Goal: Task Accomplishment & Management: Use online tool/utility

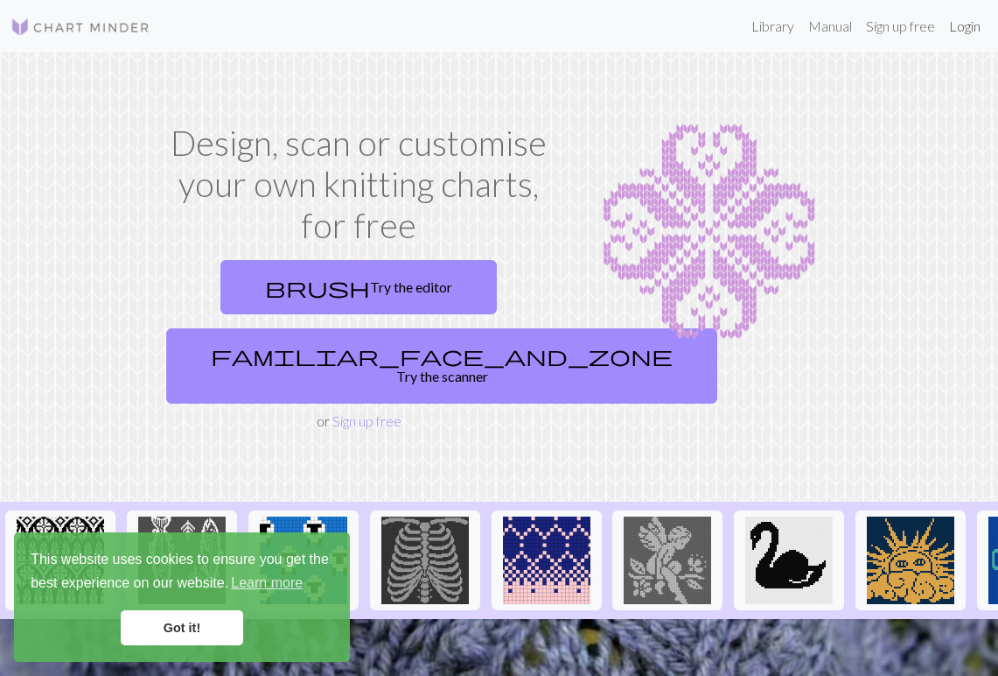
click at [963, 25] on link "Login" at bounding box center [965, 26] width 46 height 35
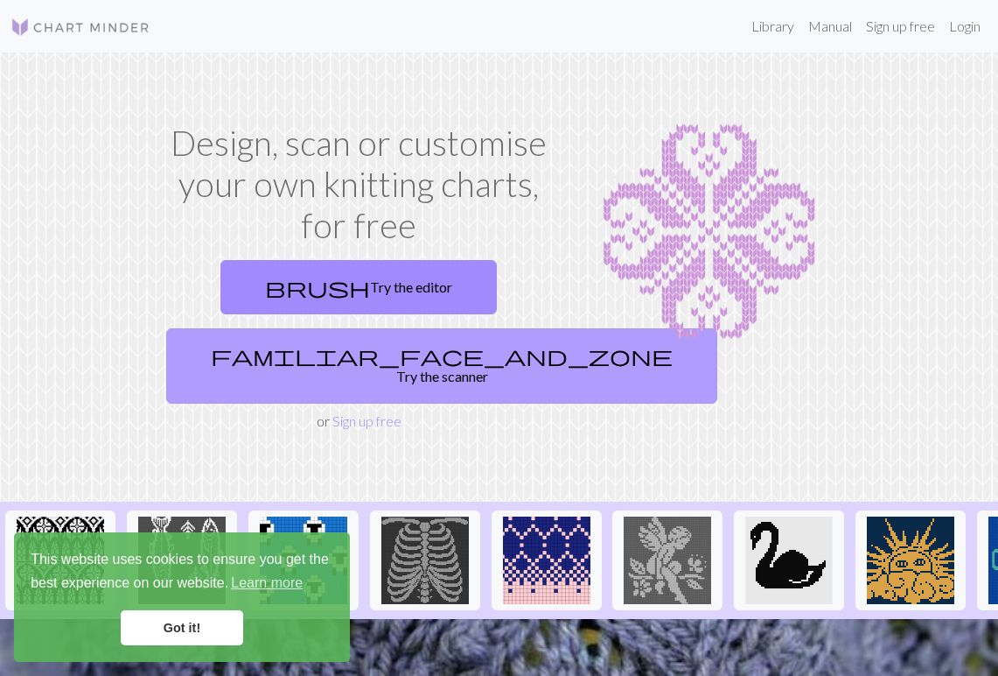
click at [385, 343] on link "familiar_face_and_zone Try the scanner" at bounding box center [441, 365] width 551 height 75
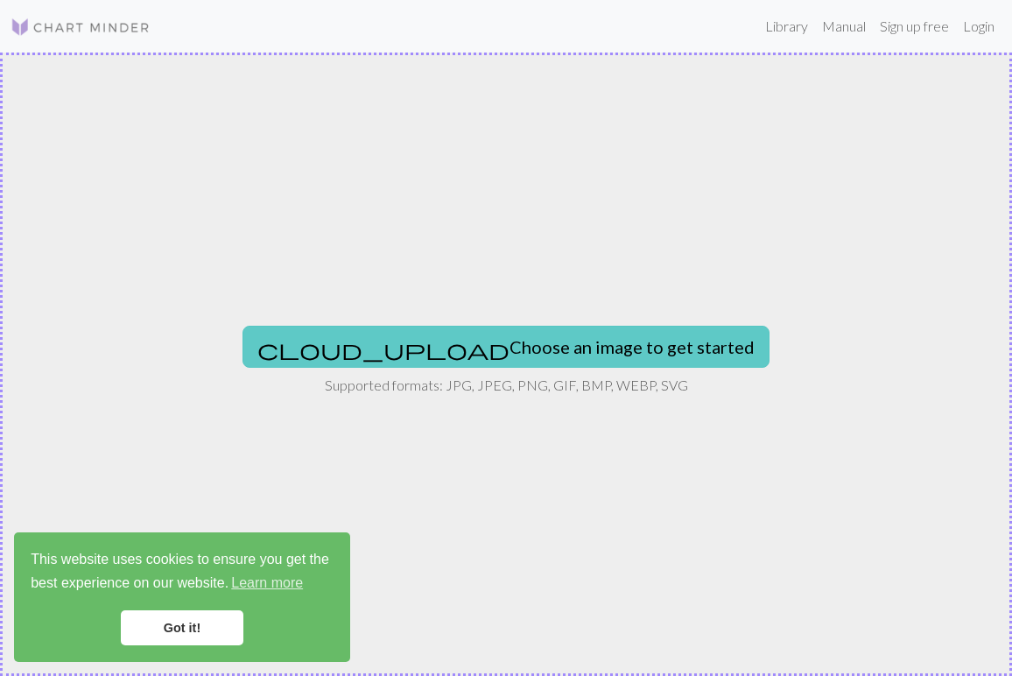
click at [479, 347] on button "cloud_upload Choose an image to get started" at bounding box center [505, 347] width 527 height 42
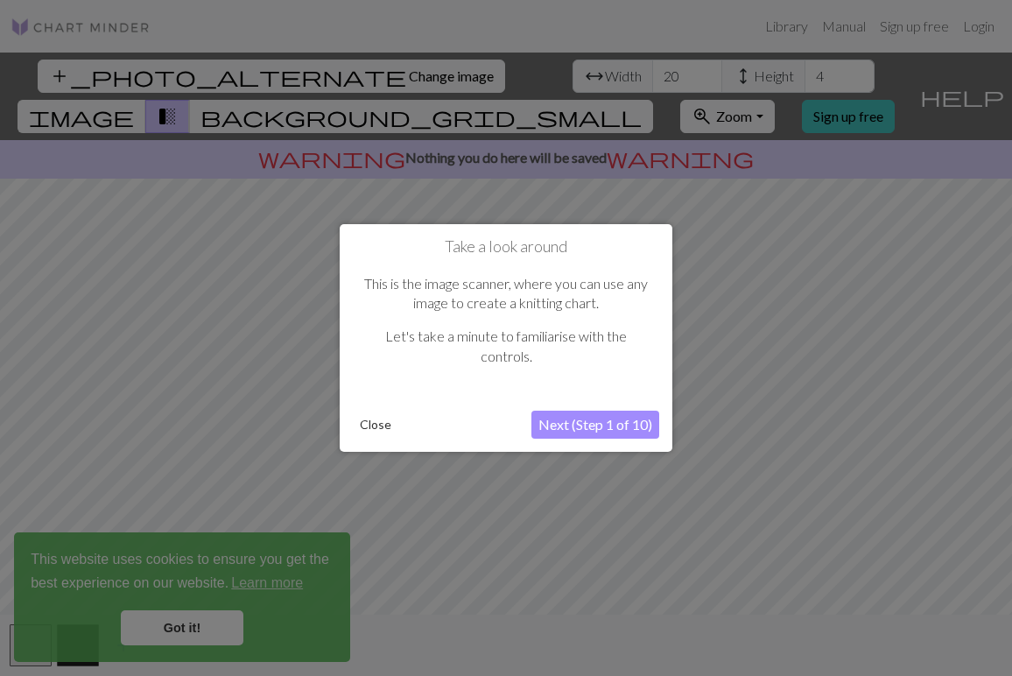
click at [578, 414] on button "Next (Step 1 of 10)" at bounding box center [595, 424] width 128 height 28
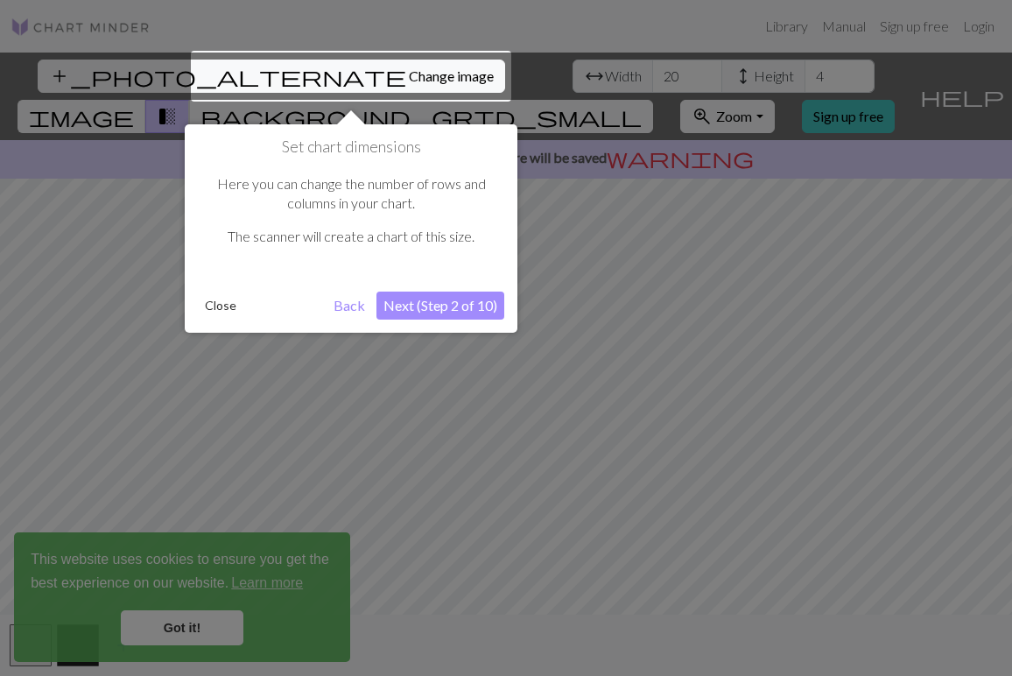
click at [424, 303] on button "Next (Step 2 of 10)" at bounding box center [440, 305] width 128 height 28
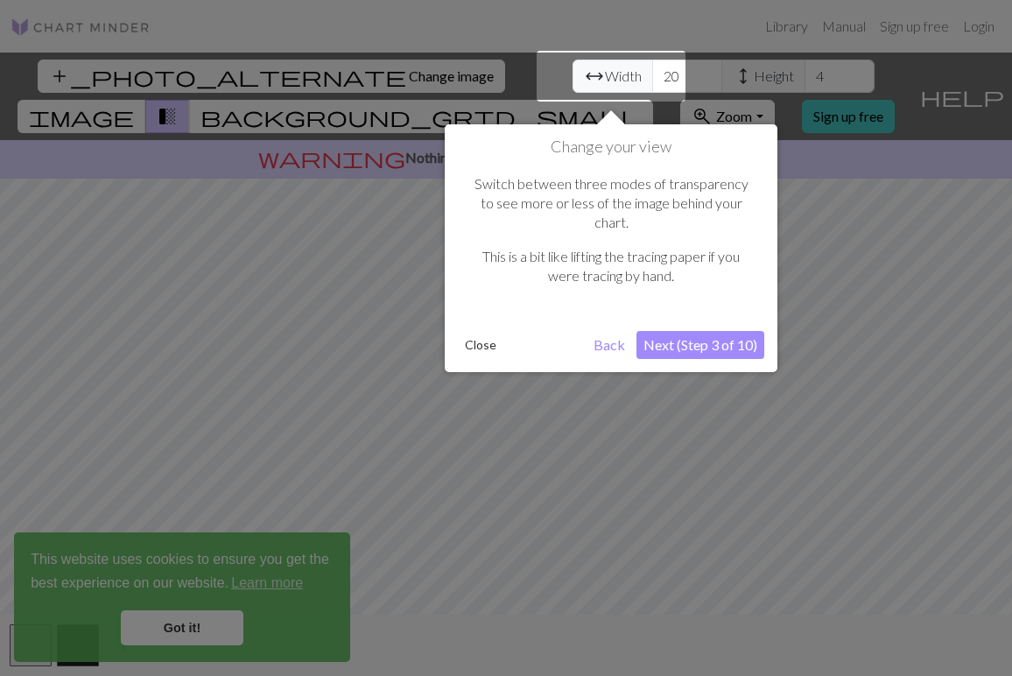
click at [740, 331] on button "Next (Step 3 of 10)" at bounding box center [700, 345] width 128 height 28
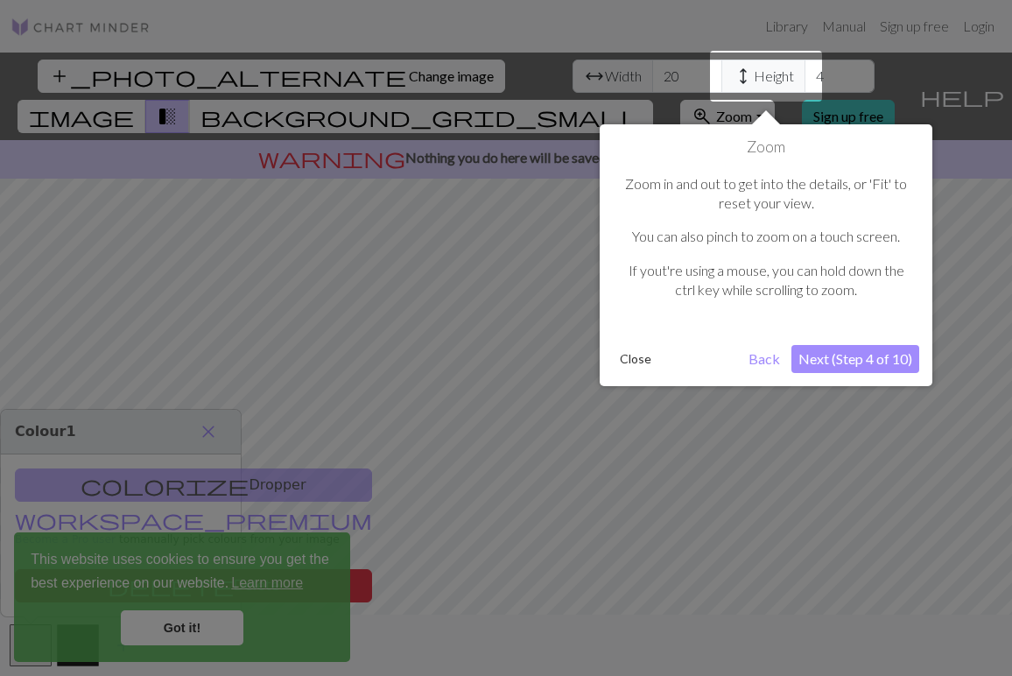
click at [865, 366] on button "Next (Step 4 of 10)" at bounding box center [855, 359] width 128 height 28
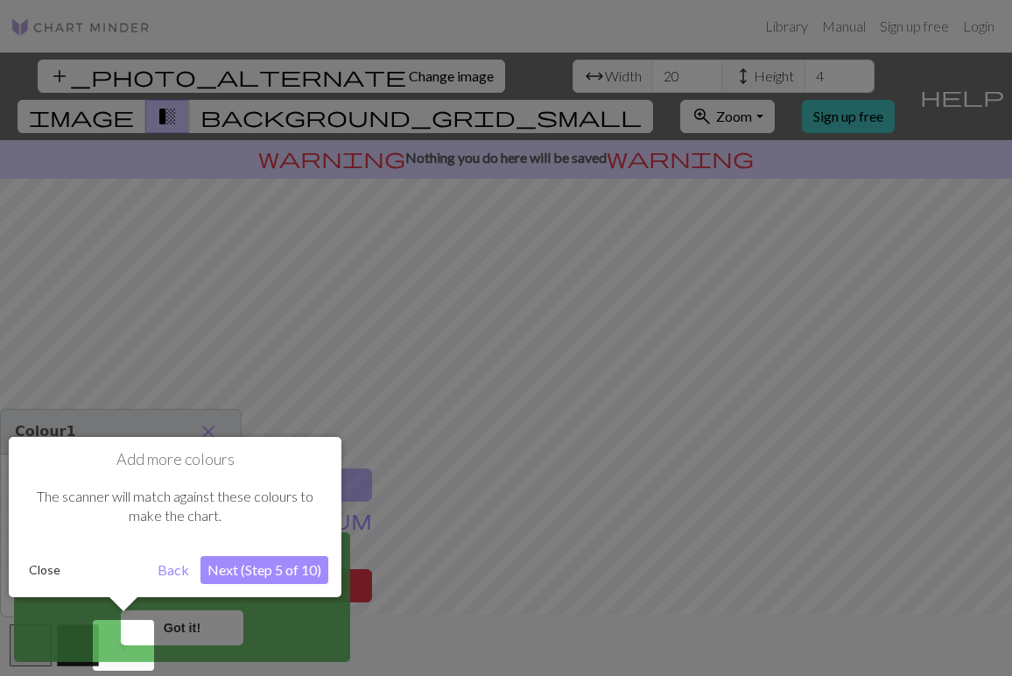
click at [255, 576] on button "Next (Step 5 of 10)" at bounding box center [264, 570] width 128 height 28
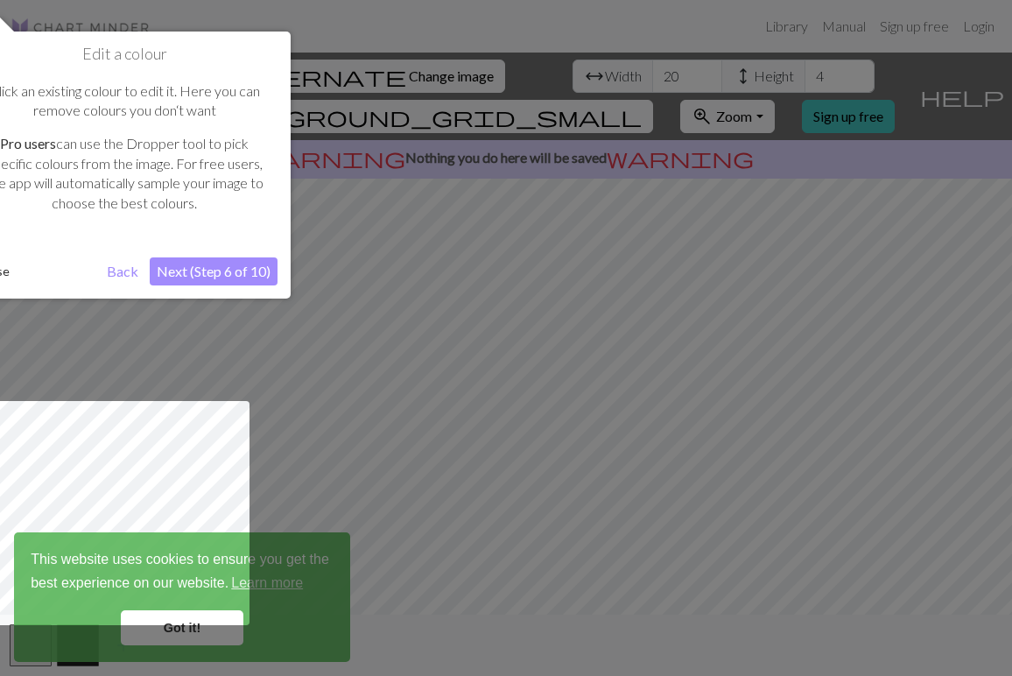
click at [210, 268] on button "Next (Step 6 of 10)" at bounding box center [214, 271] width 128 height 28
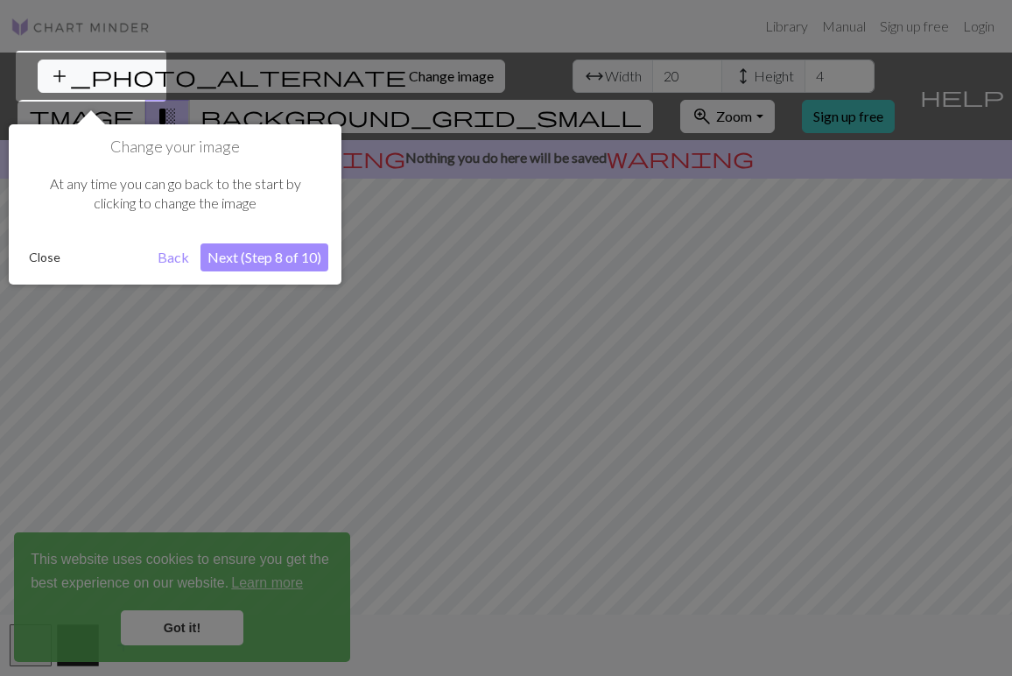
click at [262, 251] on button "Next (Step 8 of 10)" at bounding box center [264, 257] width 128 height 28
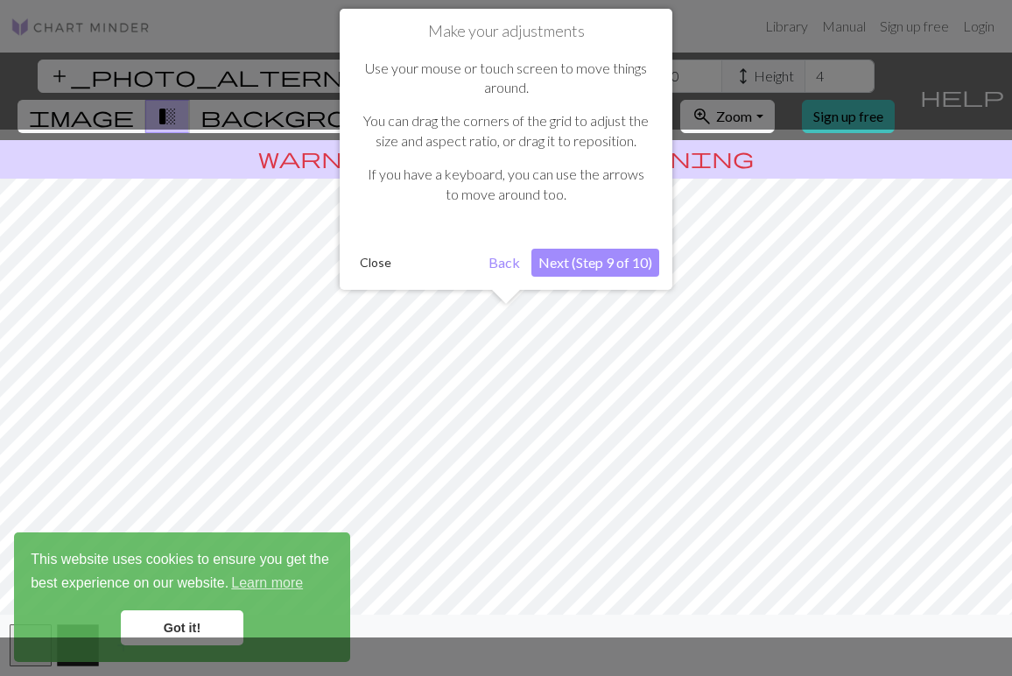
click at [580, 266] on button "Next (Step 9 of 10)" at bounding box center [595, 263] width 128 height 28
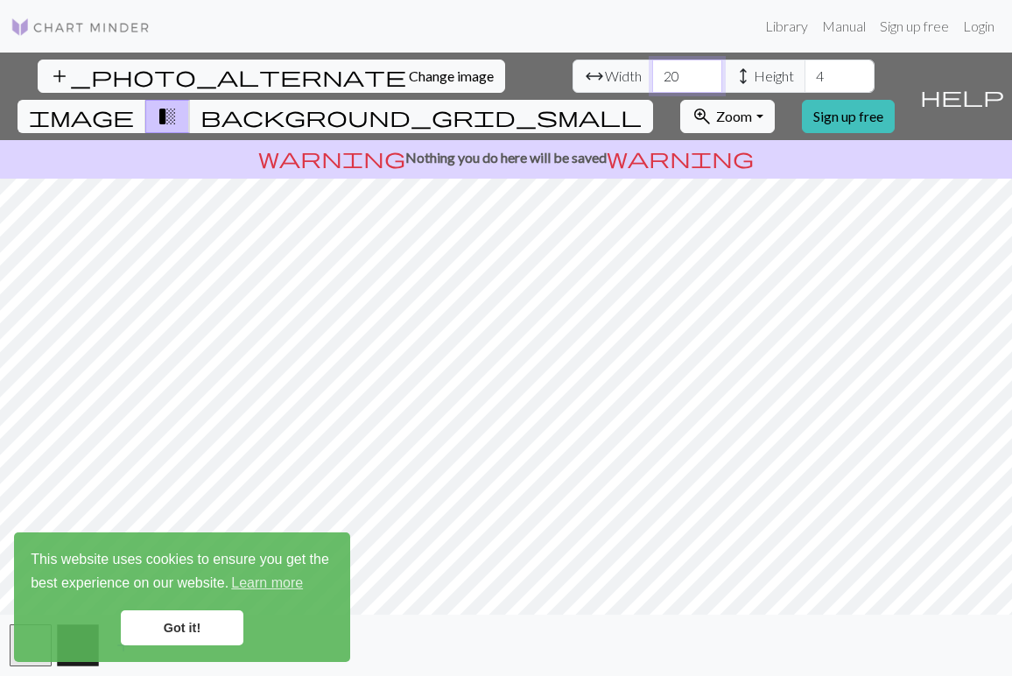
click at [652, 64] on input "20" at bounding box center [687, 76] width 70 height 33
click at [652, 68] on input "21" at bounding box center [687, 76] width 70 height 33
click at [652, 68] on input "22" at bounding box center [687, 76] width 70 height 33
click at [652, 68] on input "23" at bounding box center [687, 76] width 70 height 33
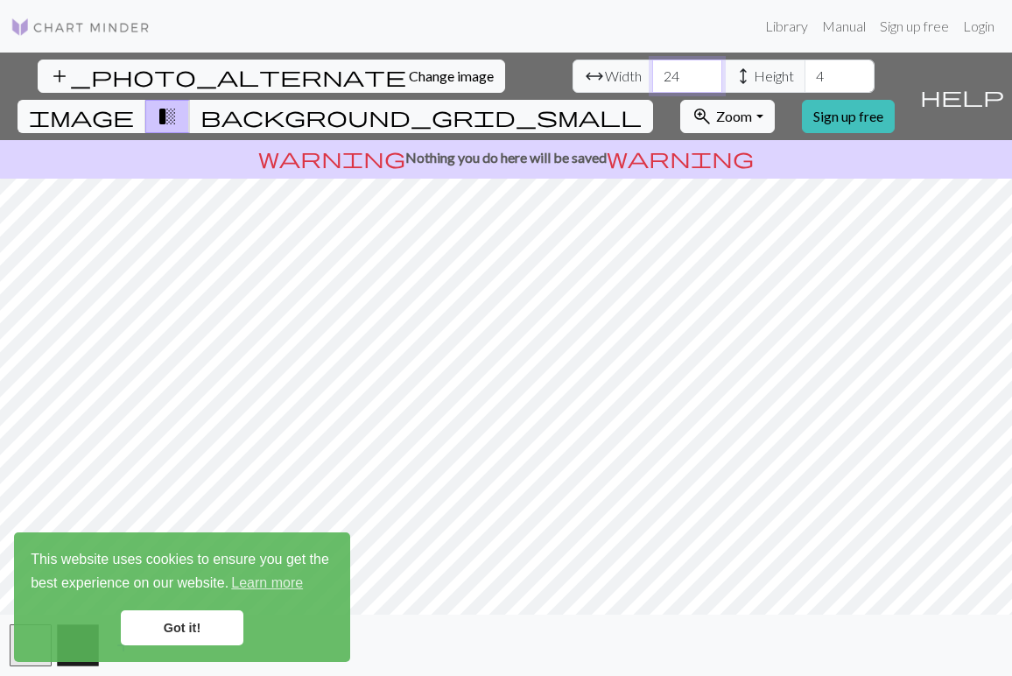
click at [652, 68] on input "24" at bounding box center [687, 76] width 70 height 33
type input "25"
click at [652, 68] on input "25" at bounding box center [687, 76] width 70 height 33
click at [804, 72] on input "5" at bounding box center [839, 76] width 70 height 33
click at [804, 72] on input "6" at bounding box center [839, 76] width 70 height 33
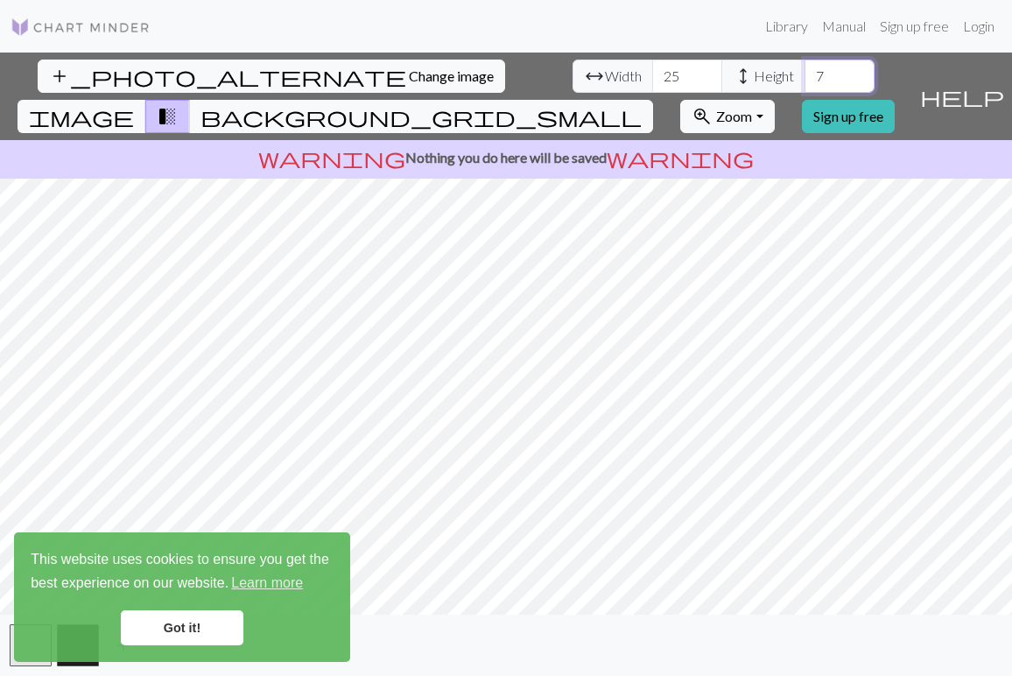
click at [804, 72] on input "7" at bounding box center [839, 76] width 70 height 33
type input "8"
click at [804, 71] on input "8" at bounding box center [839, 76] width 70 height 33
click at [205, 627] on link "Got it!" at bounding box center [182, 627] width 123 height 35
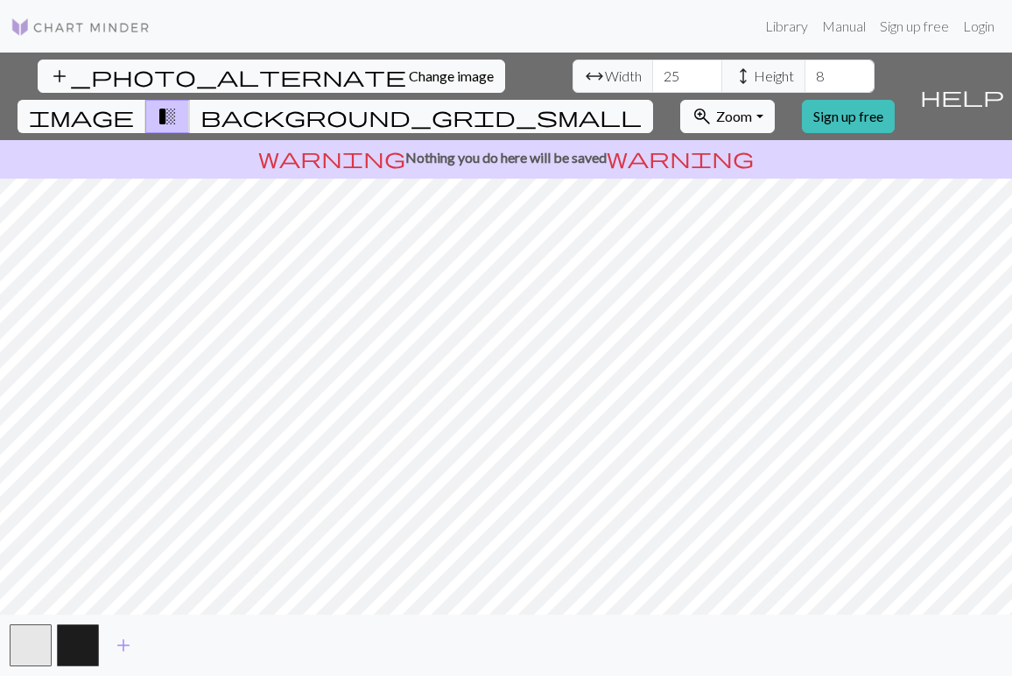
click at [562, 147] on p "warning Nothing you do here will be saved warning" at bounding box center [506, 157] width 998 height 21
click at [652, 67] on input "25" at bounding box center [687, 76] width 70 height 33
click at [641, 104] on span "background_grid_small" at bounding box center [420, 116] width 441 height 25
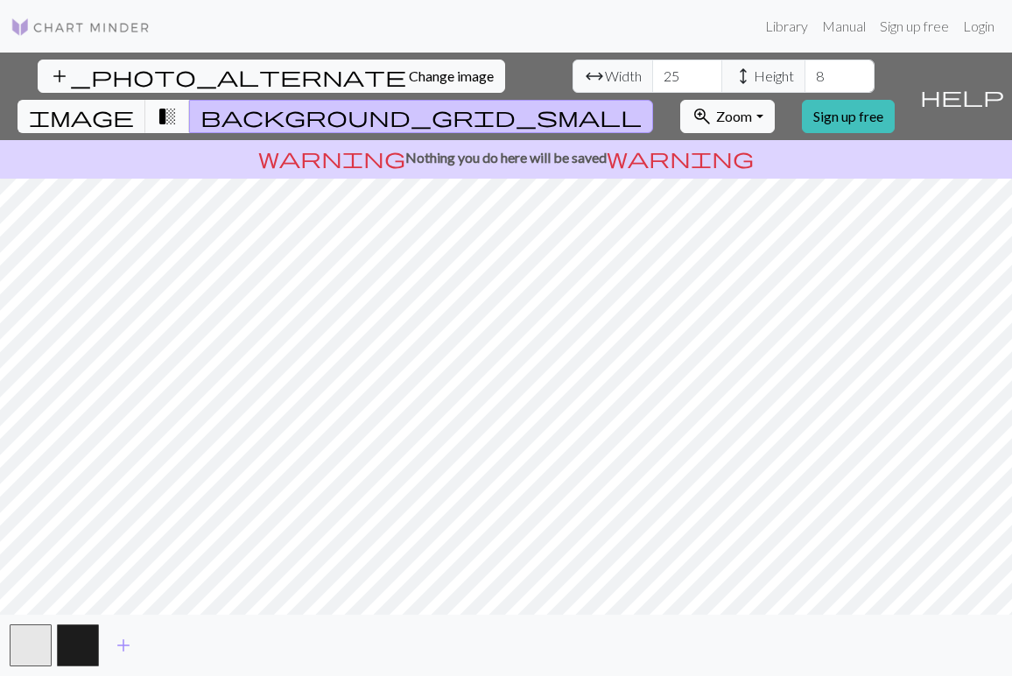
click at [178, 104] on span "transition_fade" at bounding box center [167, 116] width 21 height 25
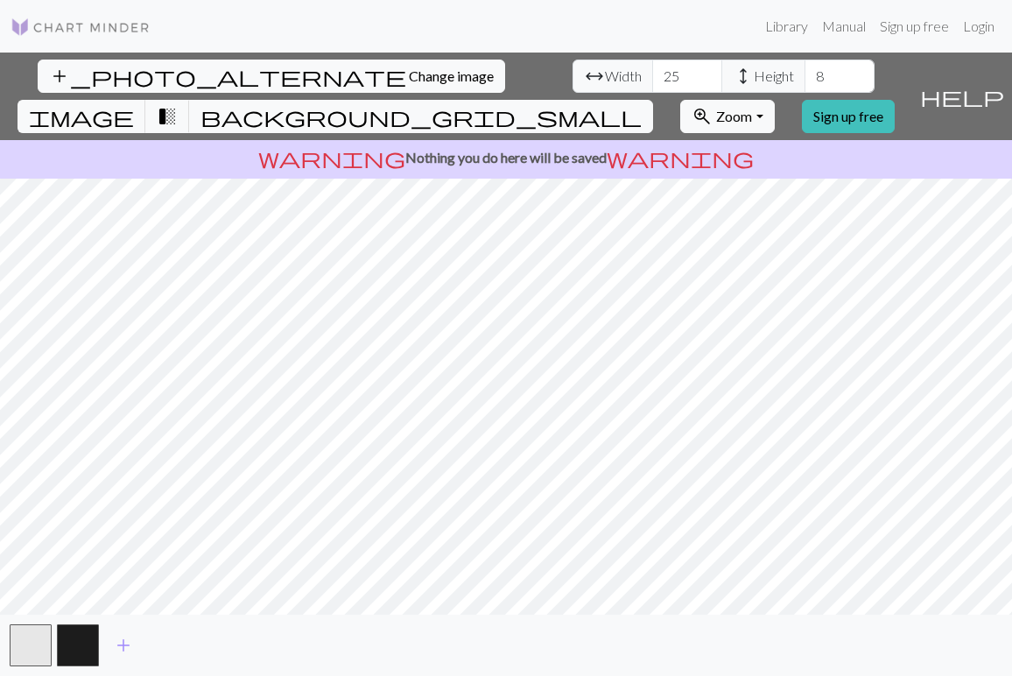
click at [78, 616] on div "add" at bounding box center [506, 644] width 1012 height 61
click at [75, 636] on button "button" at bounding box center [78, 645] width 42 height 42
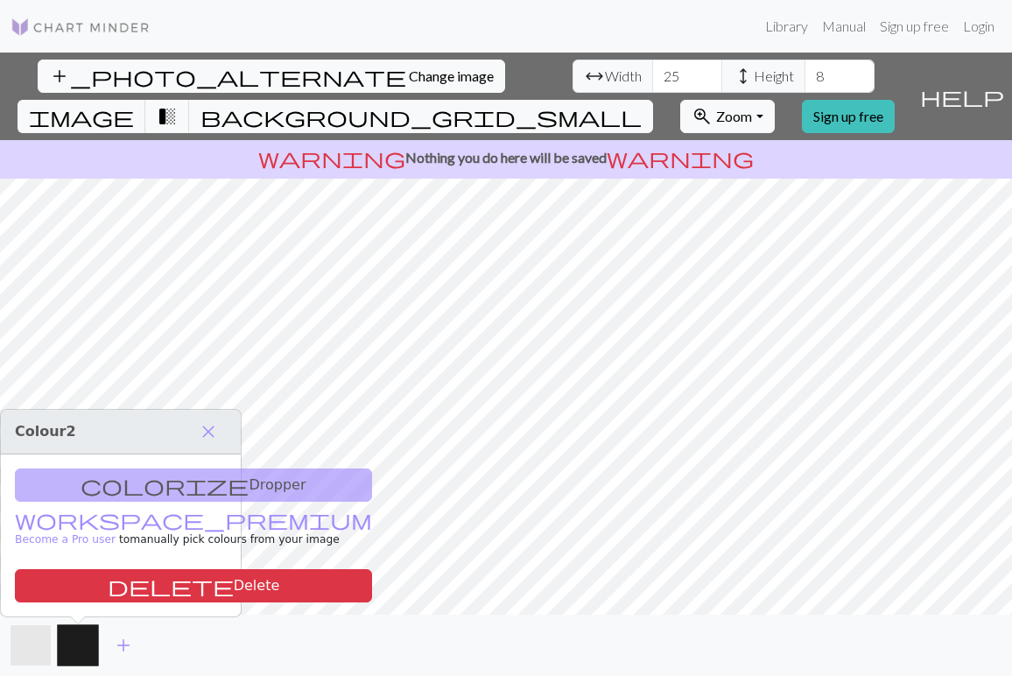
click at [32, 634] on button "button" at bounding box center [31, 645] width 42 height 42
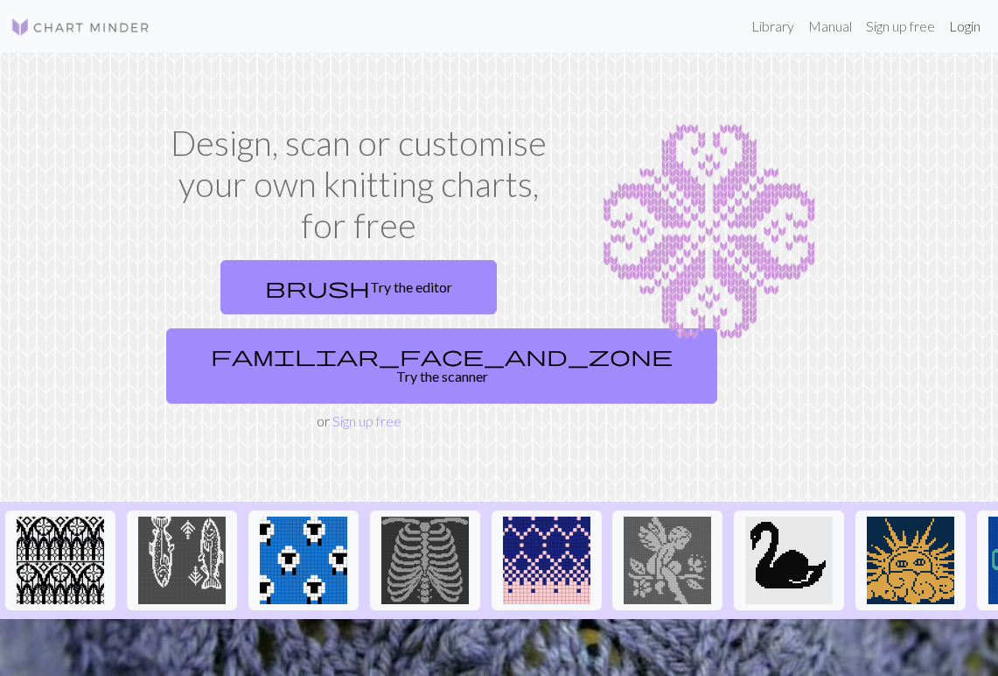
click at [976, 34] on link "Login" at bounding box center [965, 26] width 46 height 35
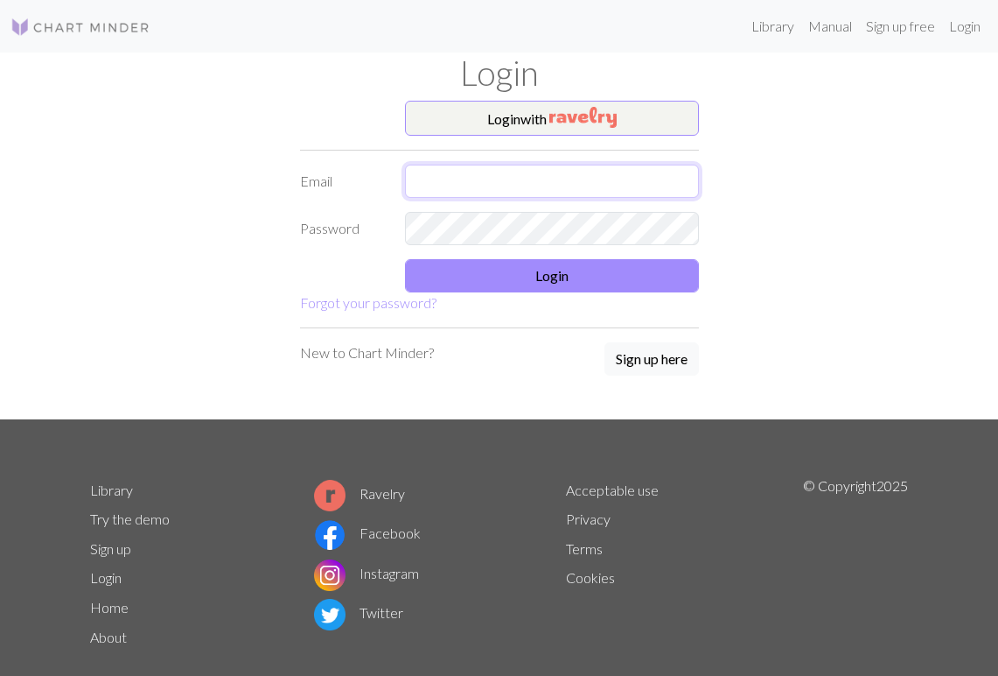
click at [597, 186] on input "text" at bounding box center [552, 181] width 294 height 33
type input "kwj9719@naver.com"
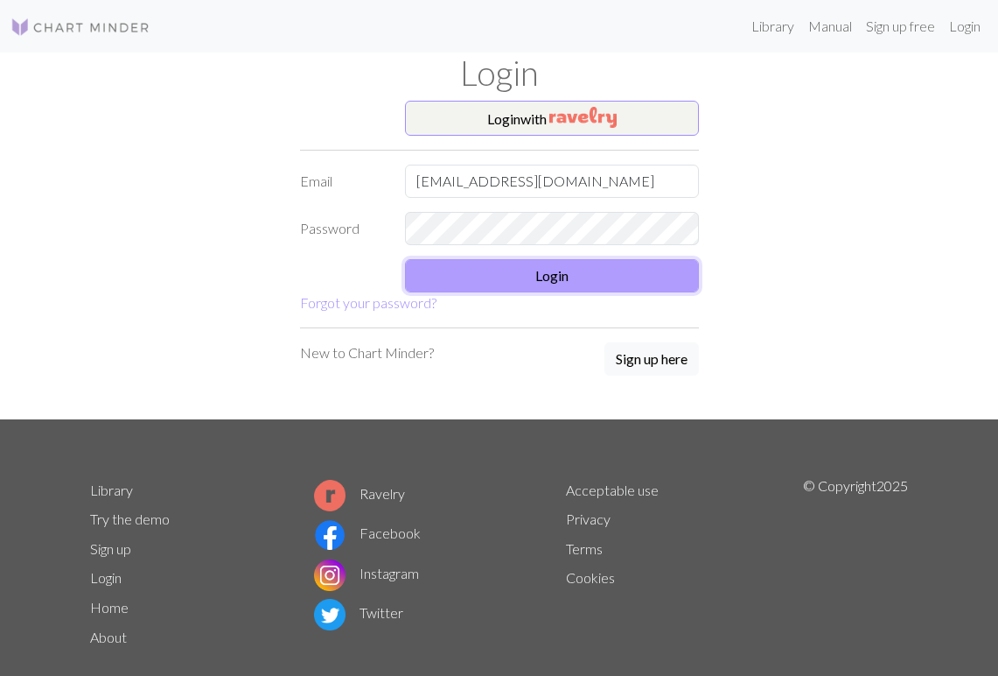
click at [523, 260] on button "Login" at bounding box center [552, 275] width 294 height 33
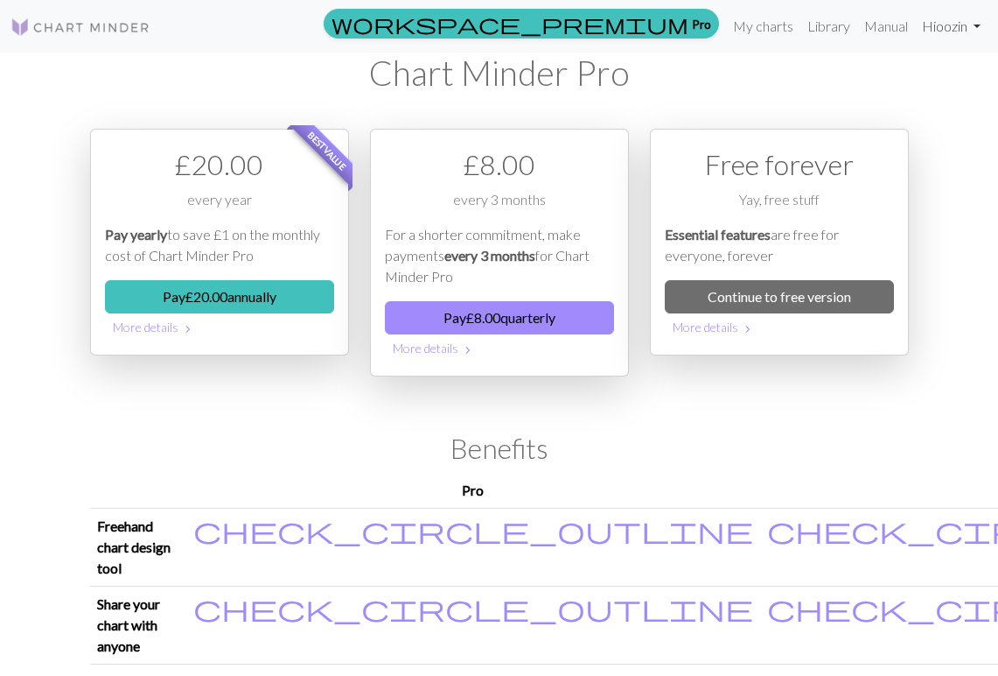
click at [954, 18] on link "Hi oozin" at bounding box center [951, 26] width 73 height 35
click at [85, 27] on img at bounding box center [81, 27] width 140 height 21
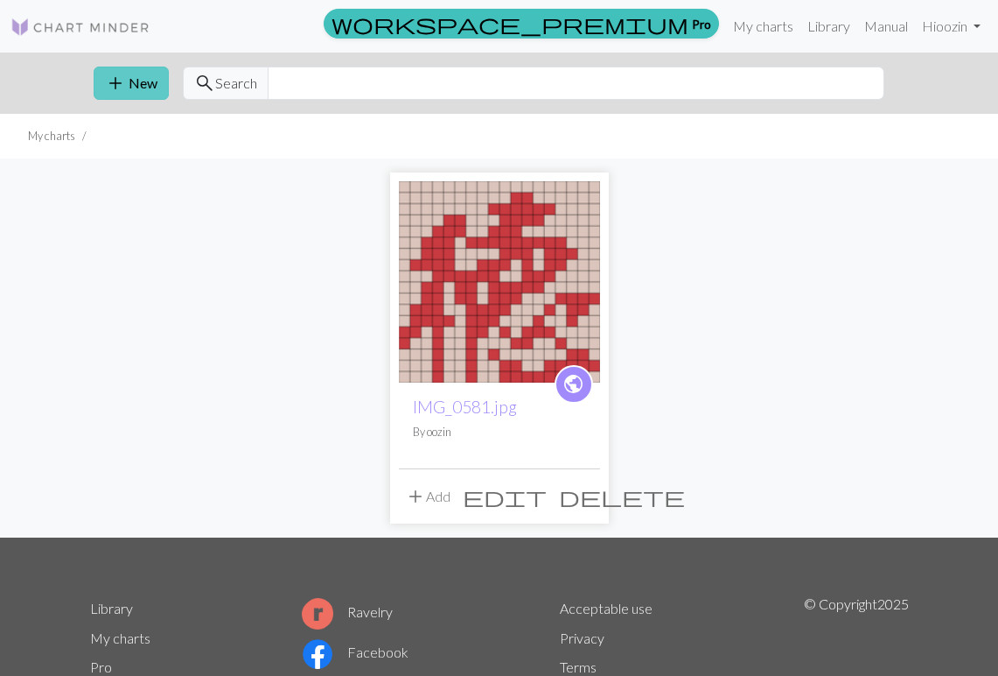
click at [137, 83] on button "add New" at bounding box center [131, 83] width 75 height 33
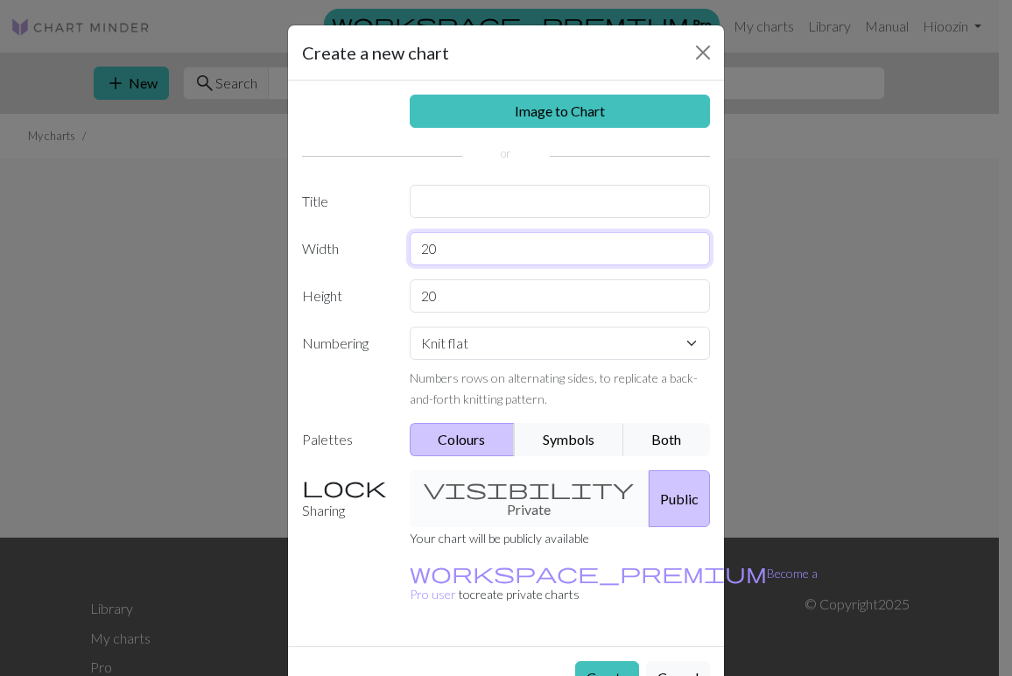
click at [538, 242] on input "20" at bounding box center [560, 248] width 301 height 33
click at [438, 258] on input "20" at bounding box center [560, 248] width 301 height 33
click at [630, 433] on button "Both" at bounding box center [667, 439] width 88 height 33
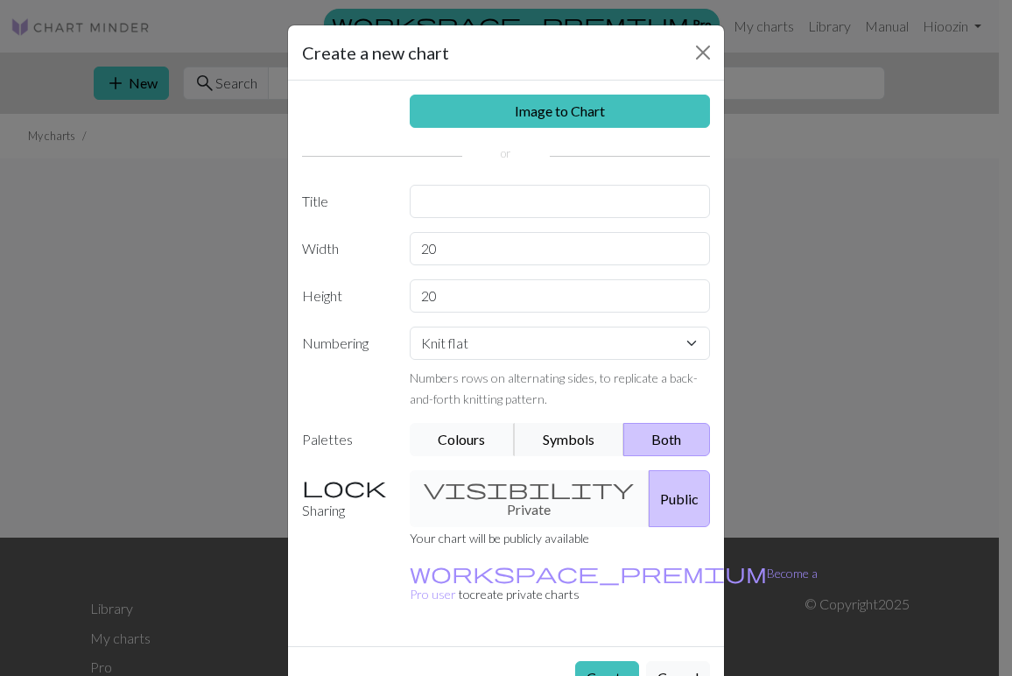
click at [477, 437] on button "Colours" at bounding box center [463, 439] width 106 height 33
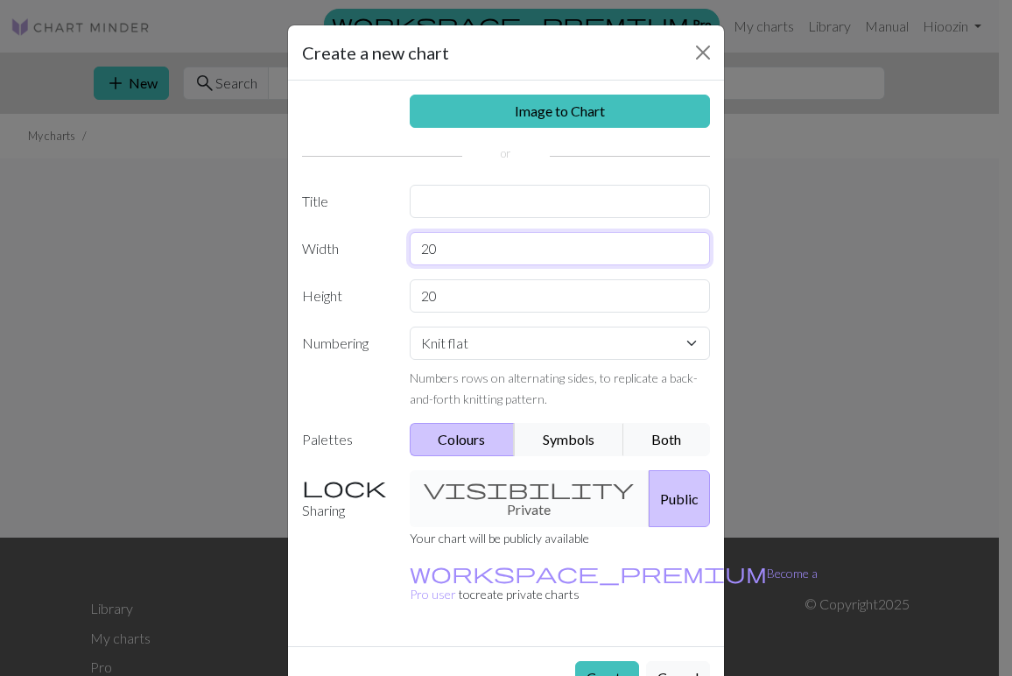
click at [487, 243] on input "20" at bounding box center [560, 248] width 301 height 33
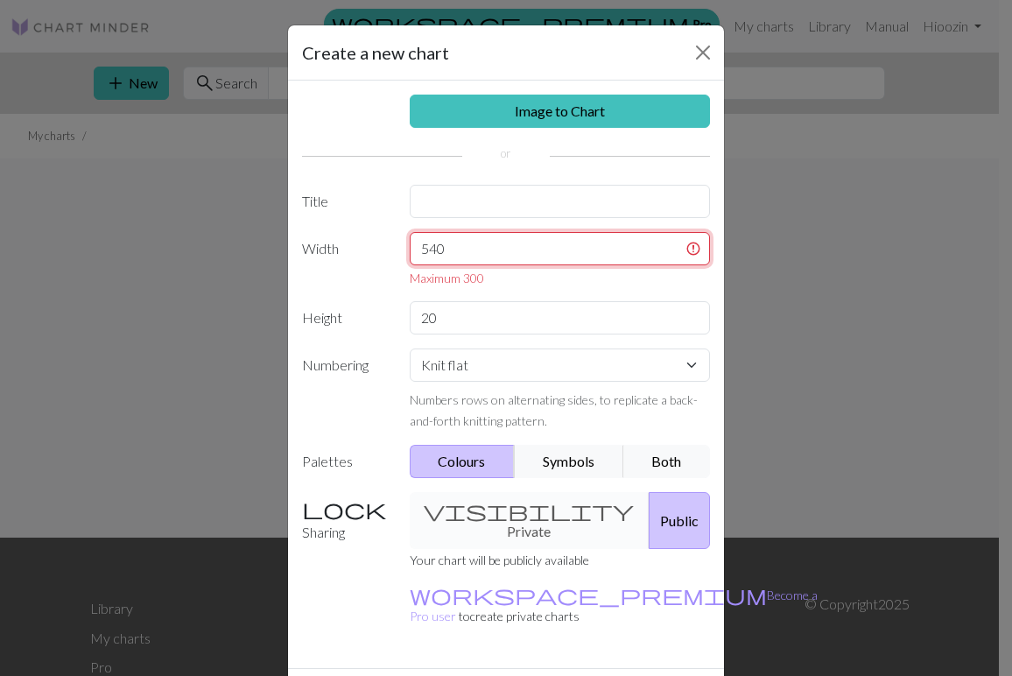
click at [519, 263] on input "540" at bounding box center [560, 248] width 301 height 33
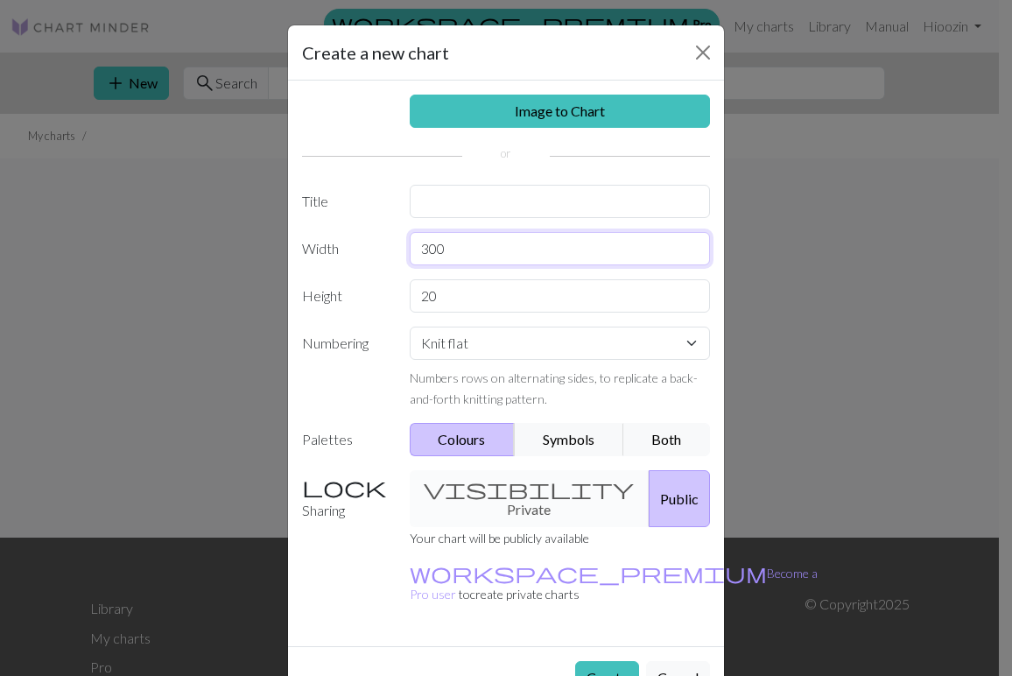
type input "300"
click at [497, 328] on select "Knit flat Knit in the round Lace knitting Cross stitch" at bounding box center [560, 342] width 301 height 33
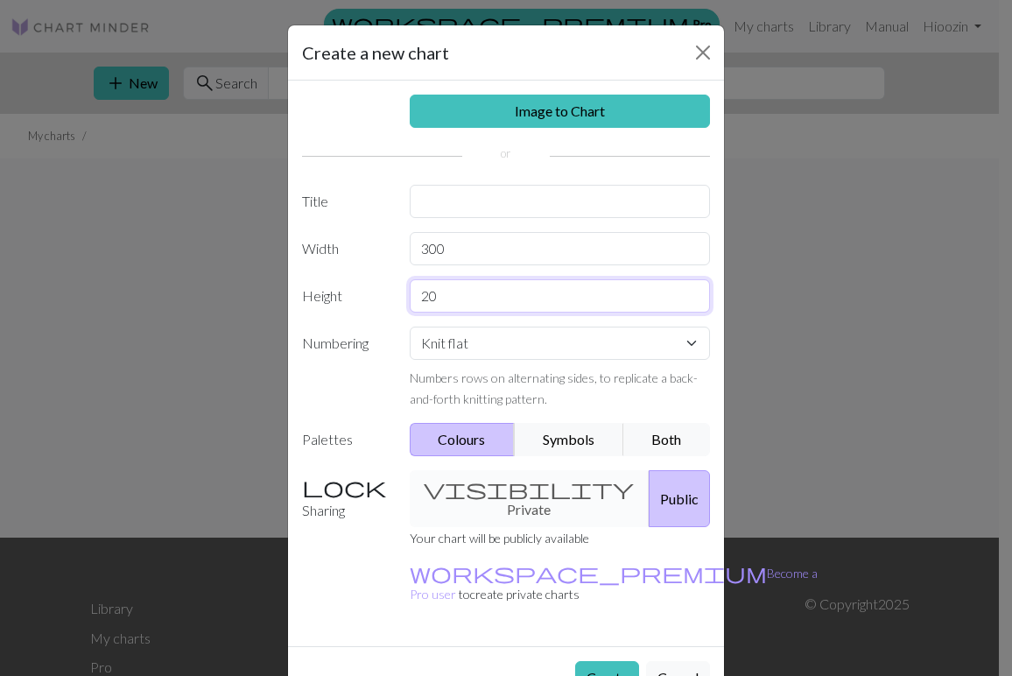
click at [433, 298] on input "20" at bounding box center [560, 295] width 301 height 33
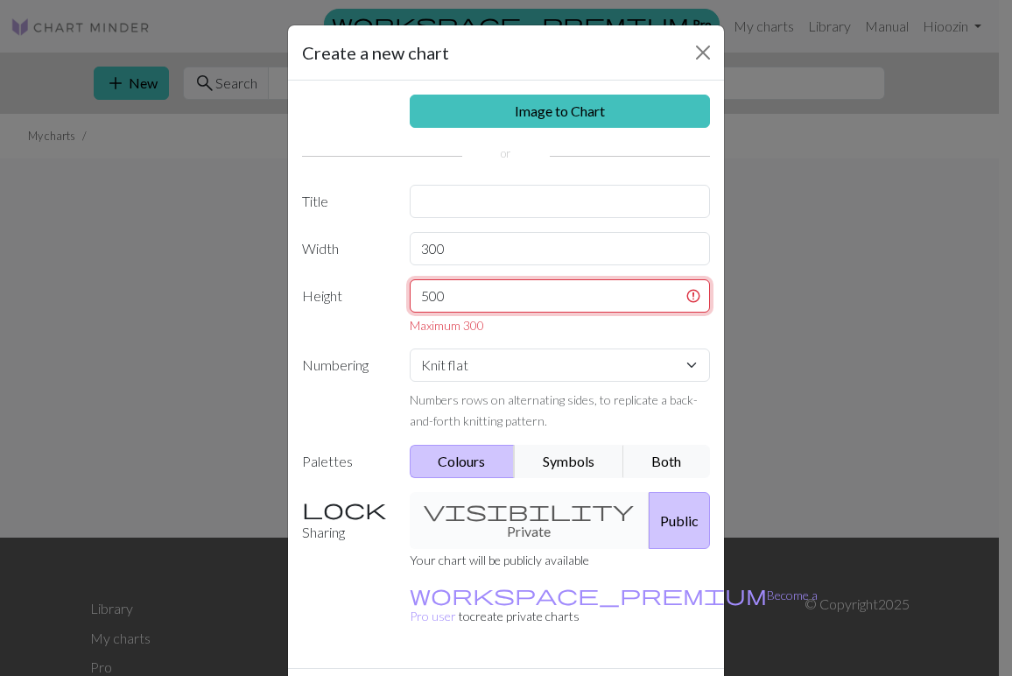
click at [472, 308] on input "500" at bounding box center [560, 295] width 301 height 33
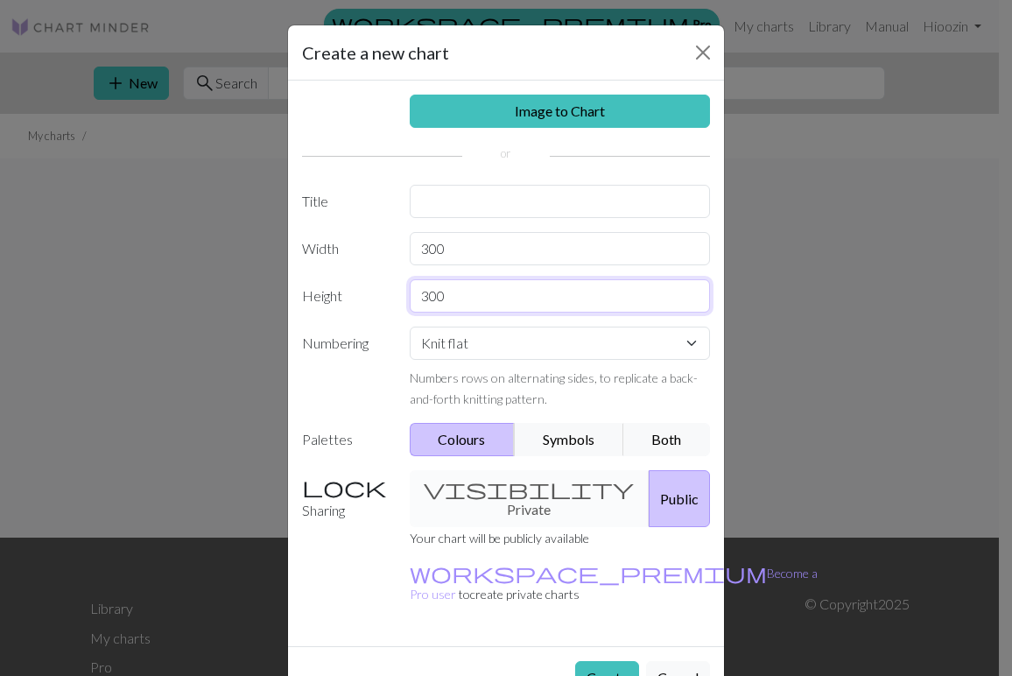
type input "300"
click at [478, 341] on select "Knit flat Knit in the round Lace knitting Cross stitch" at bounding box center [560, 342] width 301 height 33
select select "lace"
click at [410, 326] on select "Knit flat Knit in the round Lace knitting Cross stitch" at bounding box center [560, 342] width 301 height 33
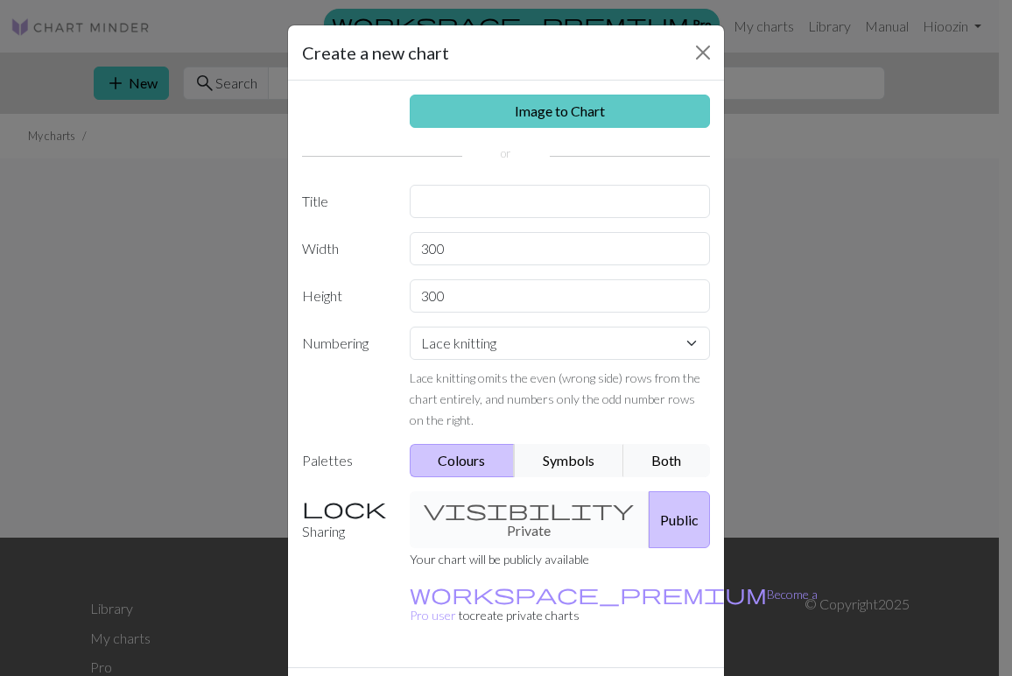
click at [598, 99] on link "Image to Chart" at bounding box center [560, 111] width 301 height 33
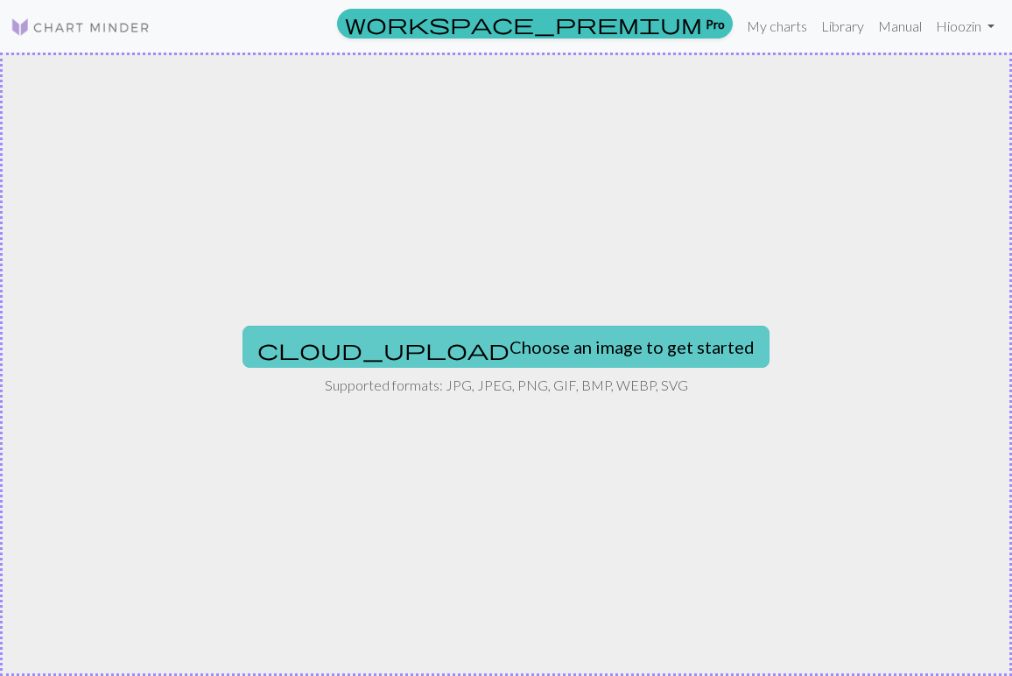
click at [566, 334] on button "cloud_upload Choose an image to get started" at bounding box center [505, 347] width 527 height 42
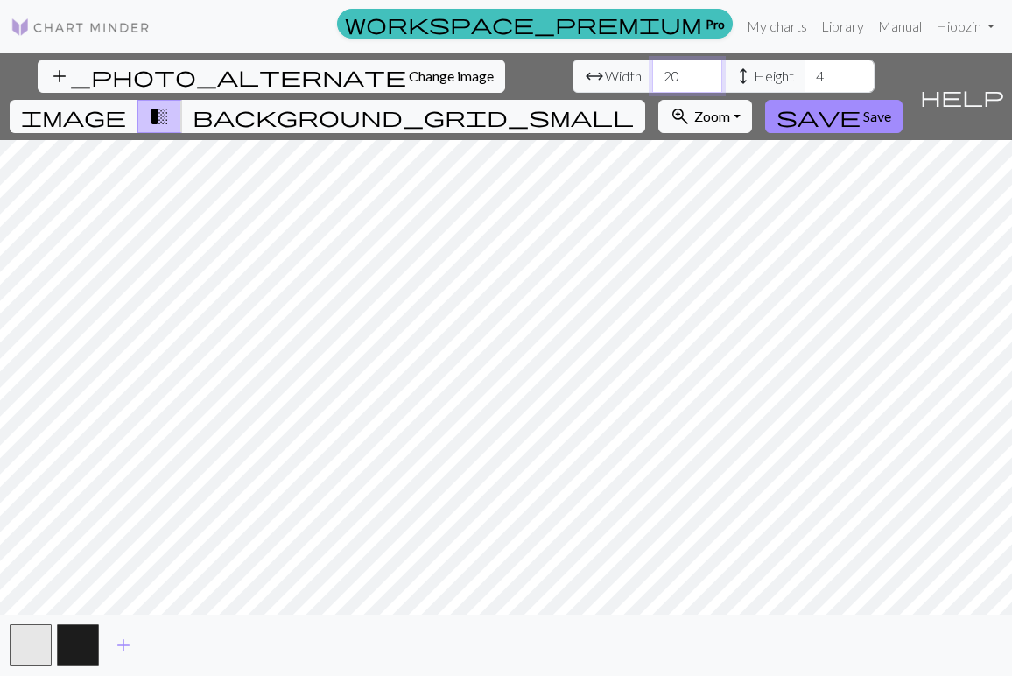
click at [652, 74] on input "20" at bounding box center [687, 76] width 70 height 33
click at [652, 81] on input "20" at bounding box center [687, 76] width 70 height 33
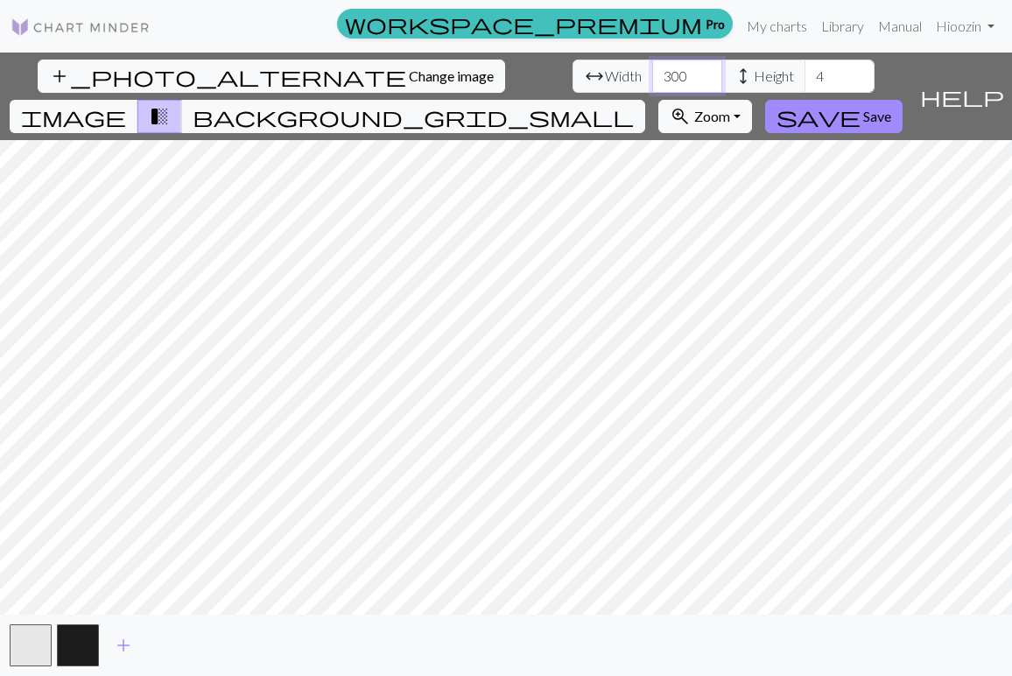
type input "300"
click at [804, 73] on input "4" at bounding box center [839, 76] width 70 height 33
type input "4"
type input "300"
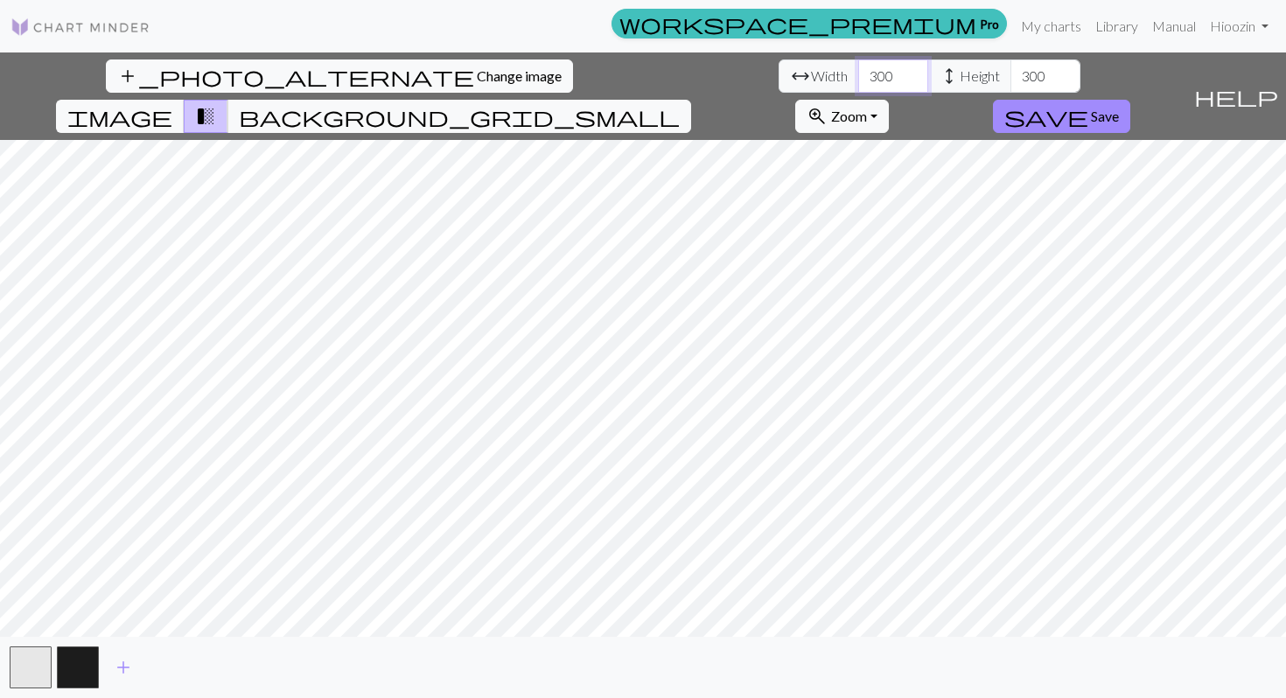
click at [858, 72] on input "300" at bounding box center [893, 76] width 70 height 33
drag, startPoint x: 400, startPoint y: 73, endPoint x: 317, endPoint y: 73, distance: 83.1
click at [779, 73] on div "arrow_range Width 300 height Height 300" at bounding box center [930, 76] width 302 height 33
drag, startPoint x: 400, startPoint y: 85, endPoint x: 325, endPoint y: 85, distance: 75.3
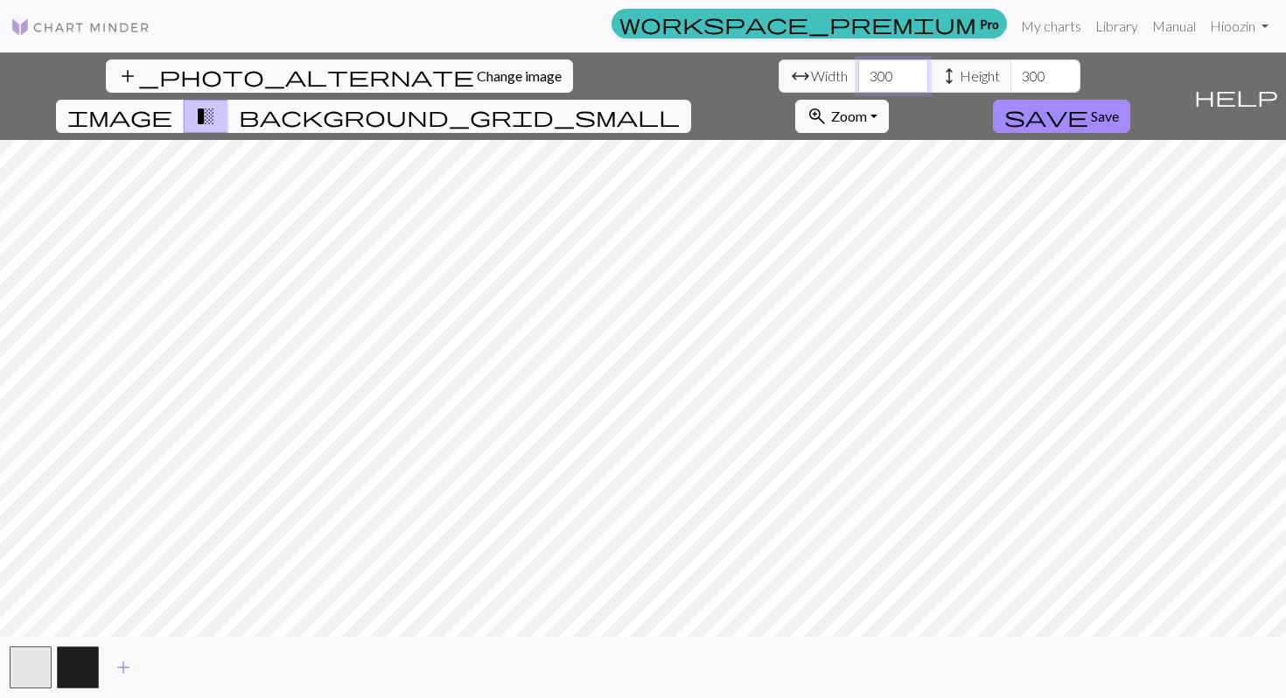
click at [779, 85] on div "arrow_range Width 300 height Height 300" at bounding box center [930, 76] width 302 height 33
type input "100"
click at [998, 74] on input "300" at bounding box center [1046, 76] width 70 height 33
type input "100"
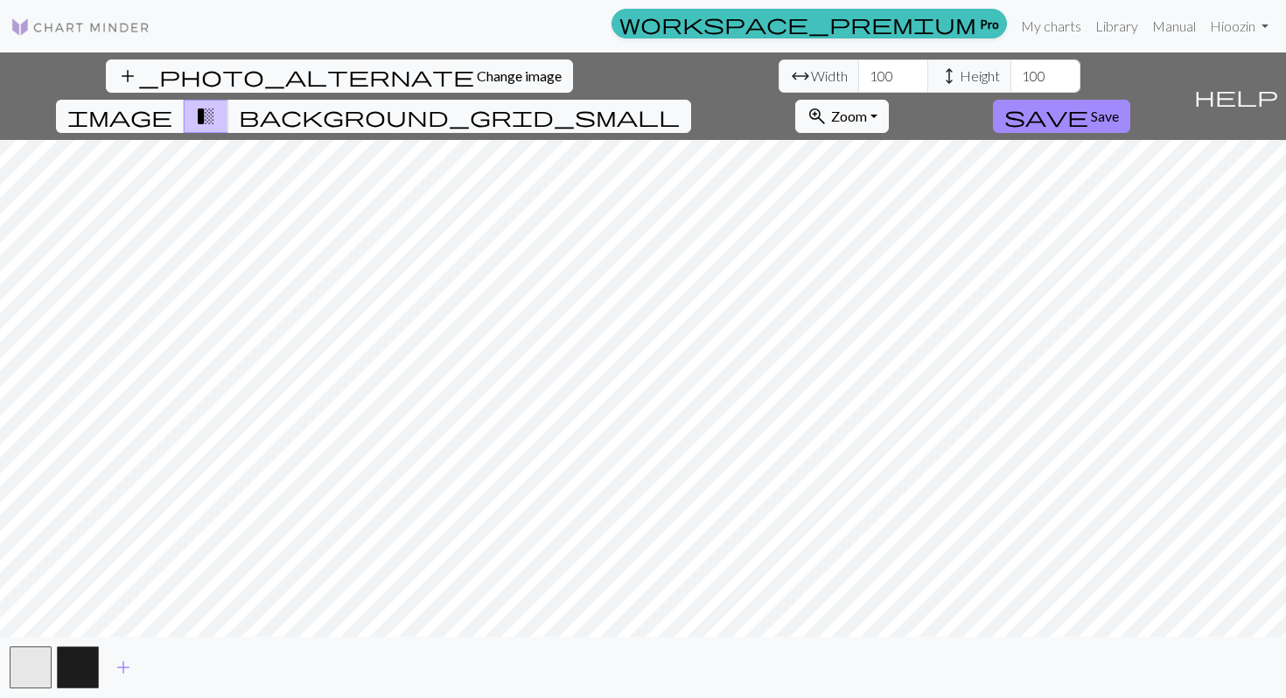
click at [998, 675] on div "add_photo_alternate Change image arrow_range Width 100 height Height 100 image …" at bounding box center [643, 376] width 1286 height 646
click at [680, 104] on span "background_grid_small" at bounding box center [459, 116] width 441 height 25
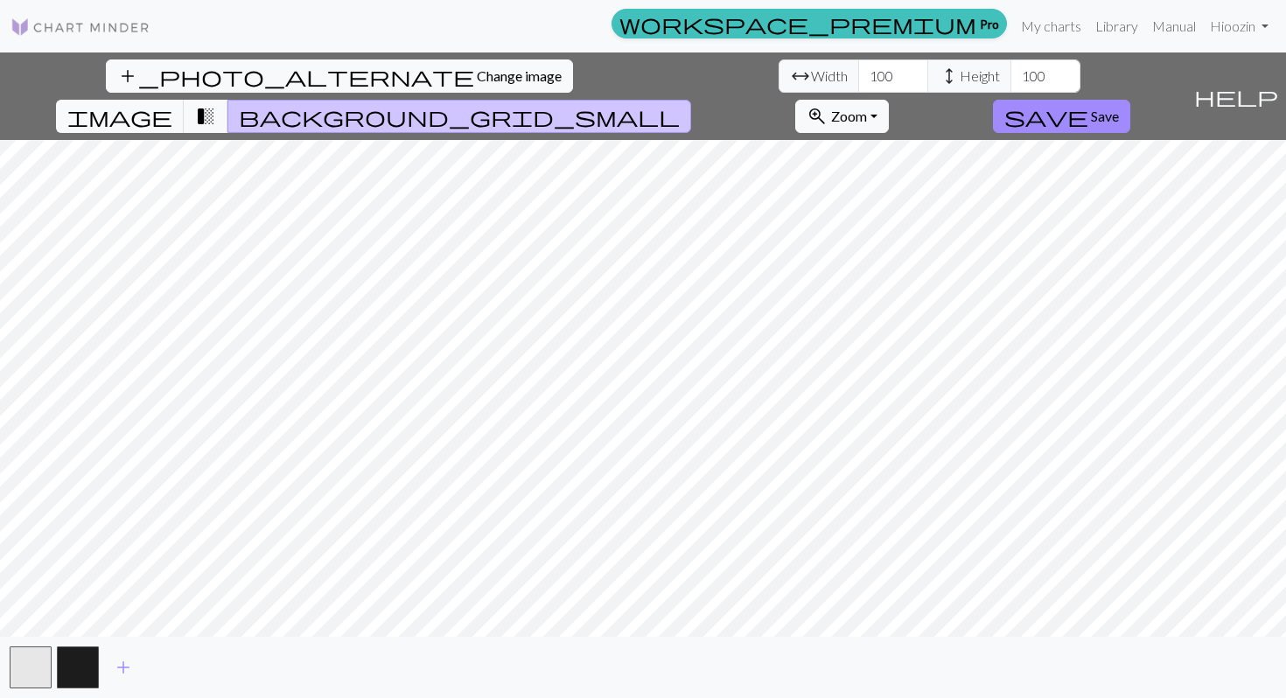
click at [606, 95] on div "add_photo_alternate Change image arrow_range Width 100 height Height 100 image …" at bounding box center [643, 376] width 1286 height 646
click at [858, 78] on input "100" at bounding box center [893, 76] width 70 height 33
type input "1"
click at [858, 75] on input "200" at bounding box center [893, 76] width 70 height 33
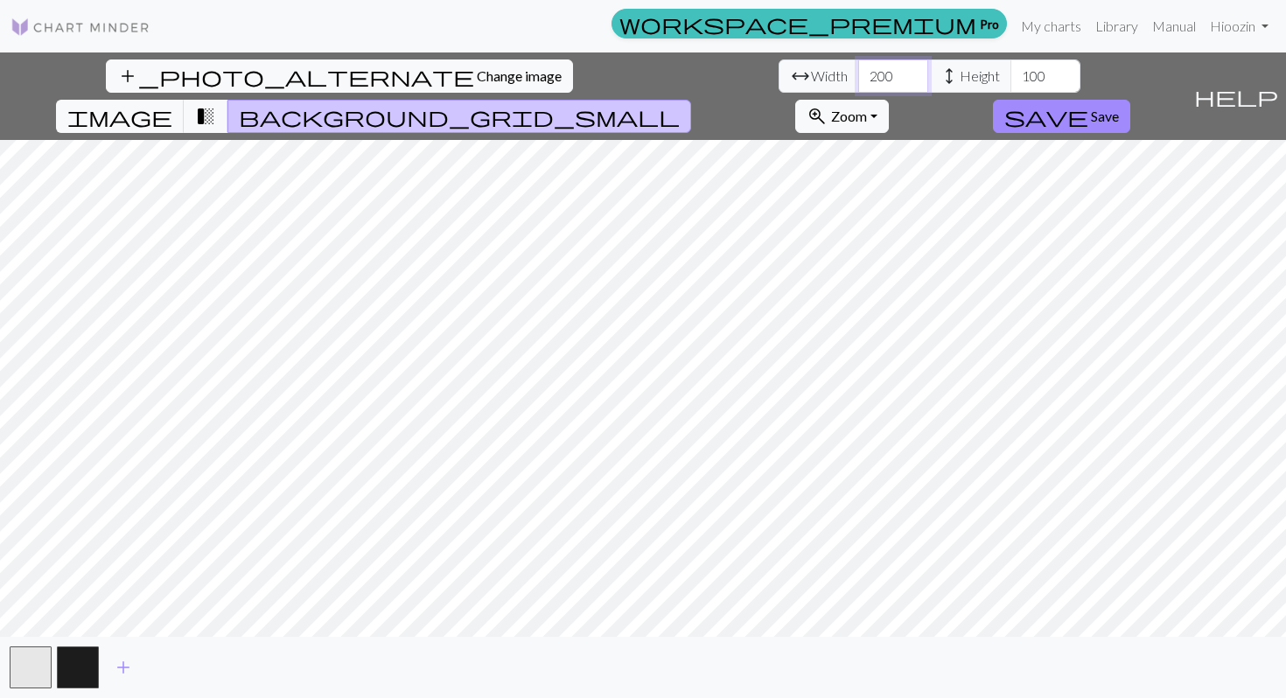
click at [858, 75] on input "200" at bounding box center [893, 76] width 70 height 33
click at [858, 77] on input "250" at bounding box center [893, 76] width 70 height 33
click at [858, 78] on input "250" at bounding box center [893, 76] width 70 height 33
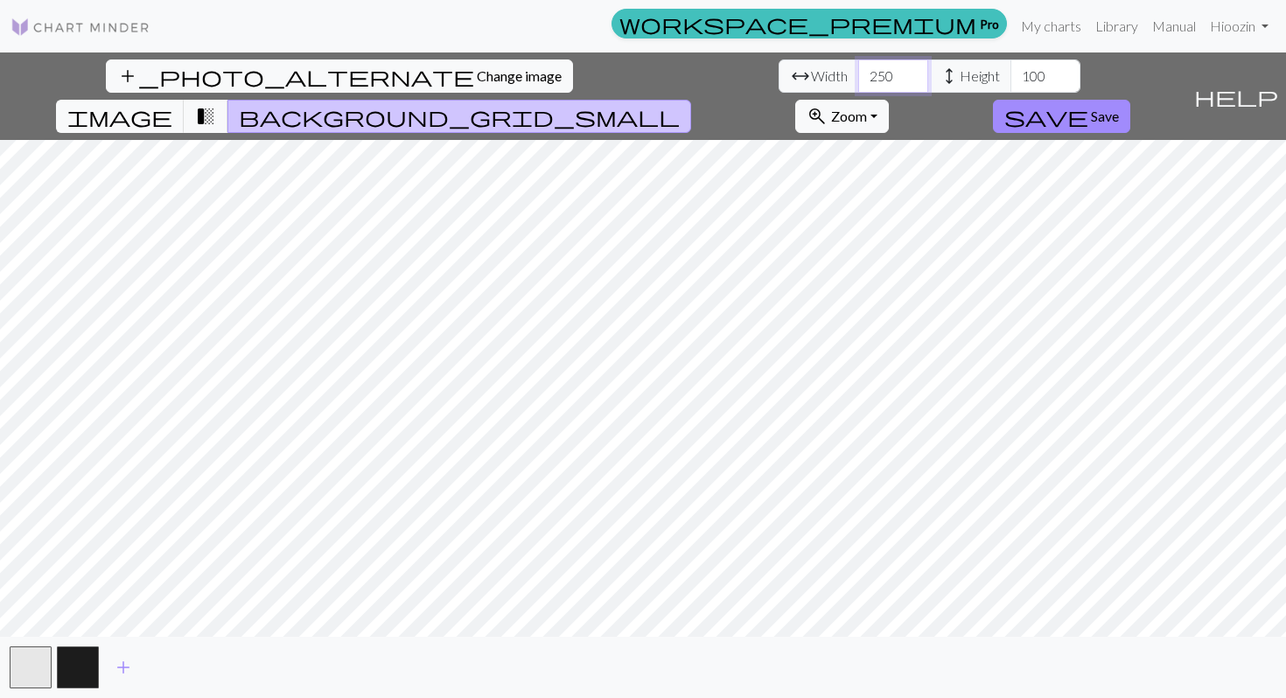
click at [858, 78] on input "250" at bounding box center [893, 76] width 70 height 33
type input "200"
click at [998, 68] on input "100" at bounding box center [1046, 76] width 70 height 33
click at [998, 81] on input "100" at bounding box center [1046, 76] width 70 height 33
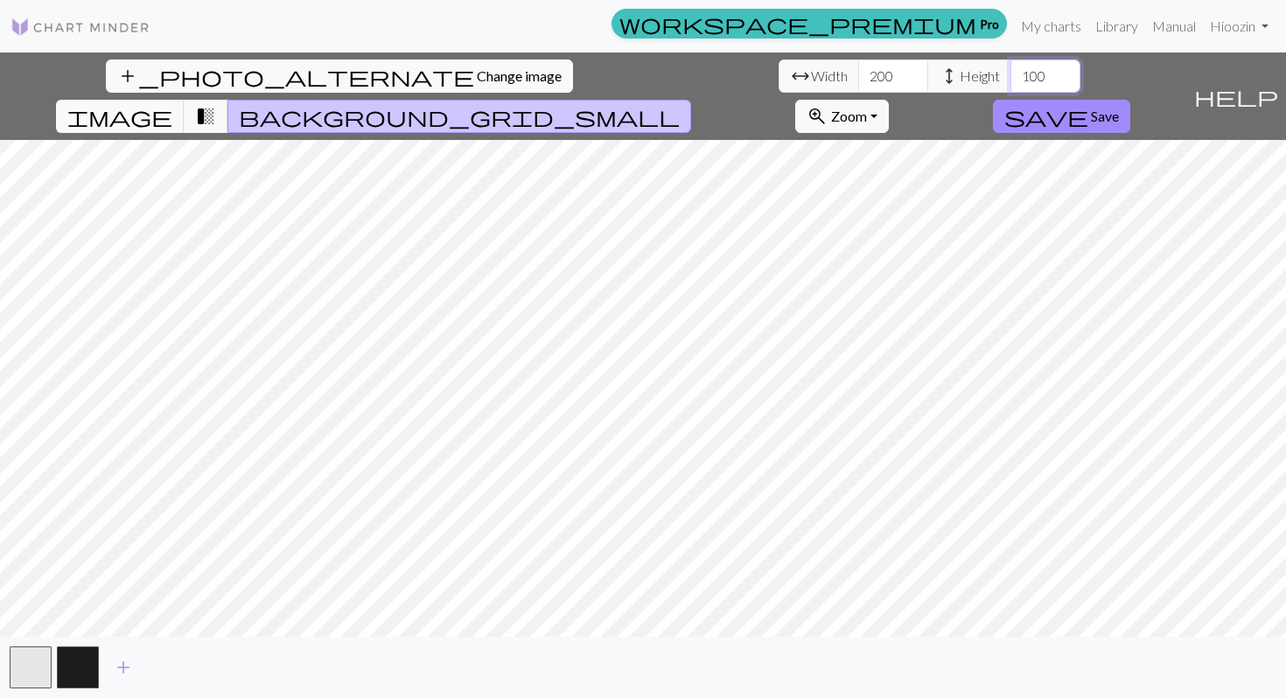
click at [998, 81] on input "100" at bounding box center [1046, 76] width 70 height 33
click at [998, 85] on input "200" at bounding box center [1046, 76] width 70 height 33
type input "150"
click at [828, 104] on span "zoom_in" at bounding box center [817, 116] width 21 height 25
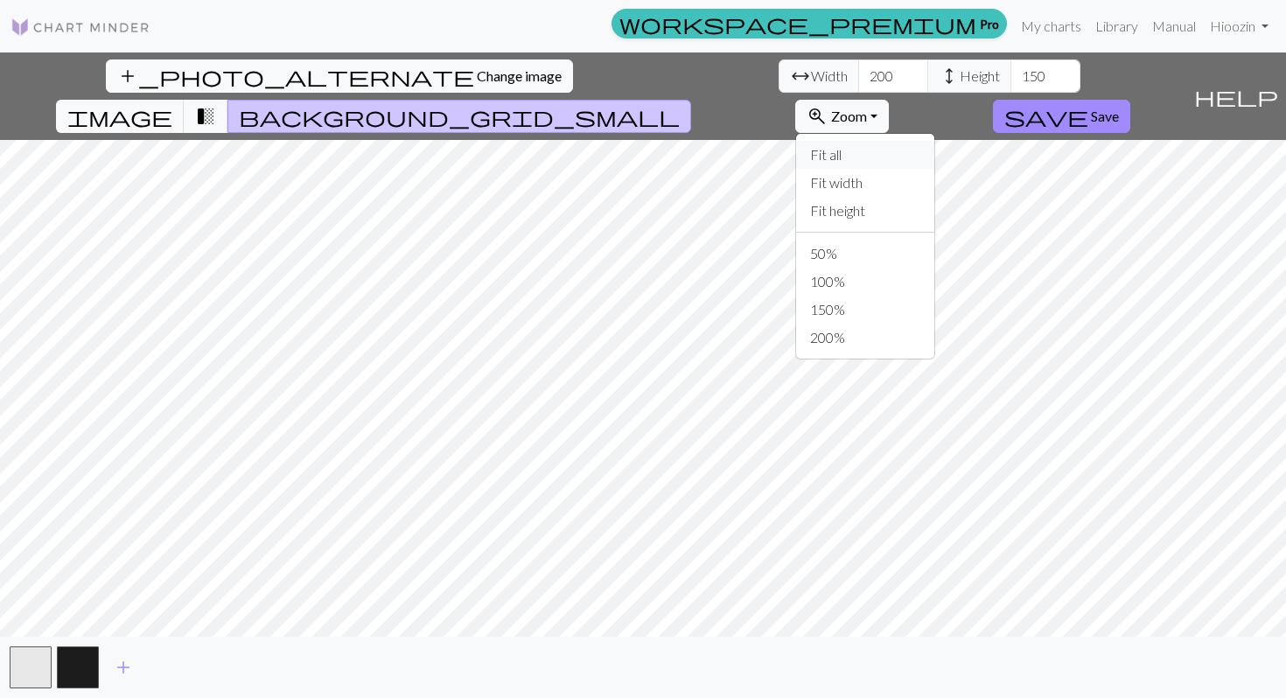
click at [935, 141] on button "Fit all" at bounding box center [865, 155] width 138 height 28
click at [858, 79] on input "200" at bounding box center [893, 76] width 70 height 33
type input "80"
click at [998, 80] on input "150" at bounding box center [1046, 76] width 70 height 33
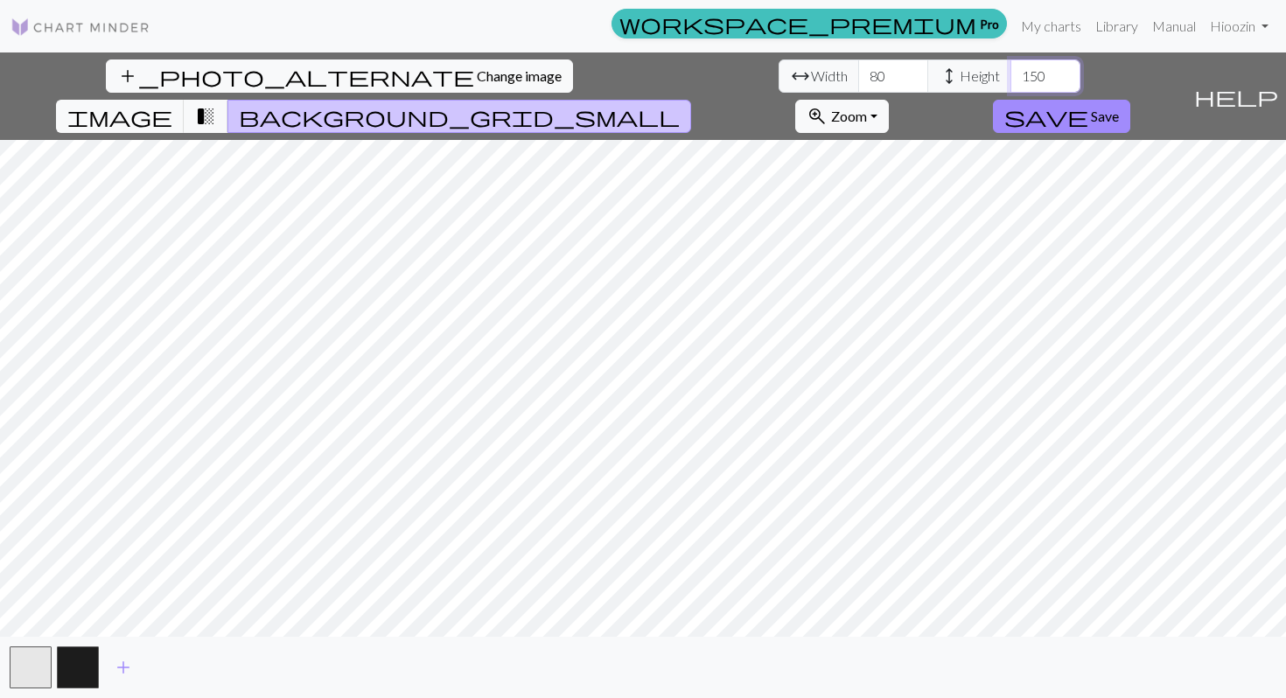
click at [998, 79] on input "150" at bounding box center [1046, 76] width 70 height 33
type input "80"
click at [858, 76] on input "80" at bounding box center [893, 76] width 70 height 33
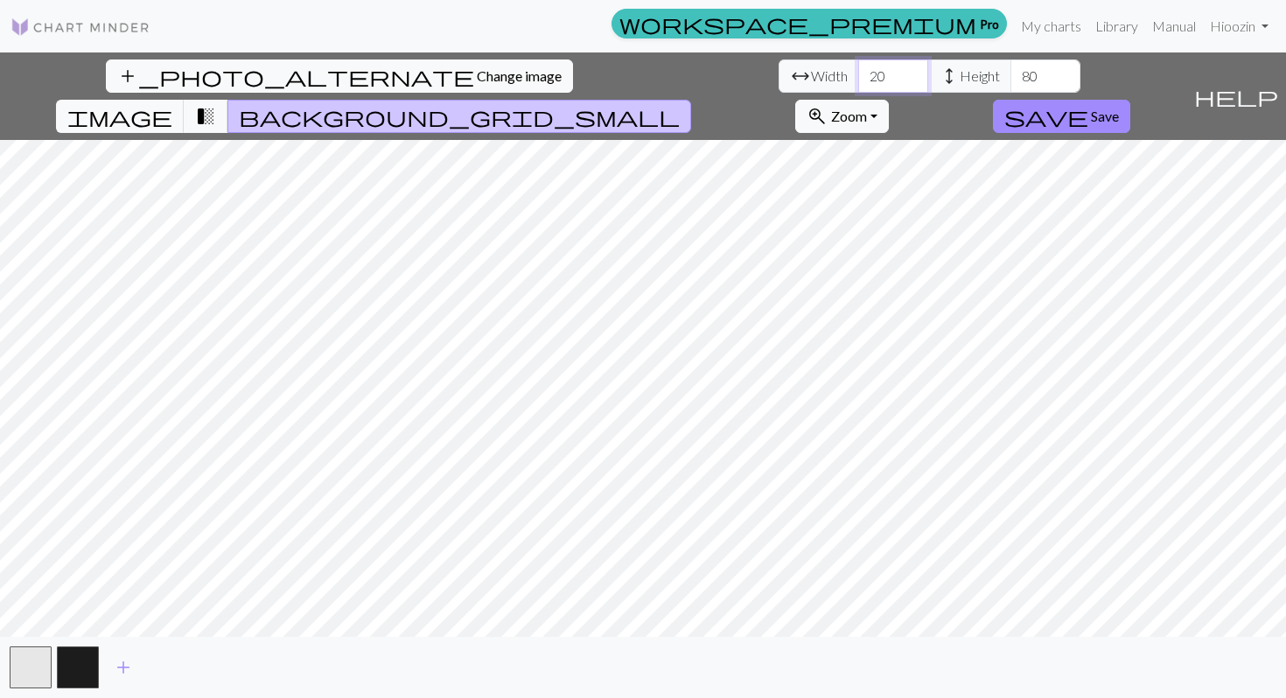
type input "20"
click at [998, 74] on input "80" at bounding box center [1046, 76] width 70 height 33
type input "50"
click at [858, 69] on input "20" at bounding box center [893, 76] width 70 height 33
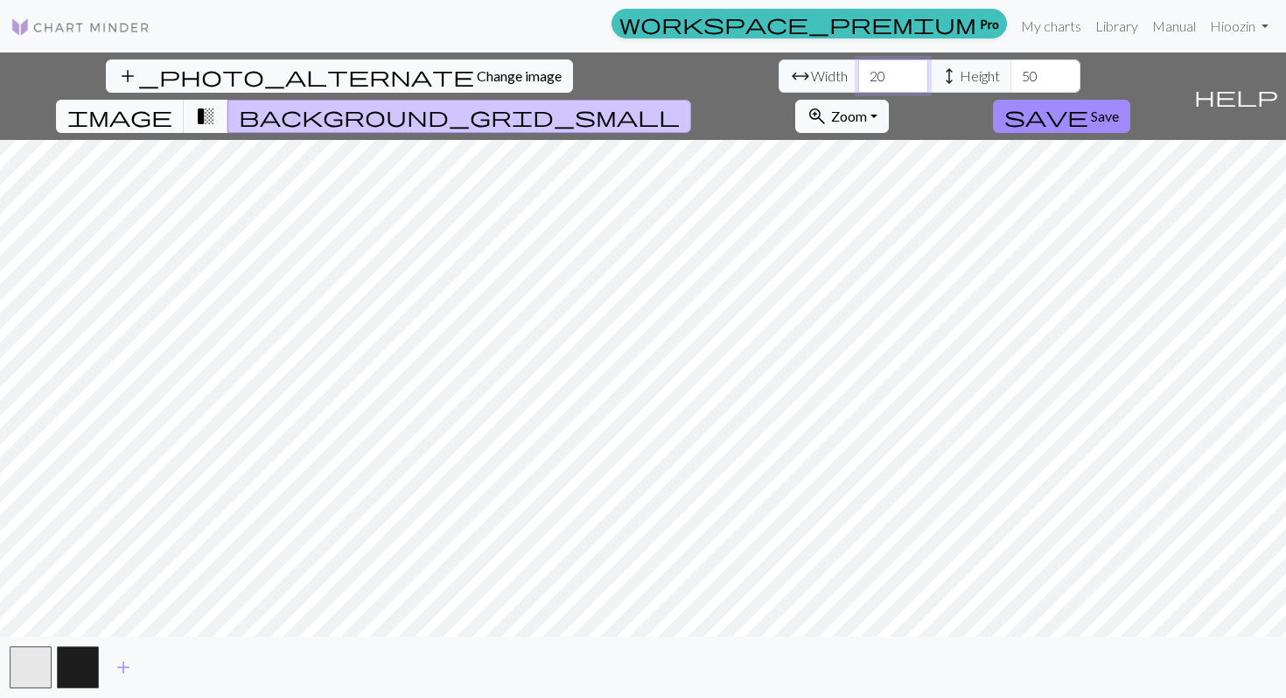
click at [858, 69] on input "20" at bounding box center [893, 76] width 70 height 33
drag, startPoint x: 395, startPoint y: 78, endPoint x: 320, endPoint y: 78, distance: 74.4
click at [779, 78] on div "arrow_range Width 20 height Height 50" at bounding box center [930, 76] width 302 height 33
click at [858, 74] on input "40" at bounding box center [893, 76] width 70 height 33
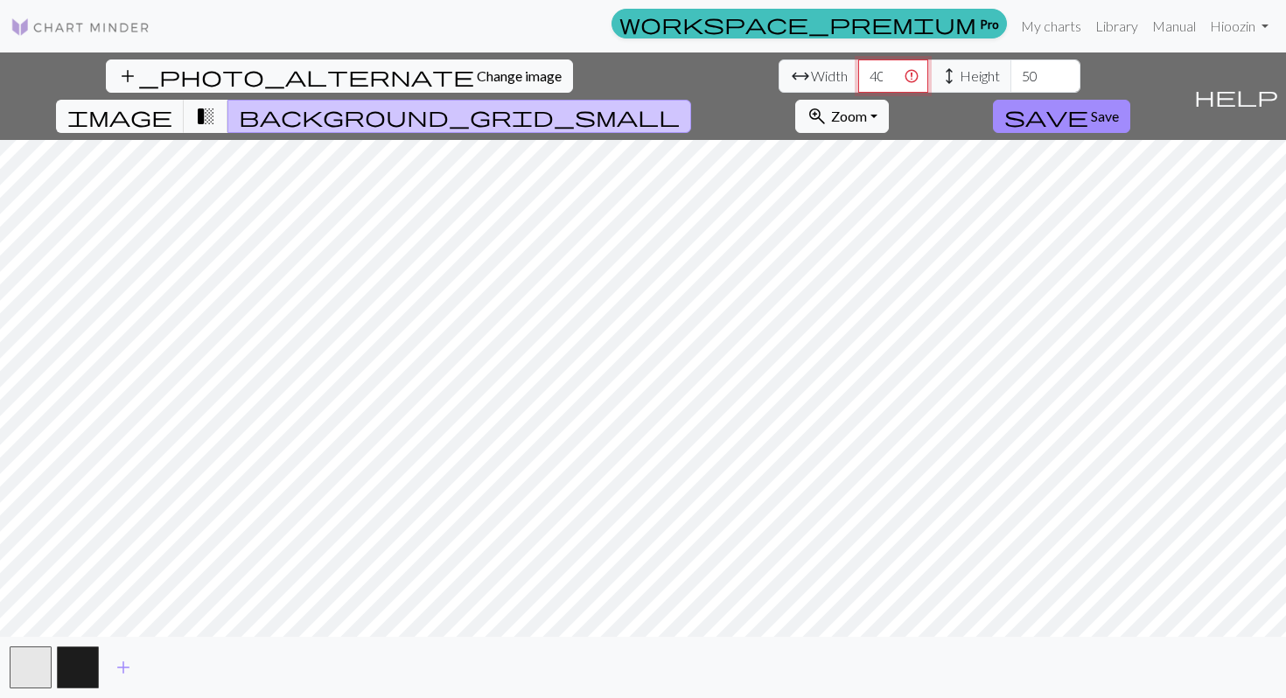
type input "4"
click at [858, 75] on input "100" at bounding box center [893, 76] width 70 height 33
click at [858, 84] on input "150" at bounding box center [893, 76] width 70 height 33
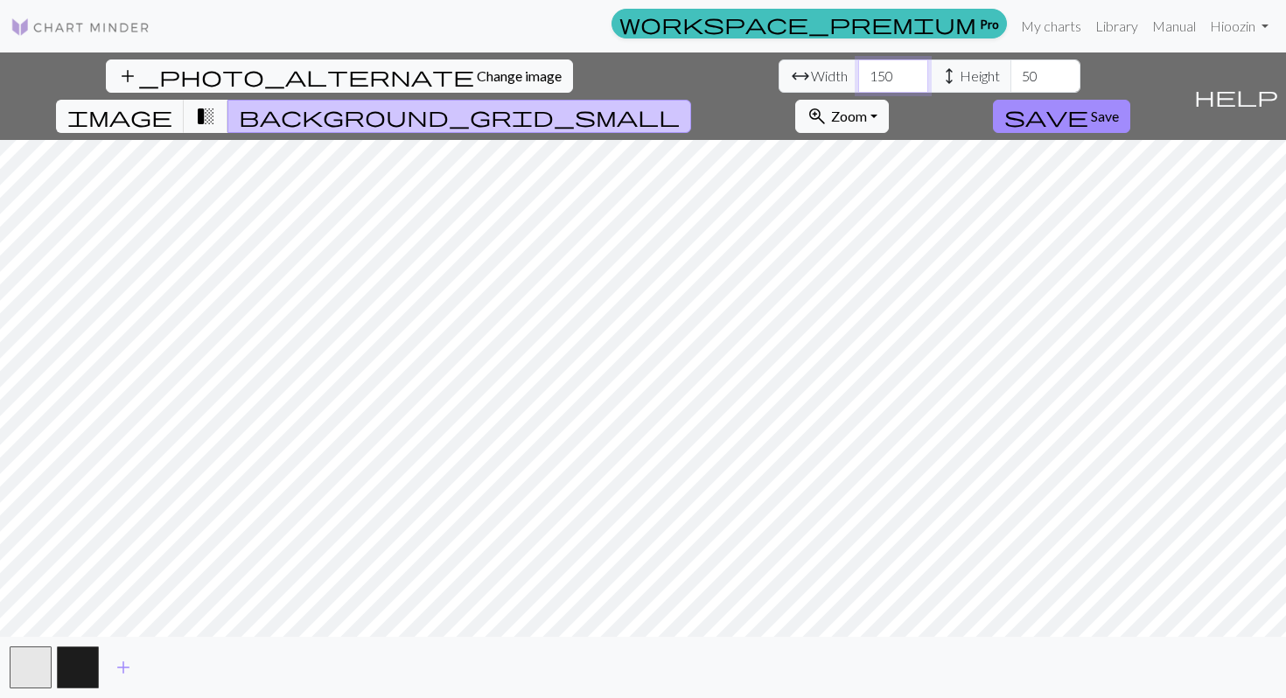
click at [858, 84] on input "150" at bounding box center [893, 76] width 70 height 33
click at [858, 79] on input "150" at bounding box center [893, 76] width 70 height 33
click at [998, 82] on input "50" at bounding box center [1046, 76] width 70 height 33
click at [858, 73] on input "200" at bounding box center [893, 76] width 70 height 33
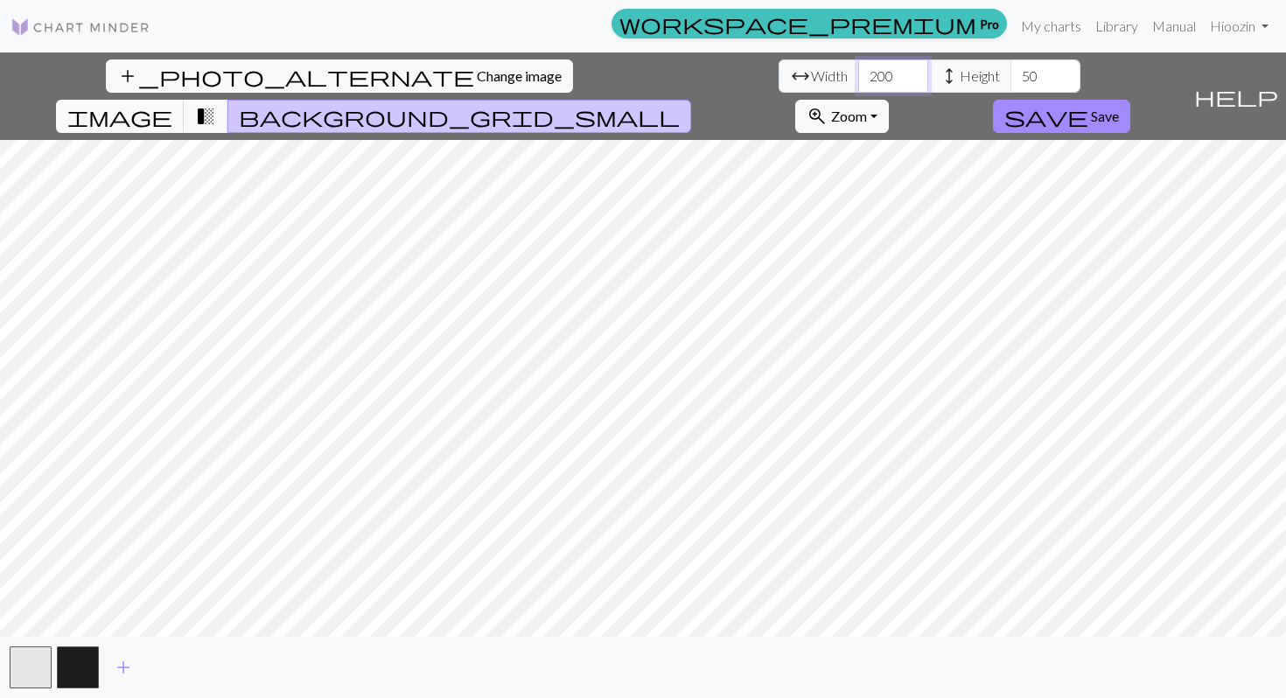
click at [858, 73] on input "200" at bounding box center [893, 76] width 70 height 33
click at [216, 104] on span "transition_fade" at bounding box center [205, 116] width 21 height 25
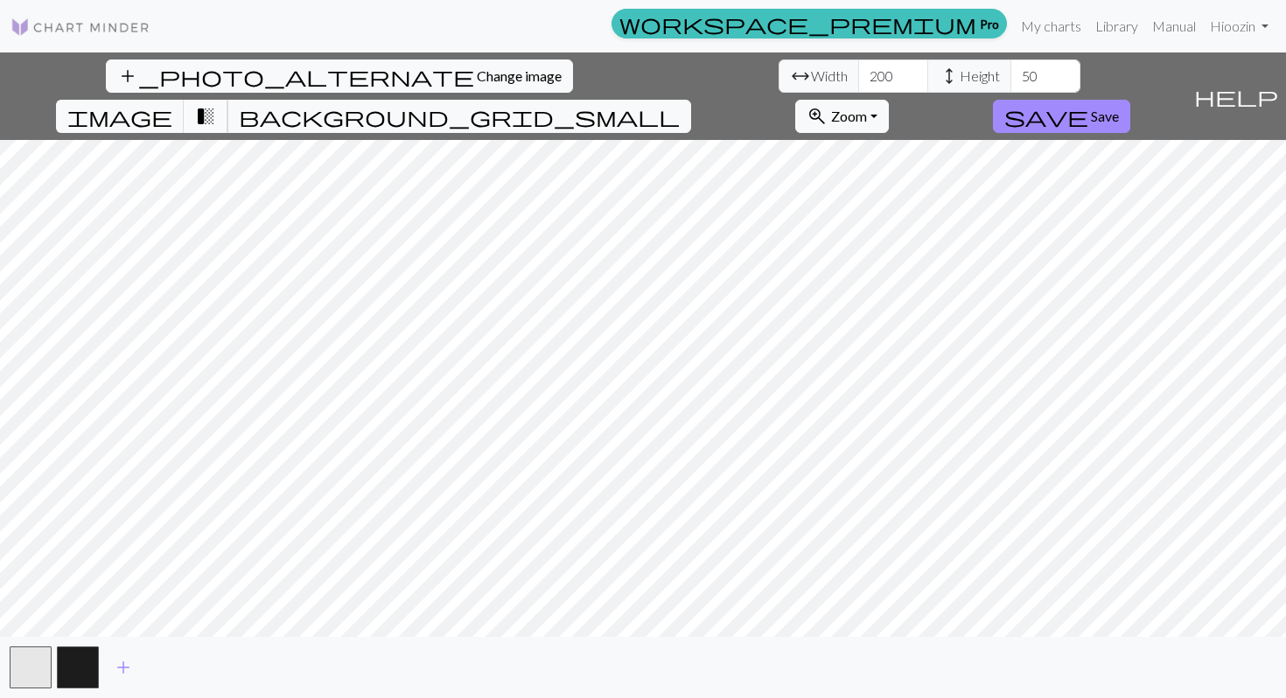
click at [216, 104] on span "transition_fade" at bounding box center [205, 116] width 21 height 25
click at [680, 104] on span "background_grid_small" at bounding box center [459, 116] width 441 height 25
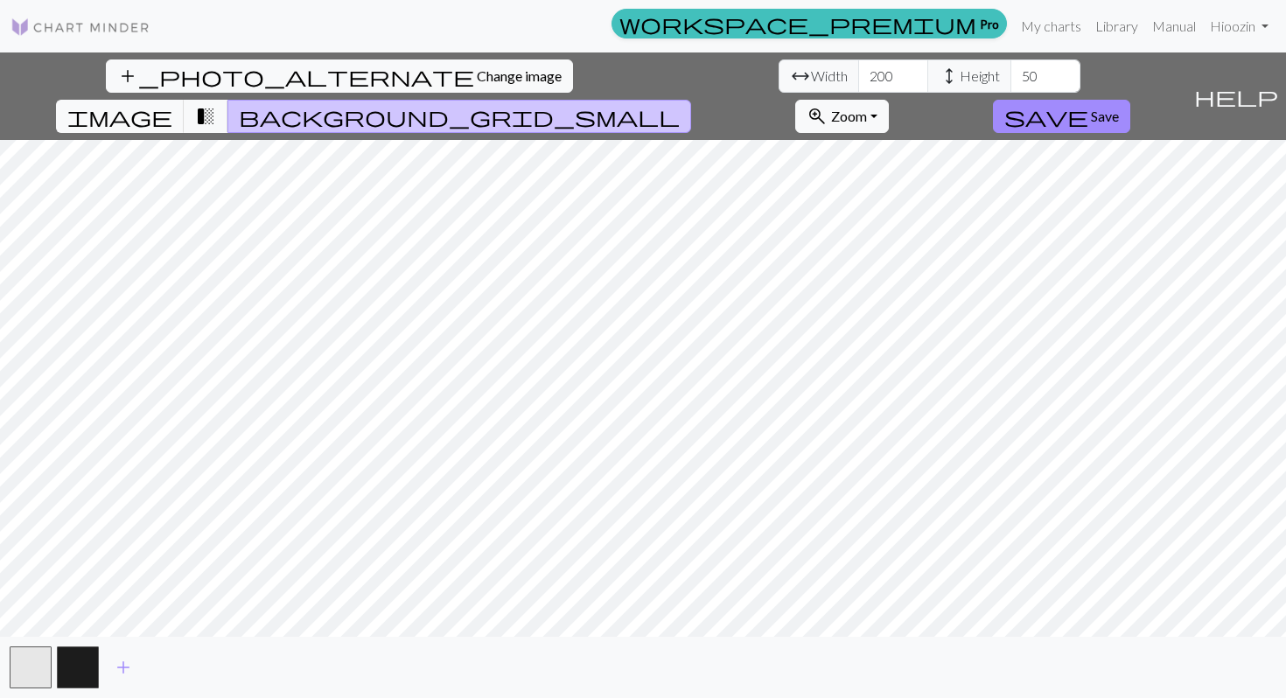
click at [680, 104] on span "background_grid_small" at bounding box center [459, 116] width 441 height 25
click at [216, 104] on span "transition_fade" at bounding box center [205, 116] width 21 height 25
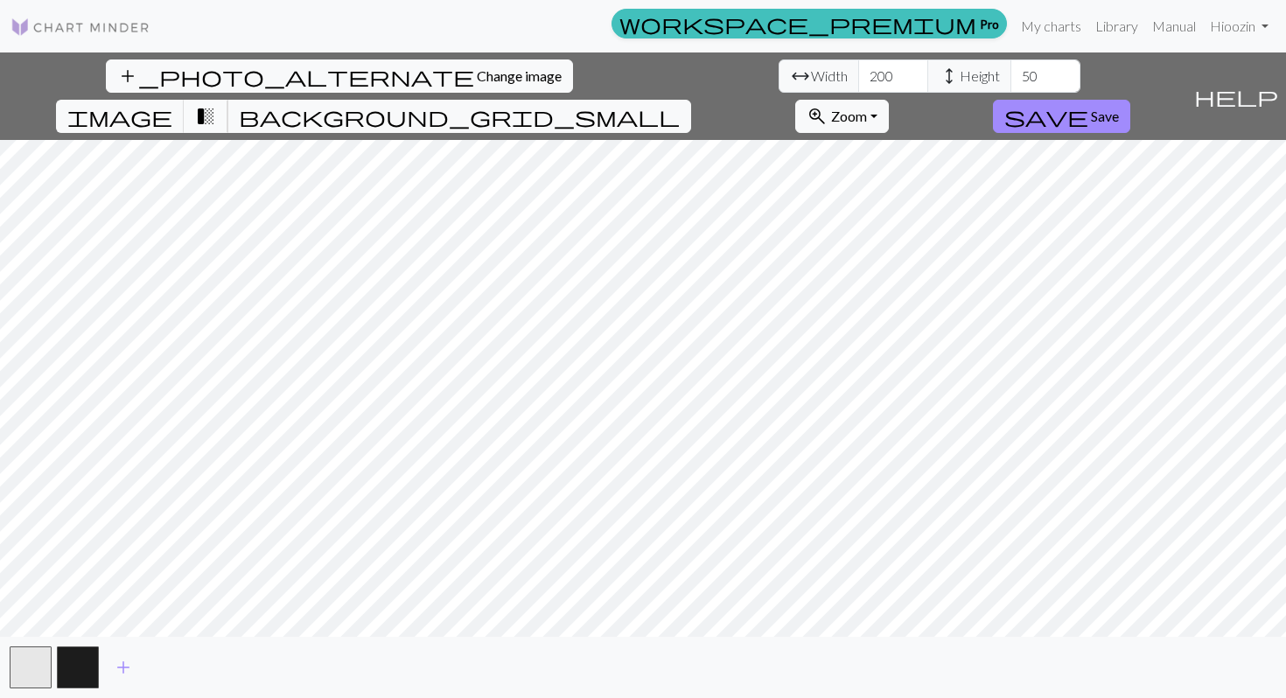
click at [216, 104] on span "transition_fade" at bounding box center [205, 116] width 21 height 25
click at [61, 657] on button "button" at bounding box center [78, 668] width 42 height 42
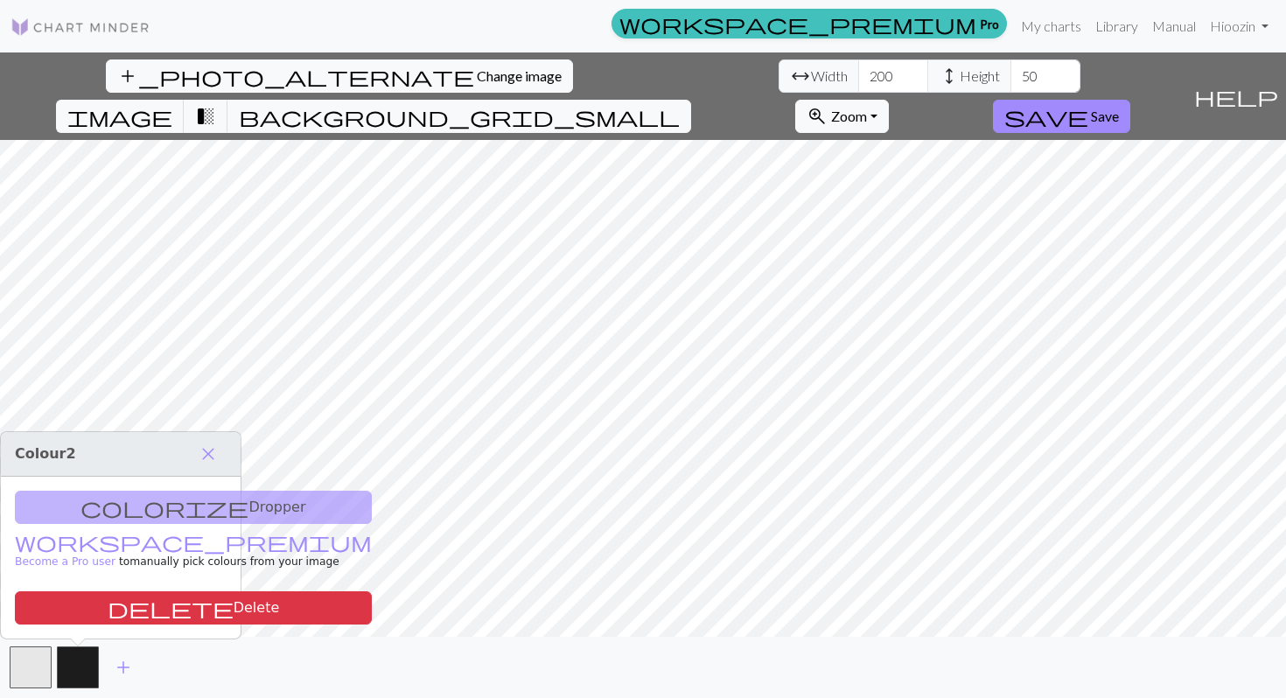
click at [154, 516] on div "colorize Dropper workspace_premium Become a Pro user to manually pick colours f…" at bounding box center [121, 558] width 240 height 162
click at [206, 455] on span "close" at bounding box center [208, 454] width 21 height 25
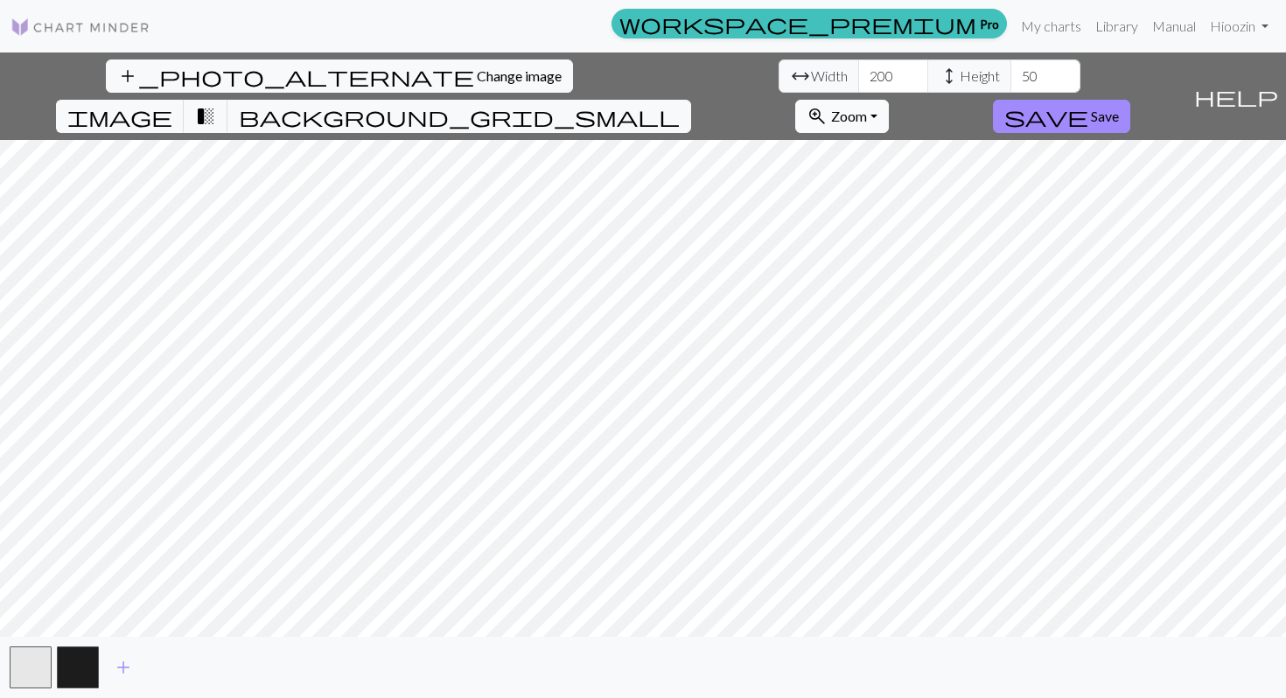
click at [889, 100] on button "zoom_in Zoom Zoom" at bounding box center [842, 116] width 94 height 33
click at [935, 169] on button "Fit width" at bounding box center [865, 183] width 138 height 28
click at [889, 100] on button "zoom_in Zoom Zoom" at bounding box center [842, 116] width 94 height 33
click at [935, 197] on button "Fit height" at bounding box center [865, 211] width 138 height 28
click at [889, 100] on button "zoom_in Zoom Zoom" at bounding box center [842, 116] width 94 height 33
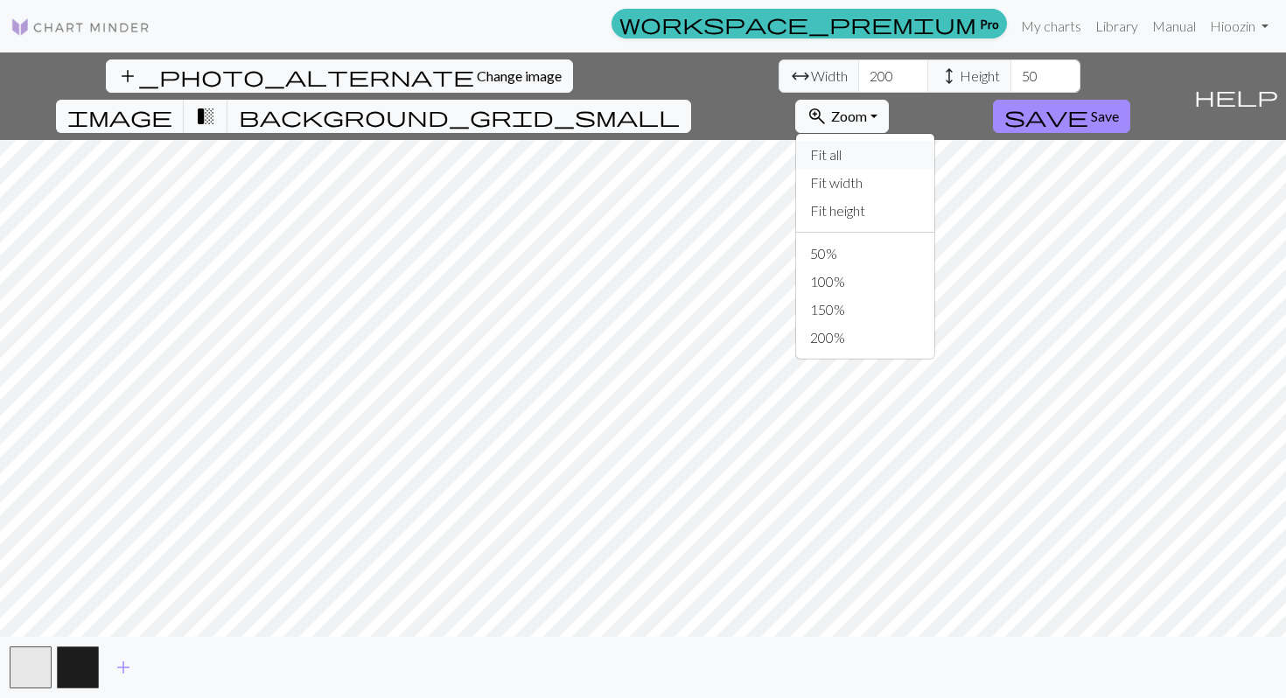
click at [935, 141] on button "Fit all" at bounding box center [865, 155] width 138 height 28
click at [858, 79] on input "200" at bounding box center [893, 76] width 70 height 33
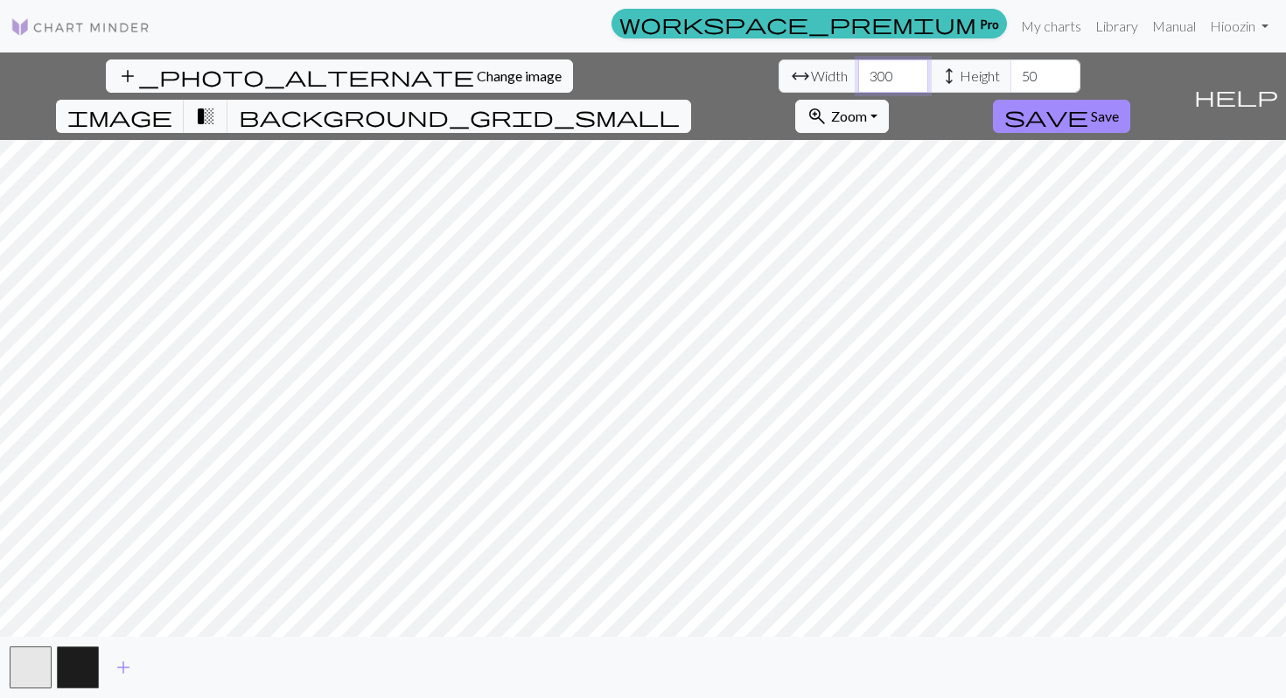
type input "300"
click at [998, 76] on input "50" at bounding box center [1046, 76] width 70 height 33
type input "300"
click at [998, 76] on input "300" at bounding box center [1046, 76] width 70 height 33
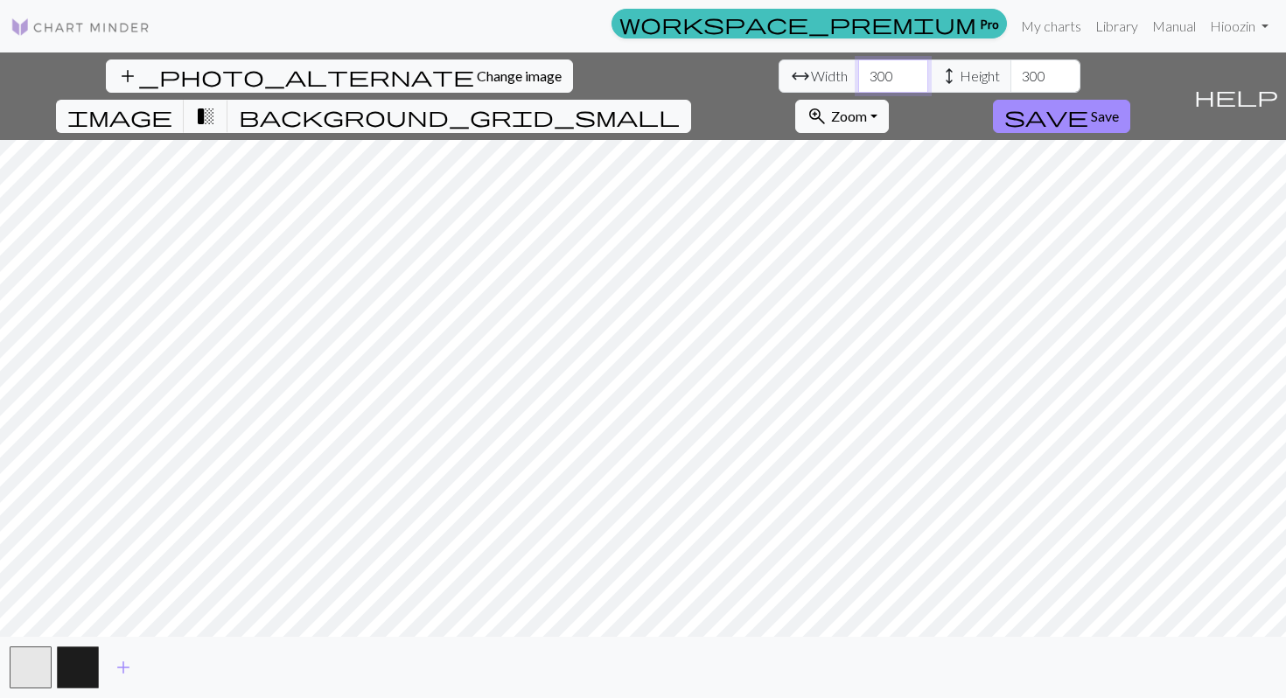
click at [858, 76] on input "300" at bounding box center [893, 76] width 70 height 33
type input "200"
click at [216, 104] on span "transition_fade" at bounding box center [205, 116] width 21 height 25
click at [680, 104] on span "background_grid_small" at bounding box center [459, 116] width 441 height 25
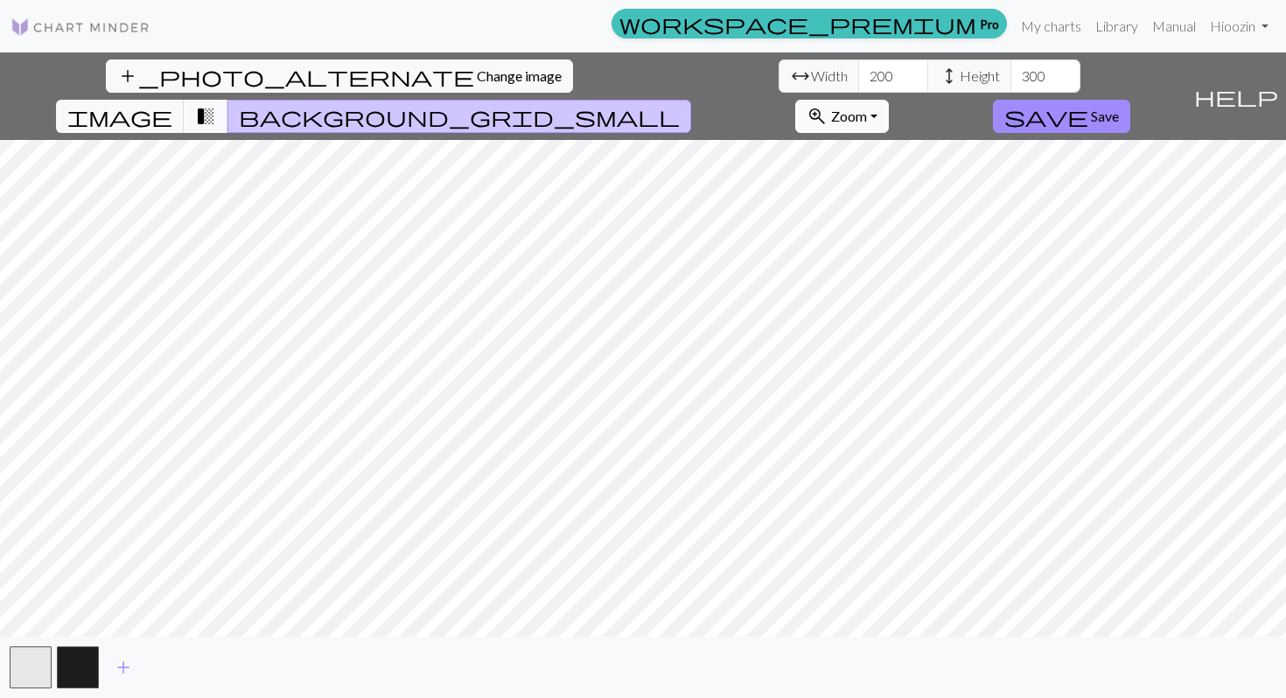
click at [889, 100] on button "zoom_in Zoom Zoom" at bounding box center [842, 116] width 94 height 33
click at [935, 141] on button "Fit all" at bounding box center [865, 155] width 138 height 28
click at [828, 104] on span "zoom_in" at bounding box center [817, 116] width 21 height 25
click at [935, 141] on button "Fit all" at bounding box center [865, 155] width 138 height 28
click at [828, 104] on span "zoom_in" at bounding box center [817, 116] width 21 height 25
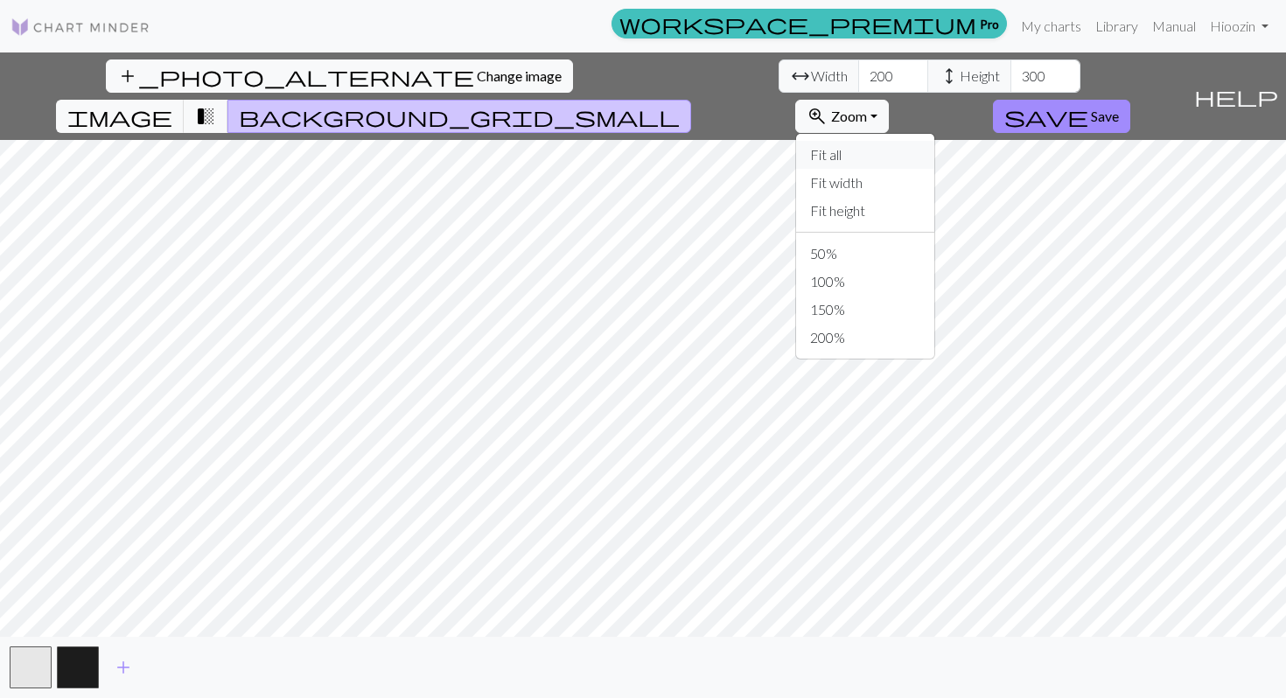
click at [935, 141] on button "Fit all" at bounding box center [865, 155] width 138 height 28
click at [828, 104] on span "zoom_in" at bounding box center [817, 116] width 21 height 25
click at [935, 141] on button "Fit all" at bounding box center [865, 155] width 138 height 28
click at [867, 108] on span "Zoom" at bounding box center [849, 116] width 36 height 17
click at [935, 141] on button "Fit all" at bounding box center [865, 155] width 138 height 28
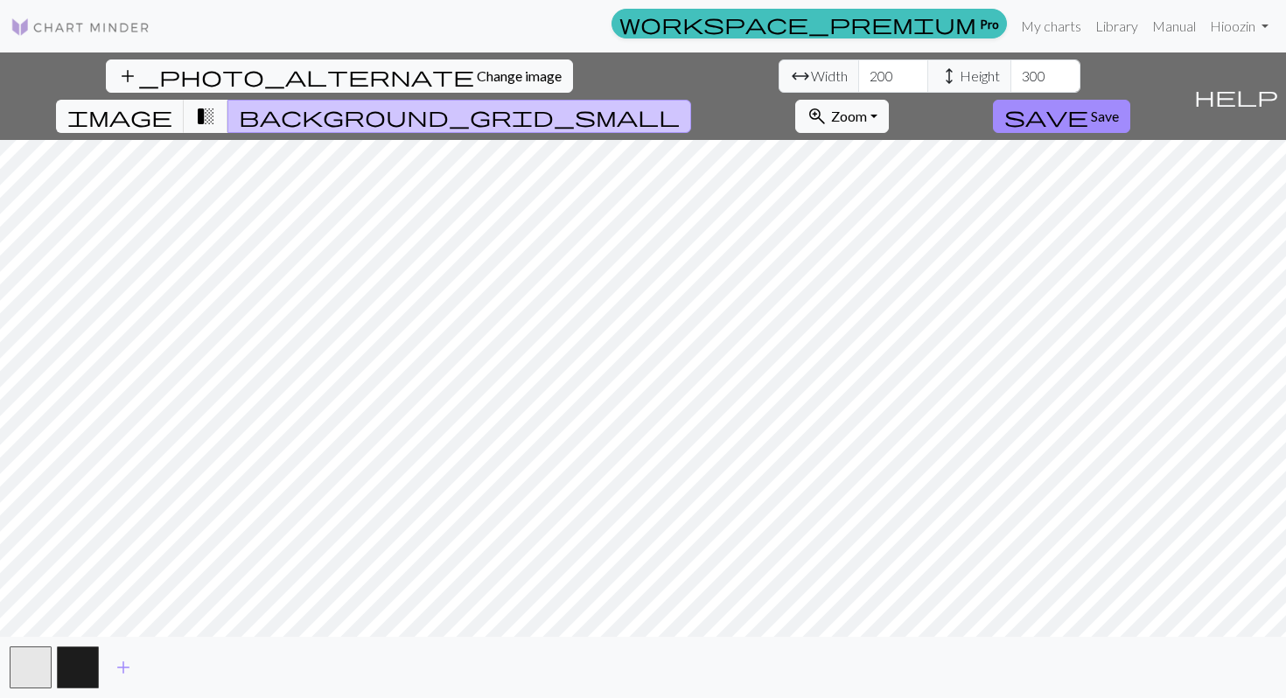
click at [124, 22] on img at bounding box center [81, 27] width 140 height 21
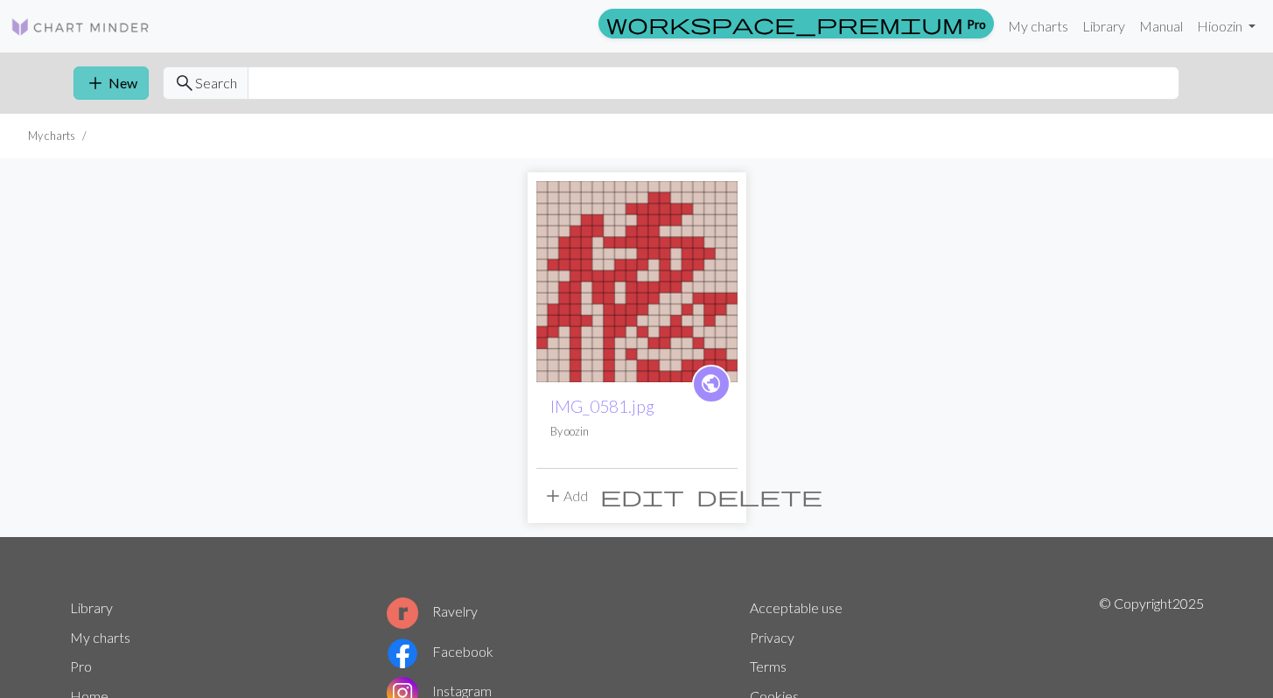
click at [136, 96] on button "add New" at bounding box center [111, 83] width 75 height 33
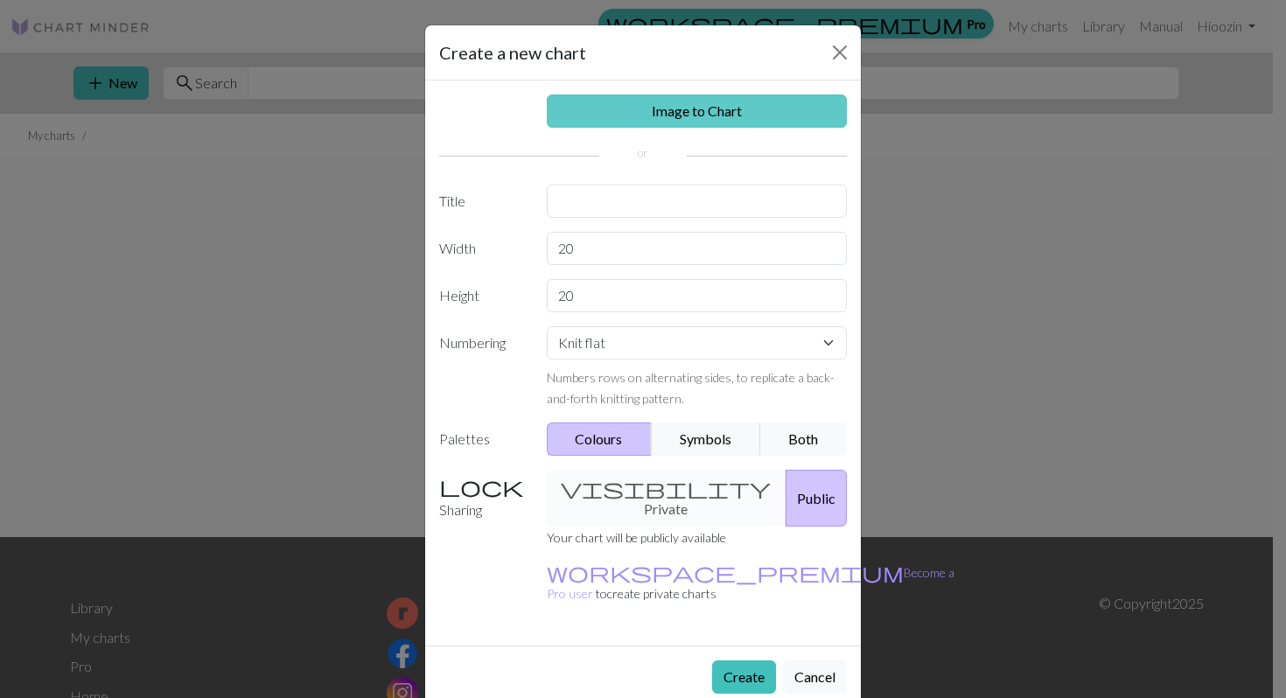
click at [732, 102] on link "Image to Chart" at bounding box center [697, 111] width 301 height 33
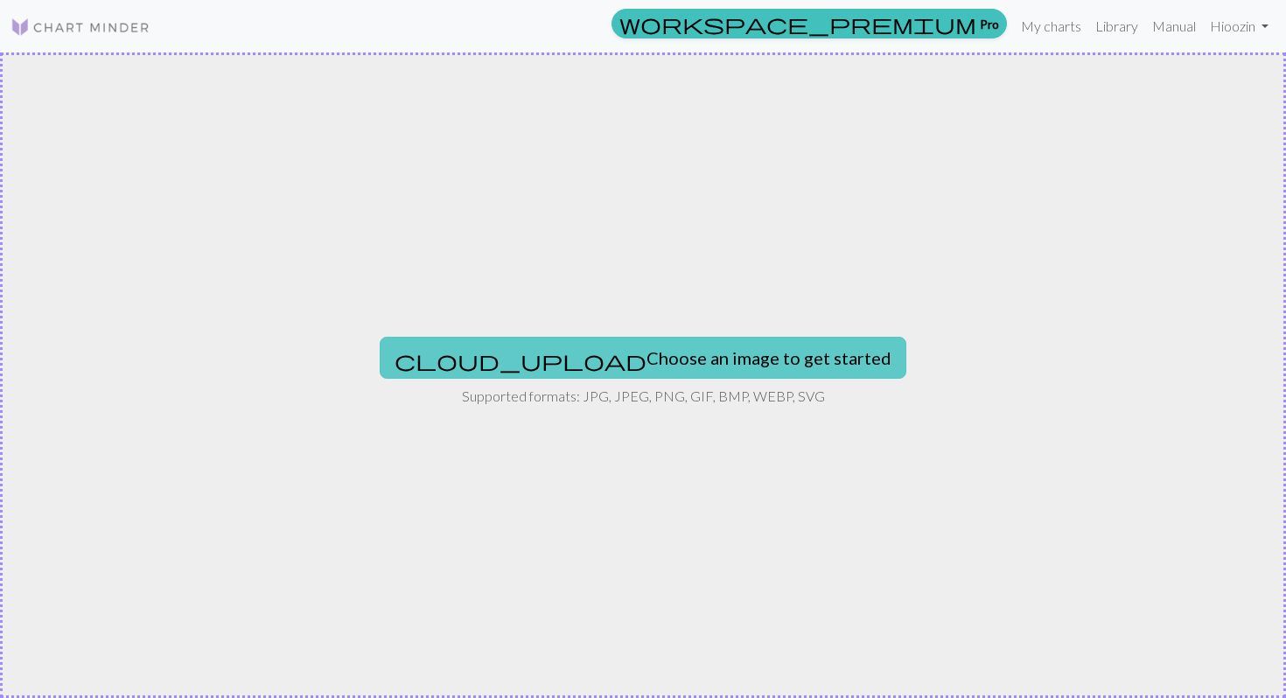
click at [600, 348] on button "cloud_upload Choose an image to get started" at bounding box center [643, 358] width 527 height 42
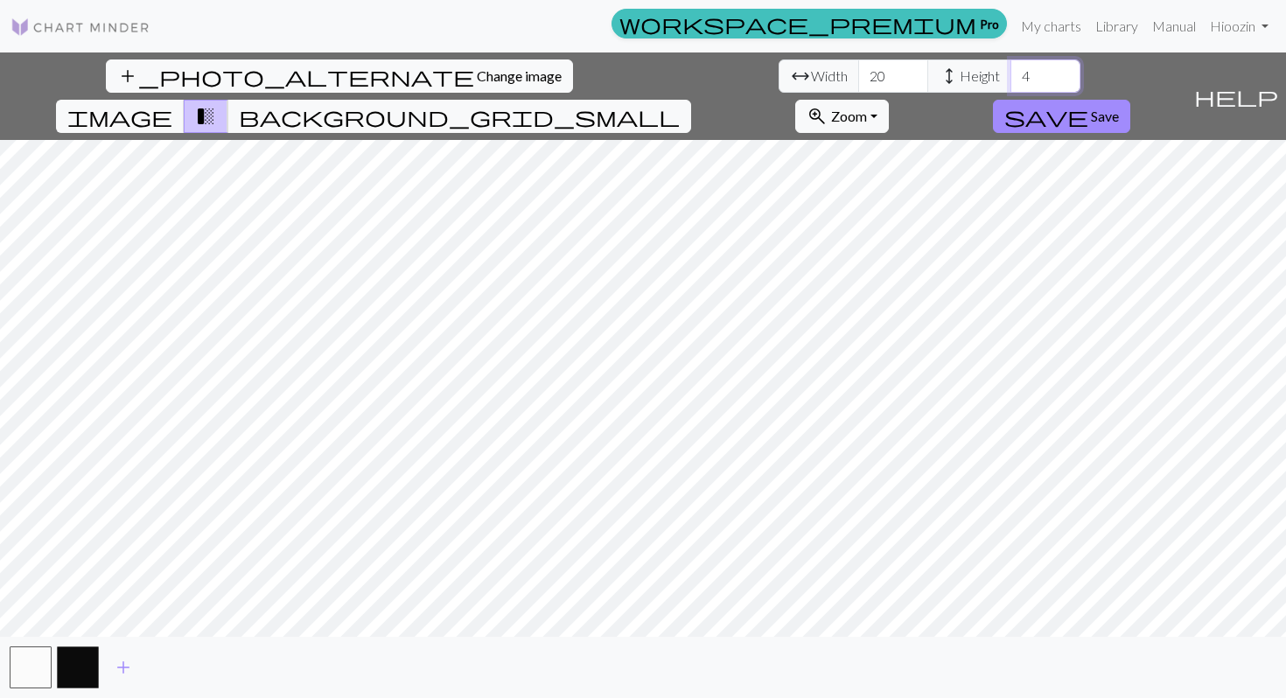
click at [998, 73] on input "4" at bounding box center [1046, 76] width 70 height 33
click at [998, 77] on input "4" at bounding box center [1046, 76] width 70 height 33
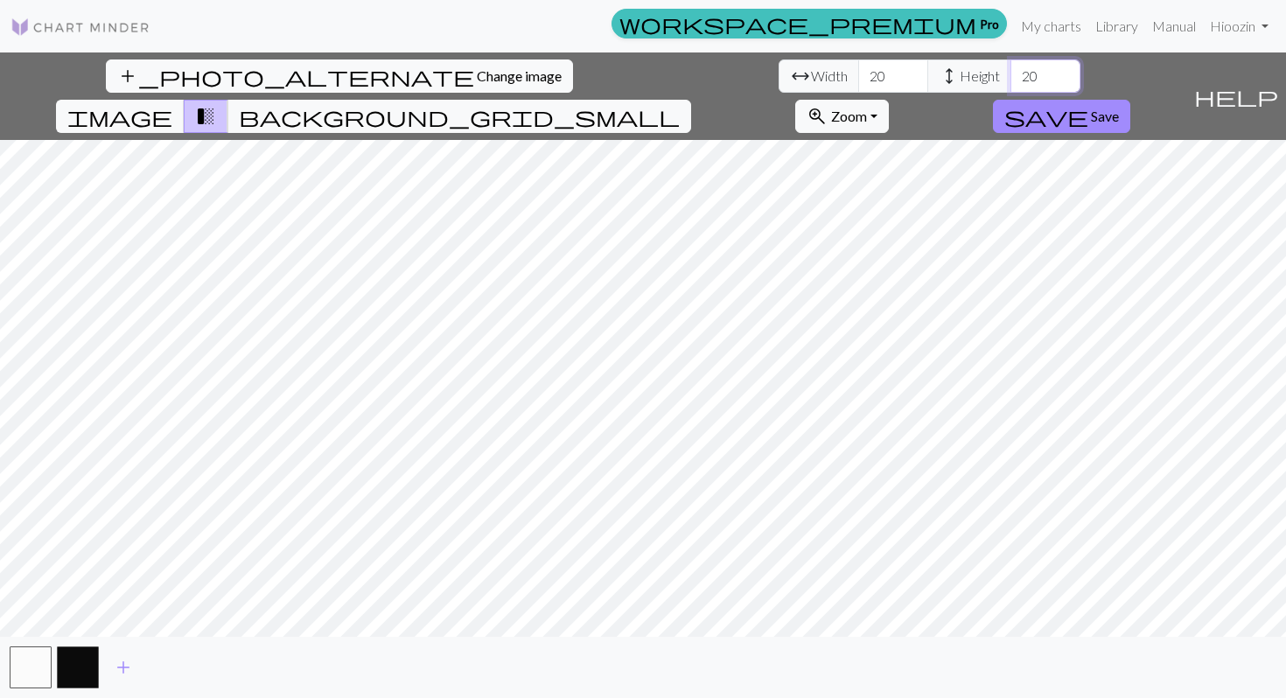
type input "20"
click at [858, 77] on input "20" at bounding box center [893, 76] width 70 height 33
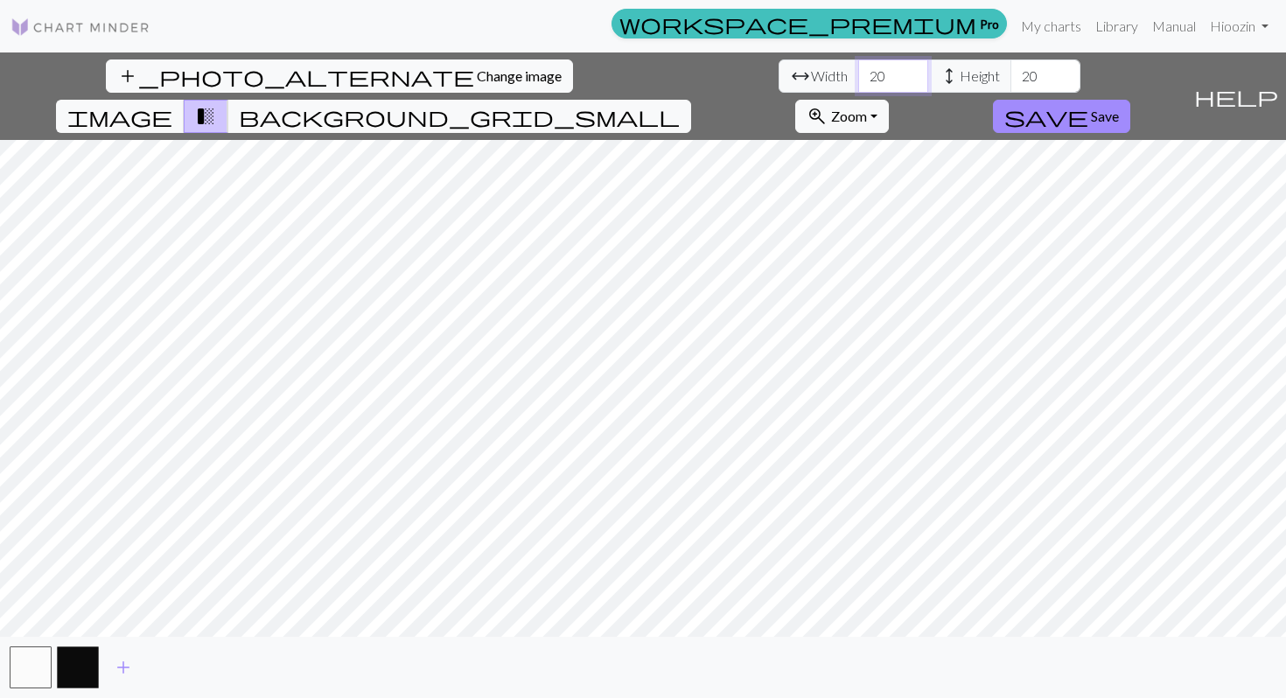
click at [858, 80] on input "20" at bounding box center [893, 76] width 70 height 33
type input "20"
type input "5"
type input "20"
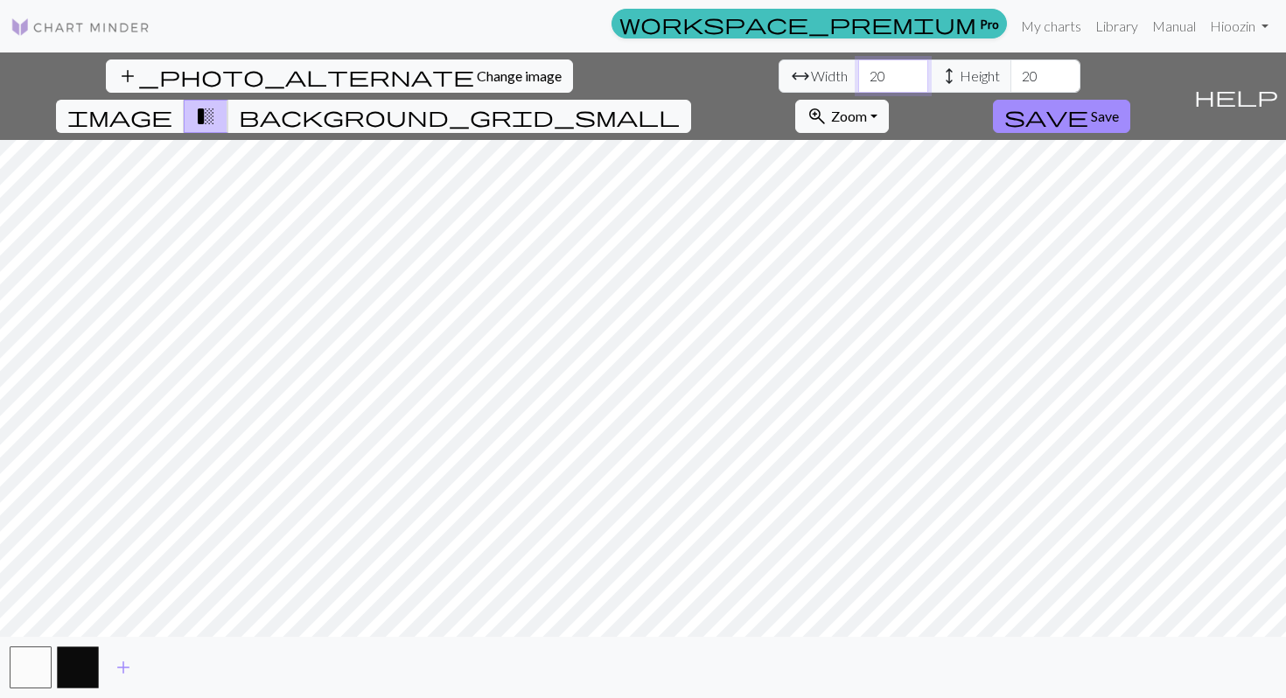
click at [858, 67] on input "20" at bounding box center [893, 76] width 70 height 33
click at [858, 76] on input "100" at bounding box center [893, 76] width 70 height 33
click at [858, 81] on input "100" at bounding box center [893, 76] width 70 height 33
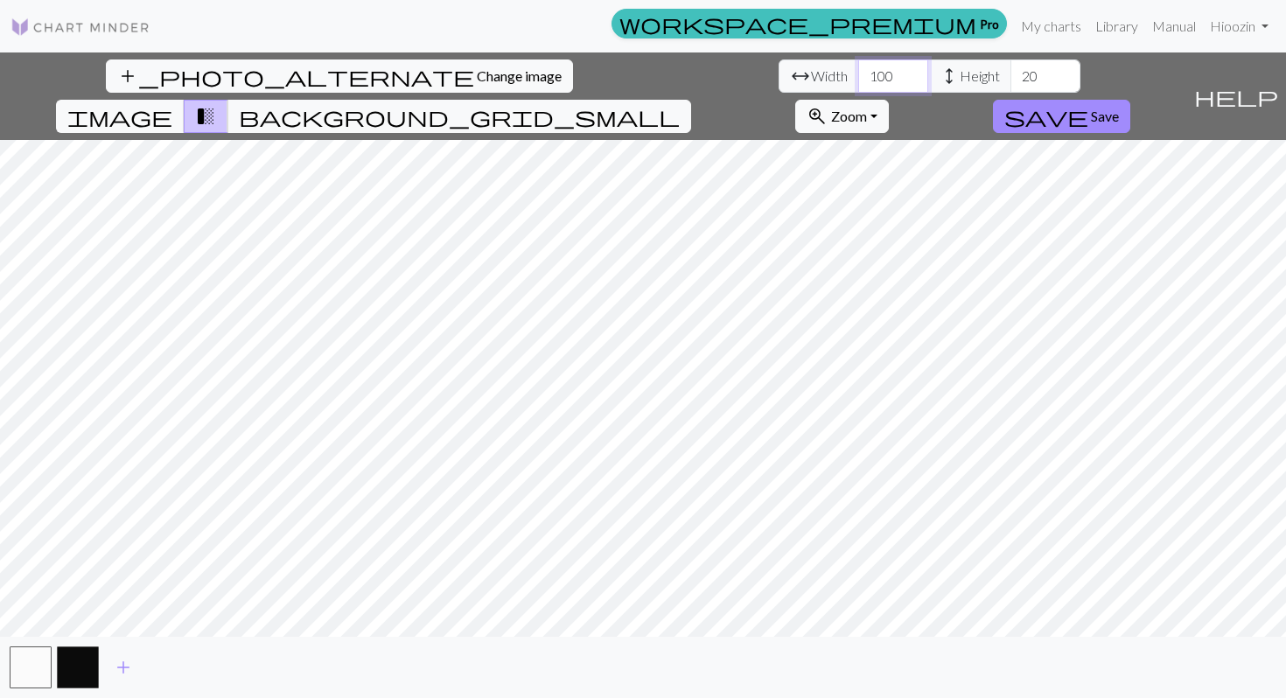
click at [858, 81] on input "100" at bounding box center [893, 76] width 70 height 33
click at [858, 75] on input "100" at bounding box center [893, 76] width 70 height 33
type input "300"
click at [998, 77] on input "20" at bounding box center [1046, 76] width 70 height 33
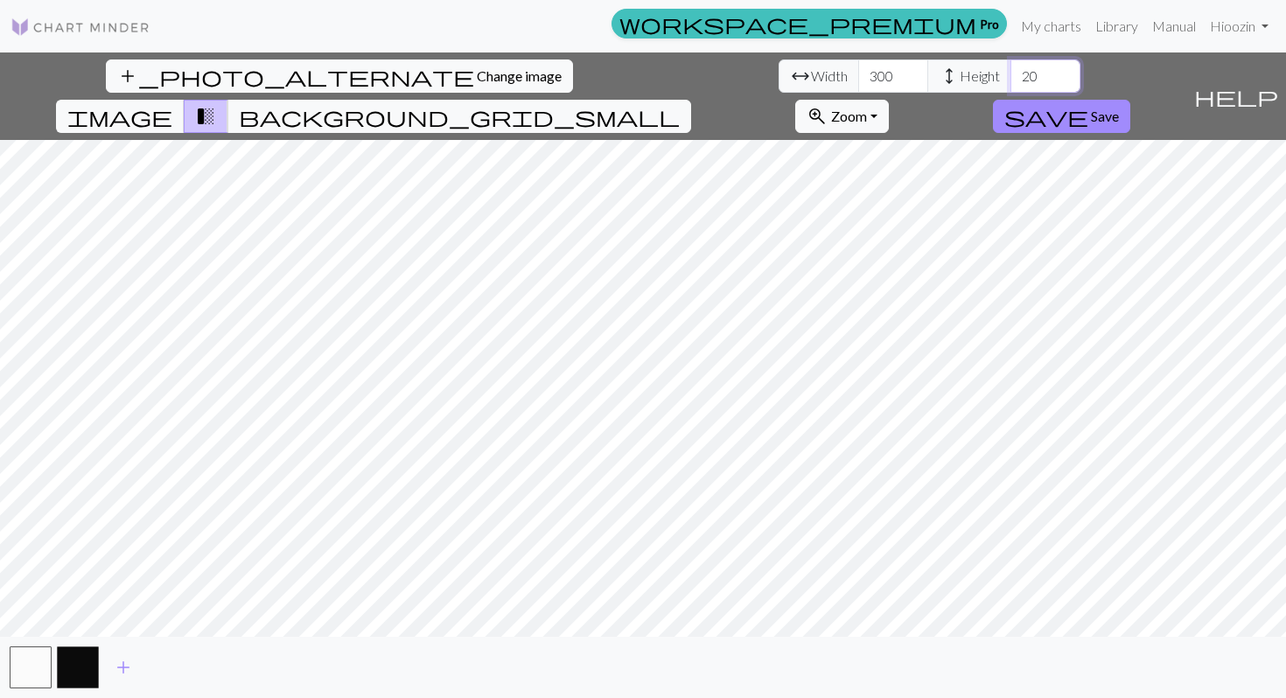
click at [998, 77] on input "20" at bounding box center [1046, 76] width 70 height 33
click at [998, 88] on input "60" at bounding box center [1046, 76] width 70 height 33
click at [998, 73] on input "60" at bounding box center [1046, 76] width 70 height 33
type input "70"
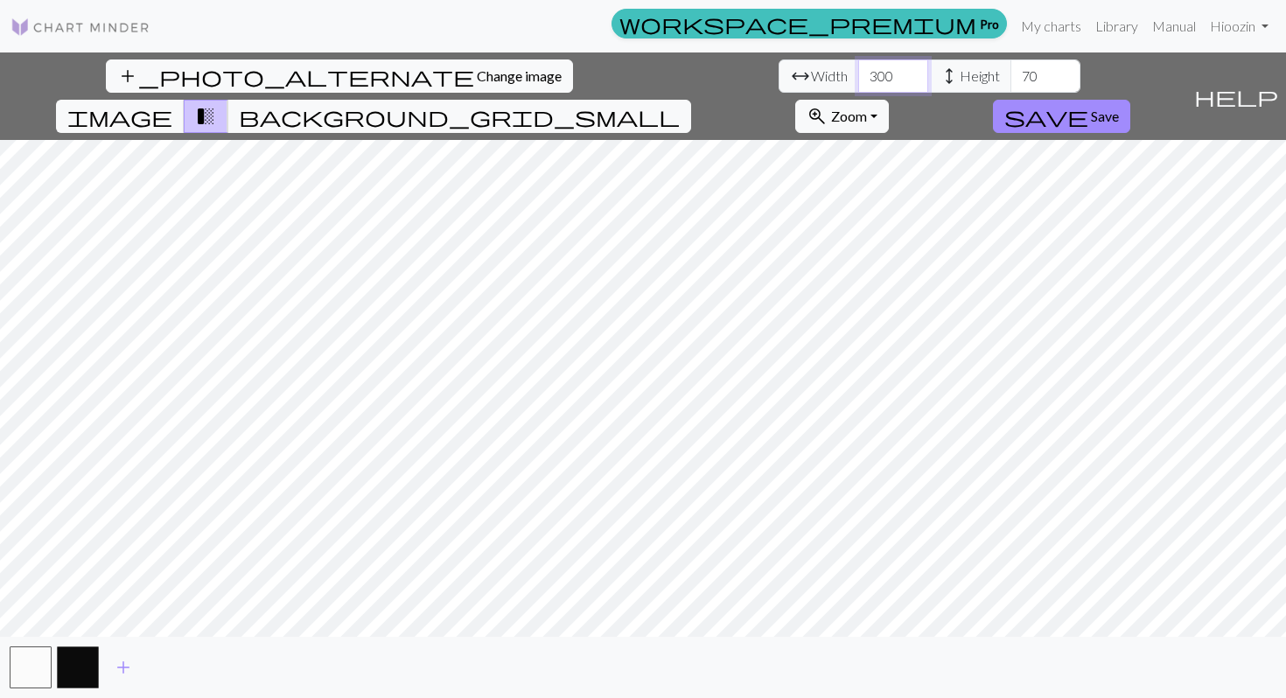
click at [858, 78] on input "300" at bounding box center [893, 76] width 70 height 33
type input "100"
click at [680, 104] on span "background_grid_small" at bounding box center [459, 116] width 441 height 25
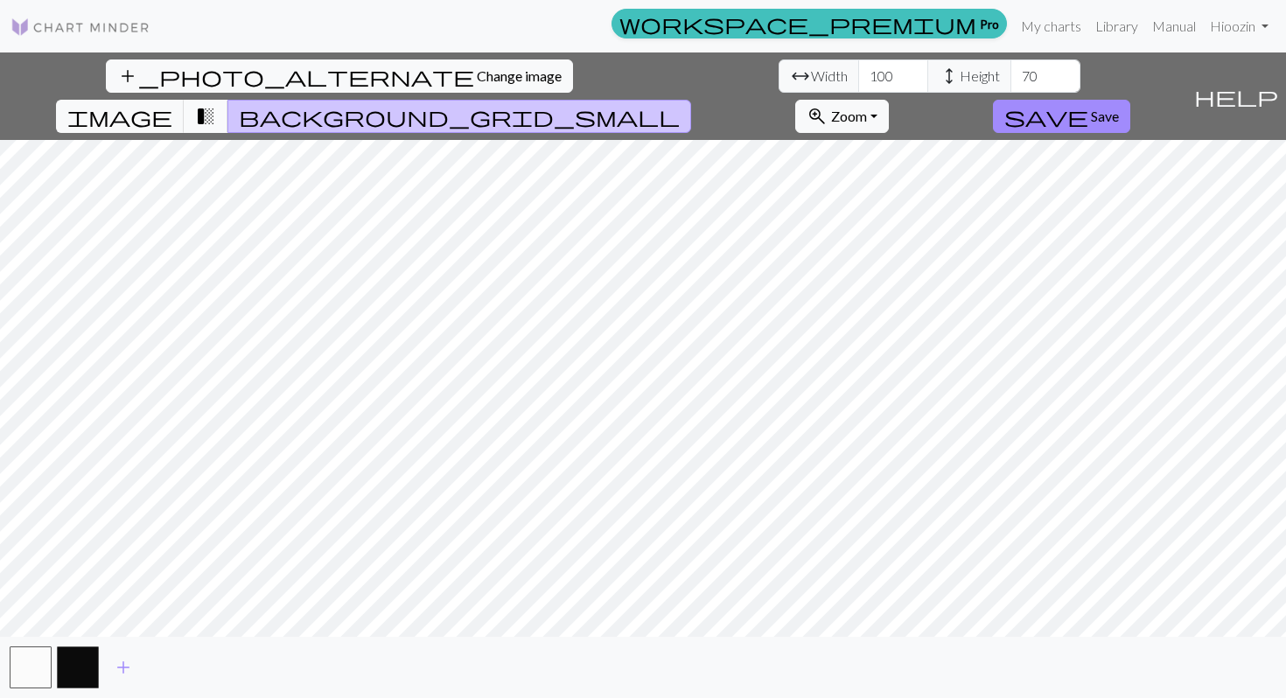
click at [216, 104] on span "transition_fade" at bounding box center [205, 116] width 21 height 25
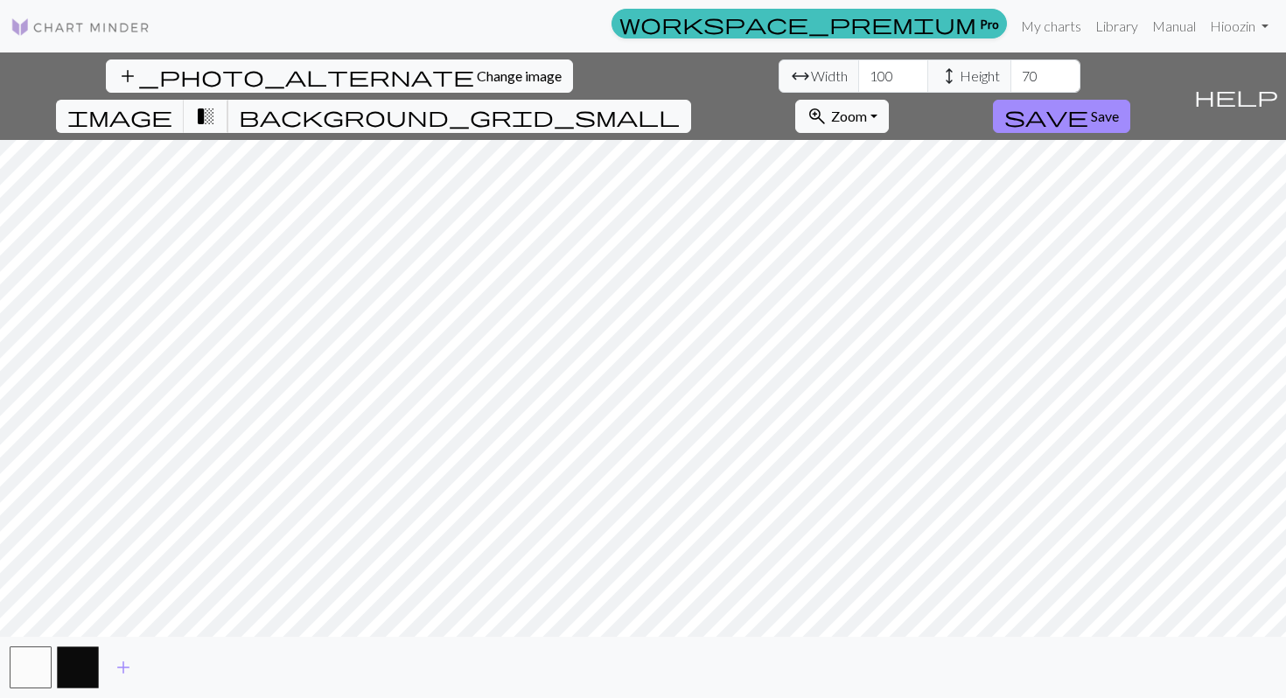
click at [216, 104] on span "transition_fade" at bounding box center [205, 116] width 21 height 25
click at [172, 104] on span "image" at bounding box center [119, 116] width 105 height 25
click at [998, 81] on input "70" at bounding box center [1046, 76] width 70 height 33
type input "80"
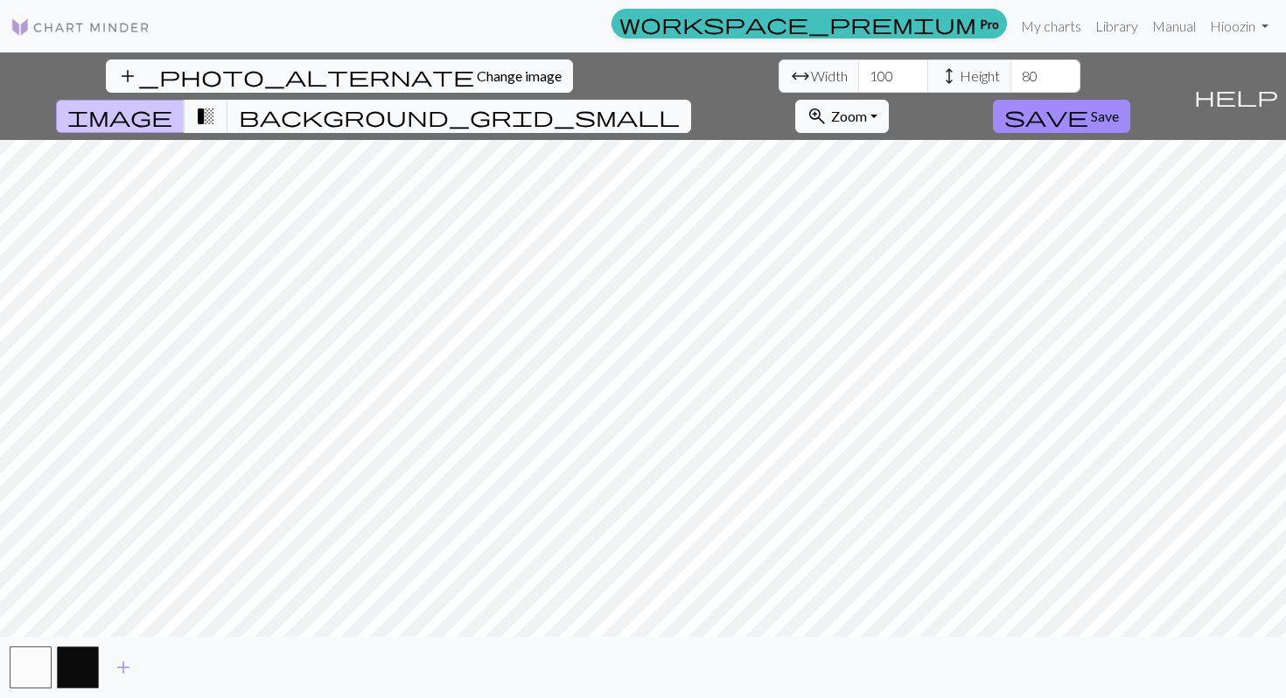
click at [680, 104] on span "background_grid_small" at bounding box center [459, 116] width 441 height 25
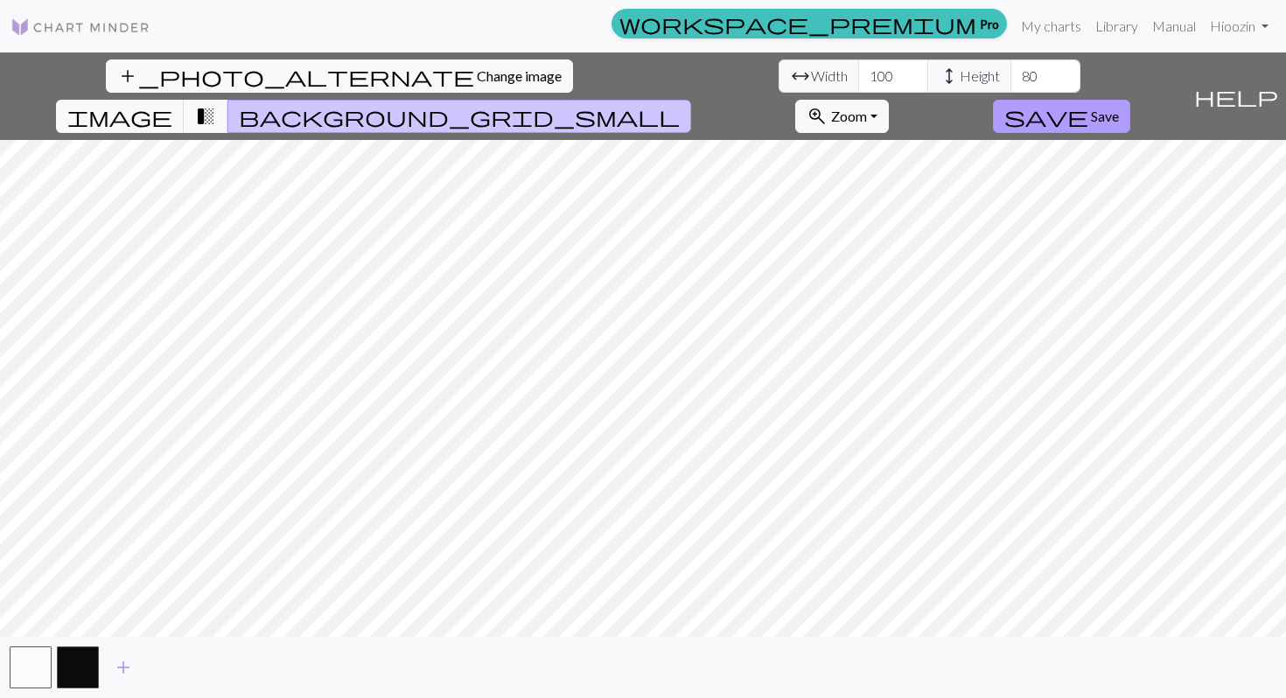
click at [998, 104] on span "save" at bounding box center [1047, 116] width 84 height 25
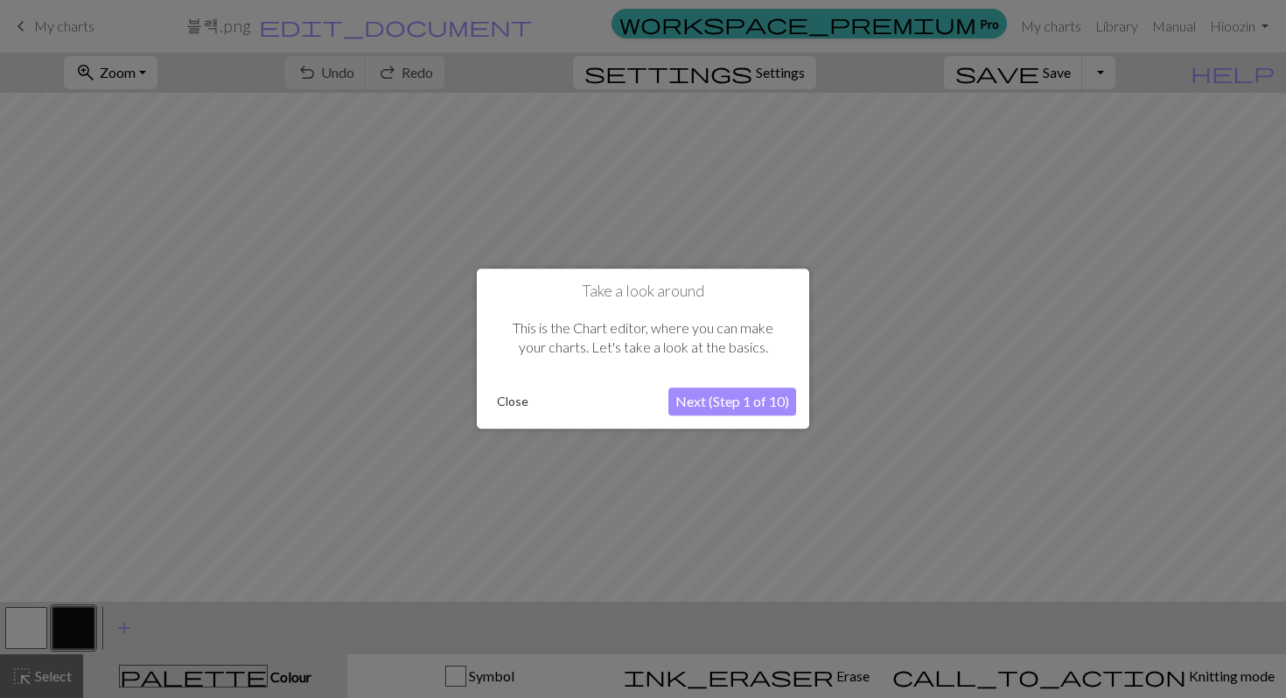
click at [521, 412] on button "Close" at bounding box center [513, 402] width 46 height 26
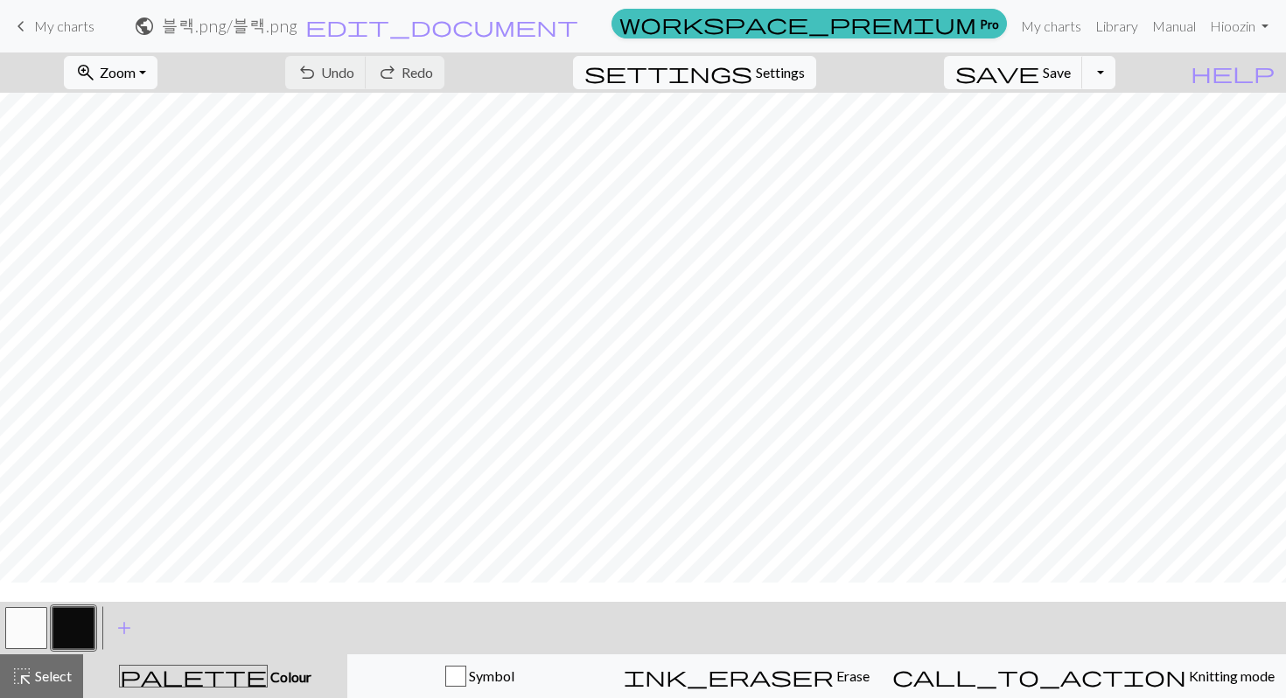
scroll to position [41, 0]
drag, startPoint x: 420, startPoint y: 69, endPoint x: 395, endPoint y: 82, distance: 28.6
click at [367, 69] on button "undo Undo Undo" at bounding box center [325, 72] width 81 height 33
click at [354, 72] on span "Undo" at bounding box center [337, 72] width 33 height 17
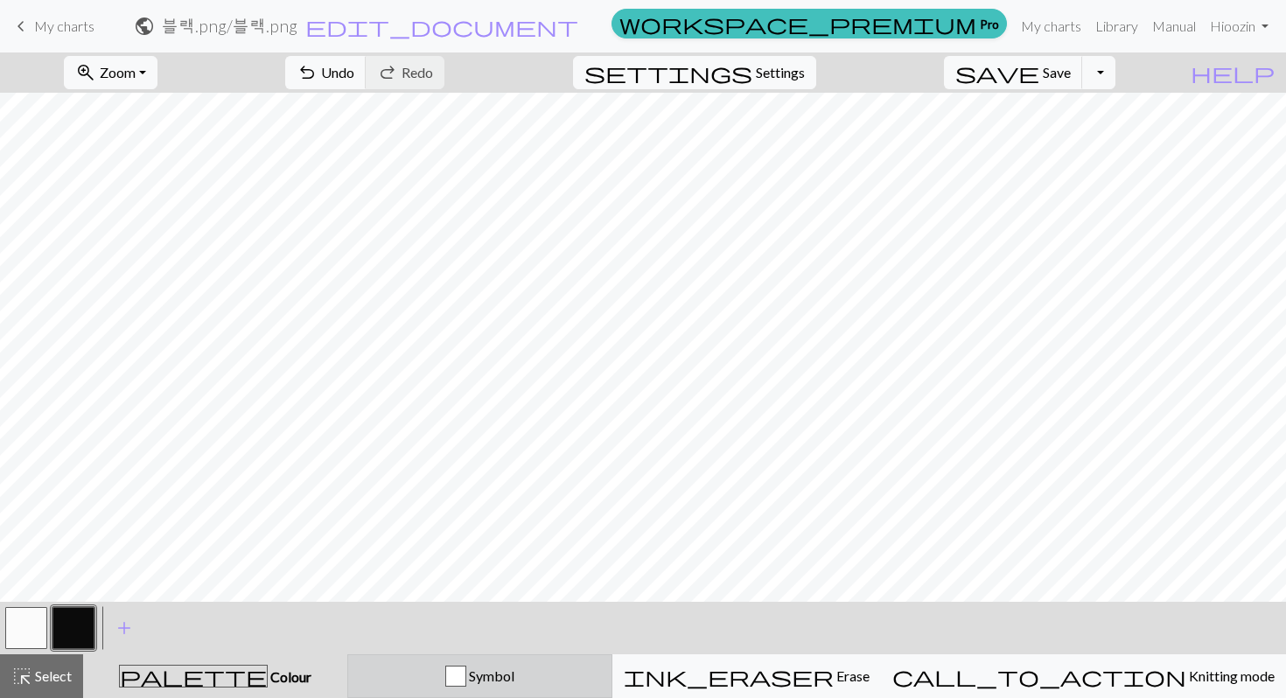
click at [515, 675] on span "Symbol" at bounding box center [490, 676] width 48 height 17
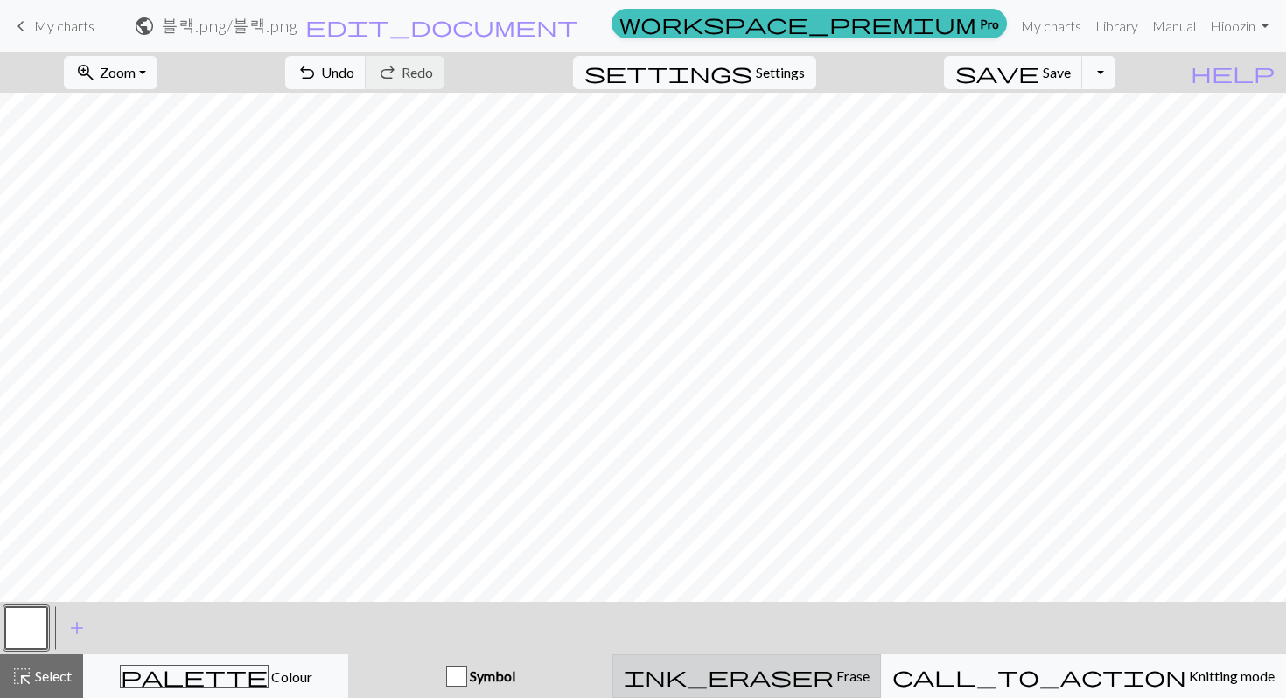
click at [774, 675] on button "ink_eraser Erase Erase" at bounding box center [747, 677] width 269 height 44
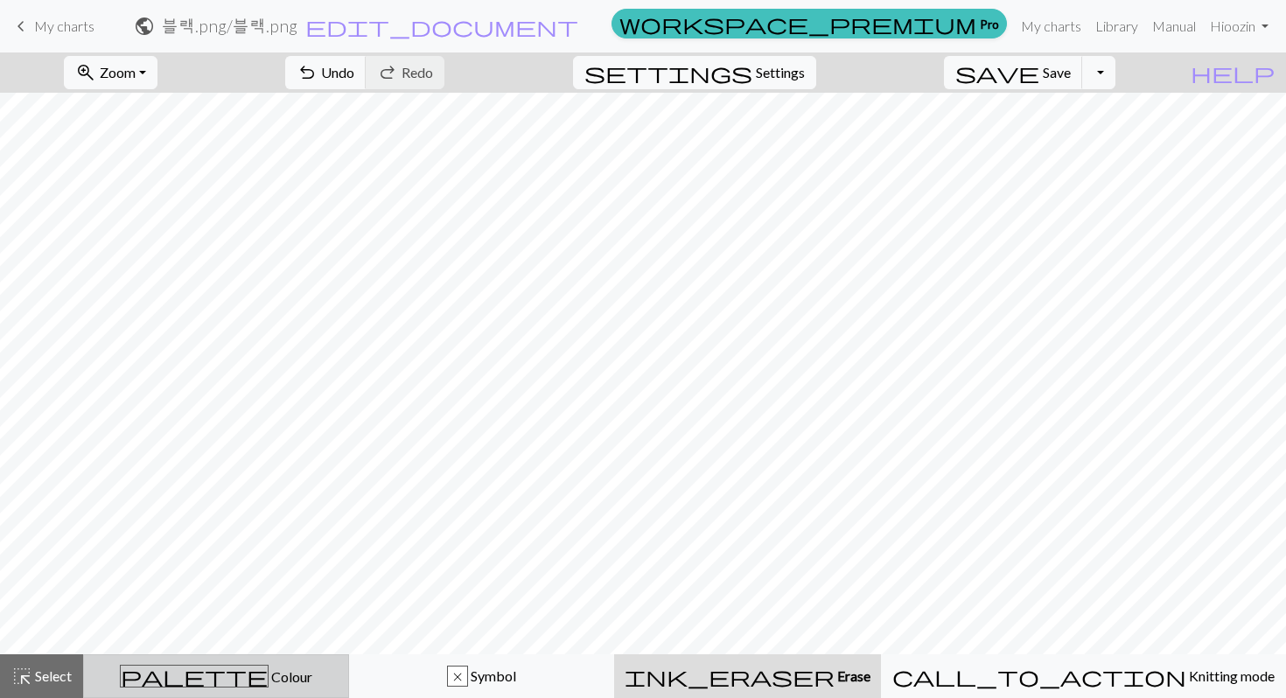
click at [235, 675] on button "palette Colour Colour" at bounding box center [216, 677] width 266 height 44
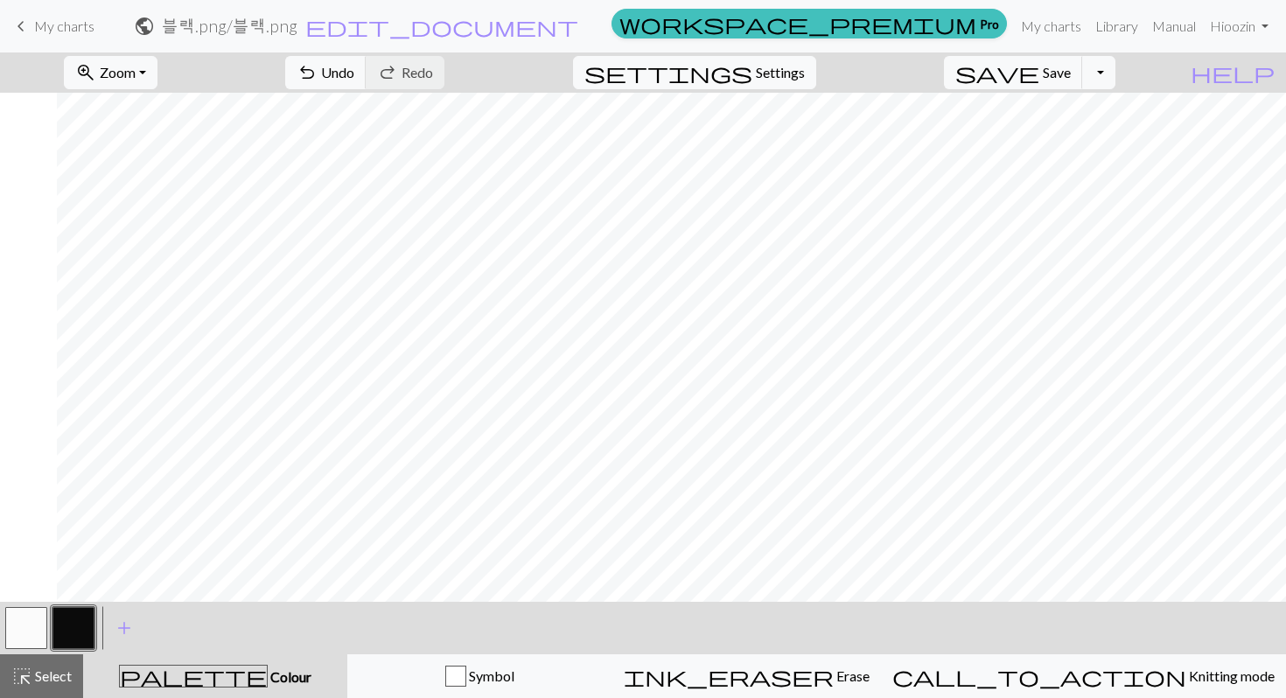
scroll to position [31, 196]
click at [281, 672] on div "palette Colour Colour" at bounding box center [215, 676] width 243 height 23
click at [85, 639] on button "button" at bounding box center [74, 628] width 42 height 42
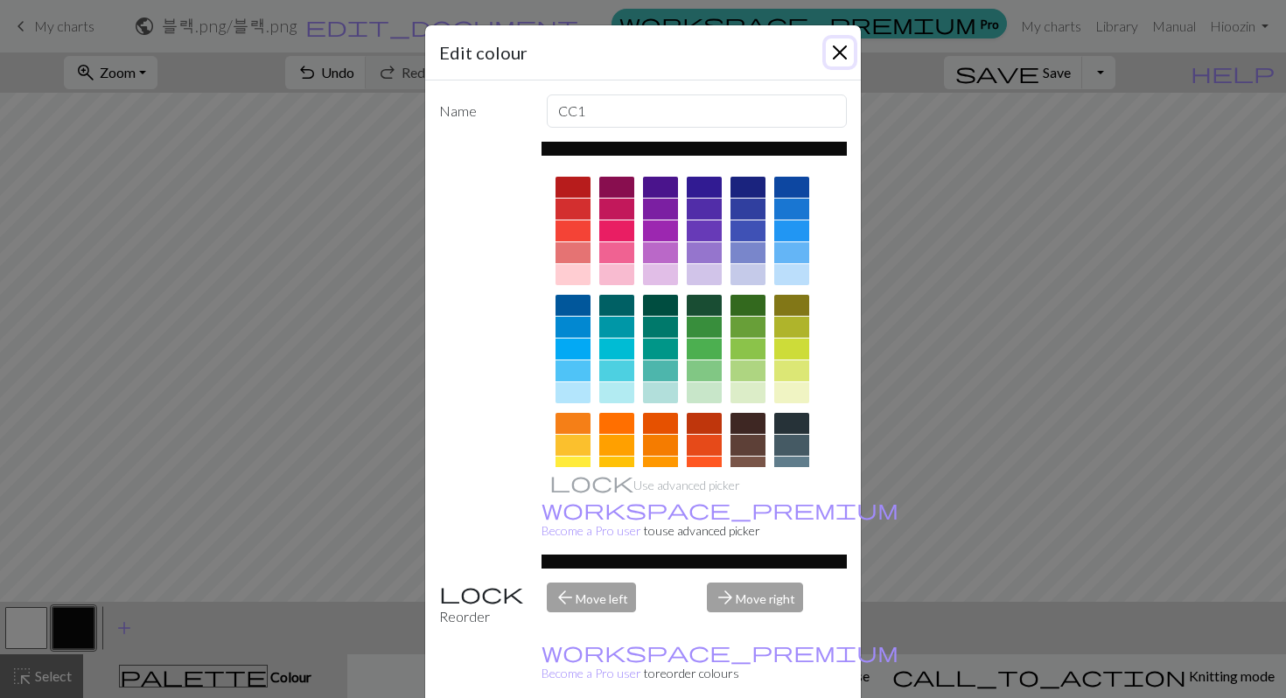
click at [835, 40] on button "Close" at bounding box center [840, 53] width 28 height 28
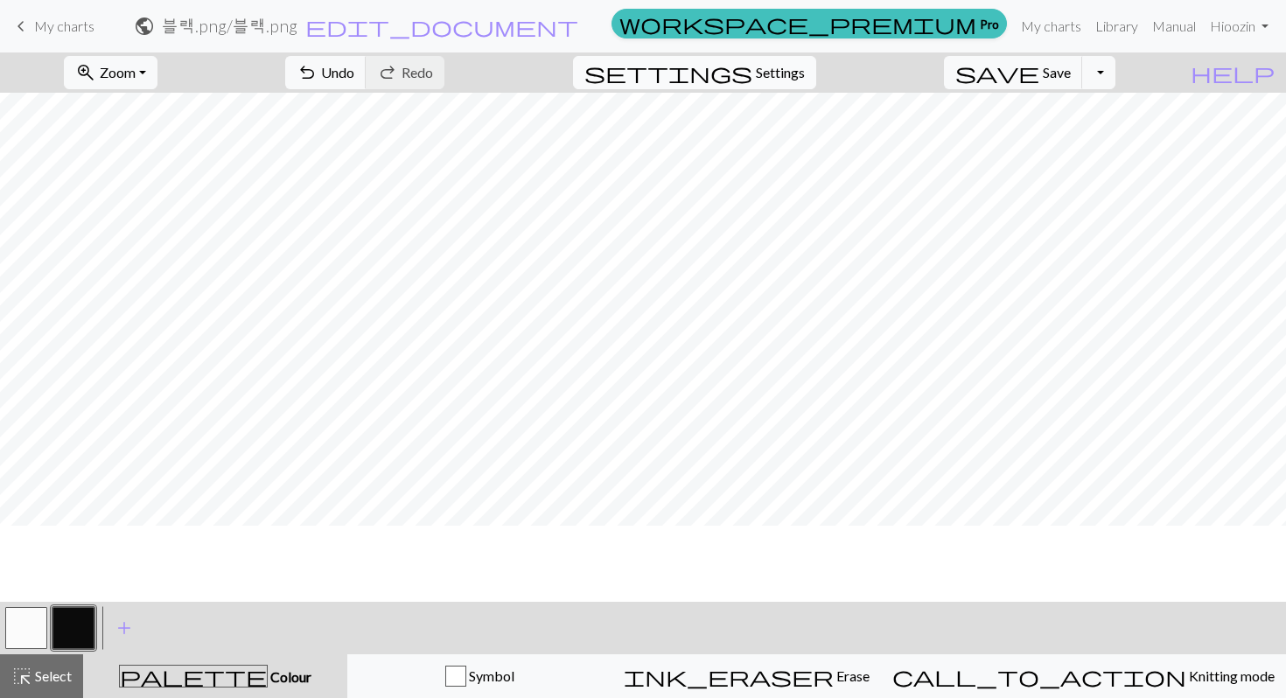
scroll to position [61, 196]
click at [354, 67] on span "Undo" at bounding box center [337, 72] width 33 height 17
click at [354, 65] on span "Undo" at bounding box center [337, 72] width 33 height 17
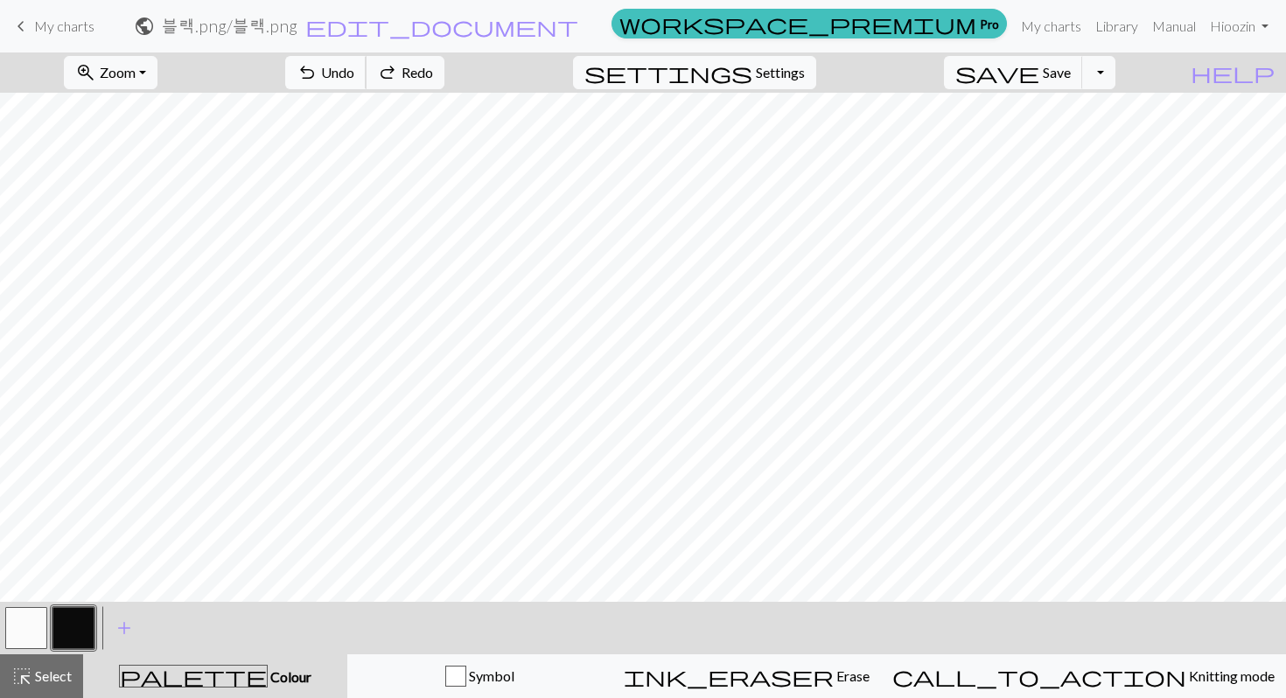
click at [354, 65] on span "Undo" at bounding box center [337, 72] width 33 height 17
click at [354, 67] on span "Undo" at bounding box center [337, 72] width 33 height 17
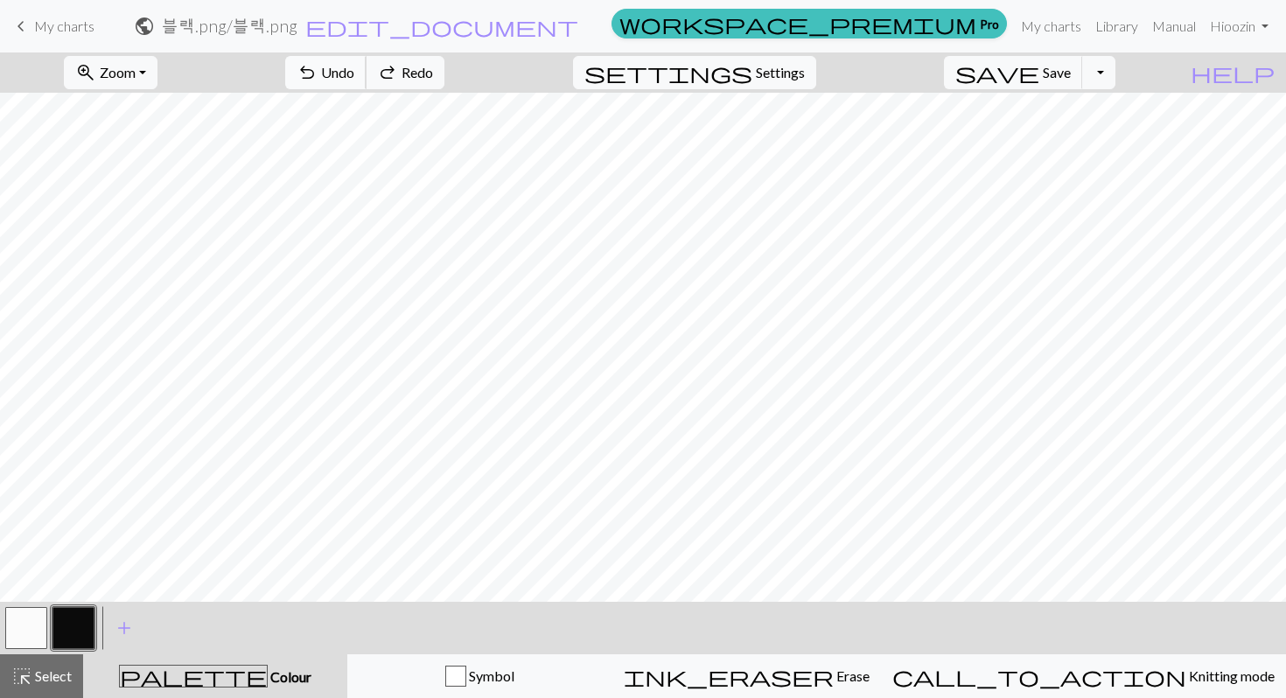
click at [354, 67] on span "Undo" at bounding box center [337, 72] width 33 height 17
click at [398, 72] on span "redo" at bounding box center [387, 72] width 21 height 25
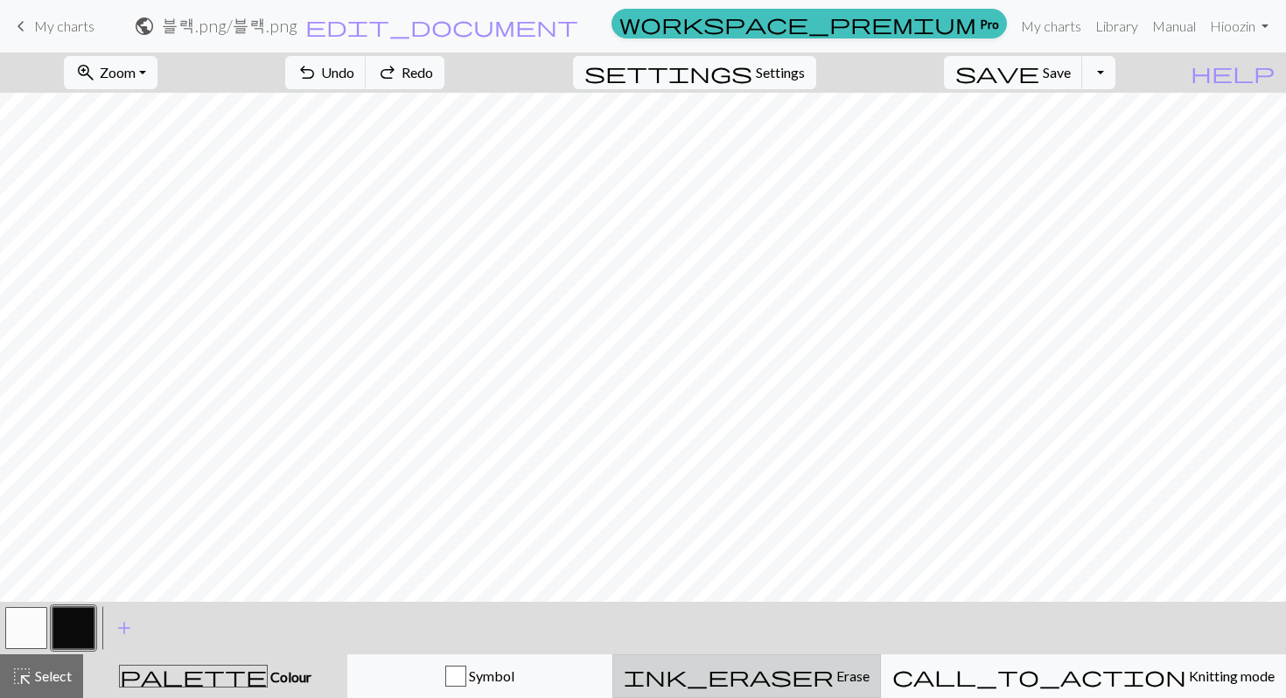
click at [783, 668] on div "ink_eraser Erase Erase" at bounding box center [747, 676] width 246 height 21
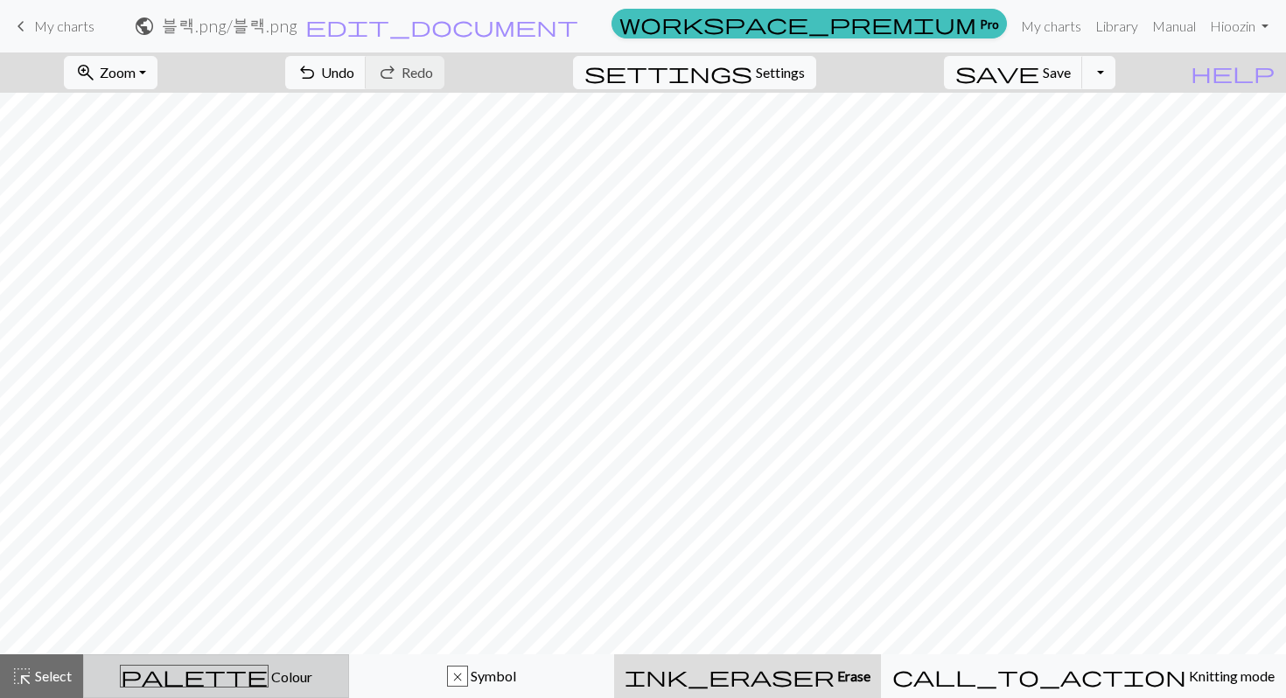
click at [198, 670] on div "palette Colour Colour" at bounding box center [216, 676] width 243 height 23
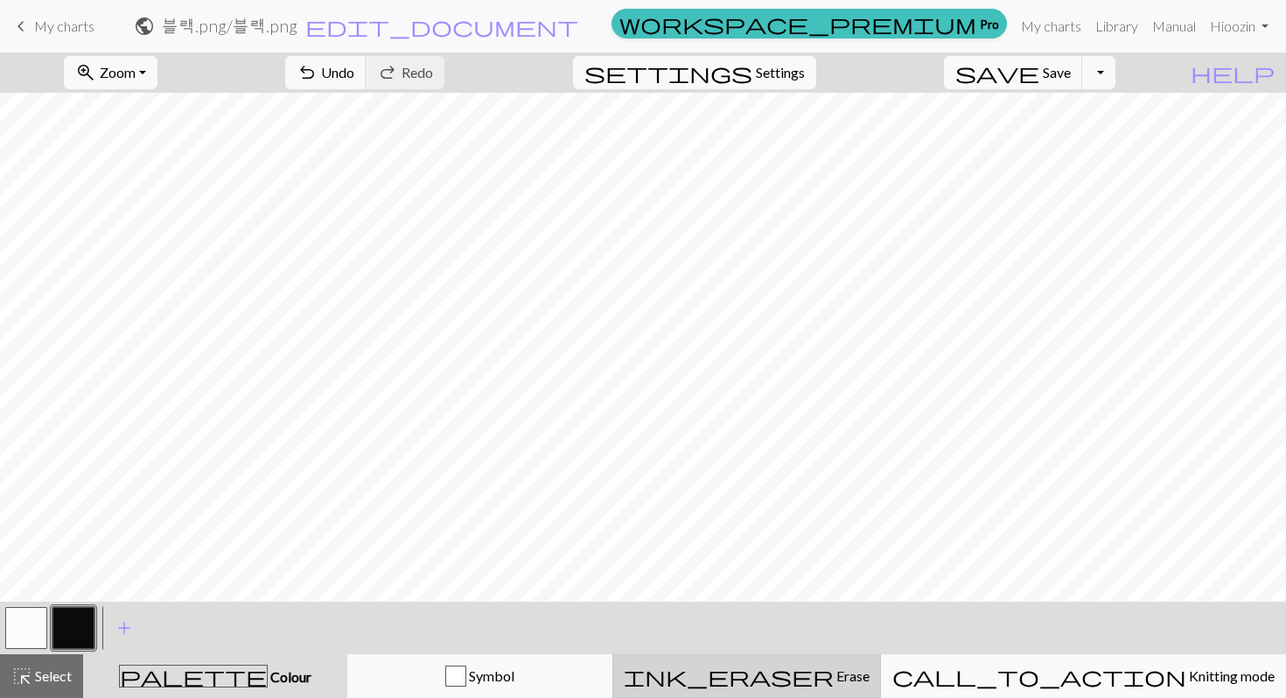
click at [815, 670] on span "ink_eraser" at bounding box center [729, 676] width 210 height 25
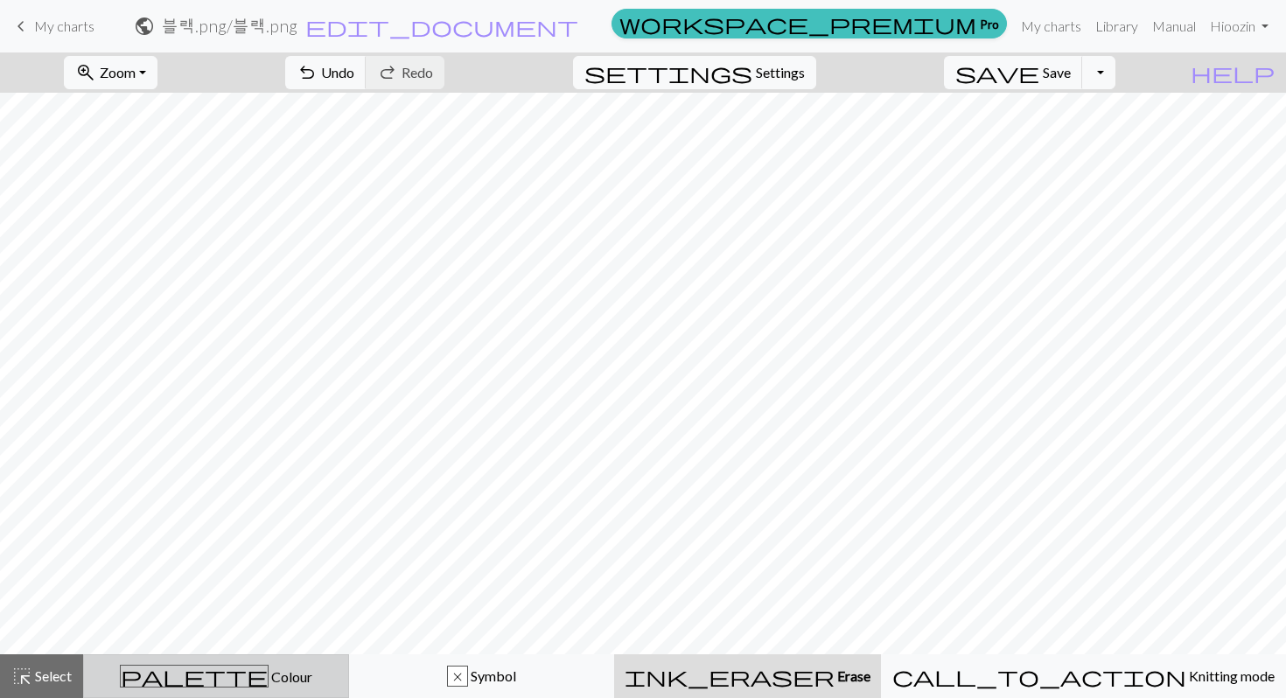
click at [269, 669] on span "Colour" at bounding box center [291, 677] width 44 height 17
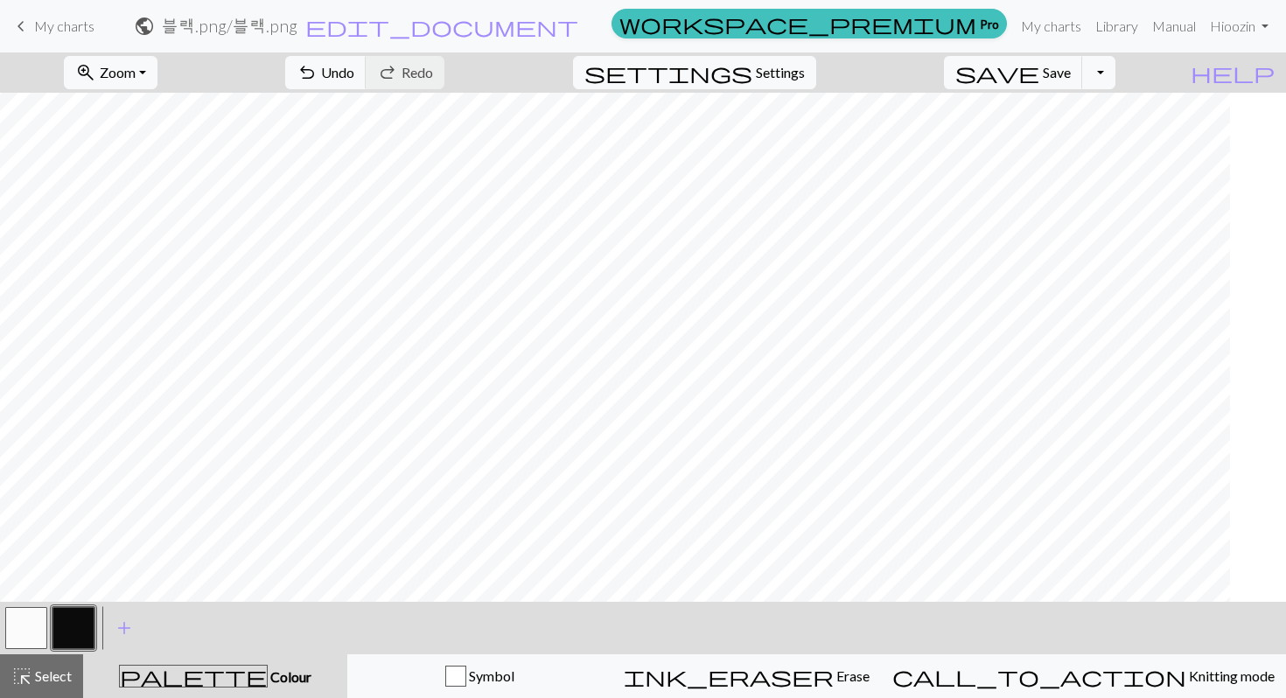
scroll to position [184, 312]
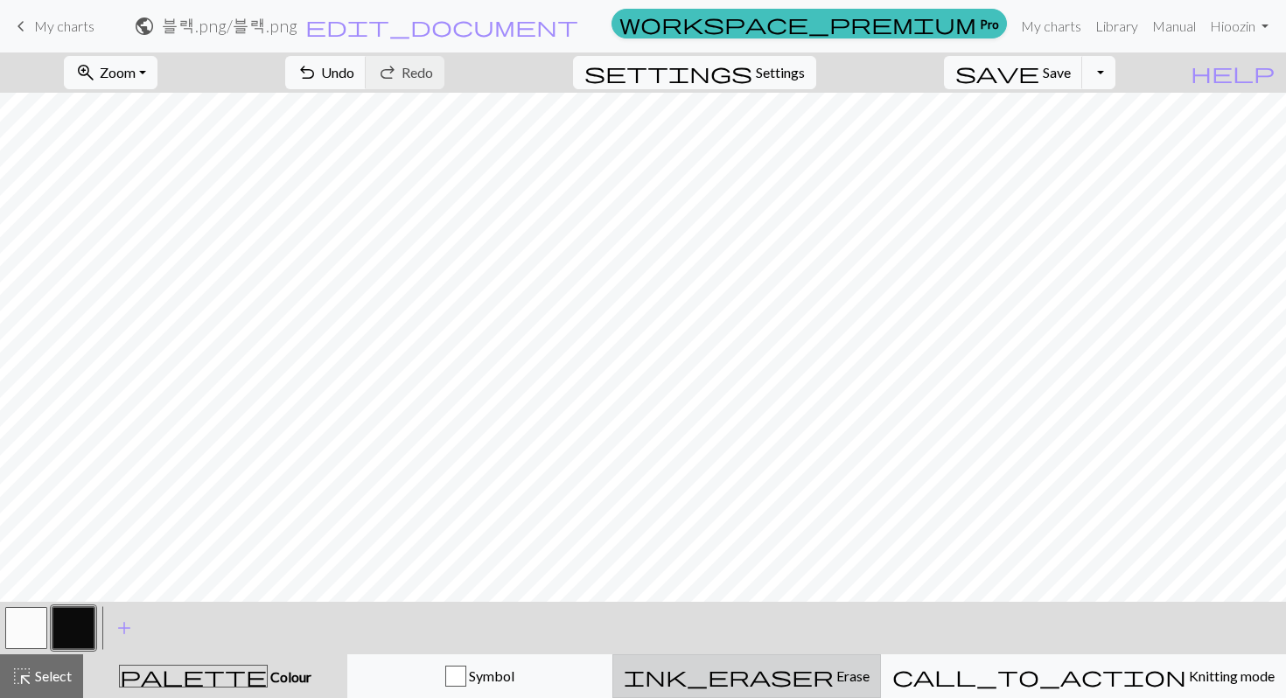
click at [862, 675] on span "Erase" at bounding box center [852, 676] width 36 height 17
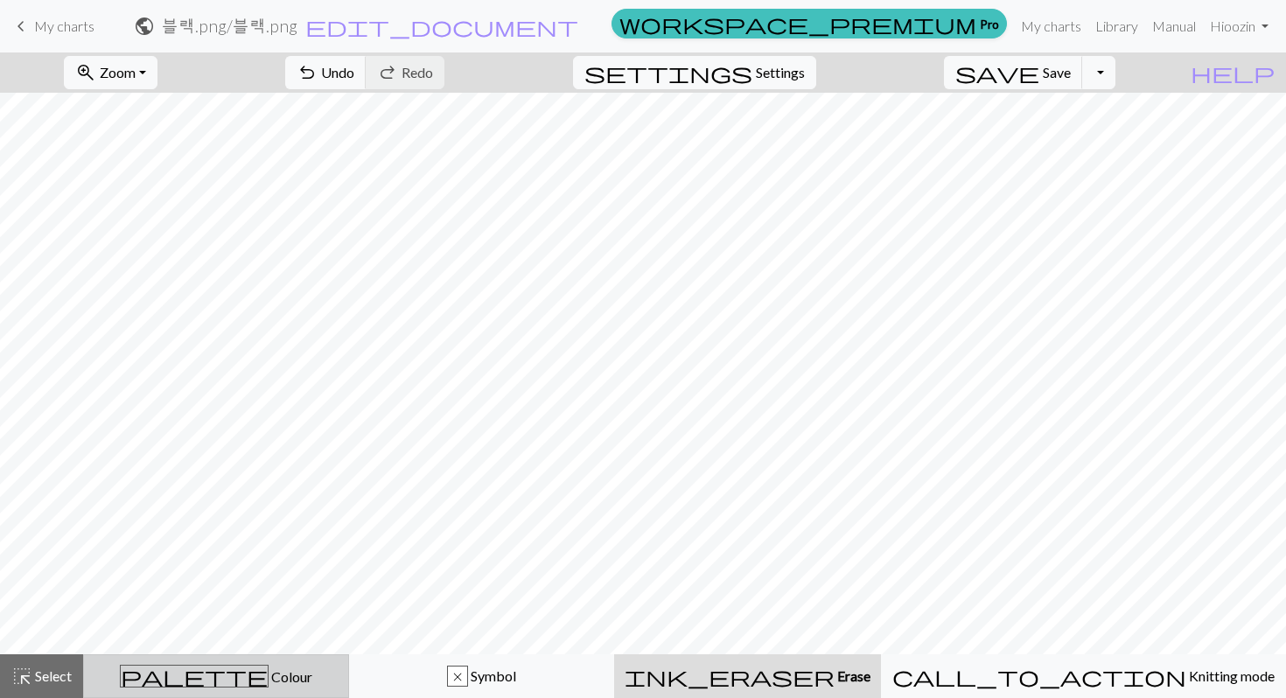
click at [269, 675] on span "Colour" at bounding box center [291, 677] width 44 height 17
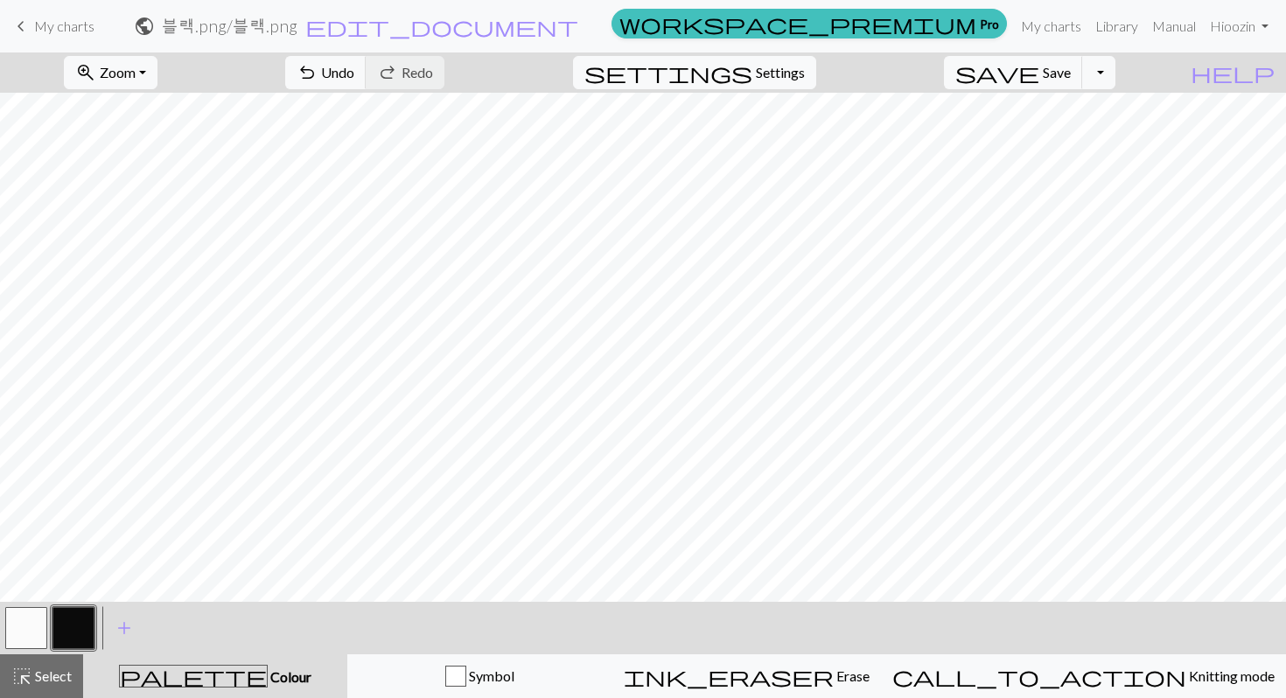
click at [34, 639] on button "button" at bounding box center [26, 628] width 42 height 42
click at [78, 631] on button "button" at bounding box center [74, 628] width 42 height 42
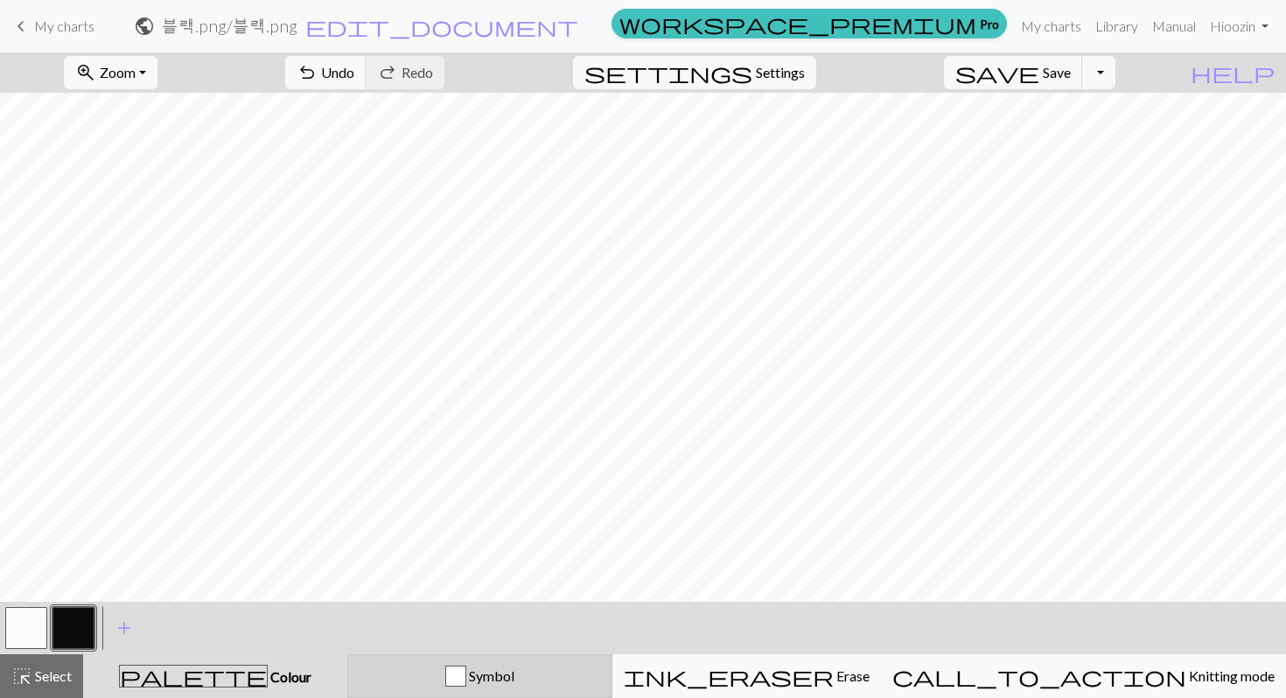
click at [601, 674] on div "Symbol" at bounding box center [480, 676] width 242 height 21
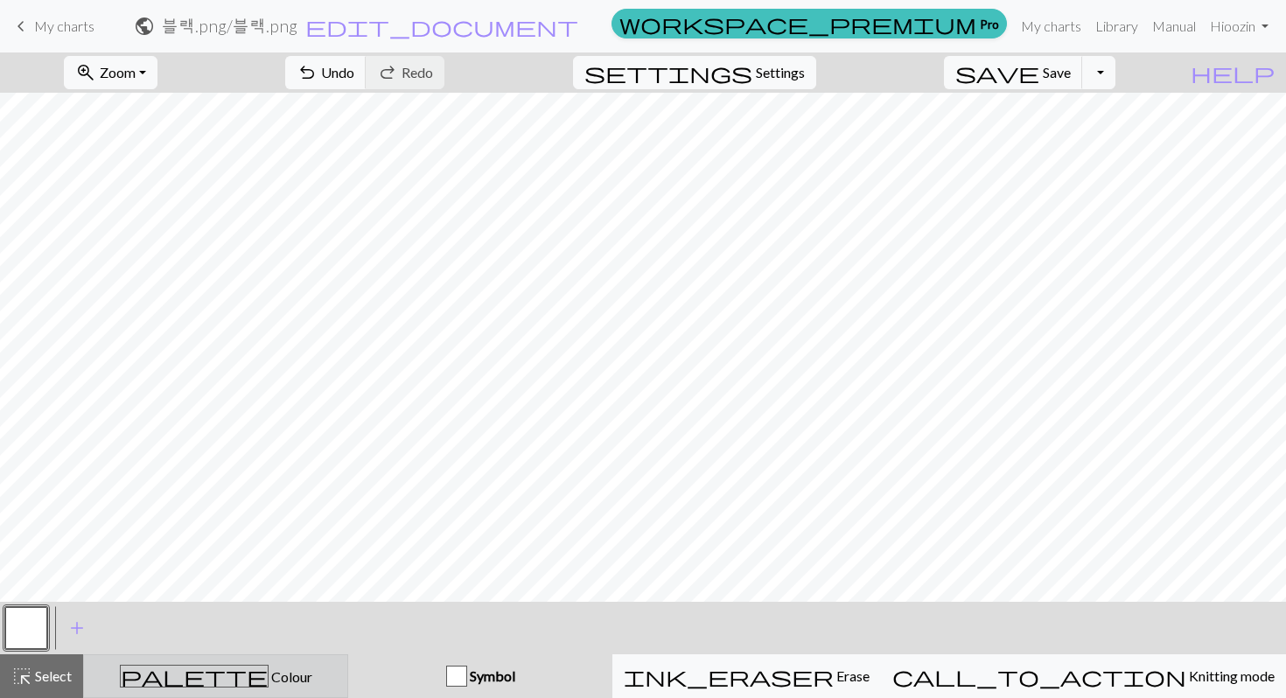
click at [346, 675] on button "palette Colour Colour" at bounding box center [215, 677] width 265 height 44
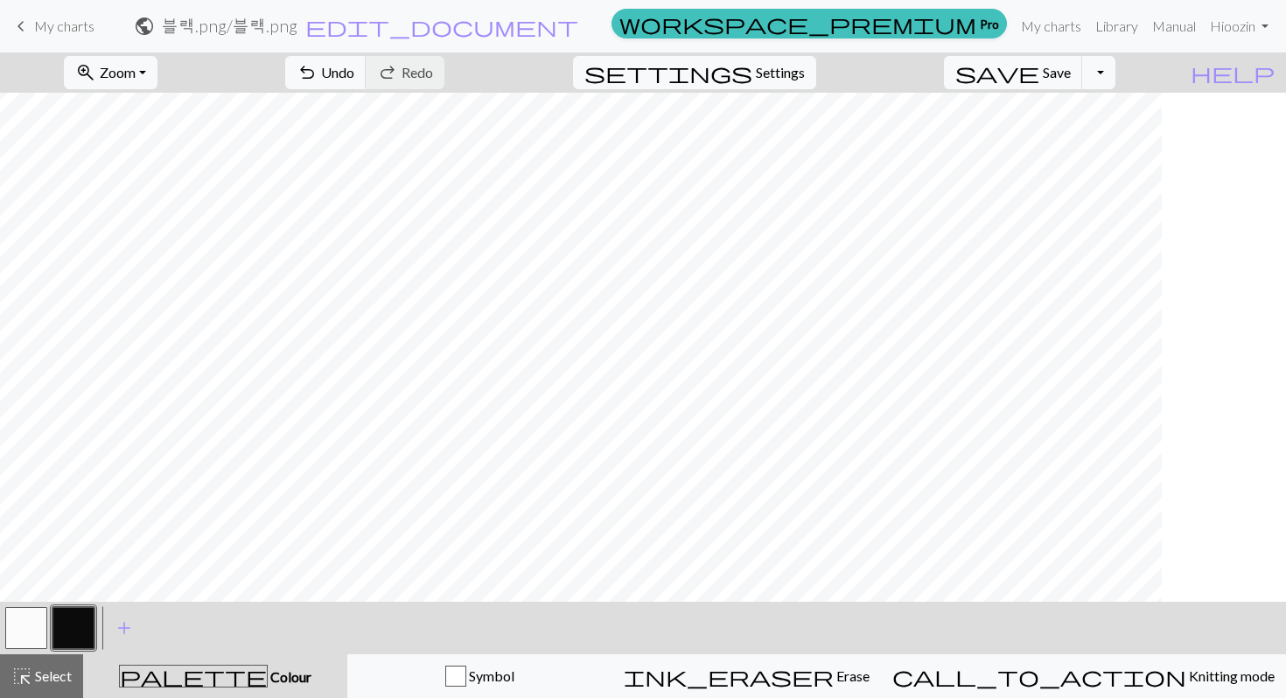
scroll to position [172, 300]
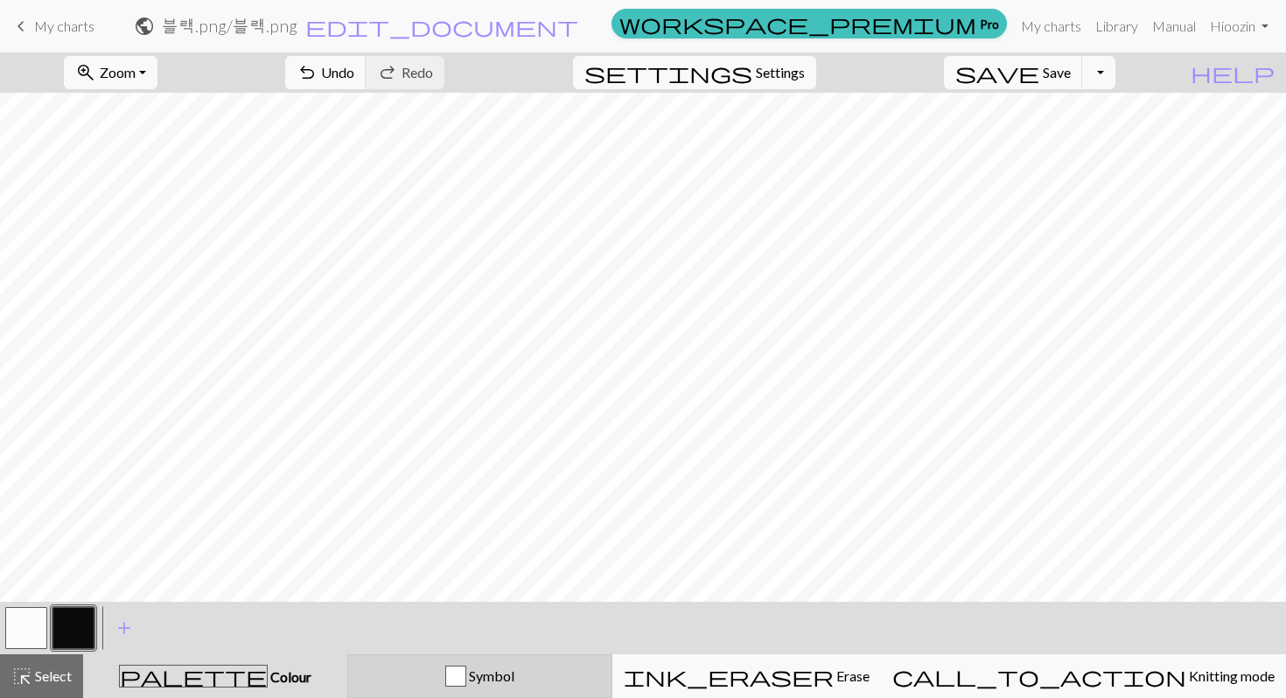
click at [592, 675] on div "Symbol" at bounding box center [480, 676] width 242 height 21
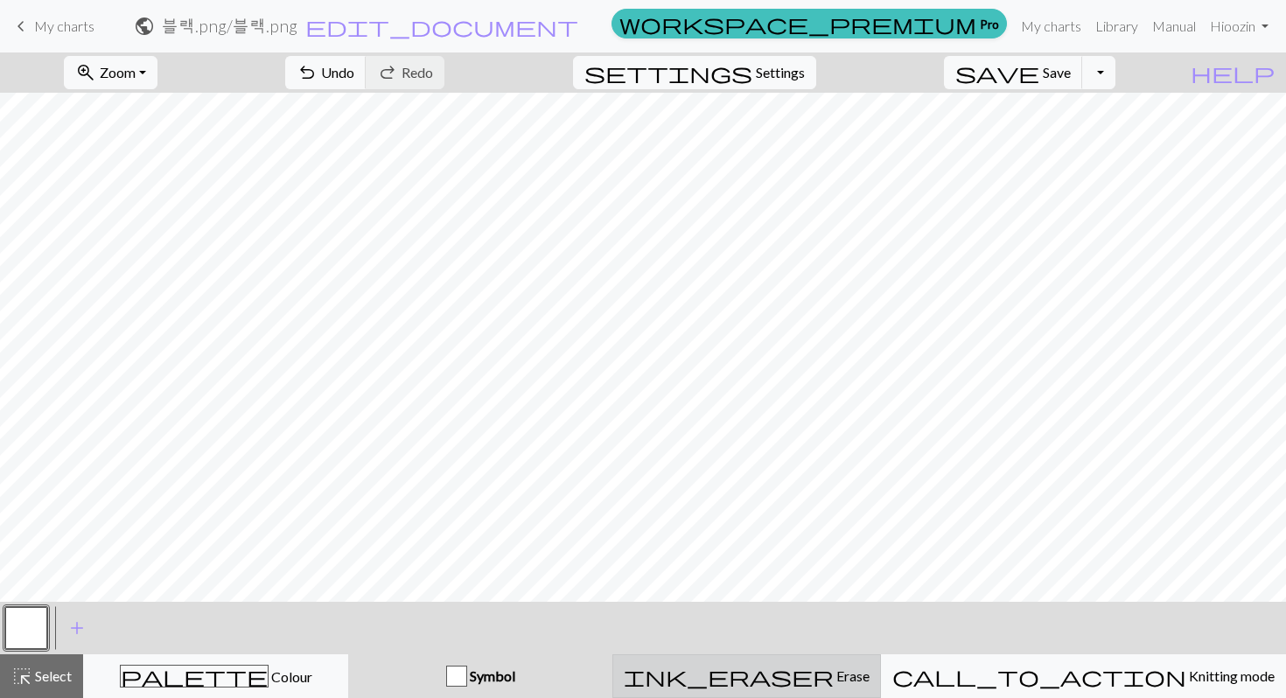
click at [870, 675] on div "ink_eraser Erase Erase" at bounding box center [747, 676] width 246 height 21
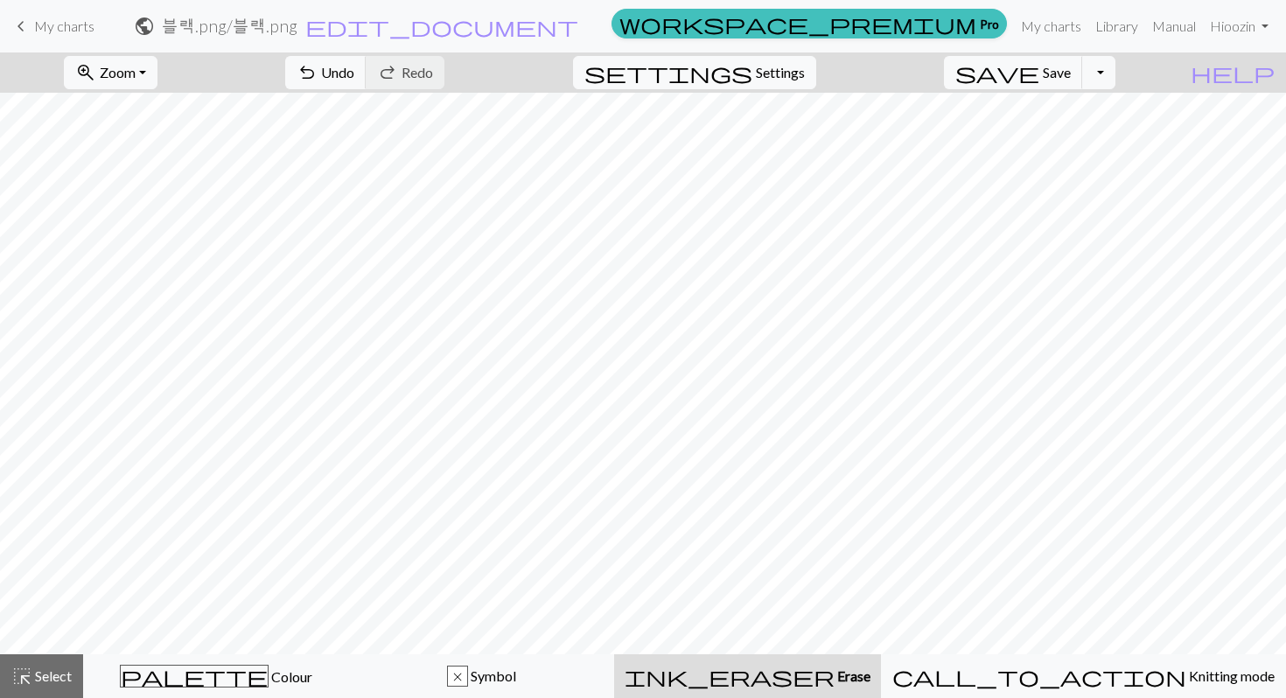
click at [292, 671] on div "palette Colour Colour" at bounding box center [216, 676] width 243 height 23
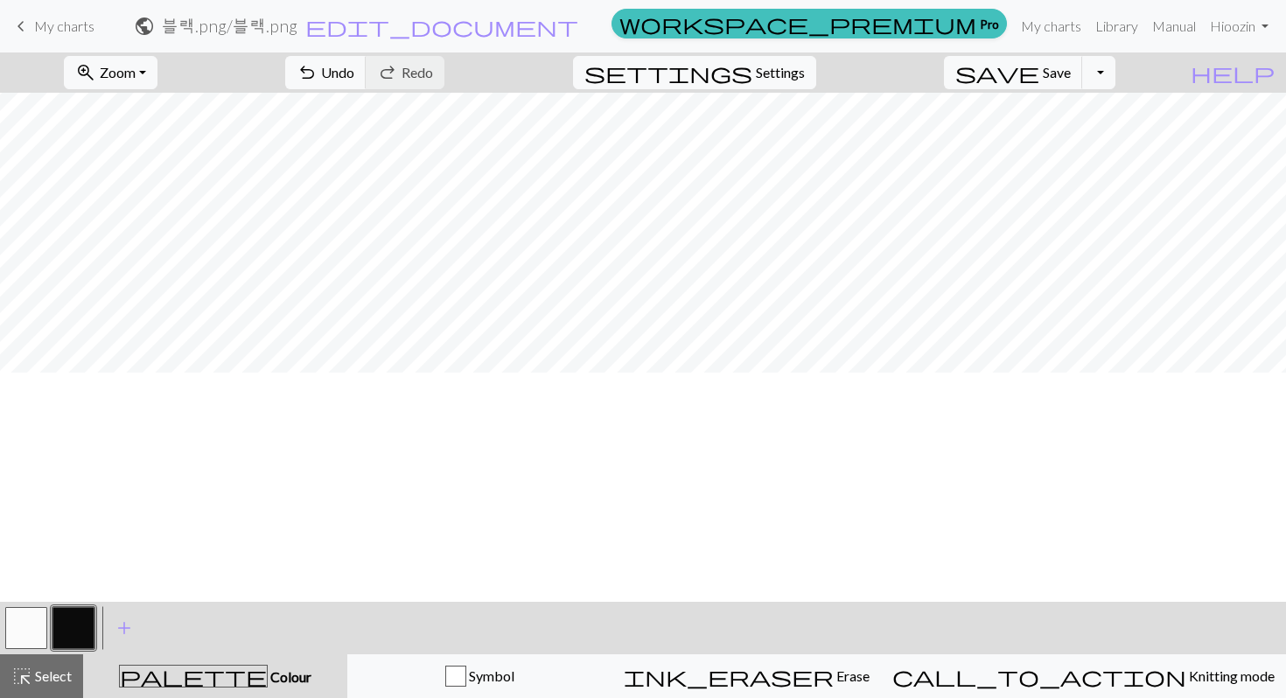
scroll to position [0, 169]
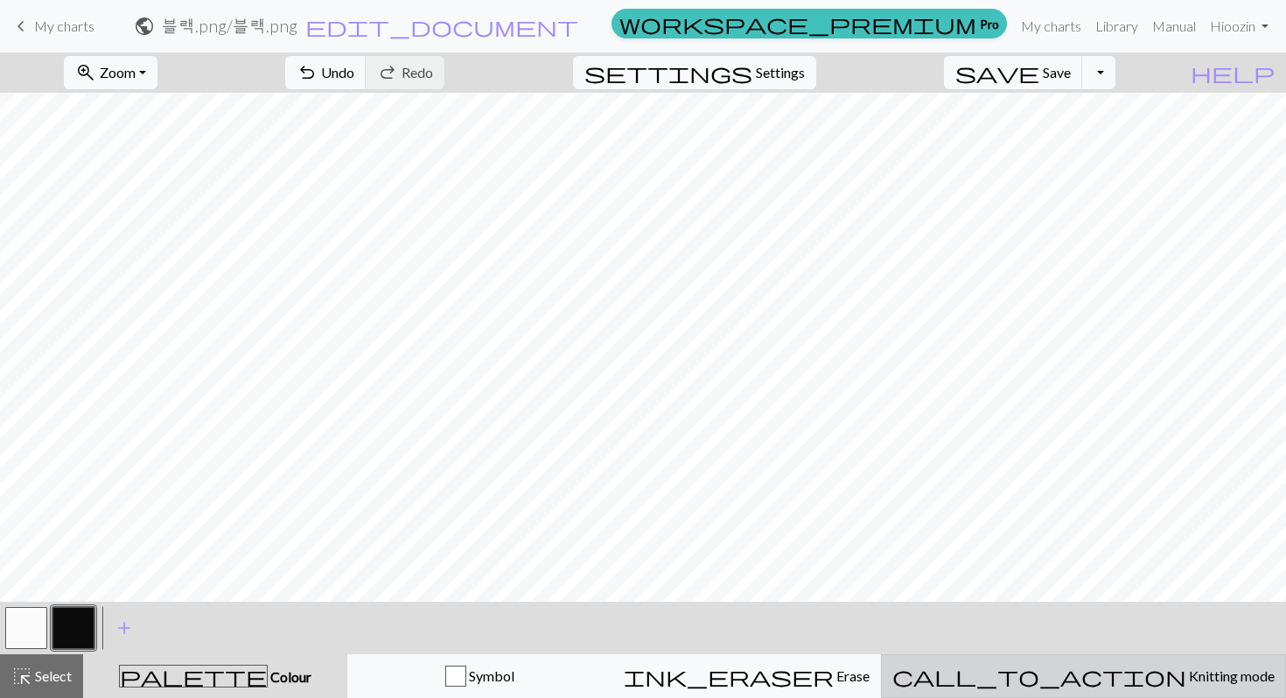
click at [998, 675] on button "call_to_action Knitting mode Knitting mode" at bounding box center [1083, 677] width 405 height 44
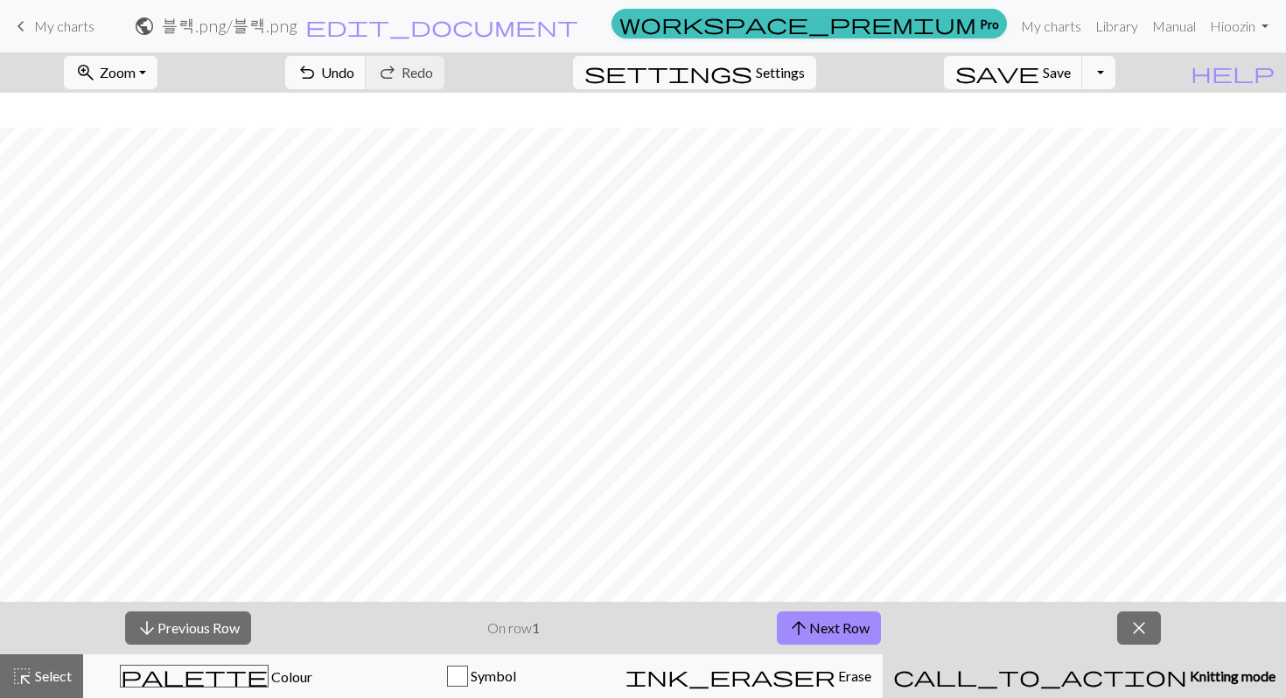
scroll to position [43, 0]
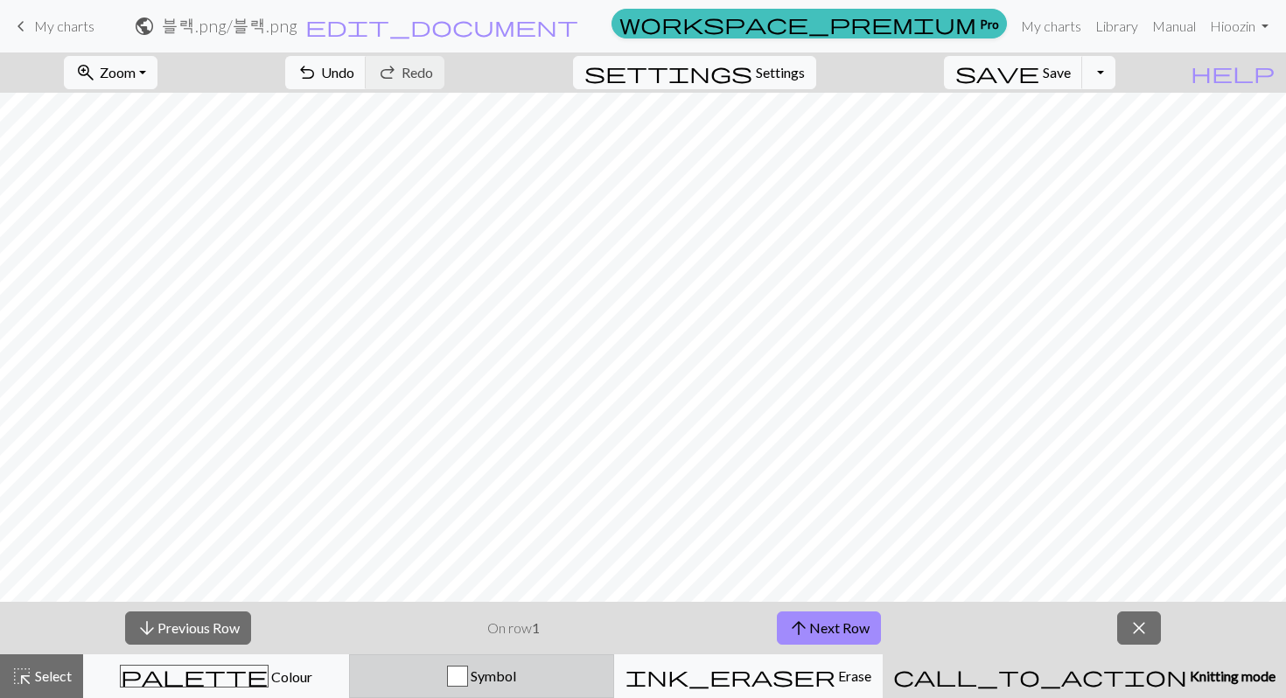
click at [516, 675] on span "Symbol" at bounding box center [492, 676] width 48 height 17
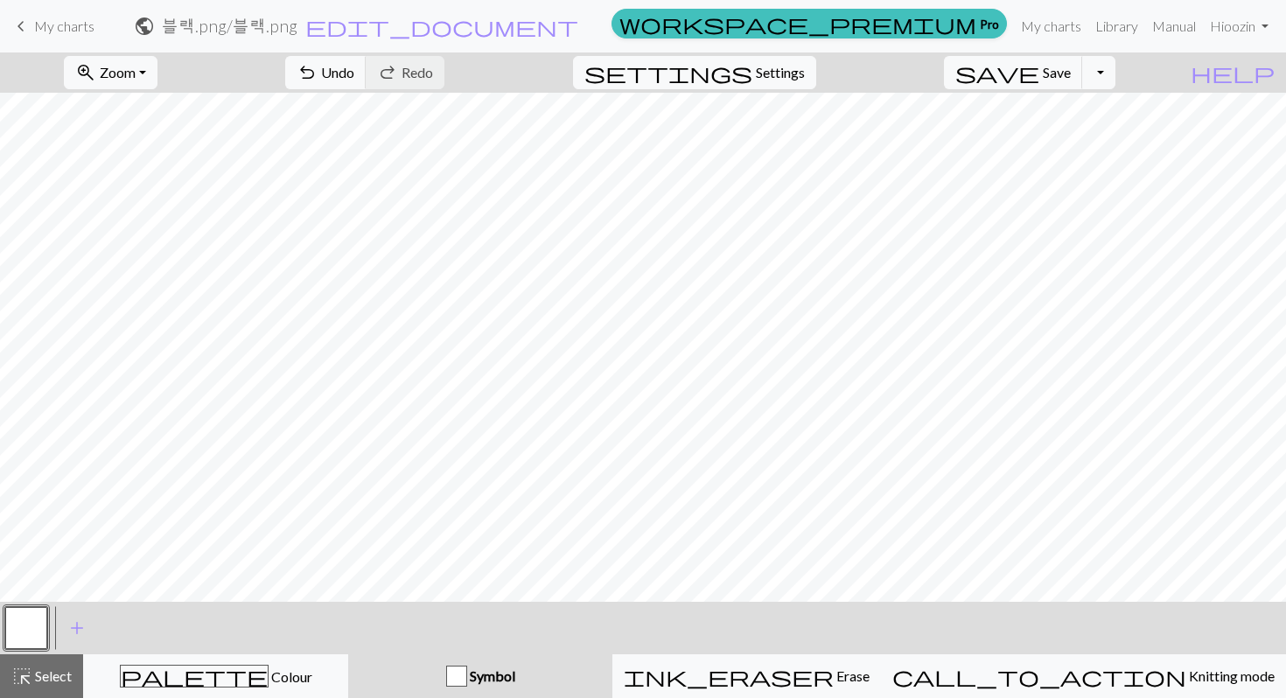
click at [27, 624] on button "button" at bounding box center [26, 628] width 42 height 42
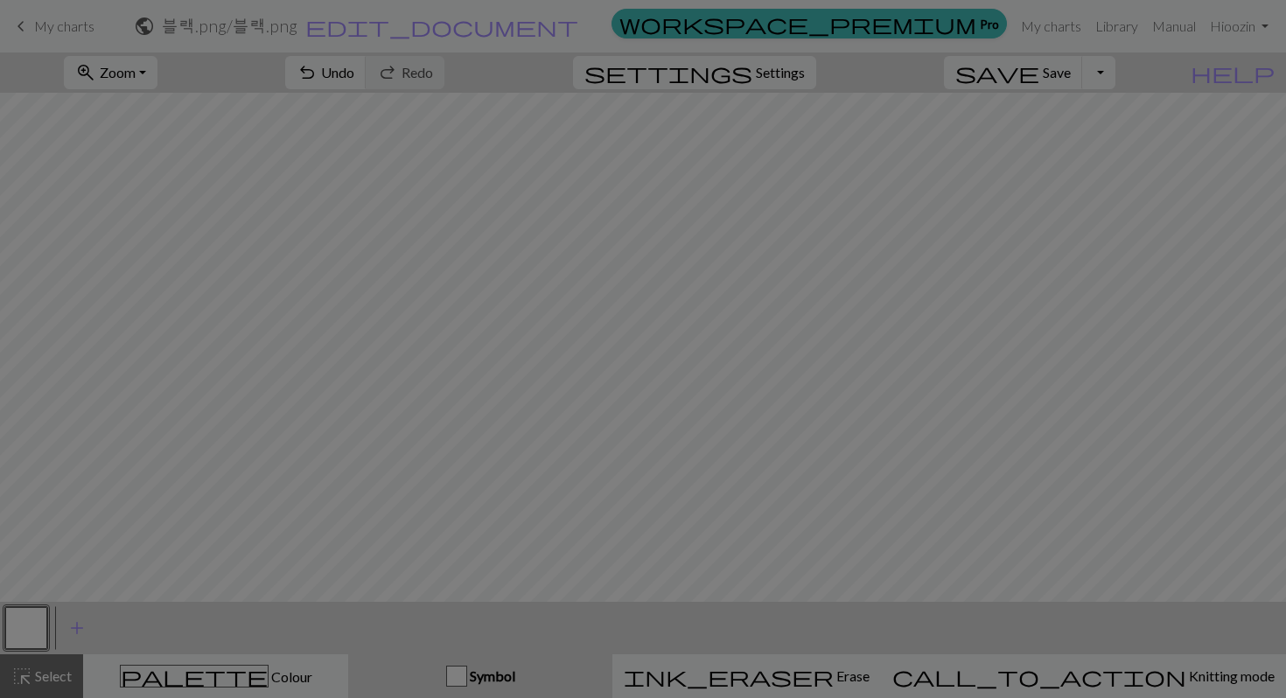
drag, startPoint x: 27, startPoint y: 624, endPoint x: 81, endPoint y: 624, distance: 54.3
click at [81, 624] on div "Edit symbol Name knit d f g h j k p s t F H J O P T / | 0 1 2 3 4 5 6 7 8 9 e m…" at bounding box center [643, 349] width 1286 height 698
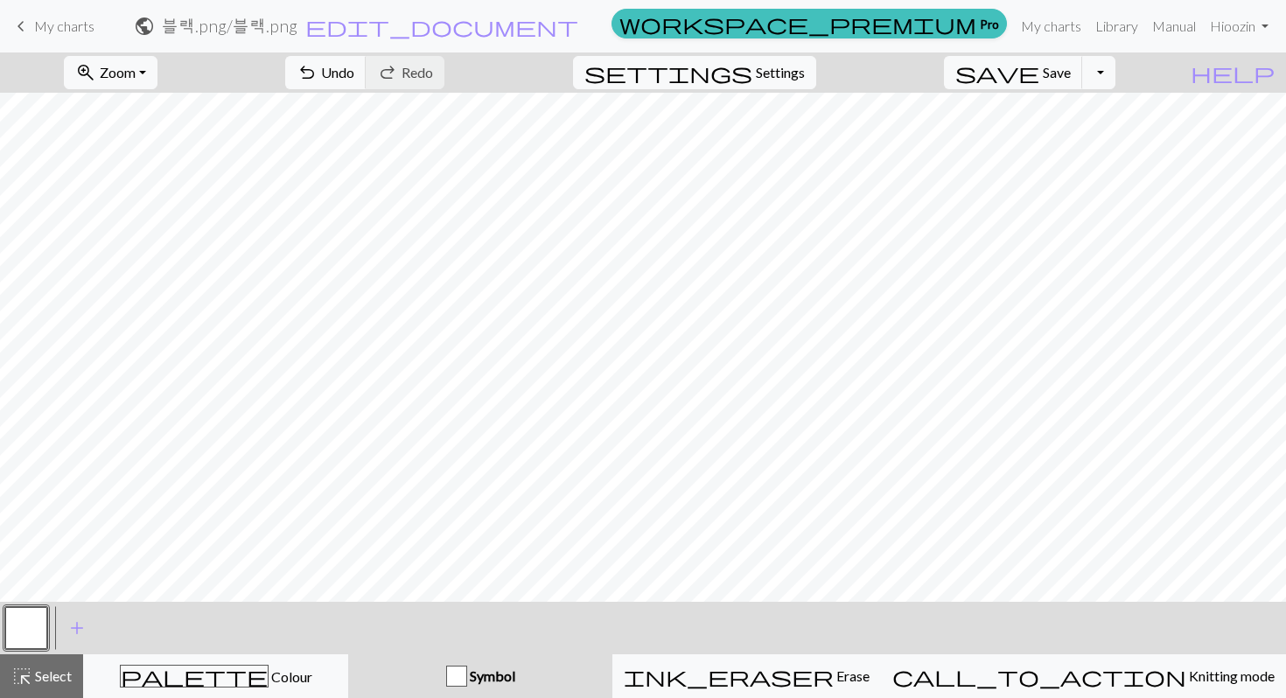
click at [33, 623] on button "button" at bounding box center [26, 628] width 42 height 42
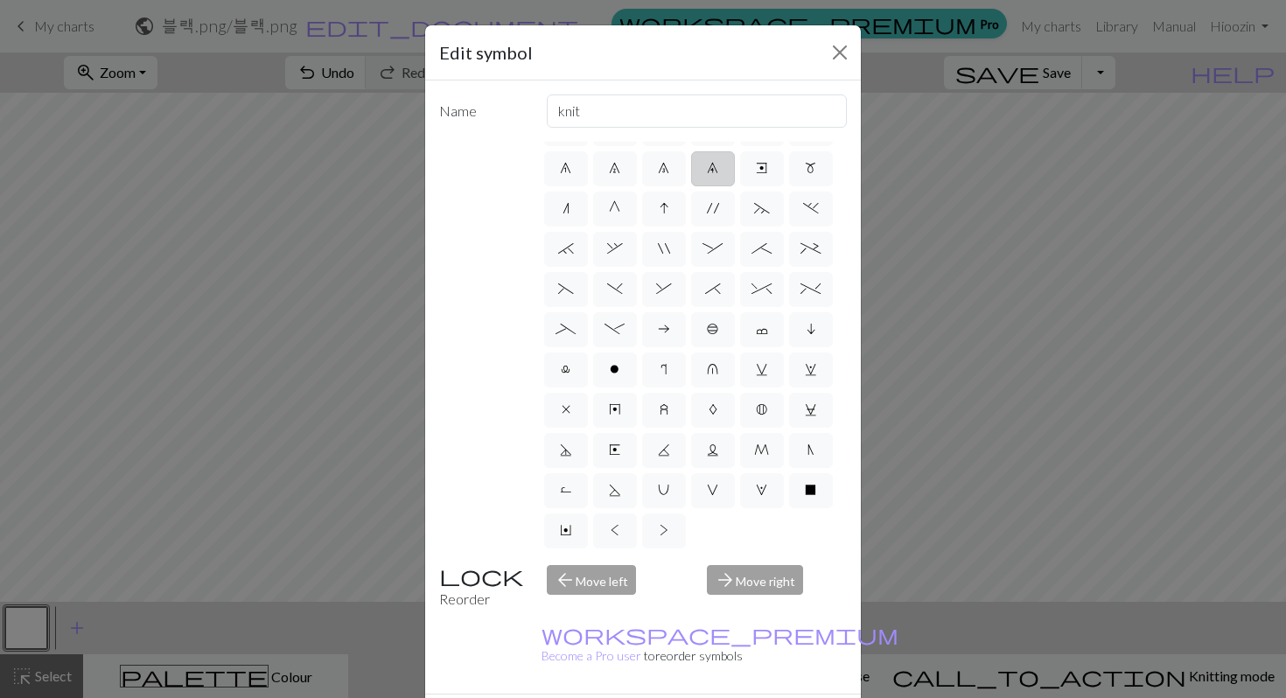
scroll to position [26, 0]
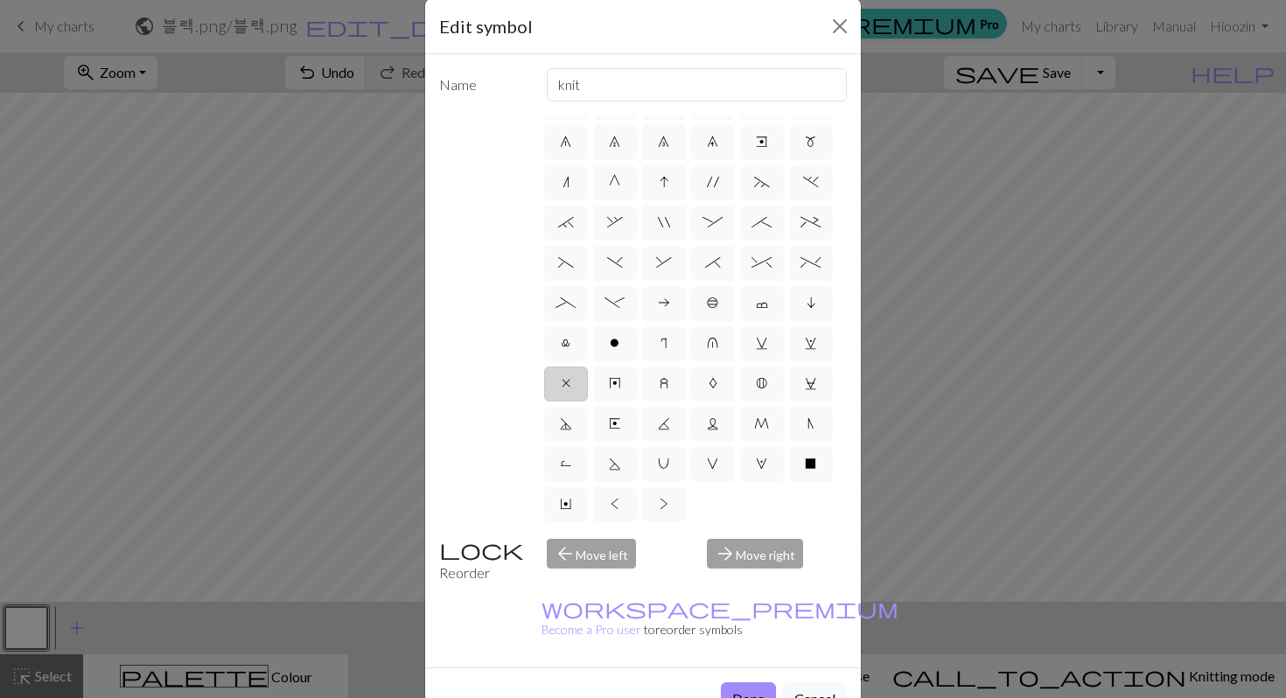
click at [564, 367] on label "x" at bounding box center [566, 384] width 44 height 35
click at [564, 527] on input "x" at bounding box center [567, 532] width 11 height 11
radio input "true"
type input "no stitch"
click at [746, 675] on button "Done" at bounding box center [748, 699] width 55 height 33
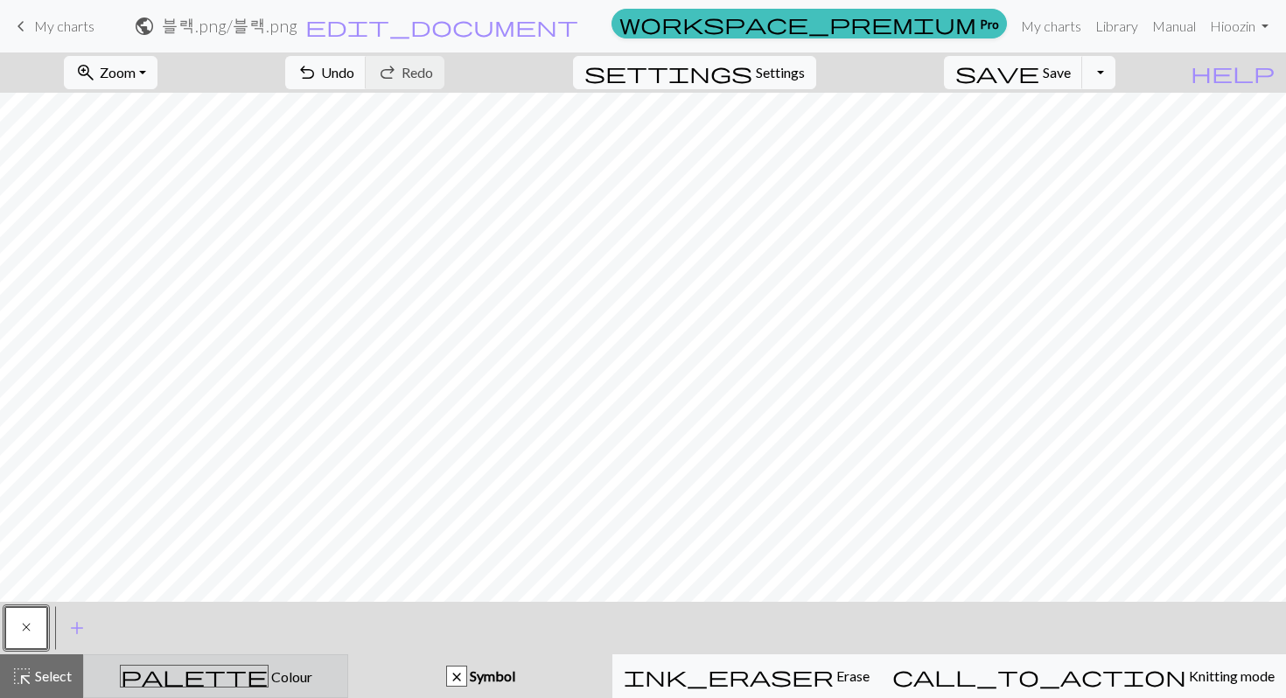
click at [229, 661] on button "palette Colour Colour" at bounding box center [215, 677] width 265 height 44
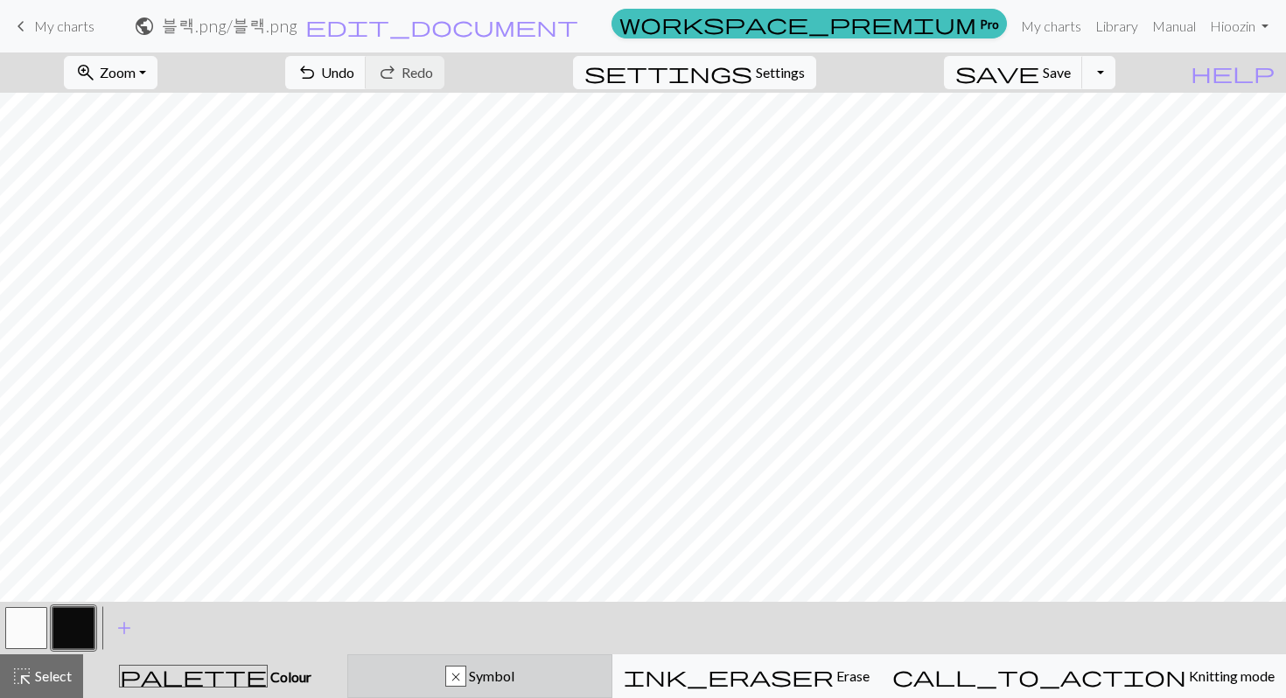
click at [474, 671] on div "x Symbol" at bounding box center [480, 676] width 242 height 21
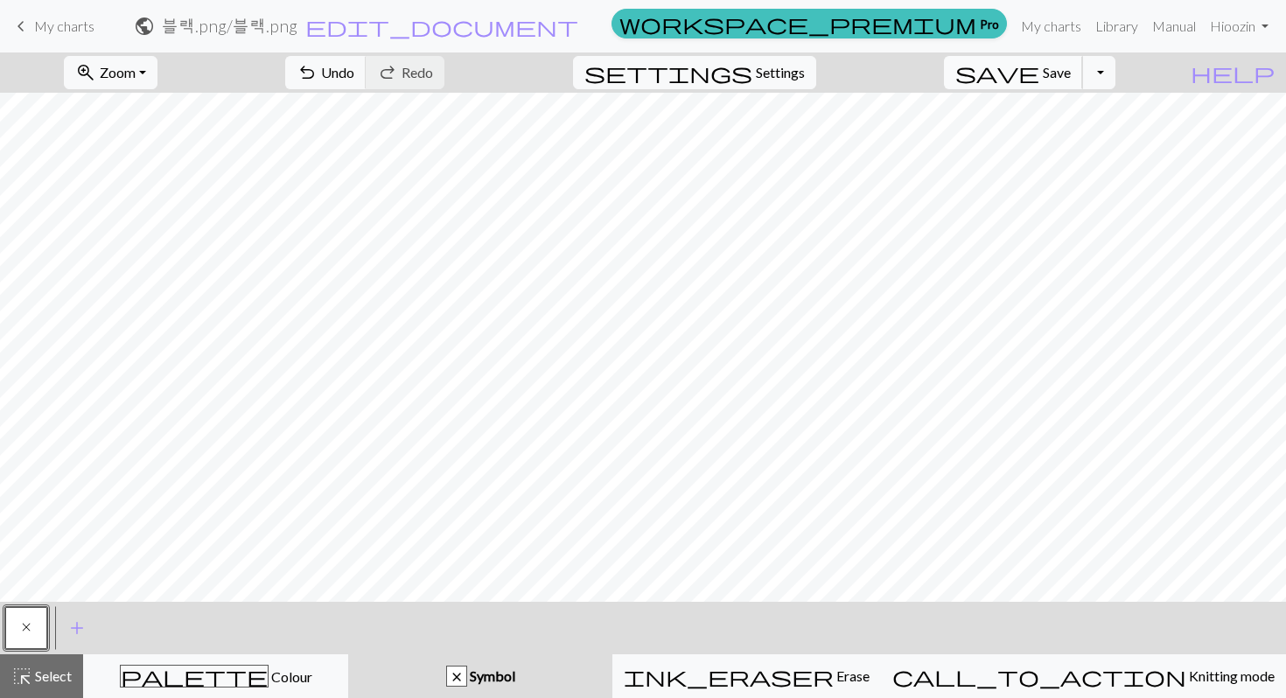
click at [998, 74] on span "Save" at bounding box center [1057, 72] width 28 height 17
click at [998, 71] on button "Toggle Dropdown" at bounding box center [1098, 72] width 33 height 33
click at [998, 144] on button "save_alt Download" at bounding box center [970, 139] width 289 height 28
click at [578, 24] on span "edit_document" at bounding box center [441, 26] width 273 height 25
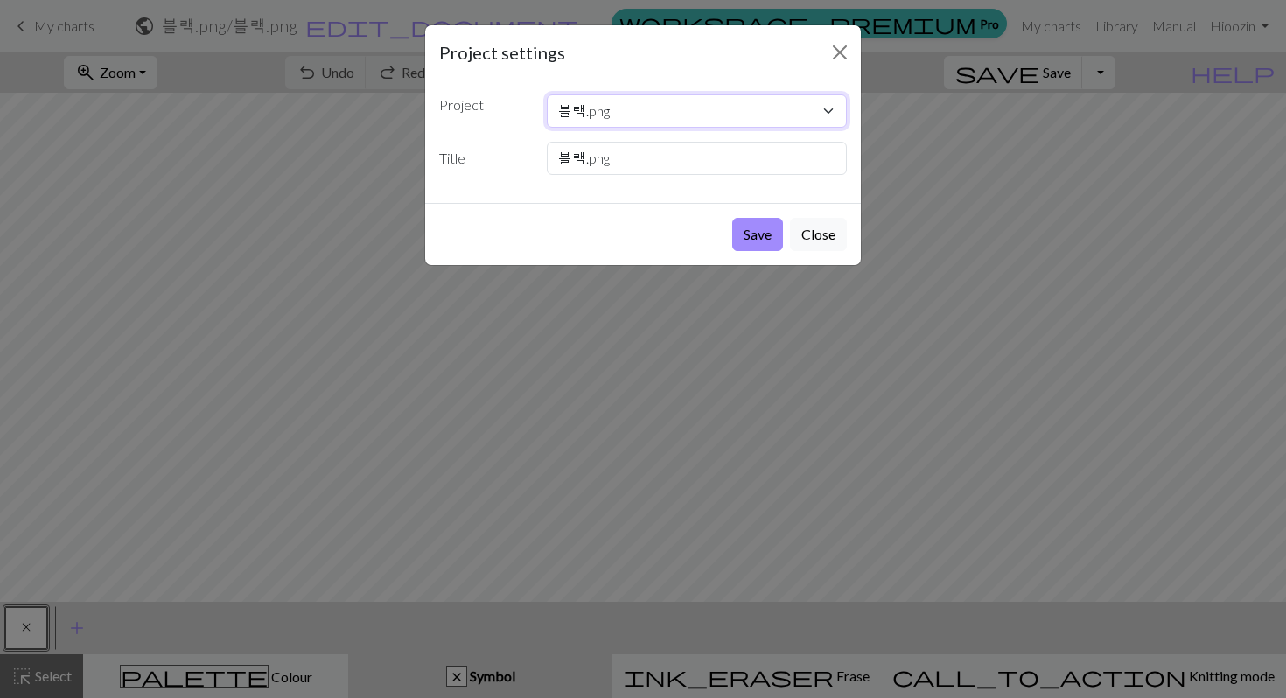
click at [670, 110] on select "블랙.png IMG_0581.jpg" at bounding box center [697, 111] width 301 height 33
click at [639, 167] on input "블랙.png" at bounding box center [697, 158] width 301 height 33
click at [668, 111] on select "블랙.png IMG_0581.jpg" at bounding box center [697, 111] width 301 height 33
click at [547, 95] on select "블랙.png IMG_0581.jpg" at bounding box center [697, 111] width 301 height 33
click at [617, 115] on select "블랙.png IMG_0581.jpg" at bounding box center [697, 111] width 301 height 33
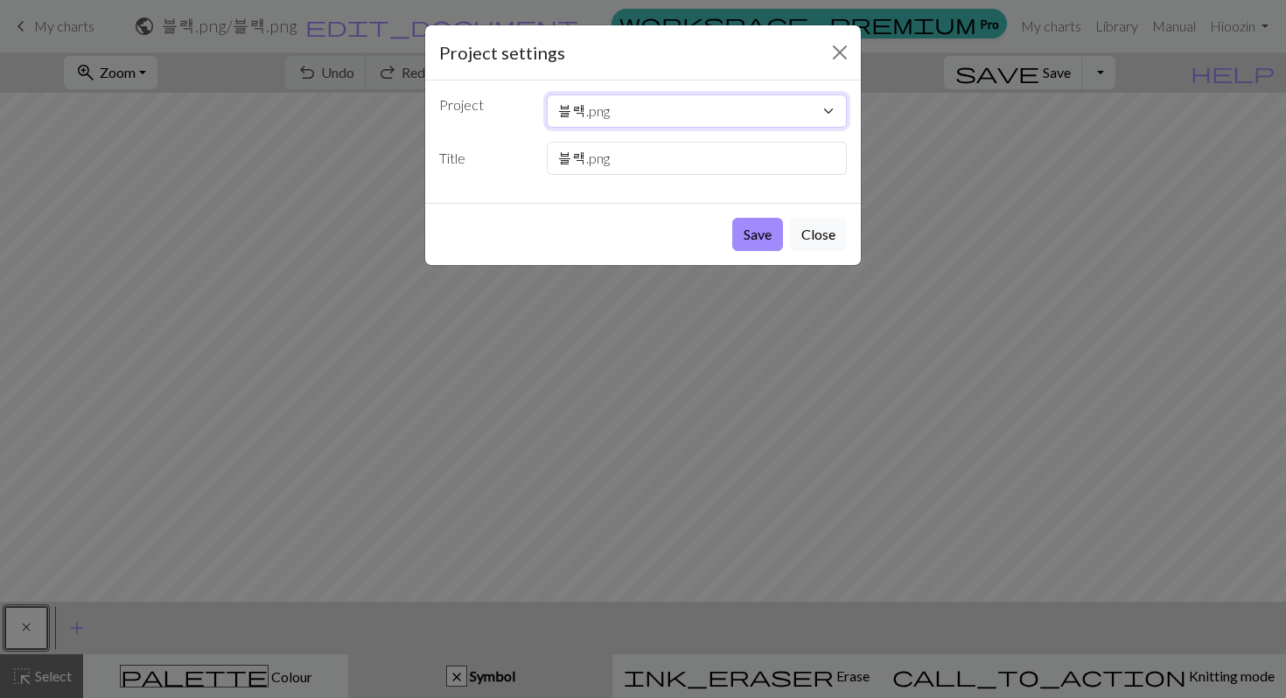
click at [547, 95] on select "블랙.png IMG_0581.jpg" at bounding box center [697, 111] width 301 height 33
click at [617, 115] on select "블랙.png IMG_0581.jpg" at bounding box center [697, 111] width 301 height 33
select select "68a48957d7214c32a66b2d8e"
click at [547, 95] on select "블랙.png IMG_0581.jpg" at bounding box center [697, 111] width 301 height 33
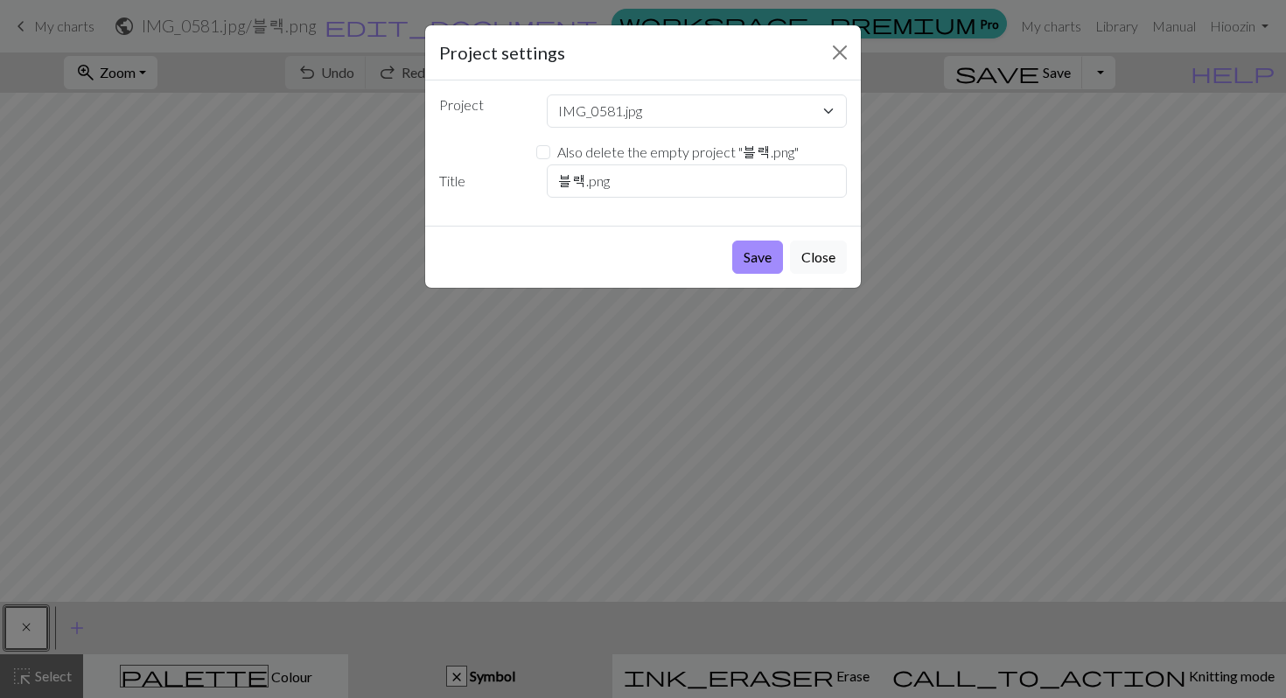
click at [643, 158] on label "Also delete the empty project " 블랙.png "" at bounding box center [678, 152] width 242 height 21
click at [550, 158] on input "Also delete the empty project " 블랙.png "" at bounding box center [543, 152] width 14 height 14
click at [648, 152] on label "Also delete the empty project " 블랙.png "" at bounding box center [678, 152] width 242 height 21
click at [550, 152] on input "Also delete the empty project " 블랙.png "" at bounding box center [543, 152] width 14 height 14
checkbox input "false"
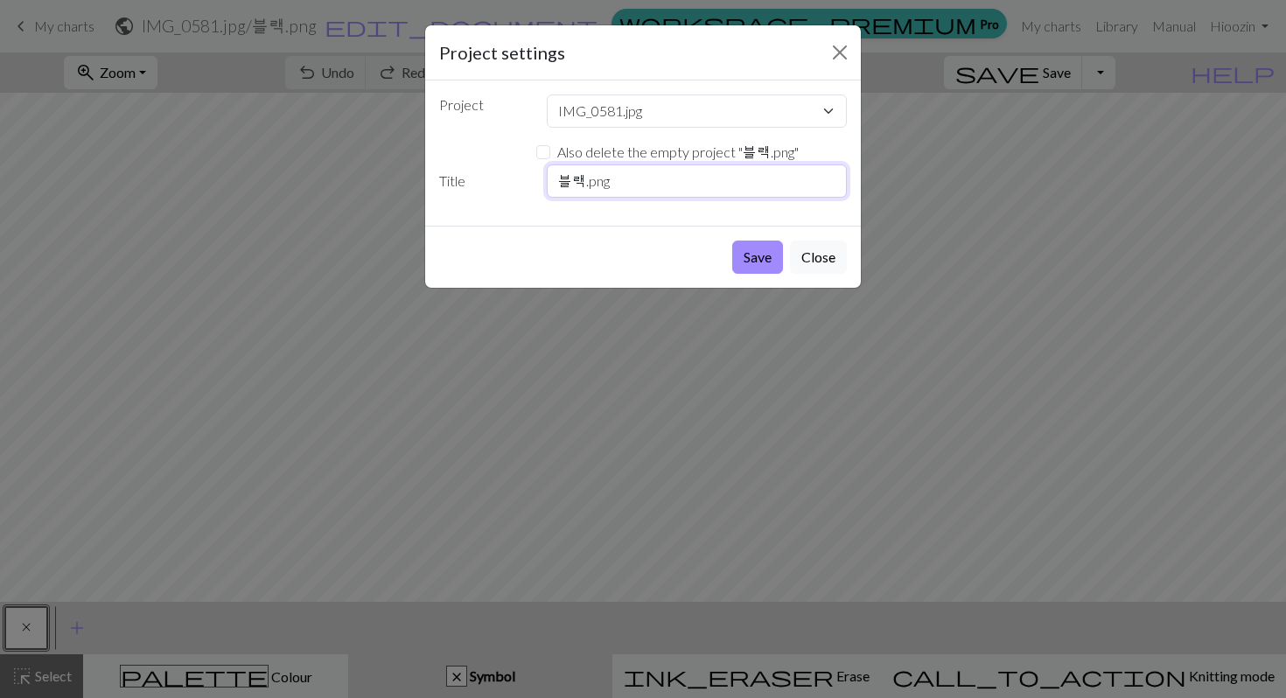
click at [690, 179] on input "블랙.png" at bounding box center [697, 181] width 301 height 33
click at [686, 114] on select "블랙.png IMG_0581.jpg" at bounding box center [697, 111] width 301 height 33
select select "68da7bf33eea154e6227bc2b"
click at [547, 95] on select "블랙.png IMG_0581.jpg" at bounding box center [697, 111] width 301 height 33
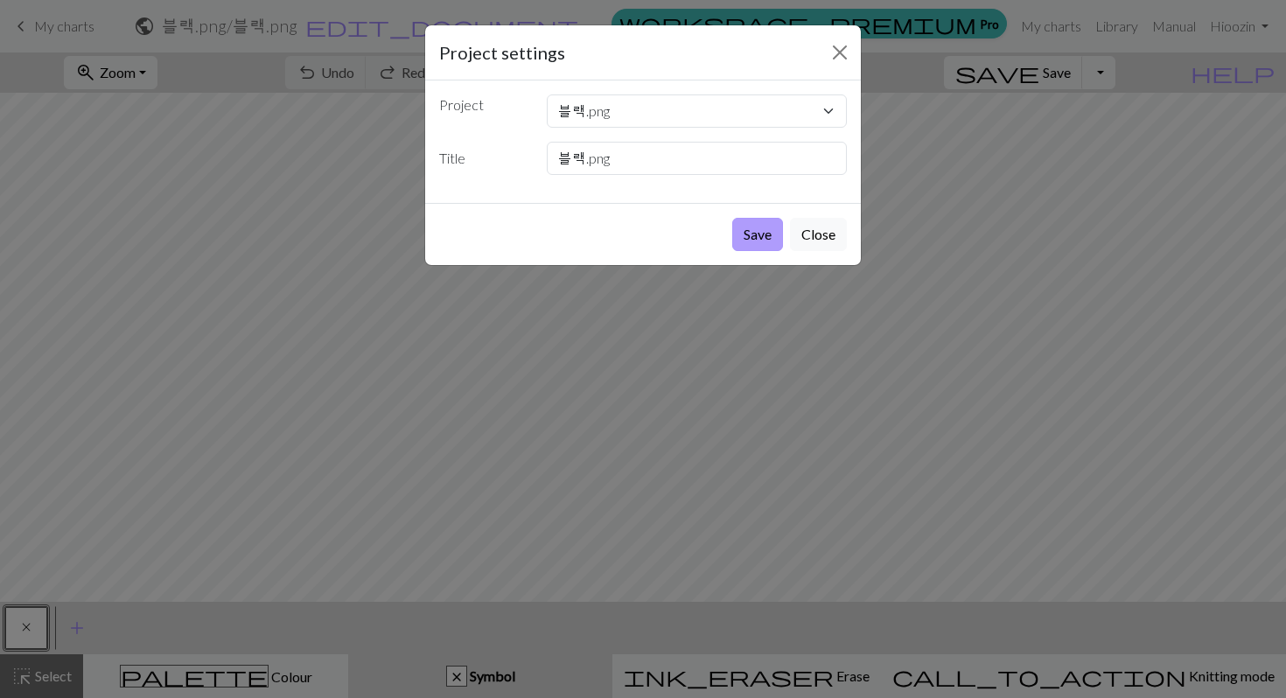
click at [753, 236] on button "Save" at bounding box center [757, 234] width 51 height 33
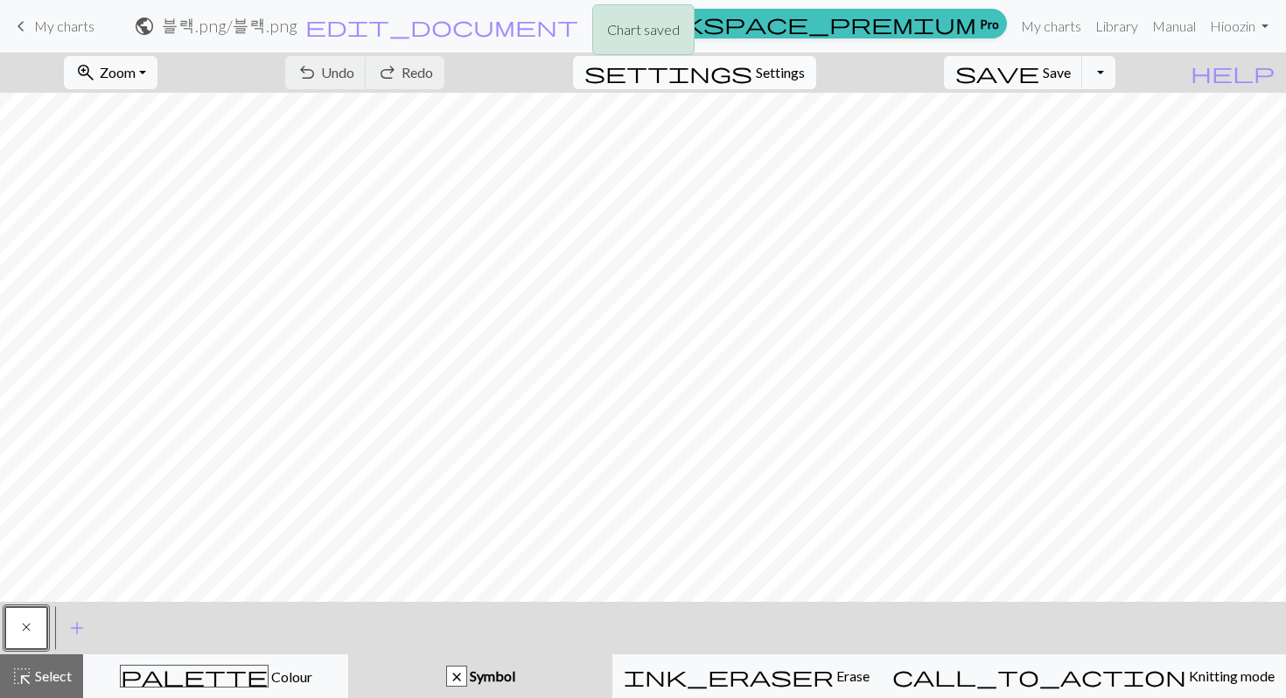
click at [782, 78] on span "Settings" at bounding box center [780, 72] width 49 height 21
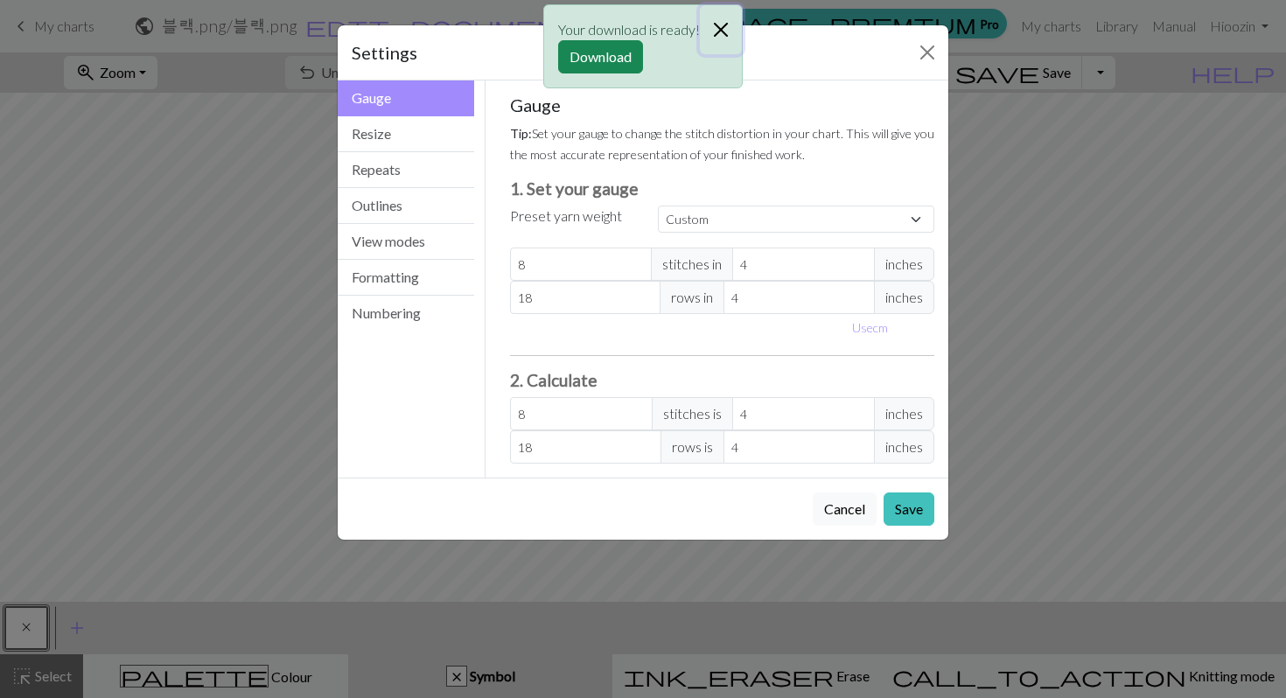
click at [721, 30] on button "Close" at bounding box center [721, 29] width 42 height 49
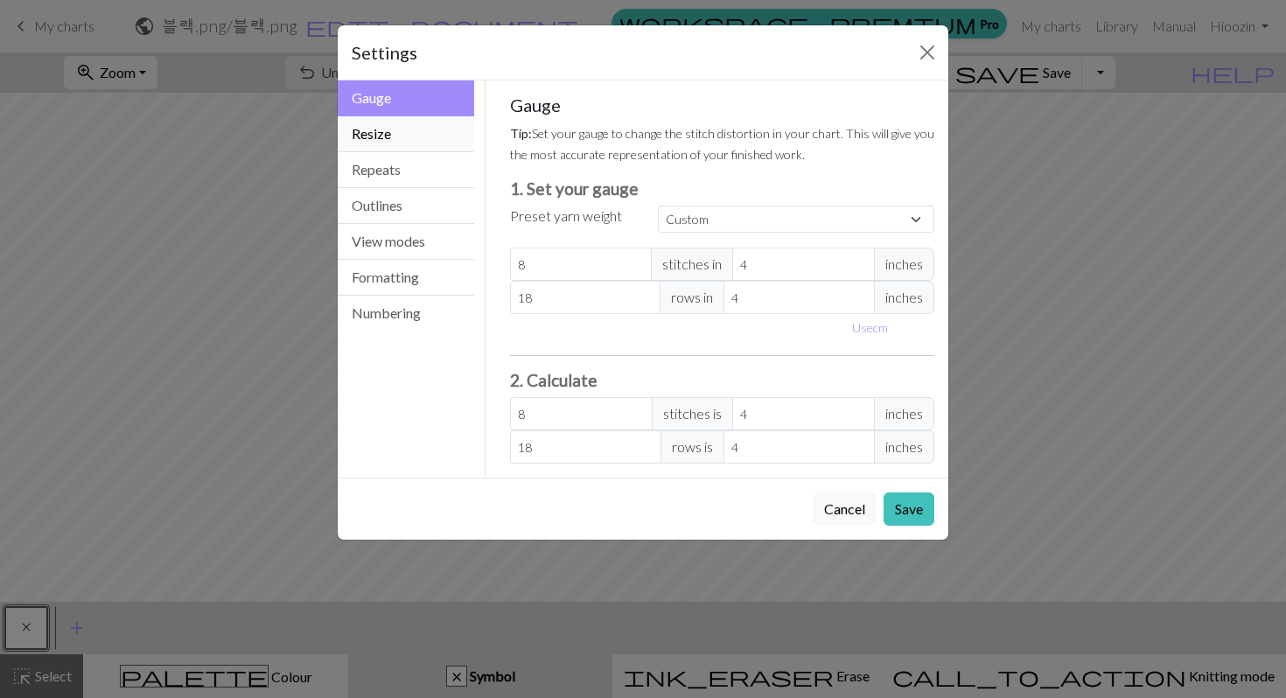
click at [441, 134] on button "Resize" at bounding box center [406, 134] width 137 height 36
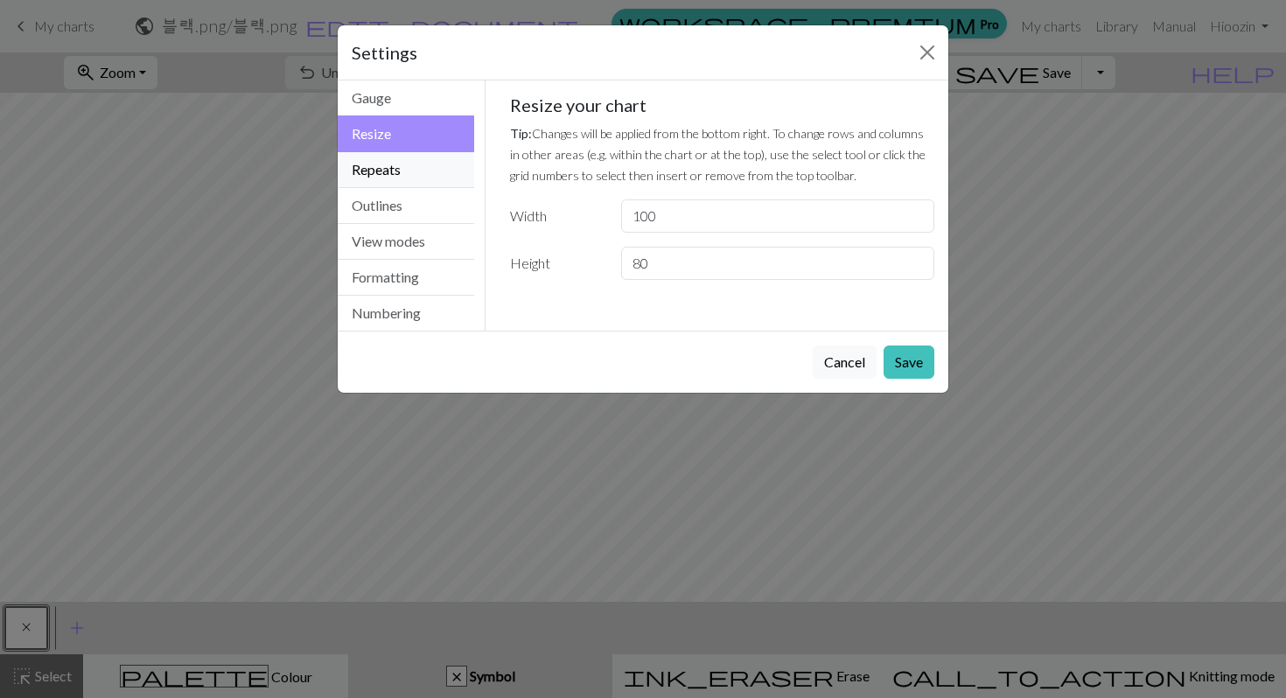
click at [447, 171] on button "Repeats" at bounding box center [406, 170] width 137 height 36
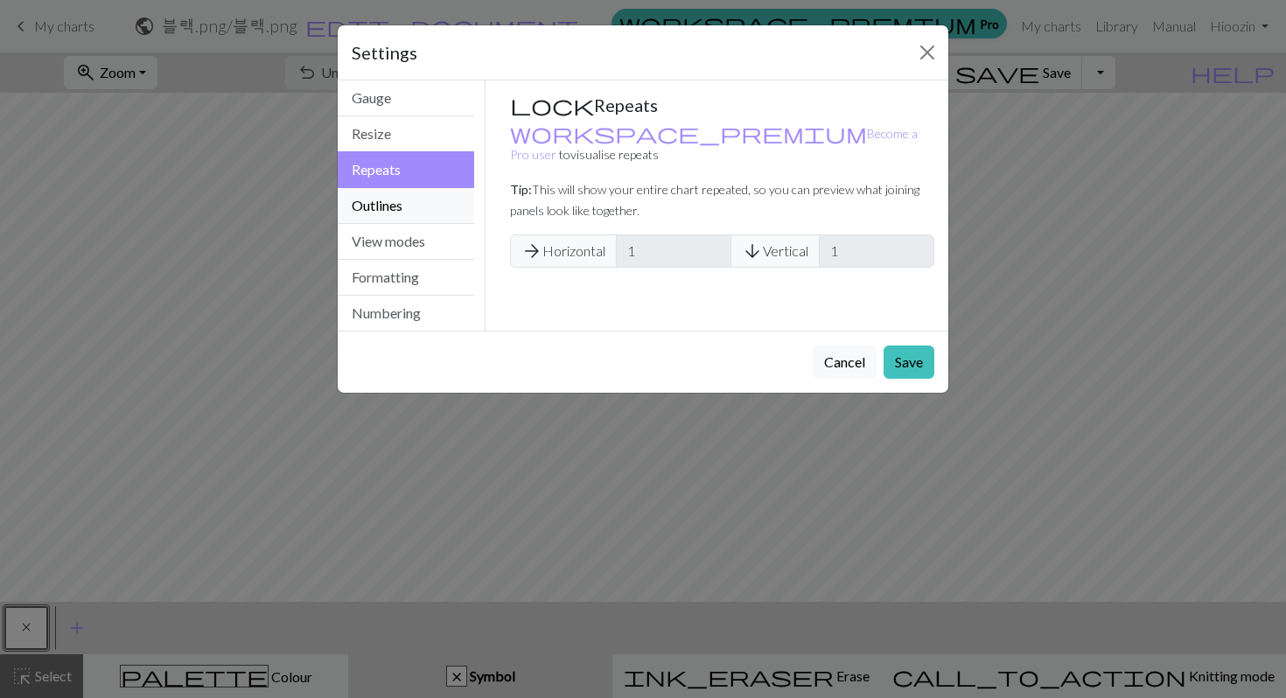
click at [447, 201] on button "Outlines" at bounding box center [406, 206] width 137 height 36
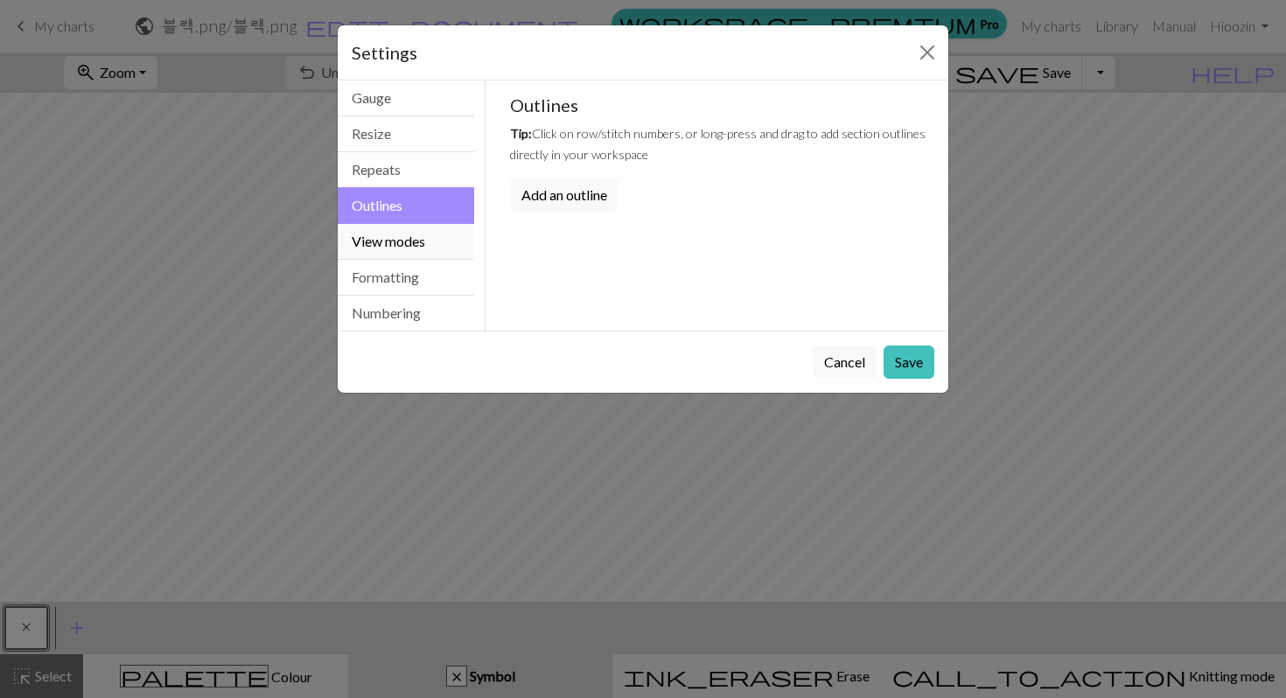
click at [440, 234] on button "View modes" at bounding box center [406, 242] width 137 height 36
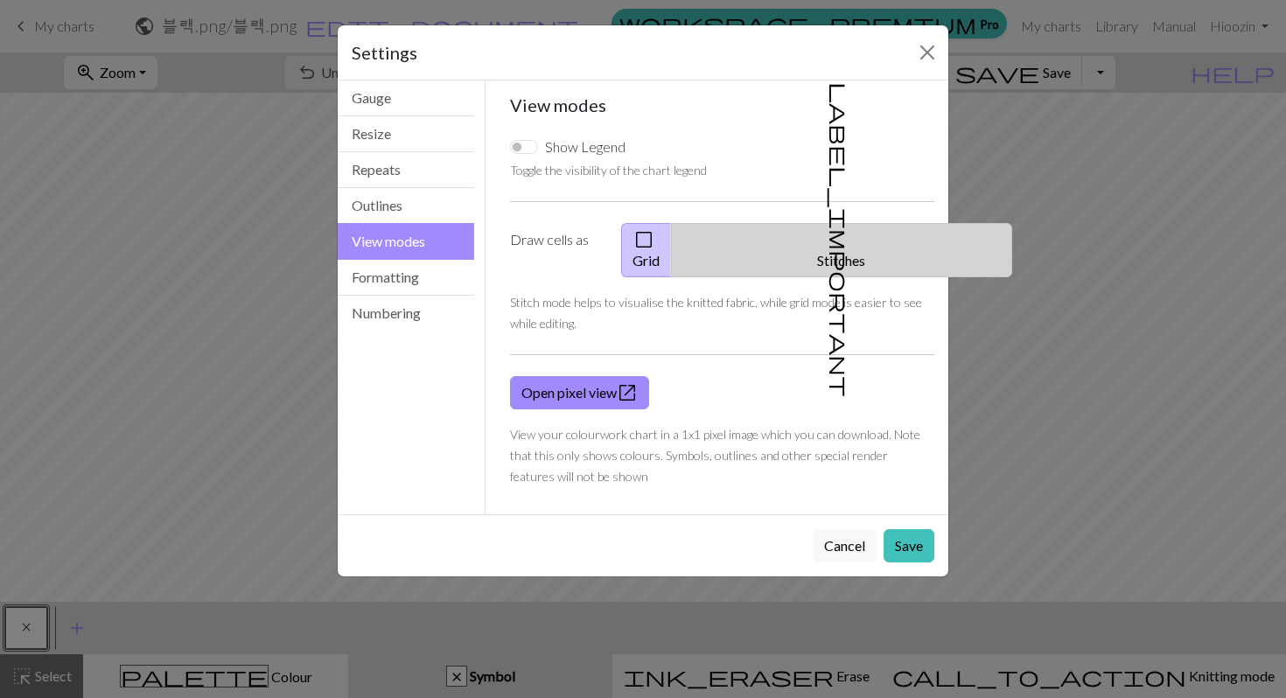
click at [828, 248] on span "label_important" at bounding box center [840, 239] width 25 height 315
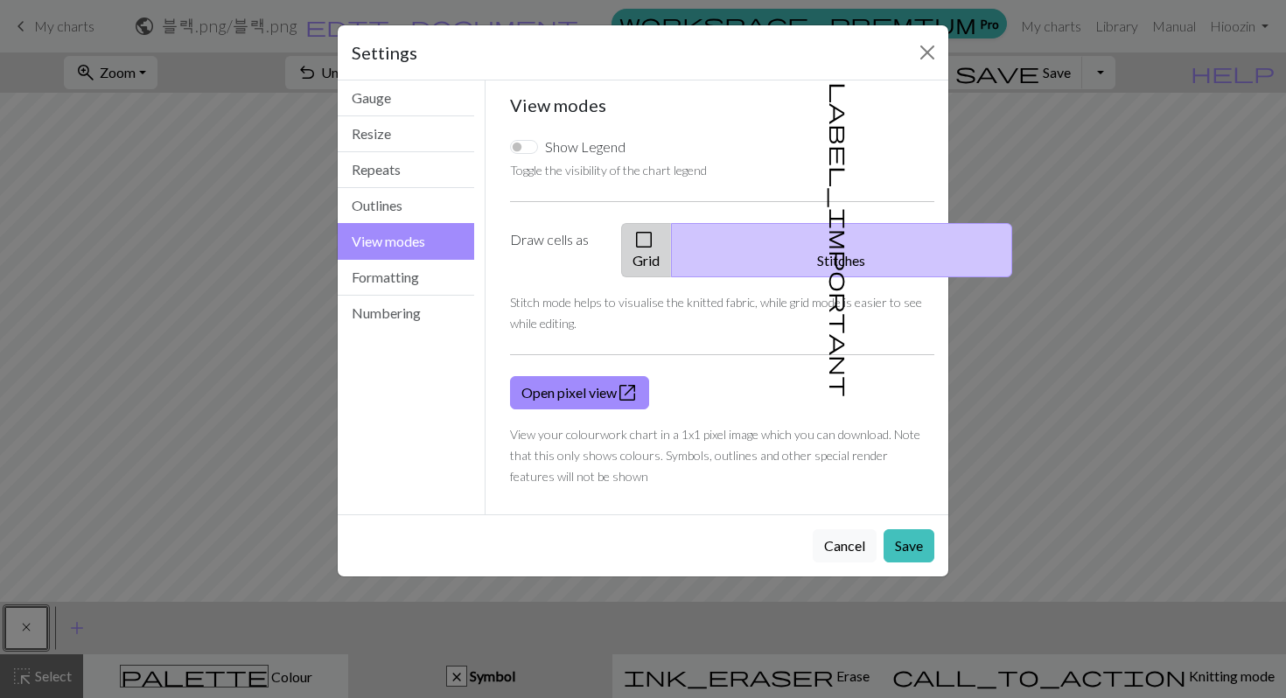
click at [672, 245] on button "check_box_outline_blank Grid" at bounding box center [646, 250] width 51 height 54
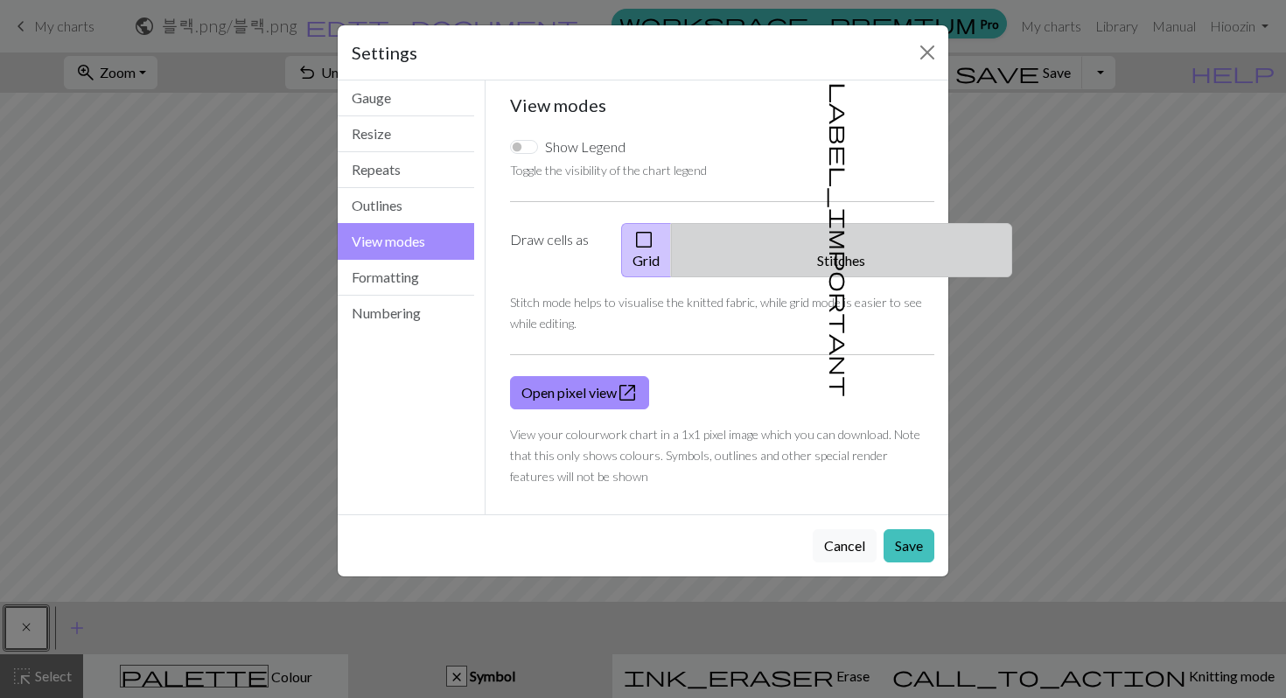
click at [846, 237] on button "label_important Stitches" at bounding box center [841, 250] width 341 height 54
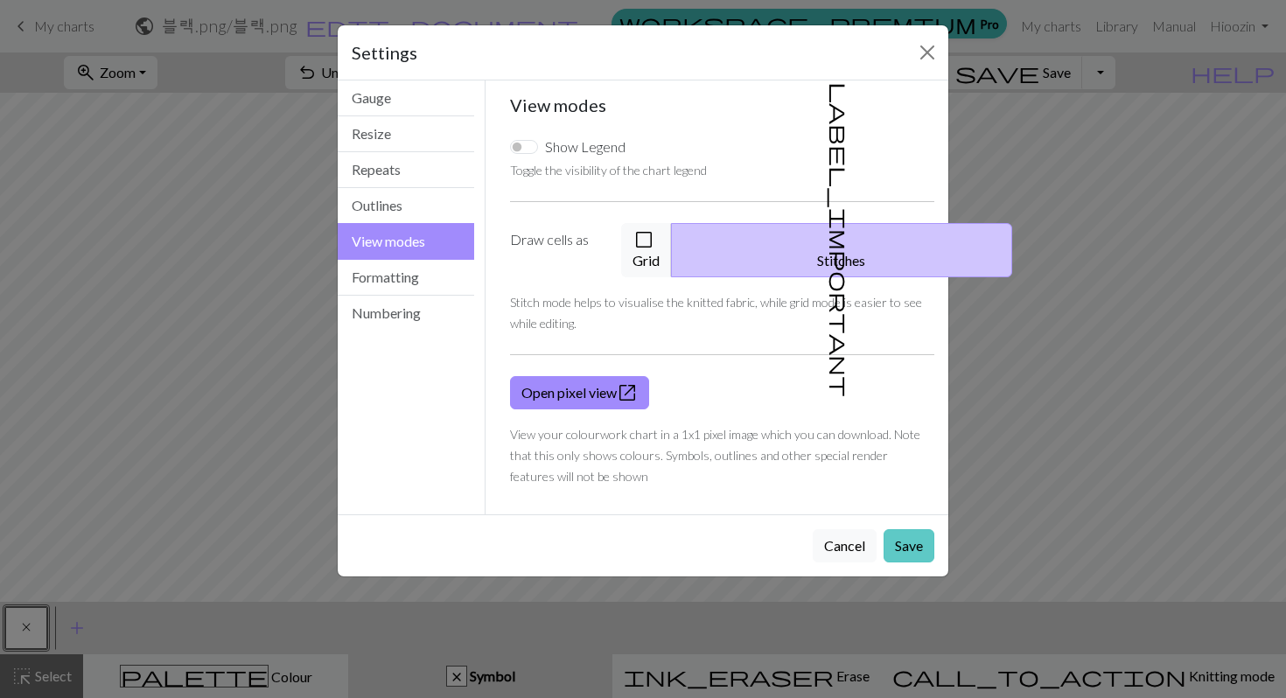
click at [907, 533] on button "Save" at bounding box center [909, 545] width 51 height 33
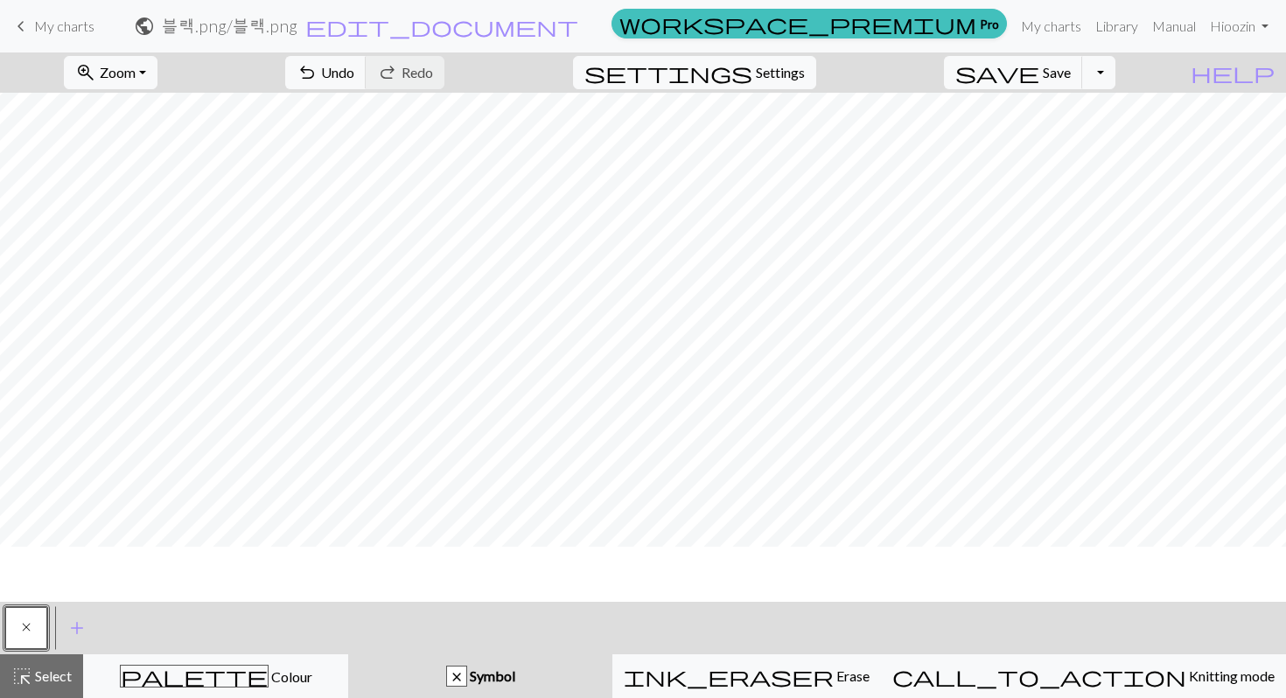
scroll to position [226, 400]
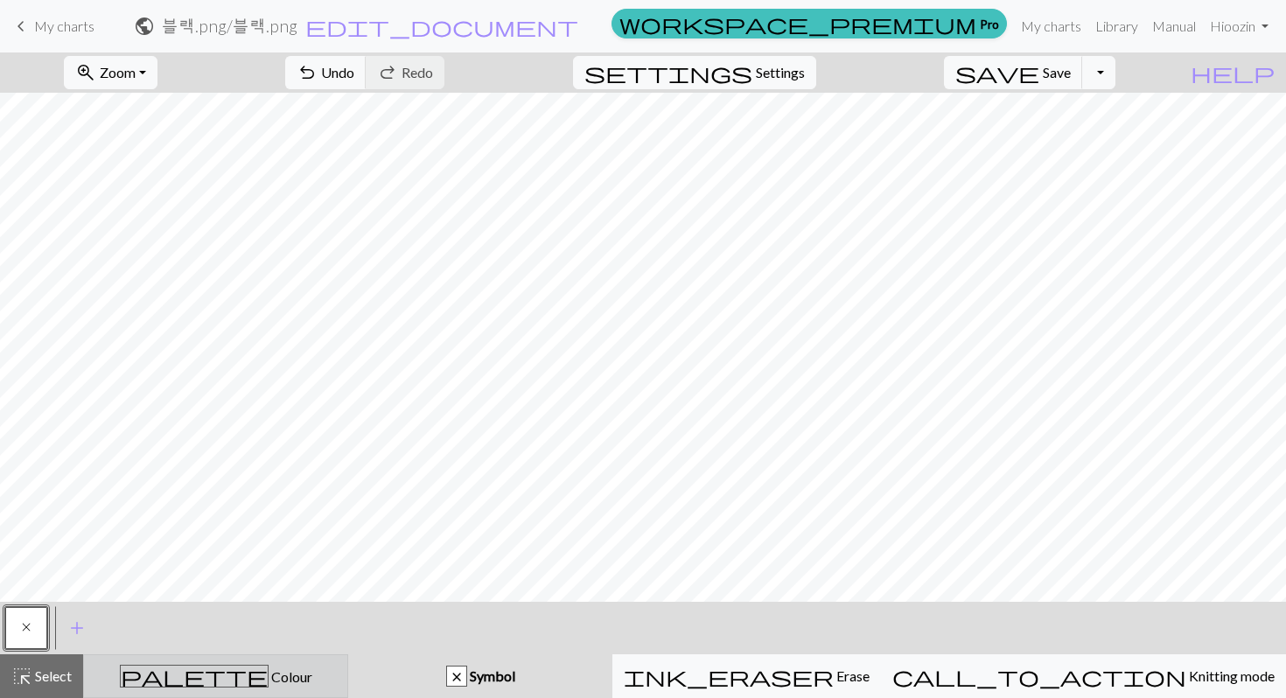
click at [282, 675] on div "palette Colour Colour" at bounding box center [216, 676] width 242 height 23
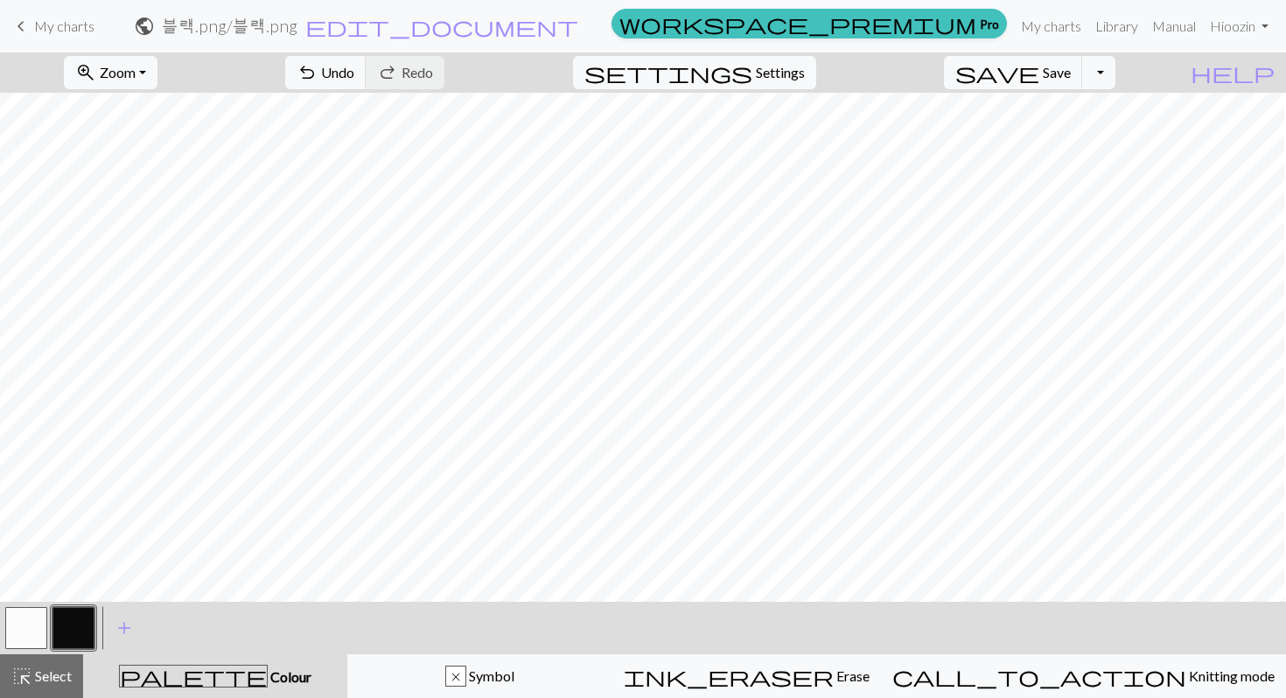
scroll to position [251, 823]
click at [805, 78] on span "Settings" at bounding box center [780, 72] width 49 height 21
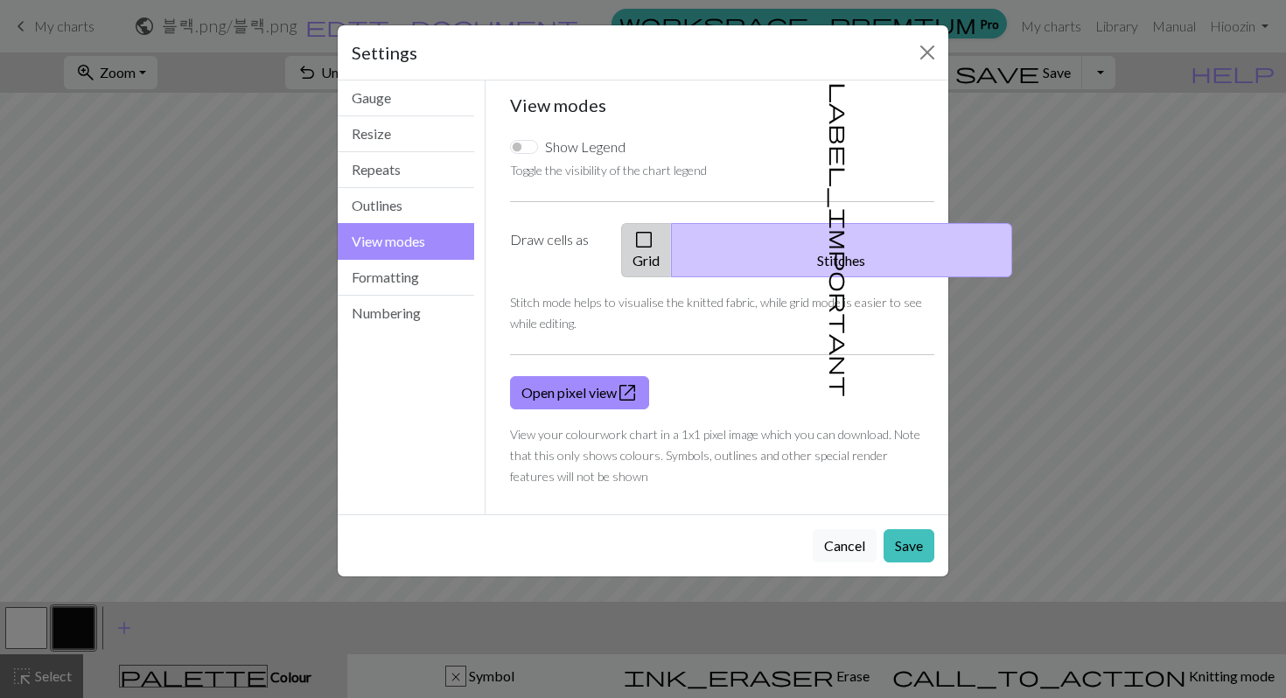
click at [672, 230] on button "check_box_outline_blank Grid" at bounding box center [646, 250] width 51 height 54
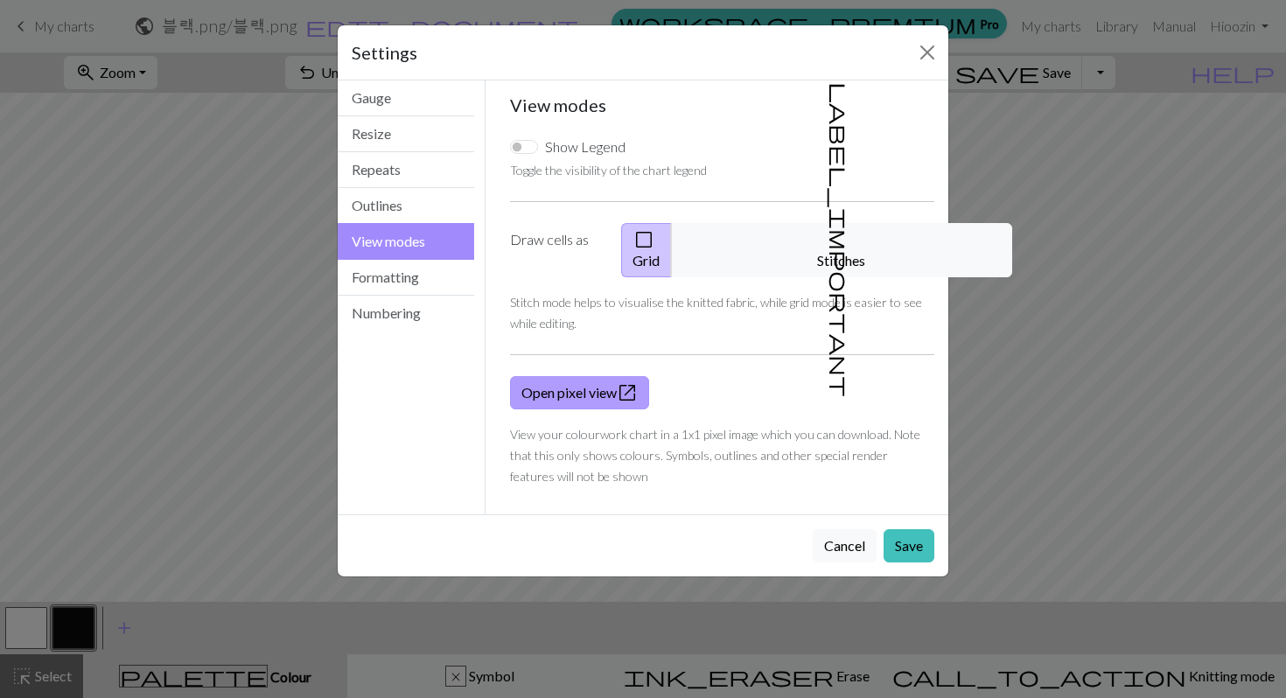
click at [591, 376] on link "Open pixel view open_in_new" at bounding box center [579, 392] width 139 height 33
click at [410, 284] on button "Formatting" at bounding box center [406, 278] width 137 height 36
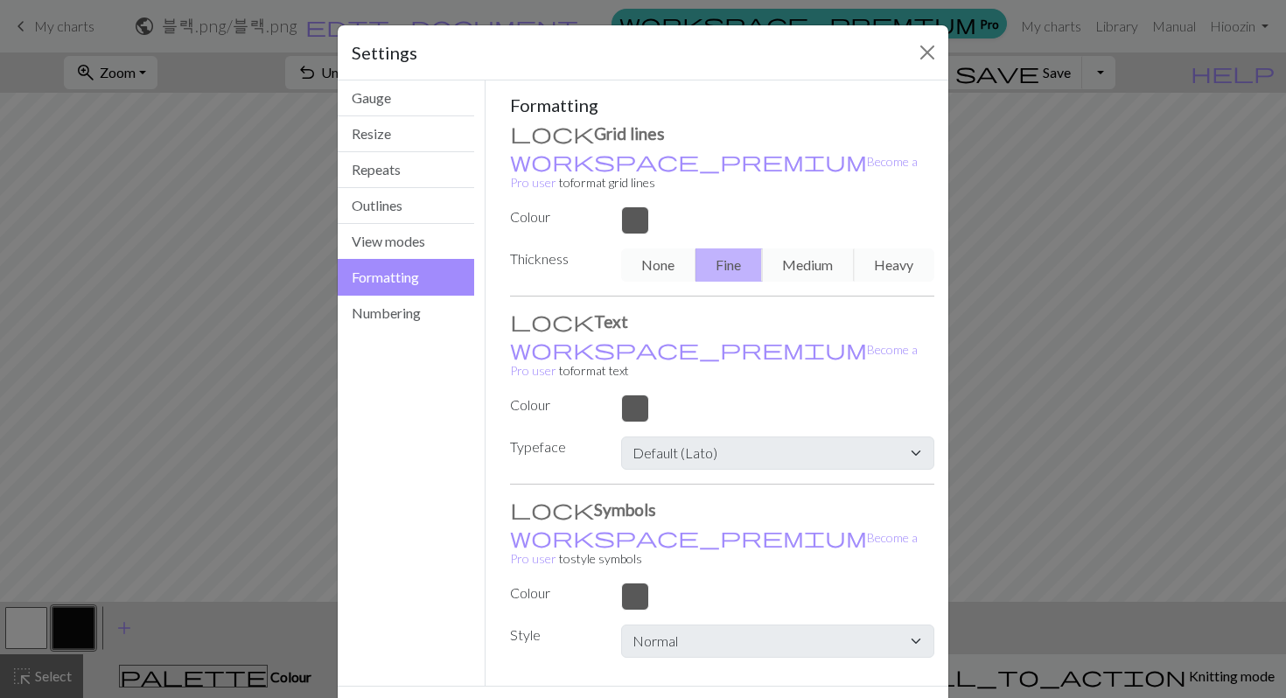
click at [657, 249] on div "None Fine Medium Heavy" at bounding box center [778, 265] width 334 height 33
click at [402, 308] on button "Numbering" at bounding box center [406, 313] width 137 height 35
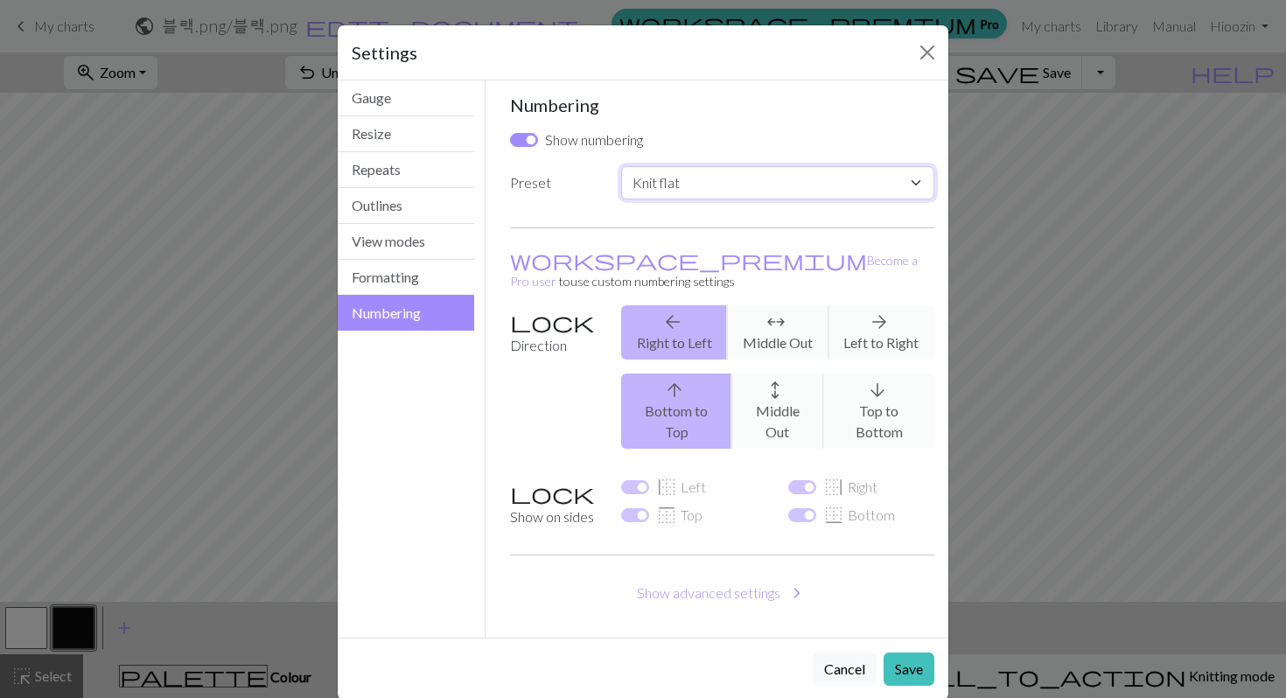
click at [659, 180] on select "Custom Knit flat Knit in the round Lace knitting Cross stitch" at bounding box center [777, 182] width 313 height 33
select select "lace"
click at [621, 166] on select "Custom Knit flat Knit in the round Lace knitting Cross stitch" at bounding box center [777, 182] width 313 height 33
checkbox input "false"
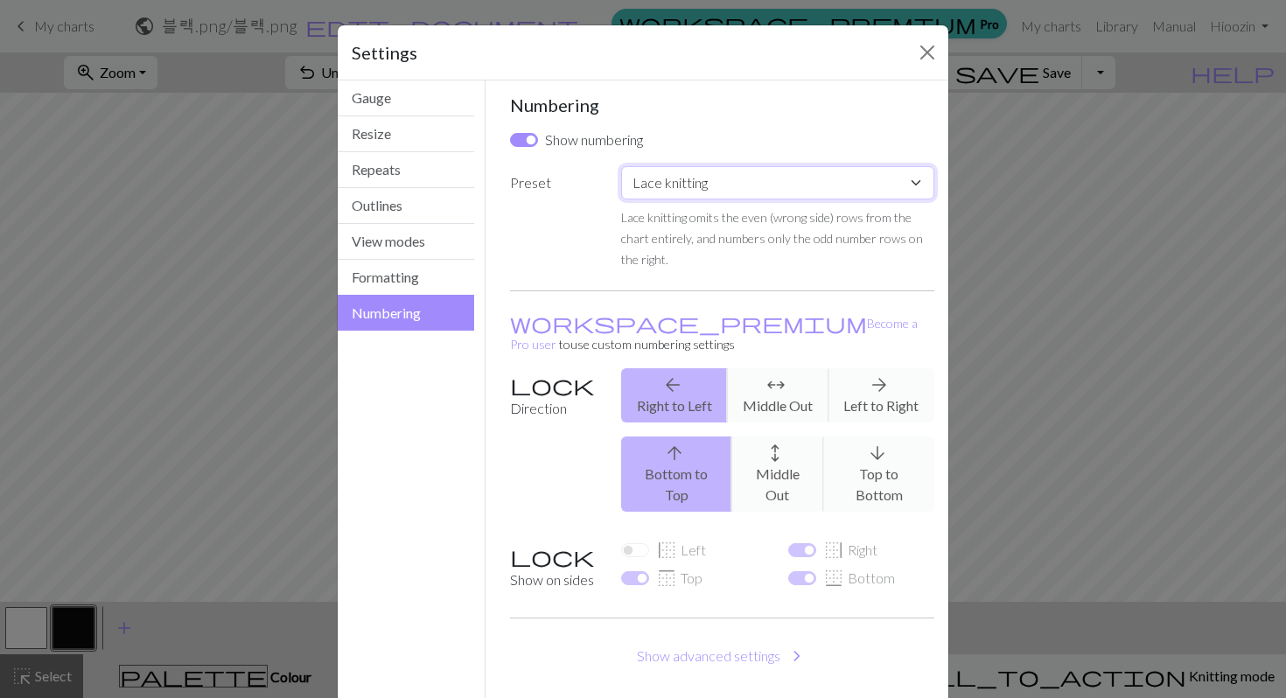
scroll to position [47, 0]
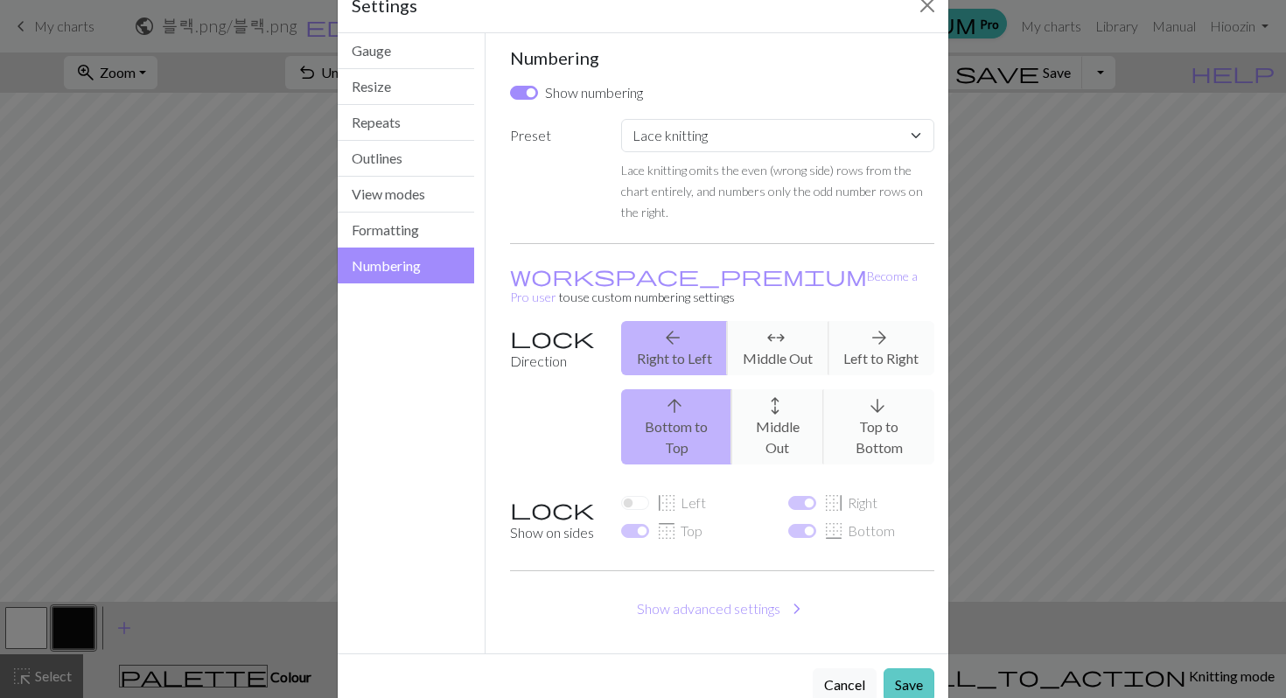
click at [904, 669] on button "Save" at bounding box center [909, 685] width 51 height 33
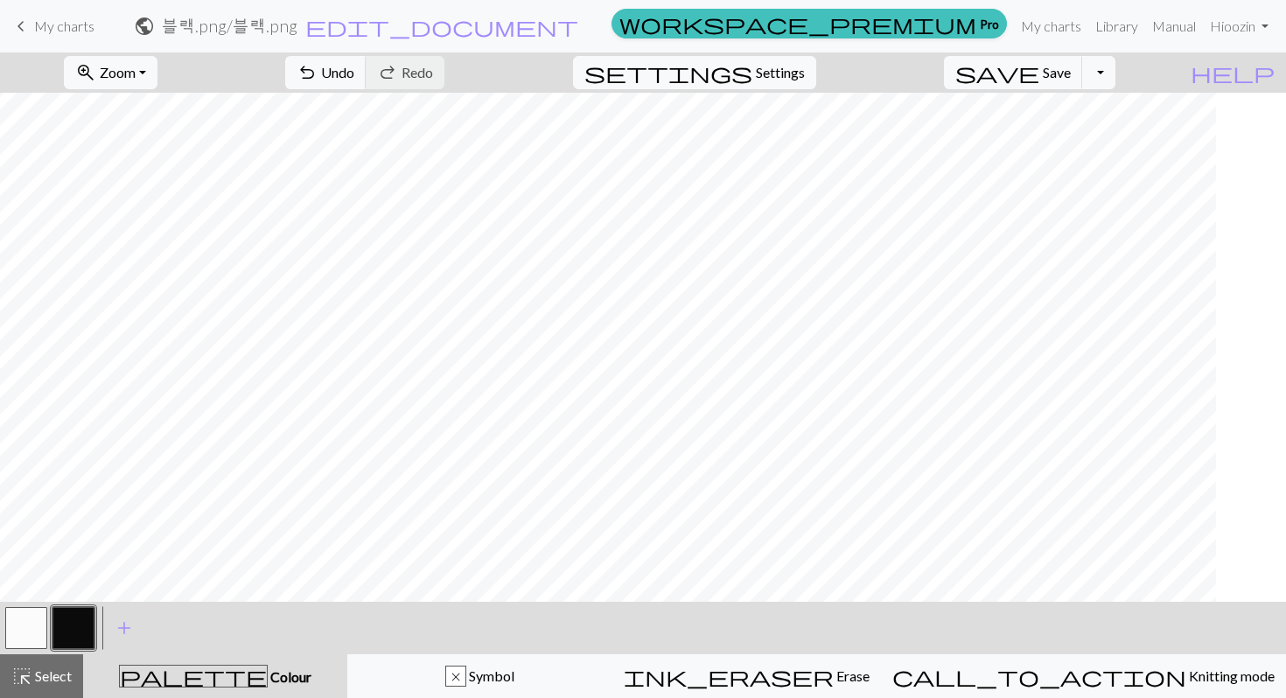
scroll to position [255, 215]
click at [802, 75] on span "Settings" at bounding box center [780, 72] width 49 height 21
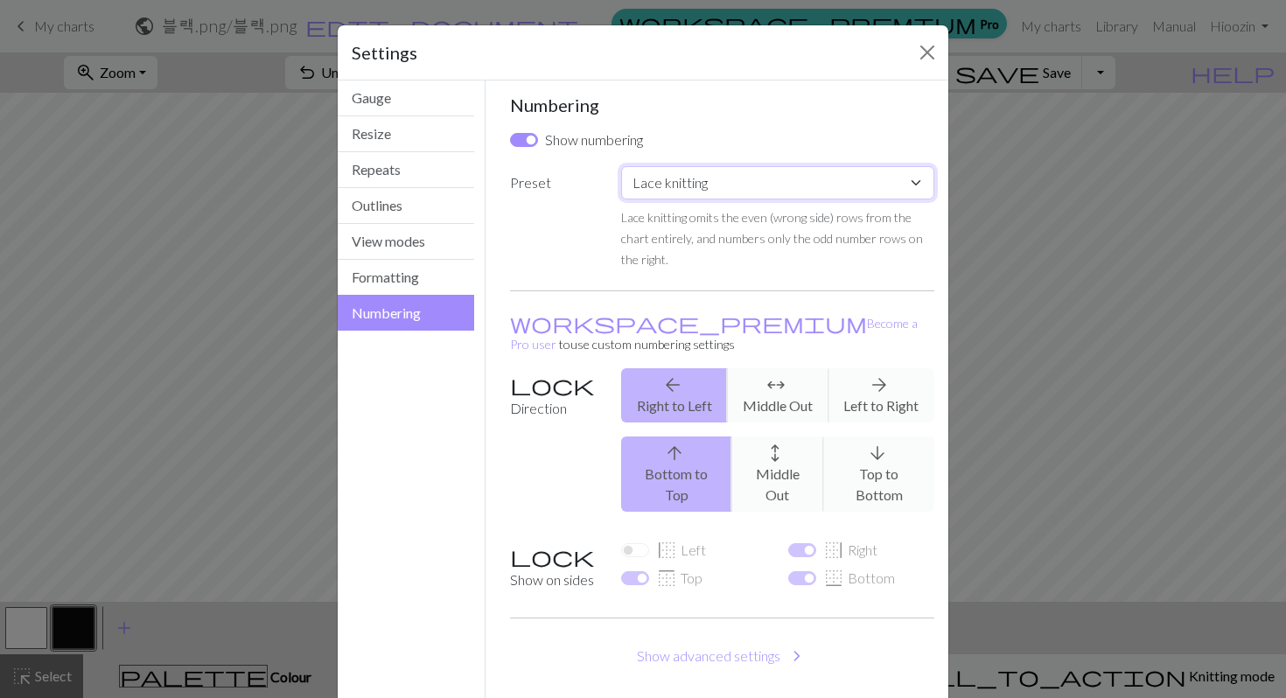
click at [767, 180] on select "Custom Knit flat Knit in the round Lace knitting Cross stitch" at bounding box center [777, 182] width 313 height 33
select select "flat"
click at [621, 166] on select "Custom Knit flat Knit in the round Lace knitting Cross stitch" at bounding box center [777, 182] width 313 height 33
checkbox input "true"
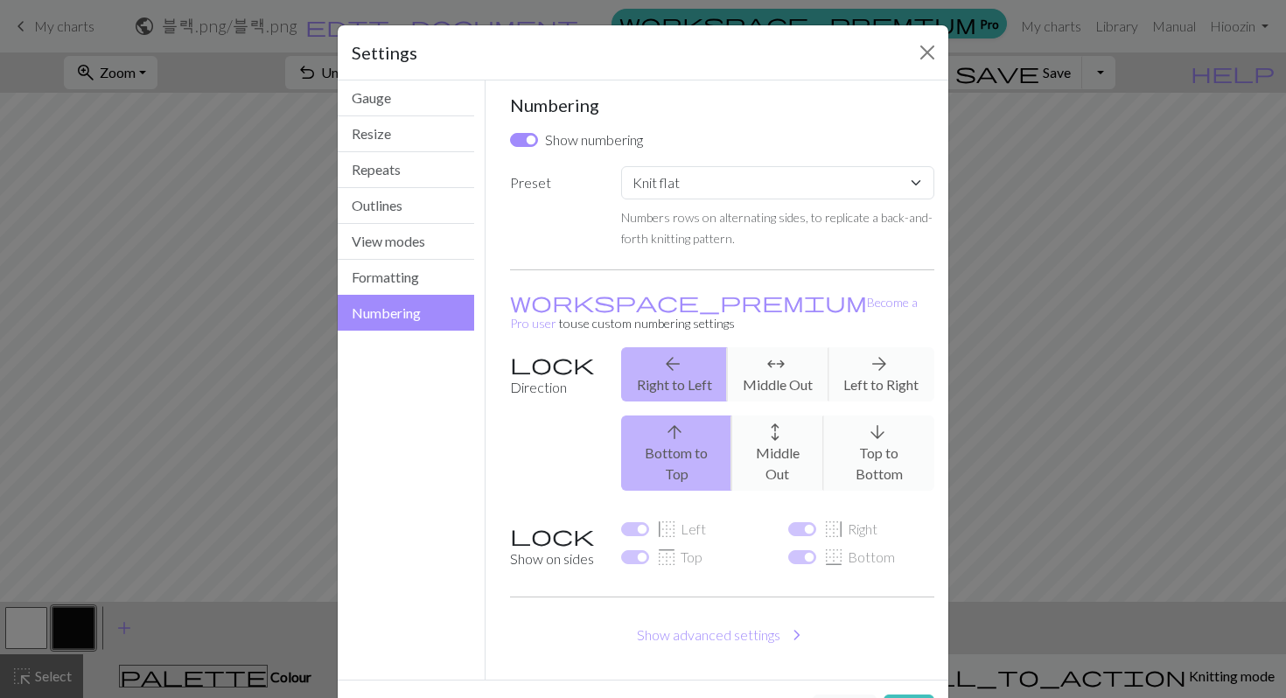
click at [639, 238] on small "Numbers rows on alternating sides, to replicate a back-and-forth knitting patte…" at bounding box center [777, 228] width 312 height 36
click at [393, 105] on button "Gauge" at bounding box center [406, 99] width 137 height 36
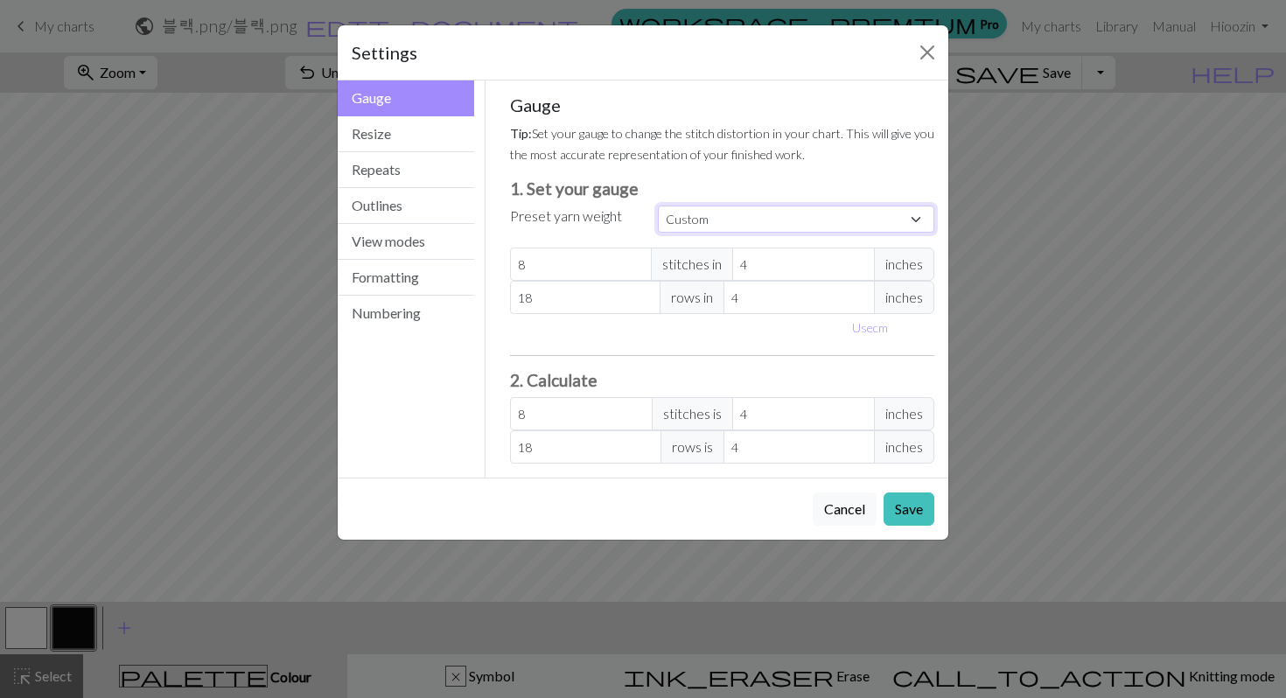
click at [698, 216] on select "Custom Square Lace Light Fingering Fingering Sport Double knit Worsted Aran Bul…" at bounding box center [796, 219] width 277 height 27
select select "lace"
click at [658, 206] on select "Custom Square Lace Light Fingering Fingering Sport Double knit Worsted Aran Bul…" at bounding box center [796, 219] width 277 height 27
type input "32"
type input "40"
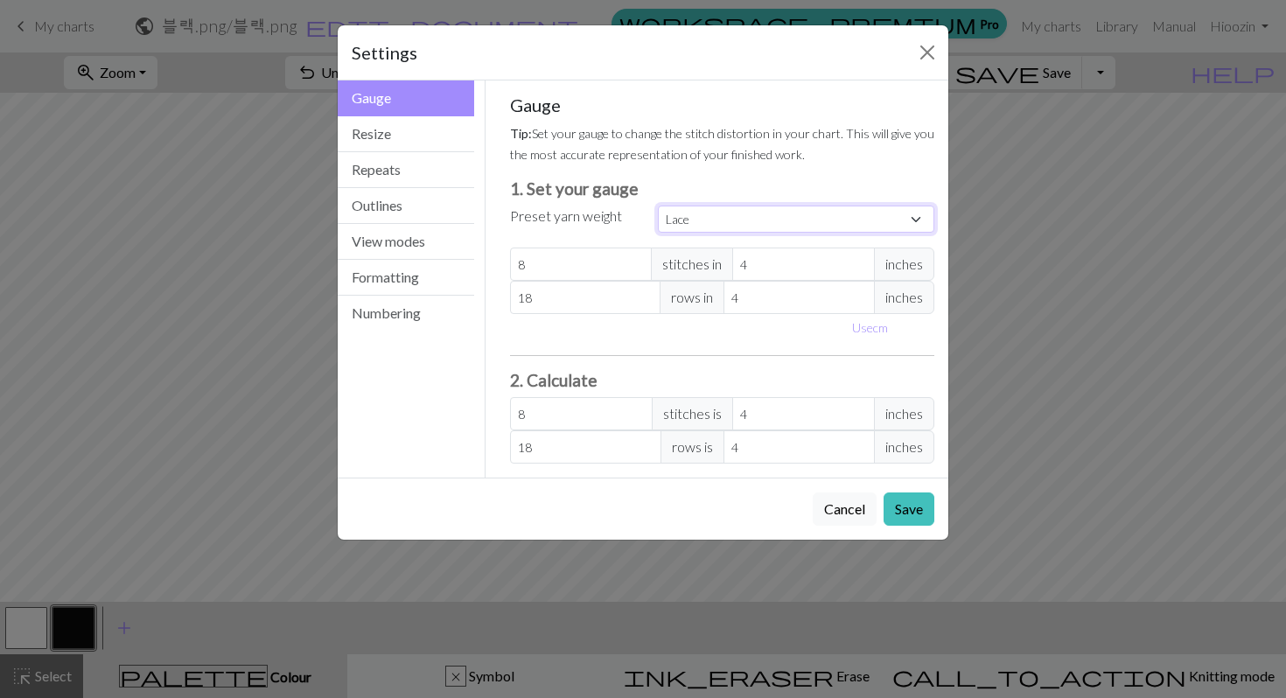
type input "32"
type input "40"
click at [893, 512] on button "Save" at bounding box center [909, 509] width 51 height 33
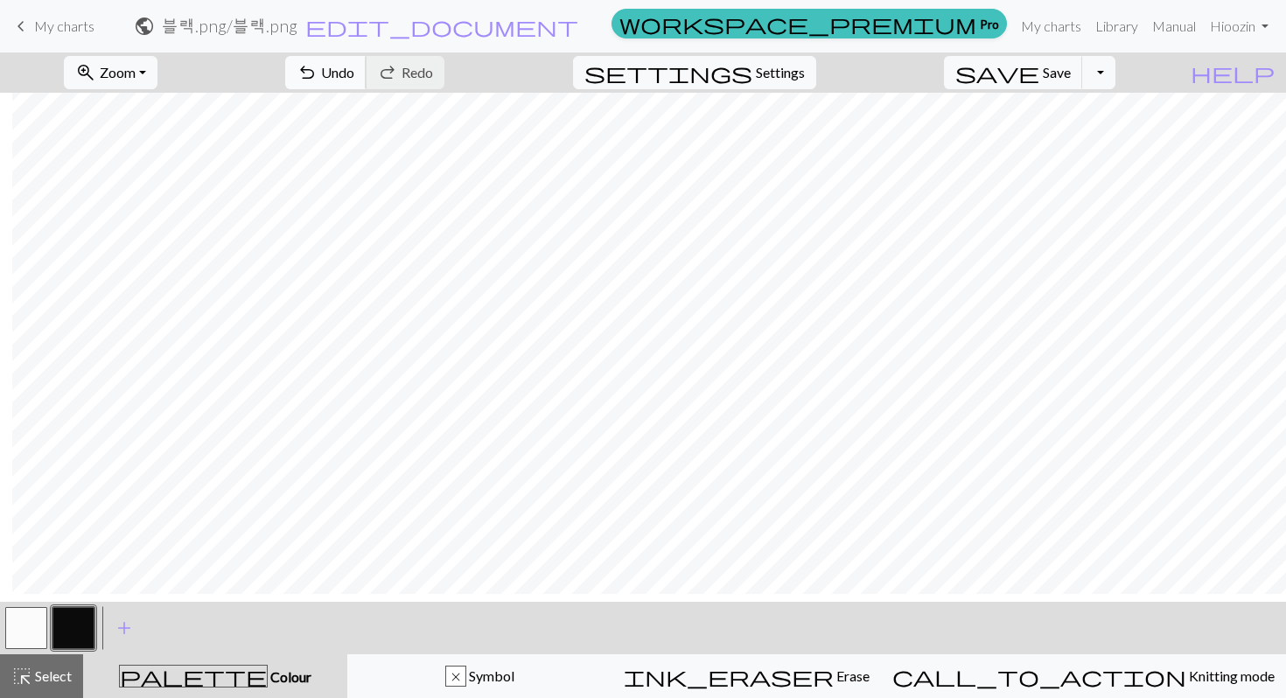
scroll to position [125, 12]
click at [354, 71] on span "Undo" at bounding box center [337, 72] width 33 height 17
click at [433, 75] on span "Redo" at bounding box center [418, 72] width 32 height 17
click at [796, 78] on span "Settings" at bounding box center [780, 72] width 49 height 21
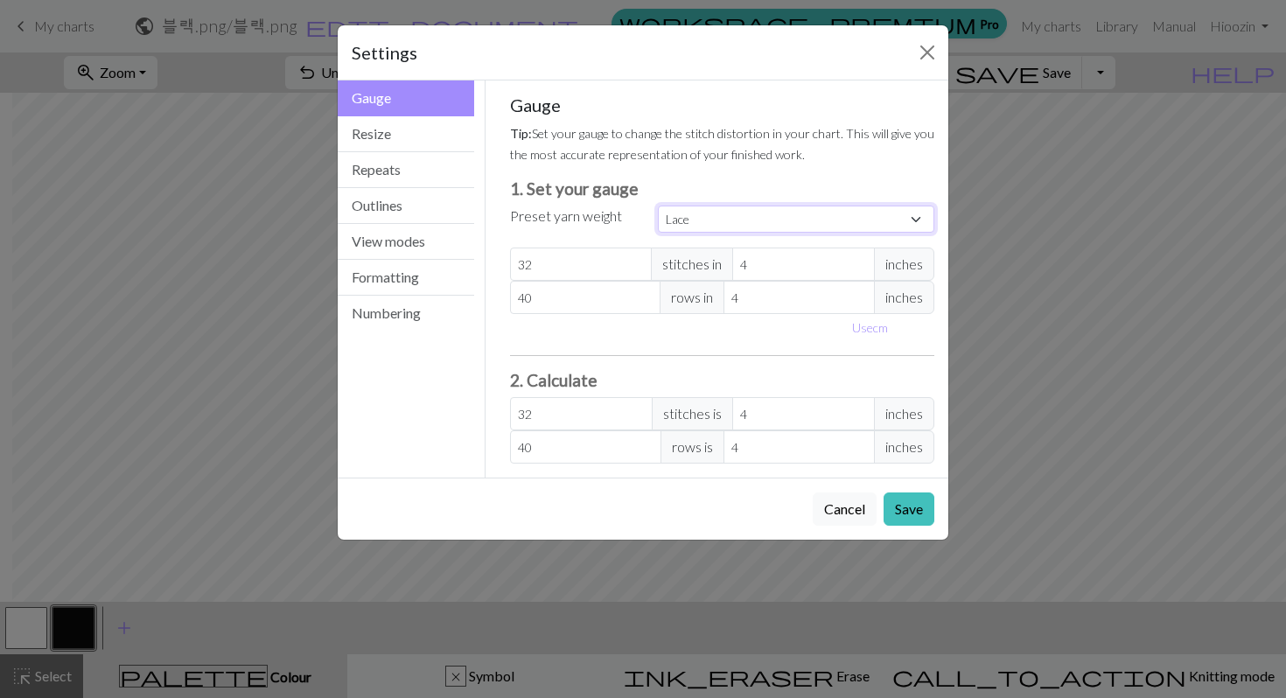
click at [735, 224] on select "Custom Square Lace Light Fingering Fingering Sport Double knit Worsted Aran Bul…" at bounding box center [796, 219] width 277 height 27
select select "square"
click at [658, 206] on select "Custom Square Lace Light Fingering Fingering Sport Double knit Worsted Aran Bul…" at bounding box center [796, 219] width 277 height 27
type input "32"
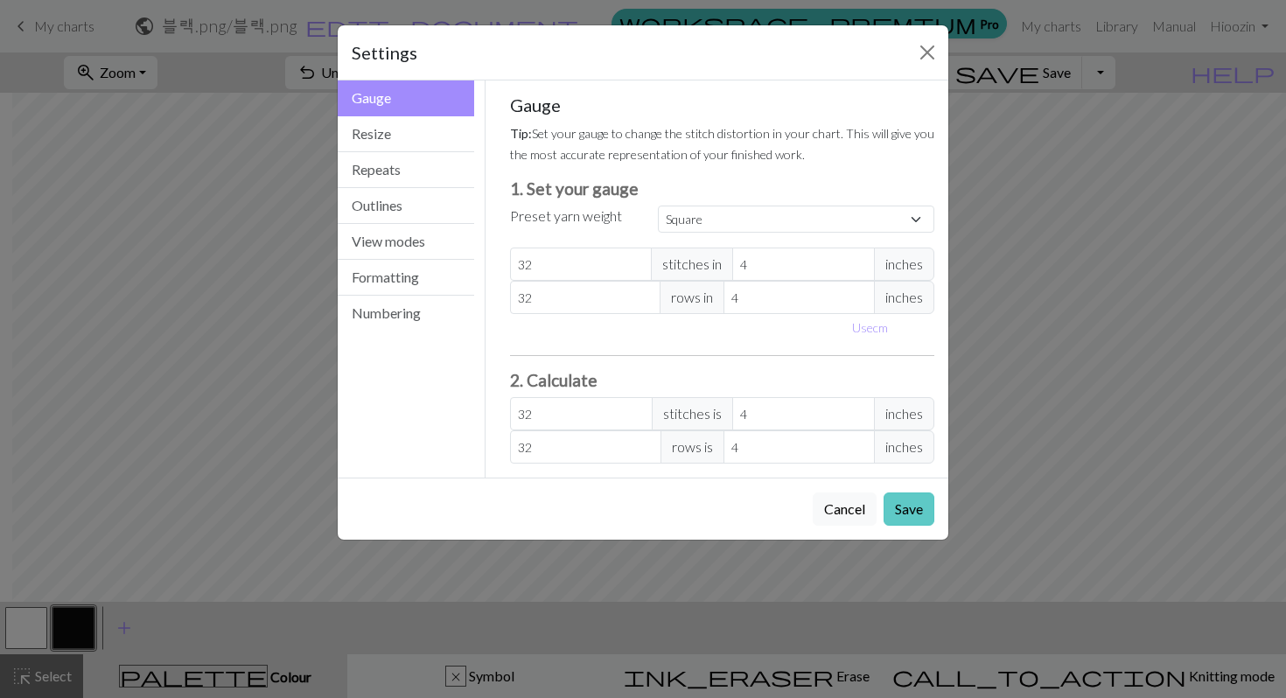
click at [914, 506] on button "Save" at bounding box center [909, 509] width 51 height 33
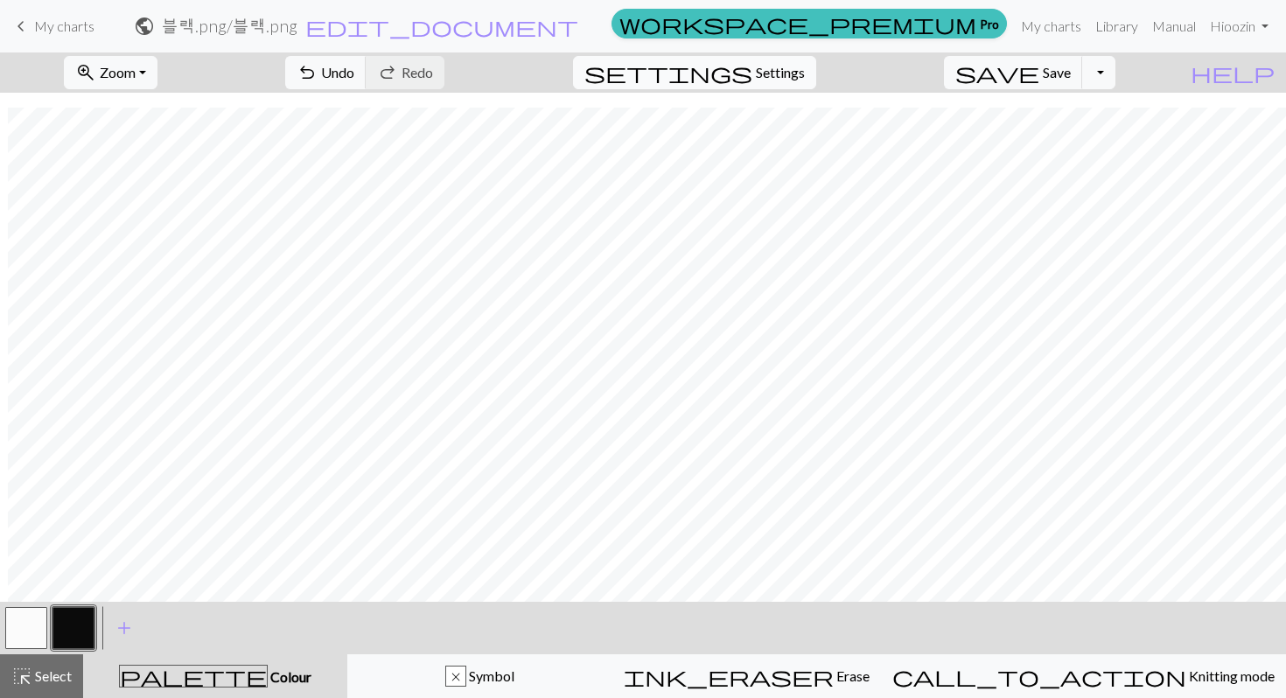
scroll to position [174, 8]
click at [809, 61] on button "settings Settings" at bounding box center [694, 72] width 243 height 33
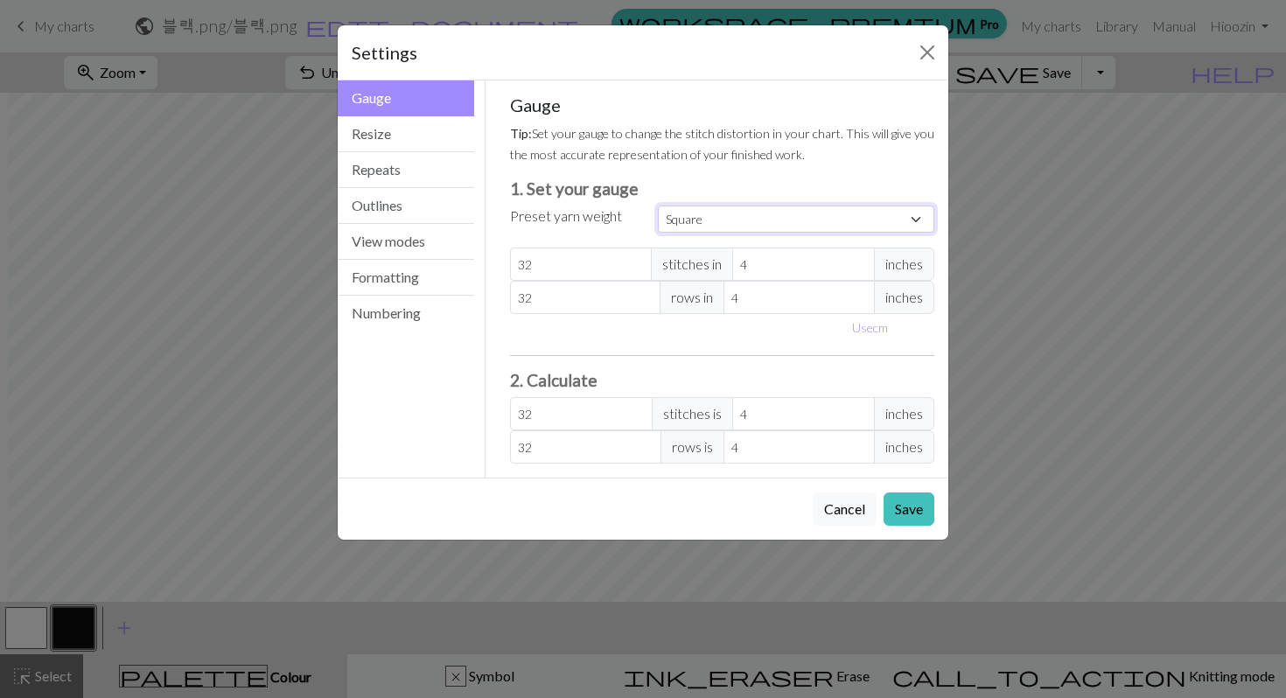
click at [785, 215] on select "Custom Square Lace Light Fingering Fingering Sport Double knit Worsted Aran Bul…" at bounding box center [796, 219] width 277 height 27
select select "dk"
click at [658, 206] on select "Custom Square Lace Light Fingering Fingering Sport Double knit Worsted Aran Bul…" at bounding box center [796, 219] width 277 height 27
type input "22"
type input "30"
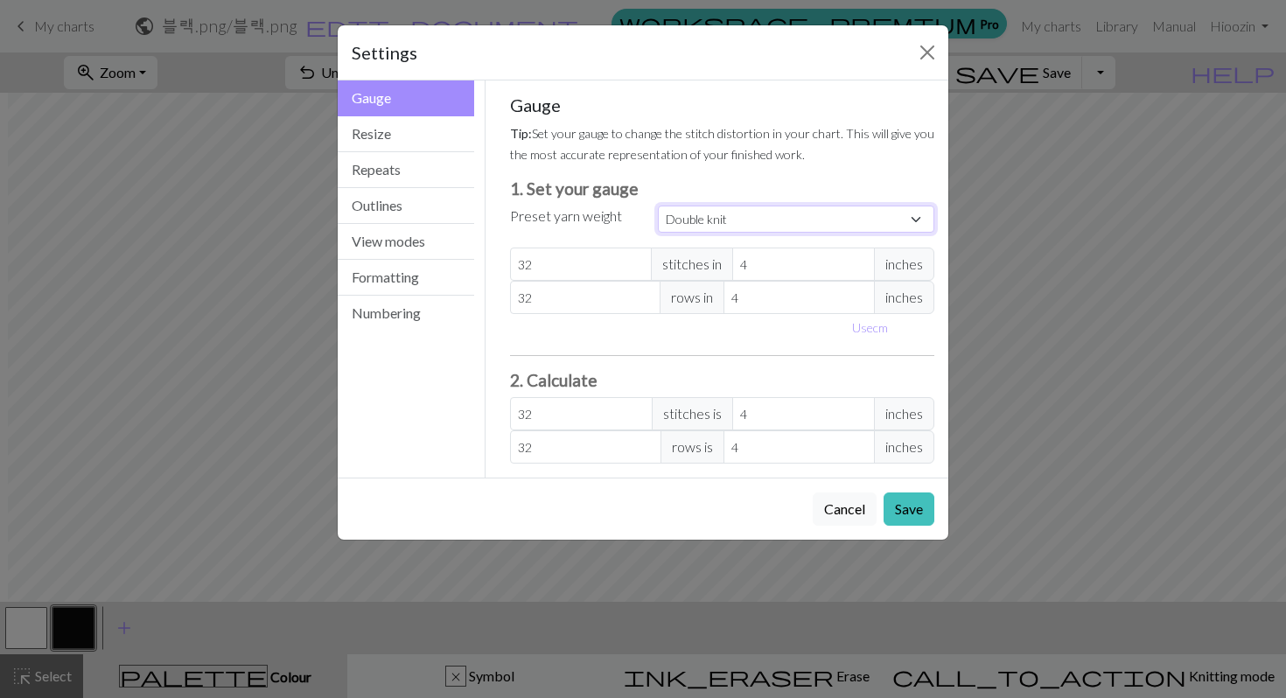
type input "22"
type input "30"
click at [915, 503] on button "Save" at bounding box center [909, 509] width 51 height 33
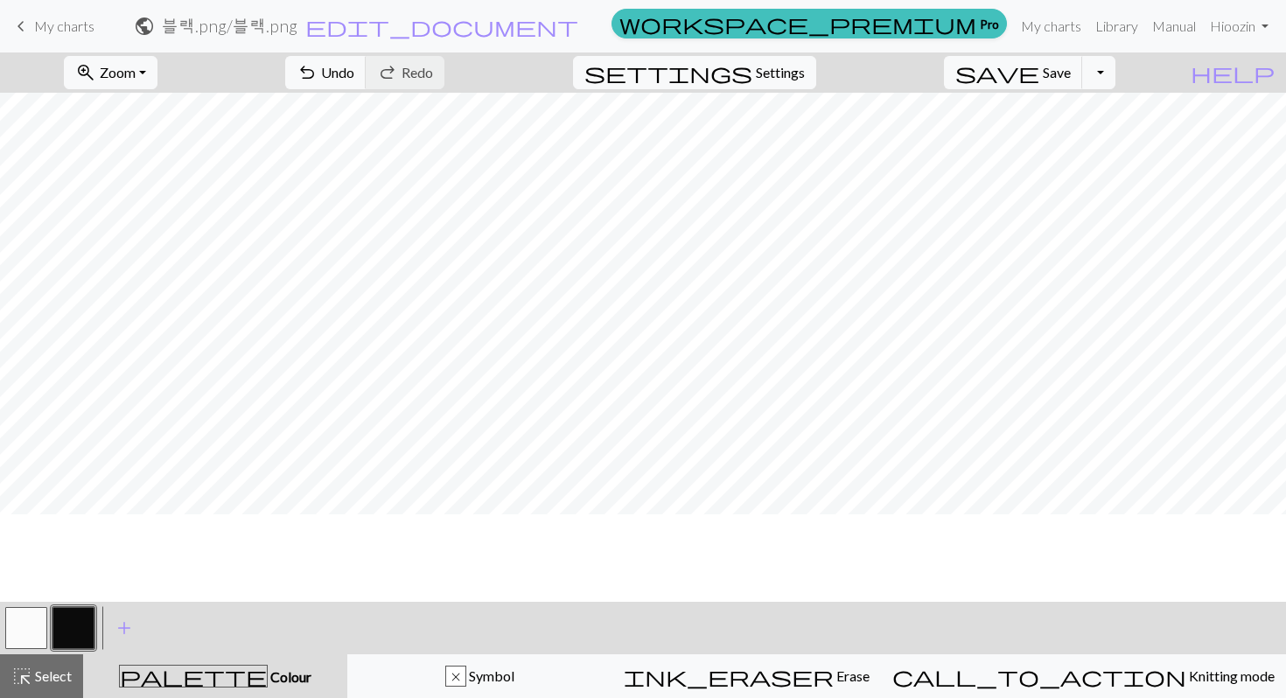
scroll to position [175, 8]
click at [763, 59] on button "settings Settings" at bounding box center [694, 72] width 243 height 33
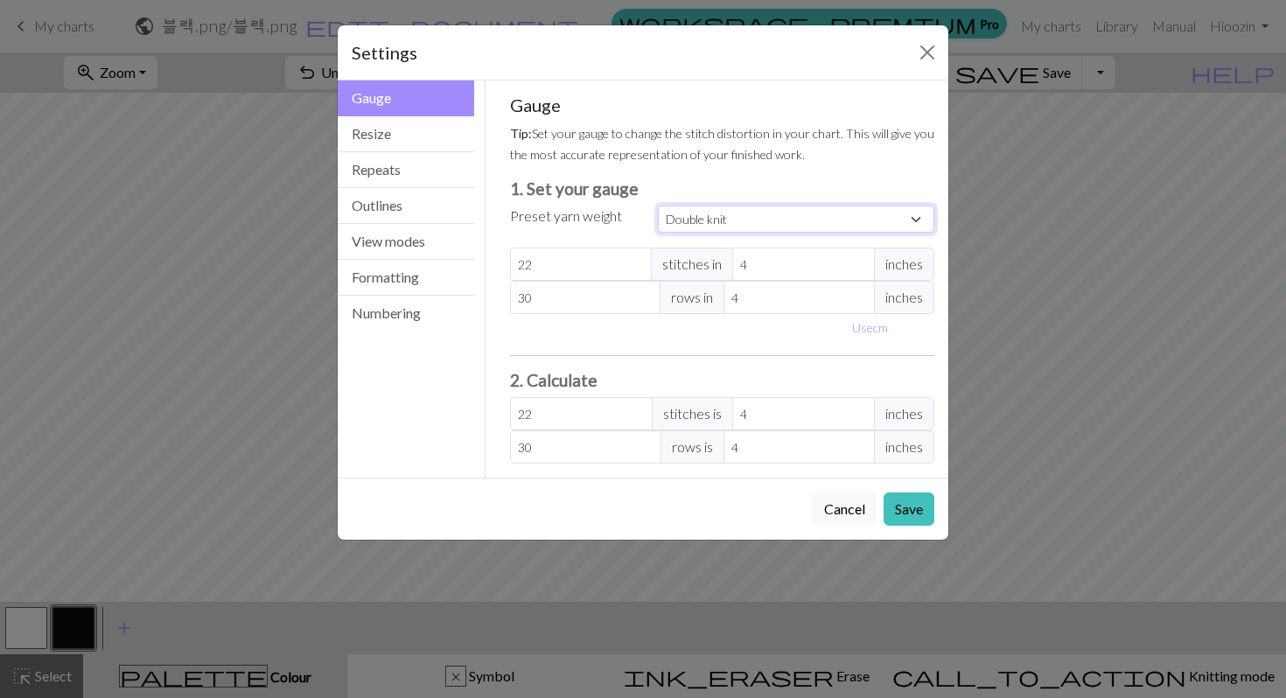
click at [759, 221] on select "Custom Square Lace Light Fingering Fingering Sport Double knit Worsted Aran Bul…" at bounding box center [796, 219] width 277 height 27
select select "custom"
click at [658, 206] on select "Custom Square Lace Light Fingering Fingering Sport Double knit Worsted Aran Bul…" at bounding box center [796, 219] width 277 height 27
click at [913, 510] on button "Save" at bounding box center [909, 509] width 51 height 33
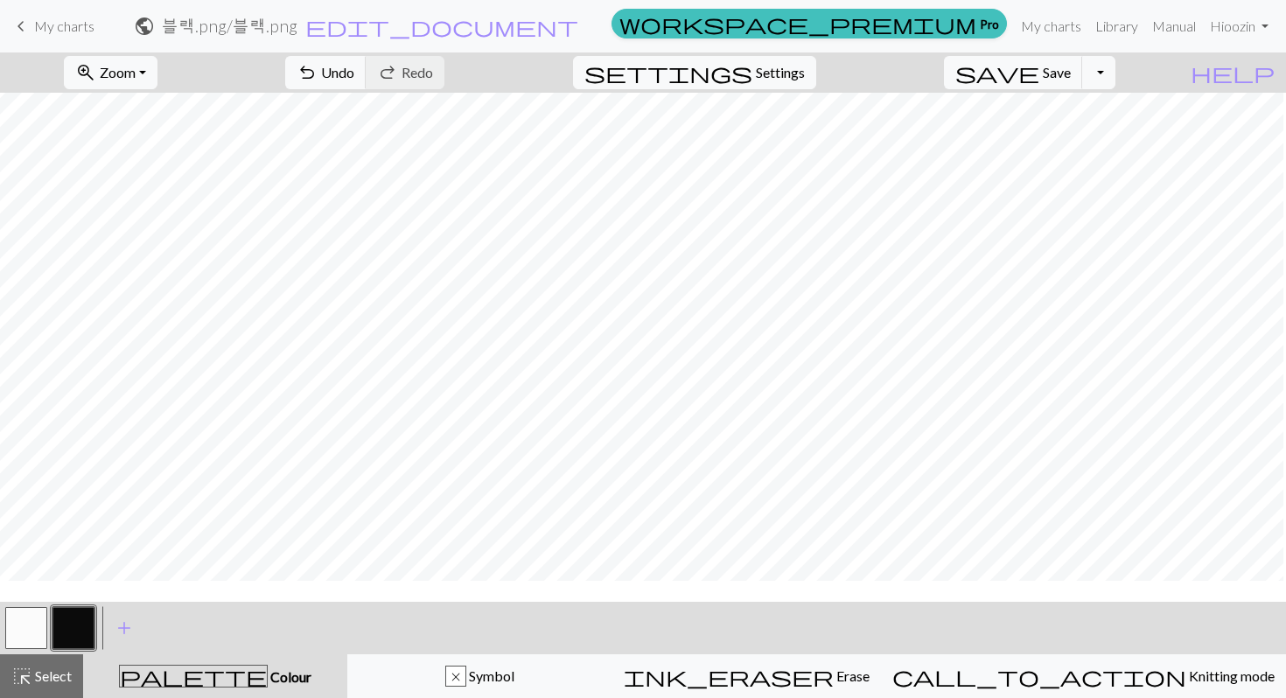
scroll to position [154, 5]
click at [778, 60] on button "settings Settings" at bounding box center [694, 72] width 243 height 33
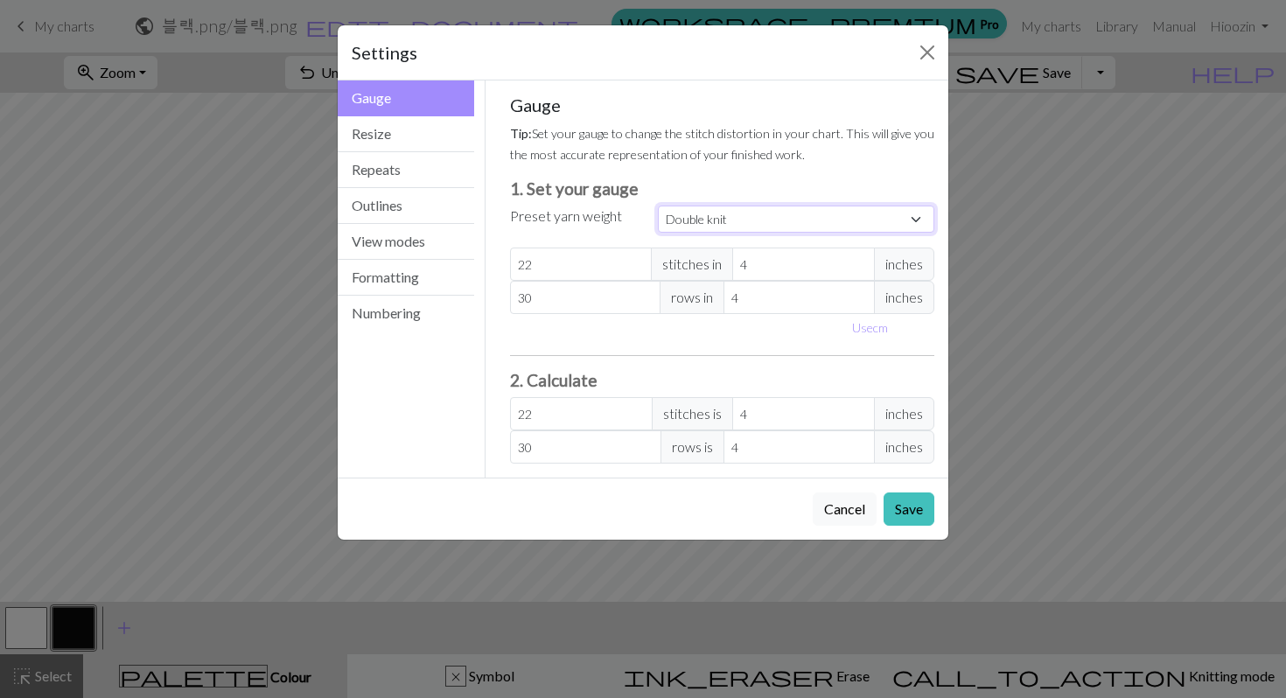
click at [760, 210] on select "Custom Square Lace Light Fingering Fingering Sport Double knit Worsted Aran Bul…" at bounding box center [796, 219] width 277 height 27
select select "bulky"
click at [658, 206] on select "Custom Square Lace Light Fingering Fingering Sport Double knit Worsted Aran Bul…" at bounding box center [796, 219] width 277 height 27
type input "14"
type input "19"
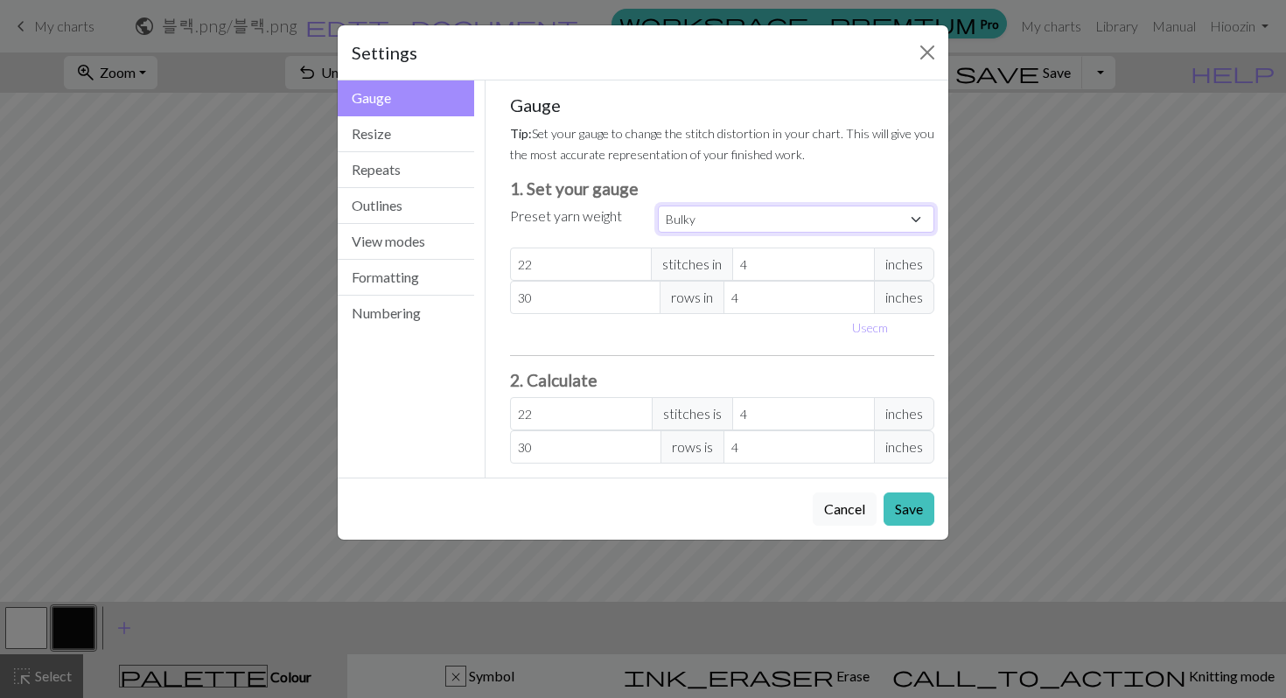
type input "14"
type input "19"
click at [913, 506] on button "Save" at bounding box center [909, 509] width 51 height 33
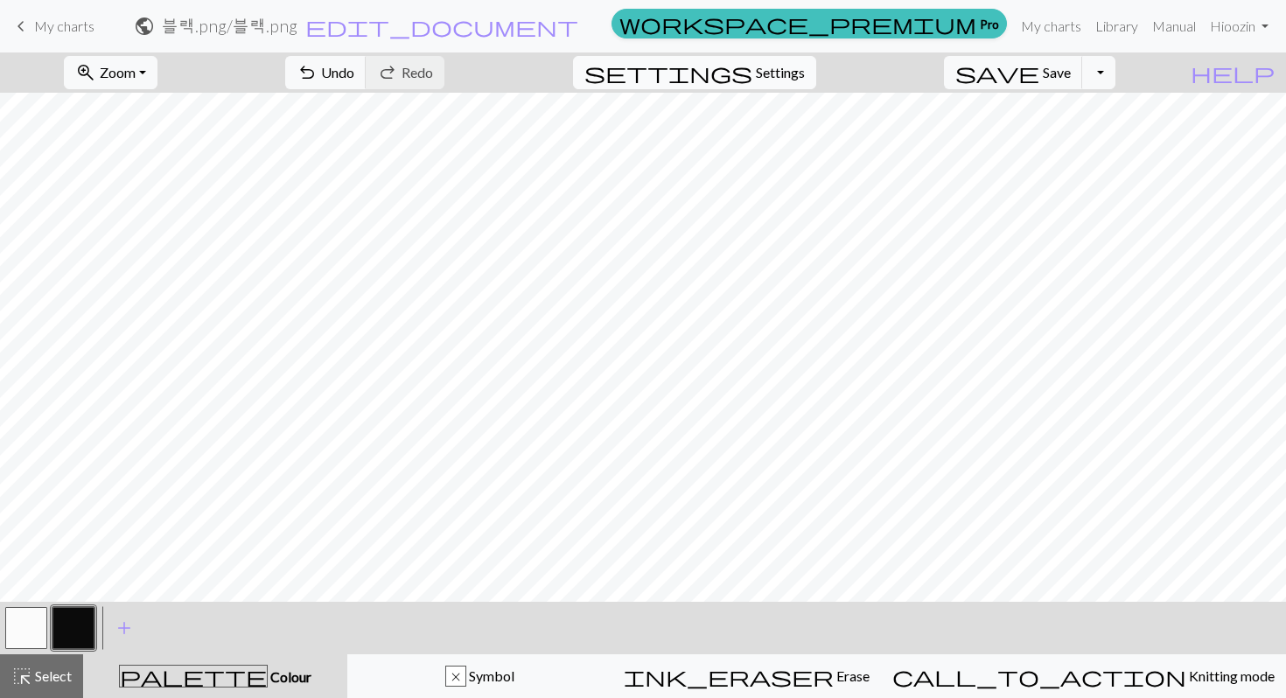
click at [802, 68] on span "Settings" at bounding box center [780, 72] width 49 height 21
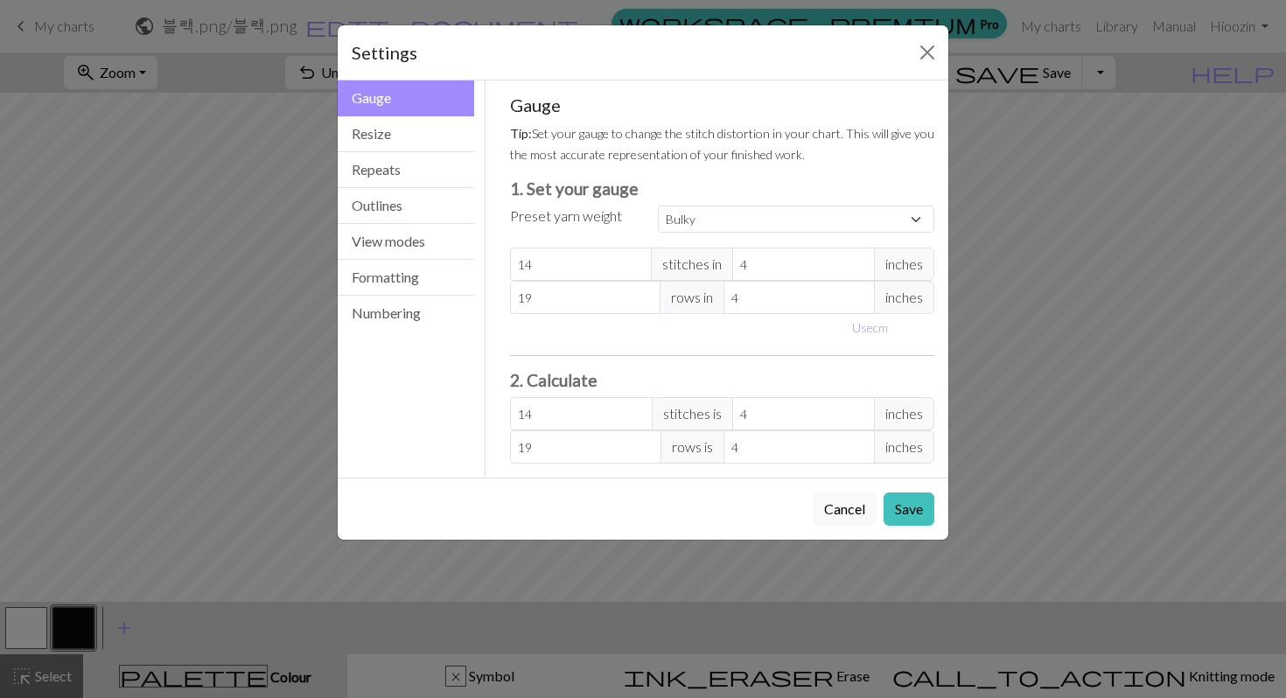
click at [751, 235] on div "Gauge Tip: Set your gauge to change the stitch distortion in your chart. This w…" at bounding box center [722, 279] width 425 height 369
click at [751, 214] on select "Custom Square Lace Light Fingering Fingering Sport Double knit Worsted Aran Bul…" at bounding box center [796, 219] width 277 height 27
select select "custom"
click at [658, 206] on select "Custom Square Lace Light Fingering Fingering Sport Double knit Worsted Aran Bul…" at bounding box center [796, 219] width 277 height 27
click at [428, 323] on button "Numbering" at bounding box center [406, 313] width 137 height 35
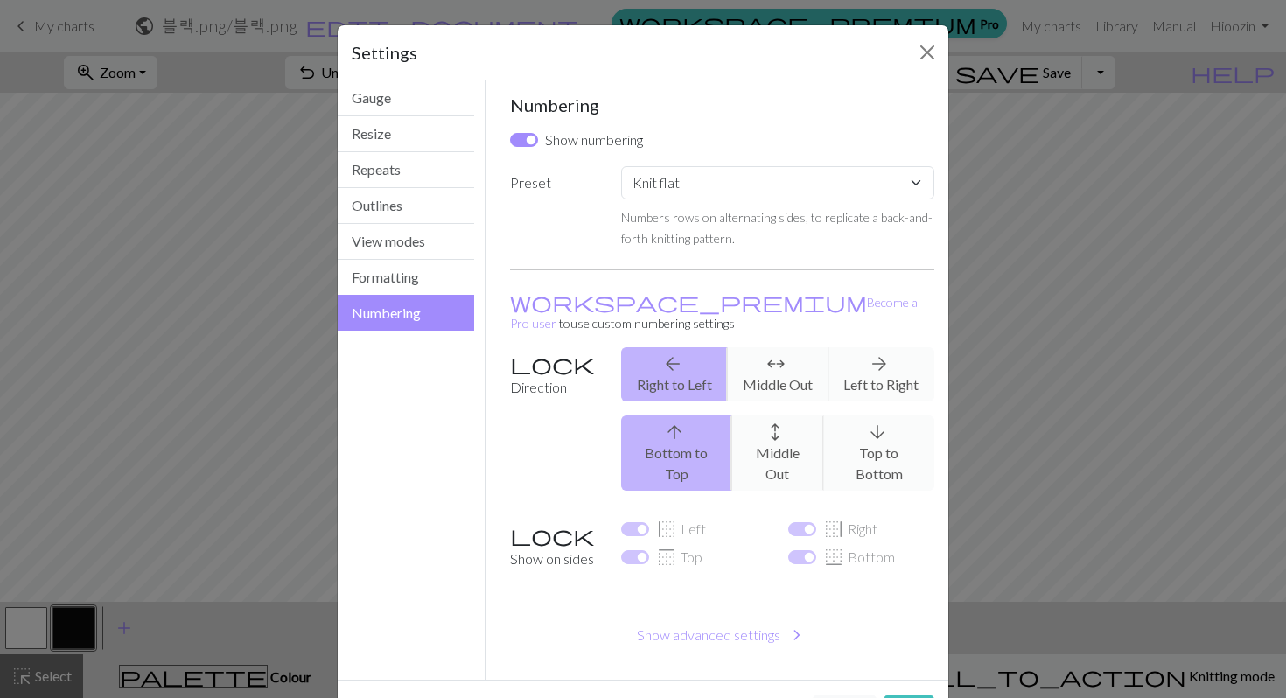
click at [520, 519] on label "Show on sides" at bounding box center [555, 547] width 111 height 57
click at [517, 519] on label "Show on sides" at bounding box center [555, 547] width 111 height 57
click at [398, 267] on button "Formatting" at bounding box center [406, 278] width 137 height 36
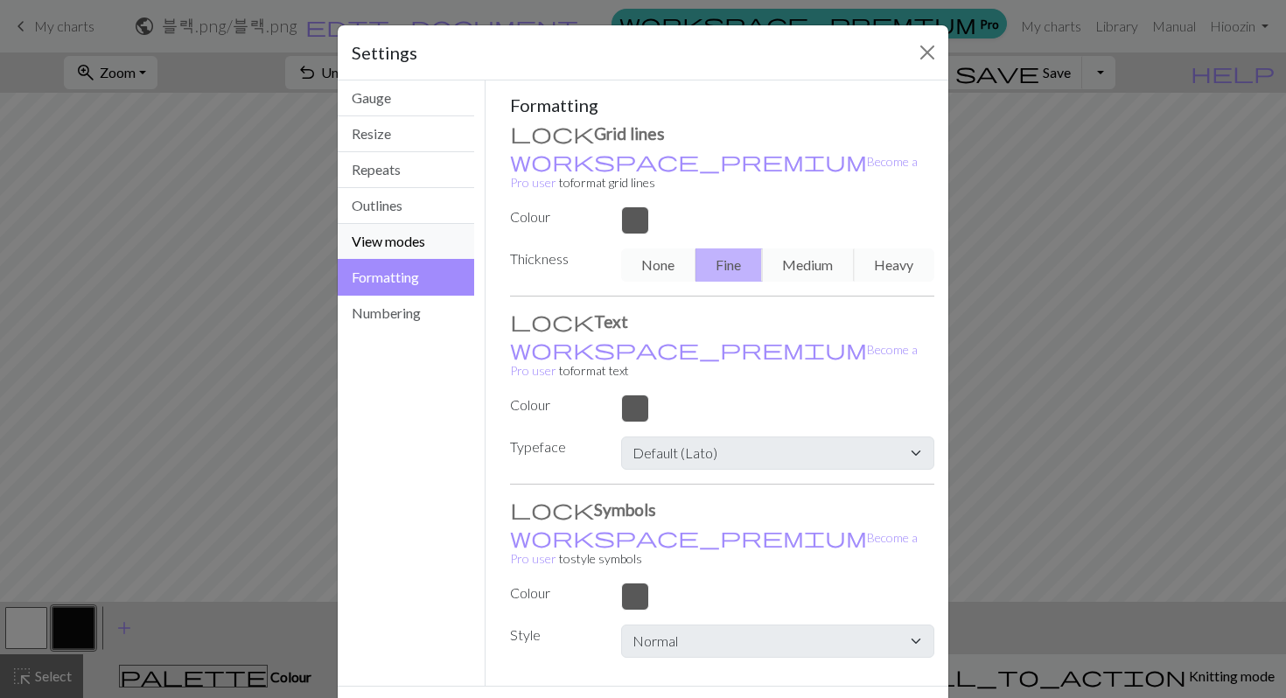
click at [400, 244] on button "View modes" at bounding box center [406, 242] width 137 height 36
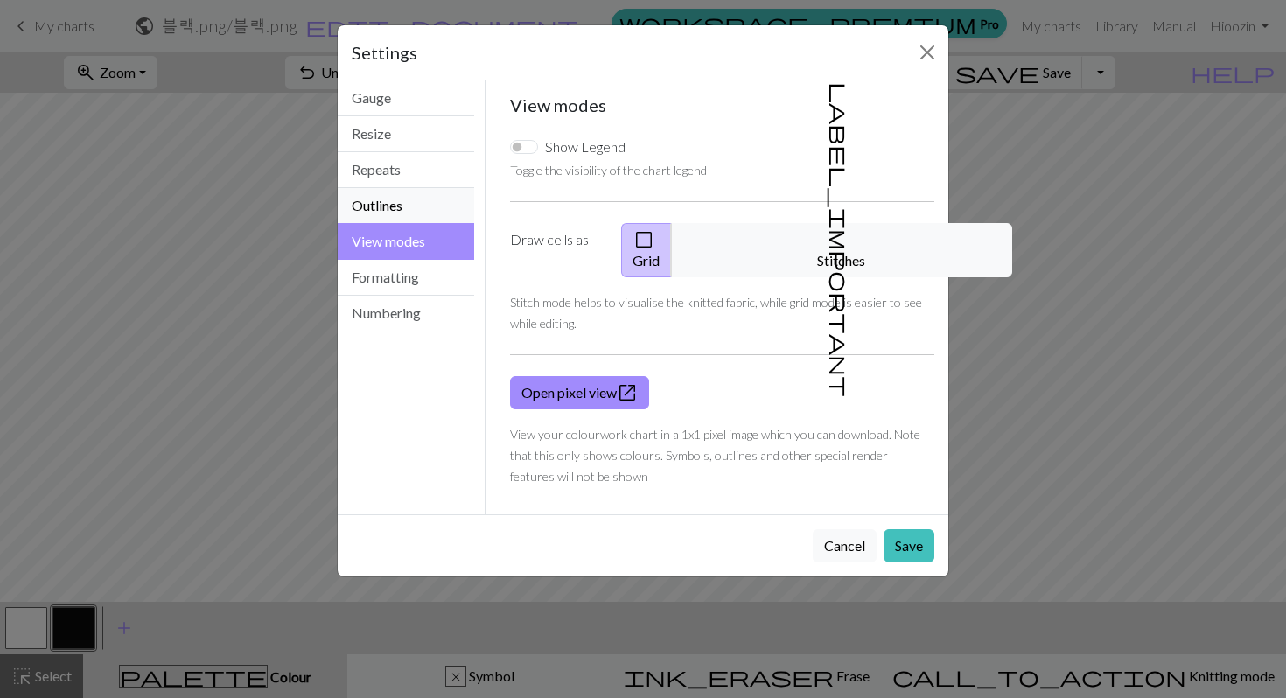
click at [403, 216] on button "Outlines" at bounding box center [406, 206] width 137 height 36
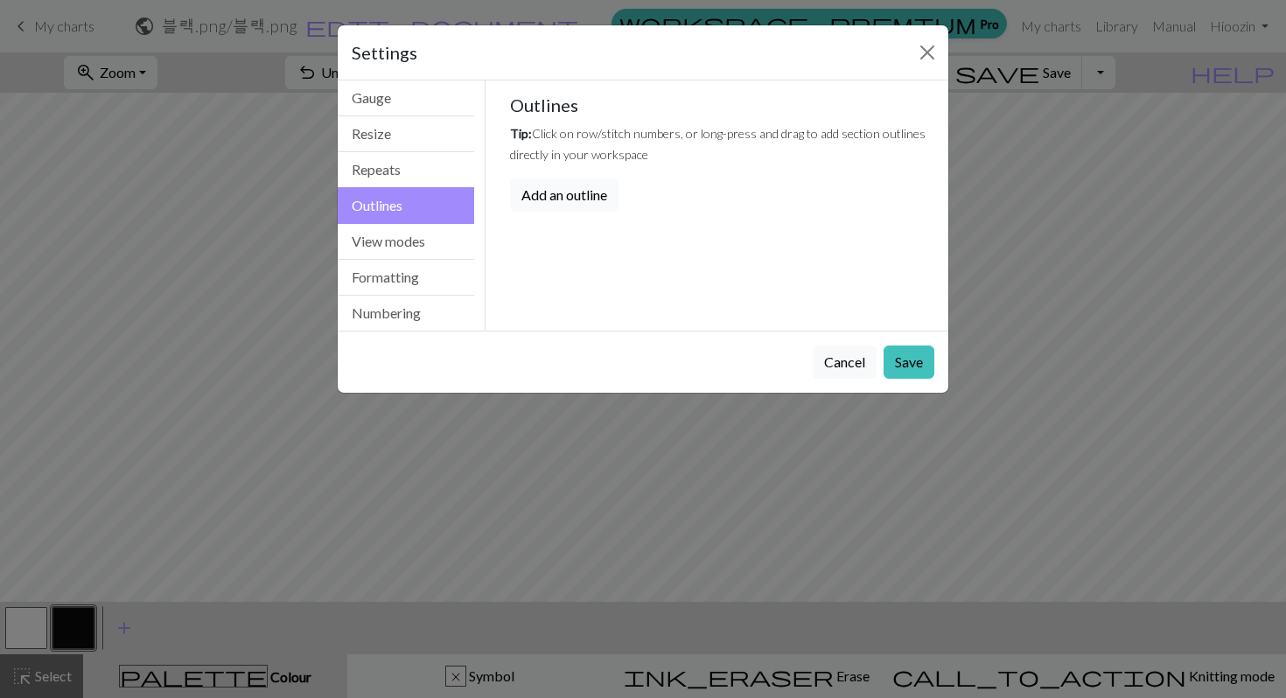
click at [599, 197] on button "Add an outline" at bounding box center [564, 195] width 109 height 33
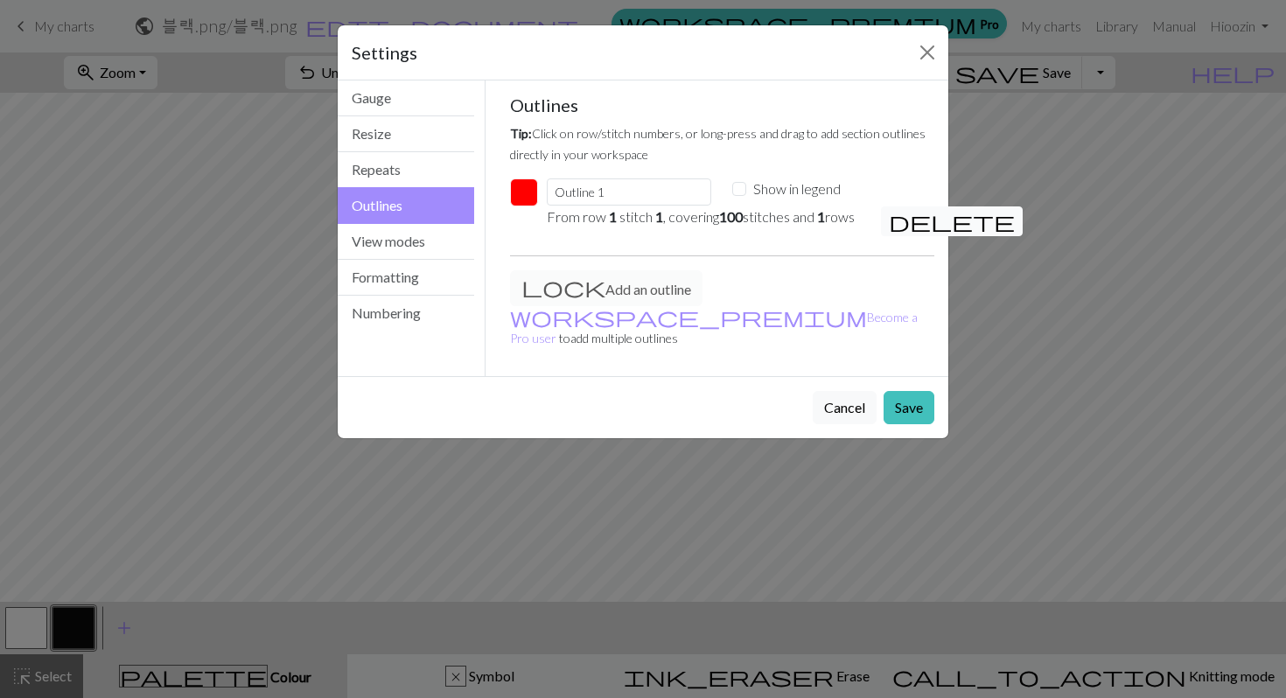
click at [893, 219] on span "delete" at bounding box center [952, 221] width 126 height 25
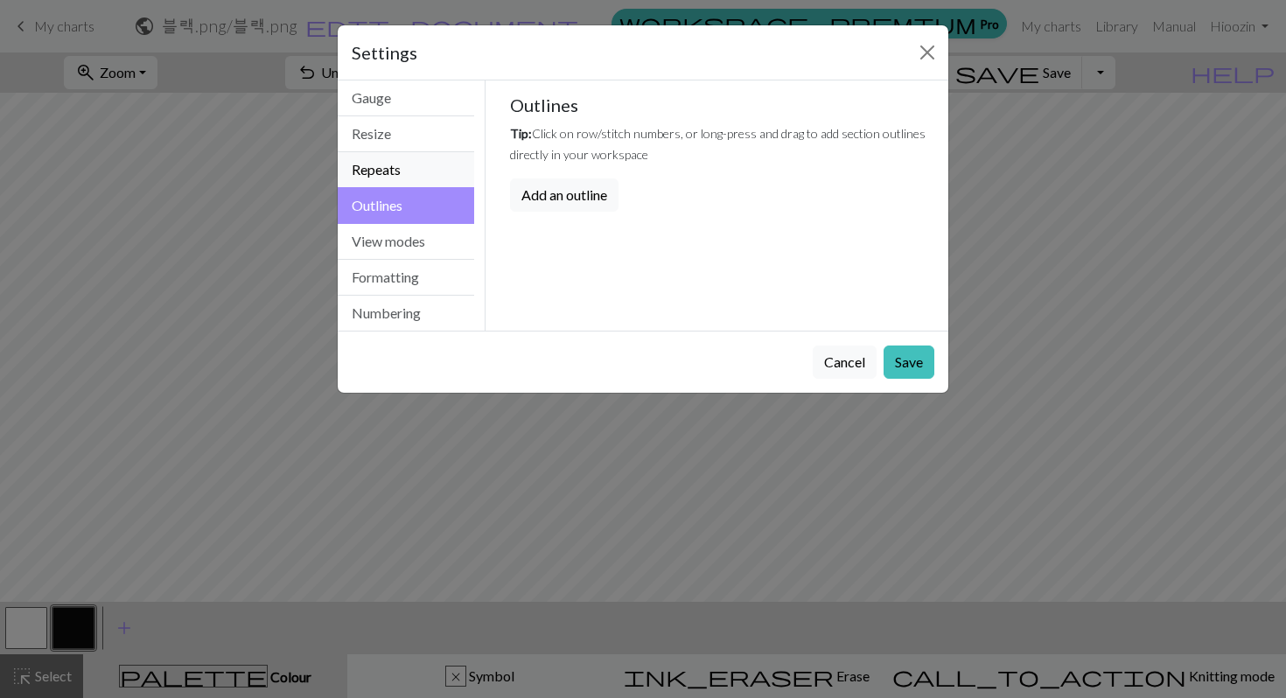
click at [432, 176] on button "Repeats" at bounding box center [406, 170] width 137 height 36
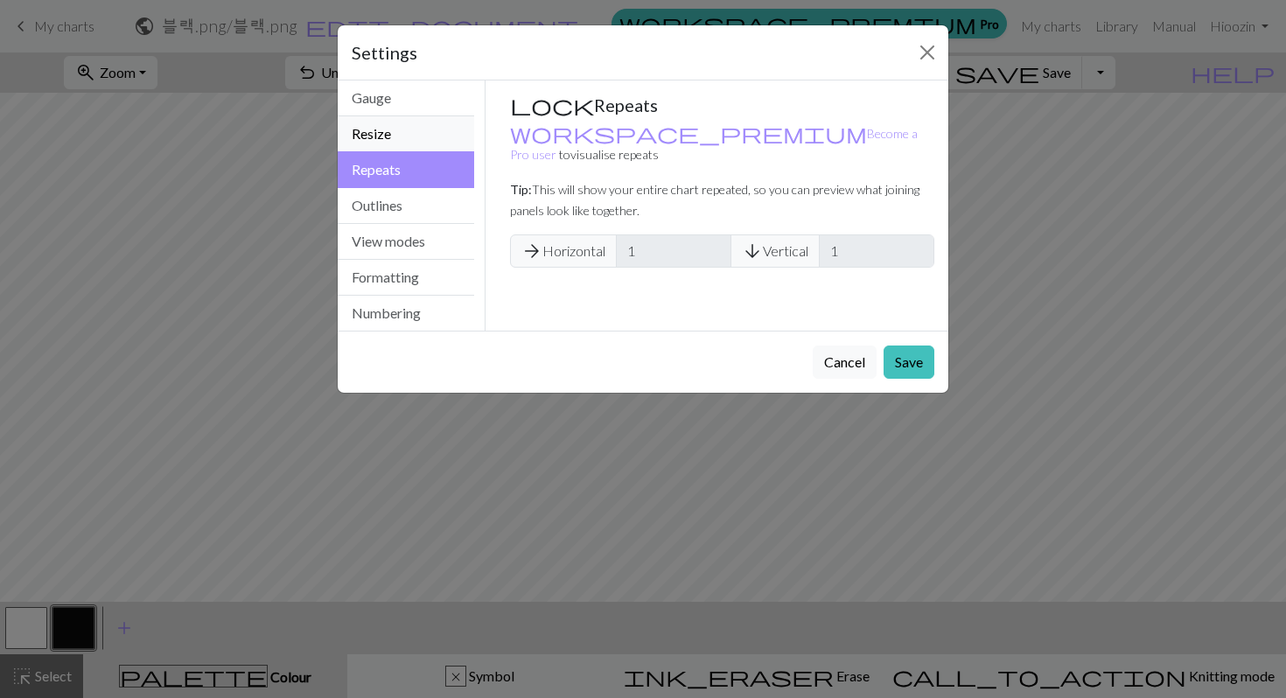
click at [440, 143] on button "Resize" at bounding box center [406, 134] width 137 height 36
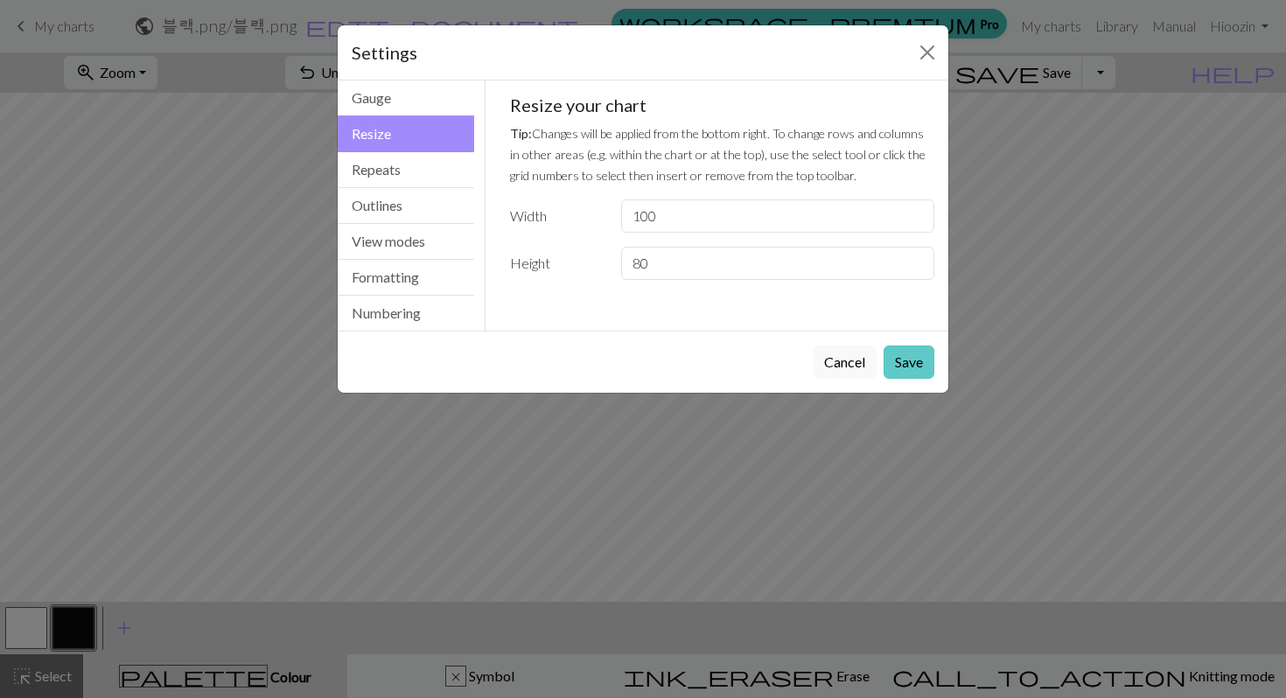
click at [899, 355] on button "Save" at bounding box center [909, 362] width 51 height 33
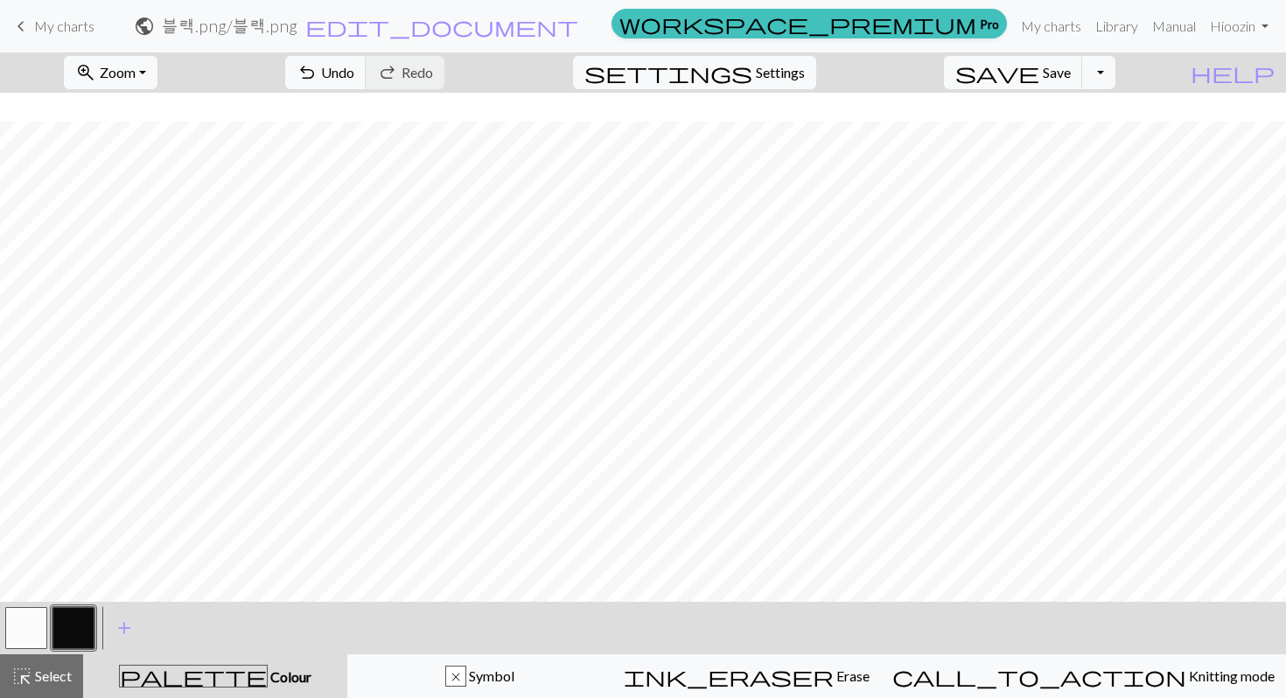
scroll to position [147, 5]
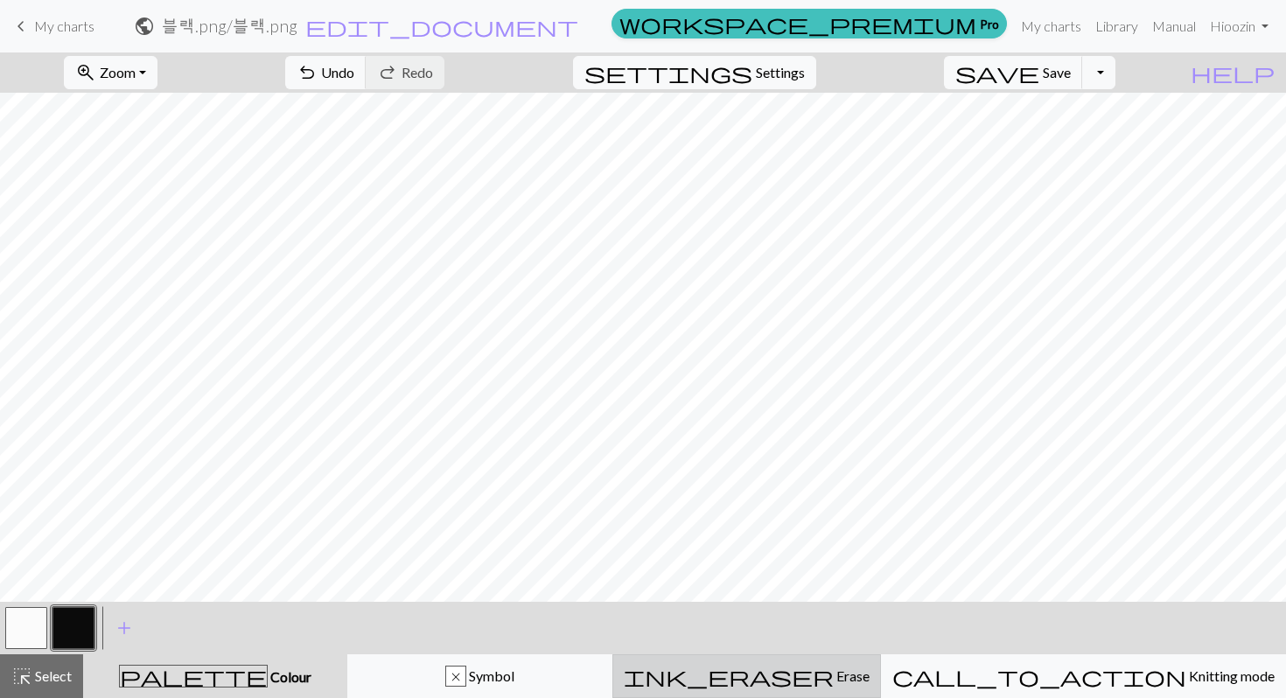
click at [855, 675] on button "ink_eraser Erase Erase" at bounding box center [747, 677] width 269 height 44
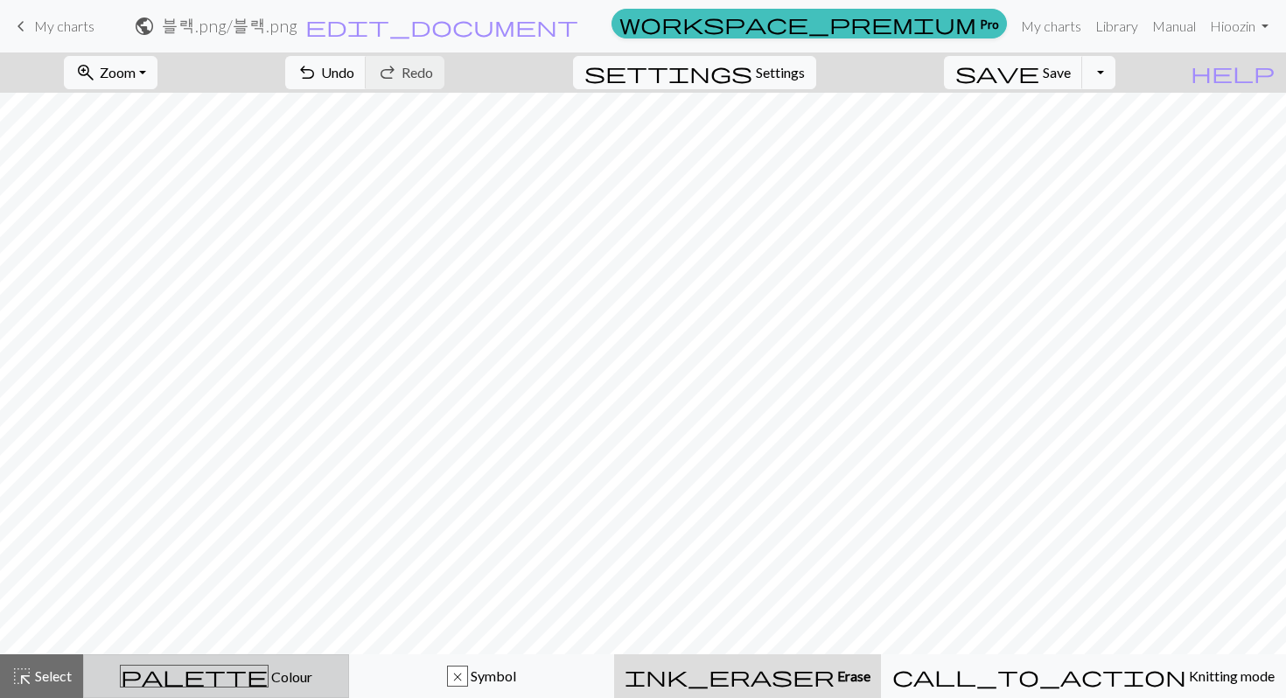
click at [191, 666] on div "palette Colour Colour" at bounding box center [216, 676] width 243 height 23
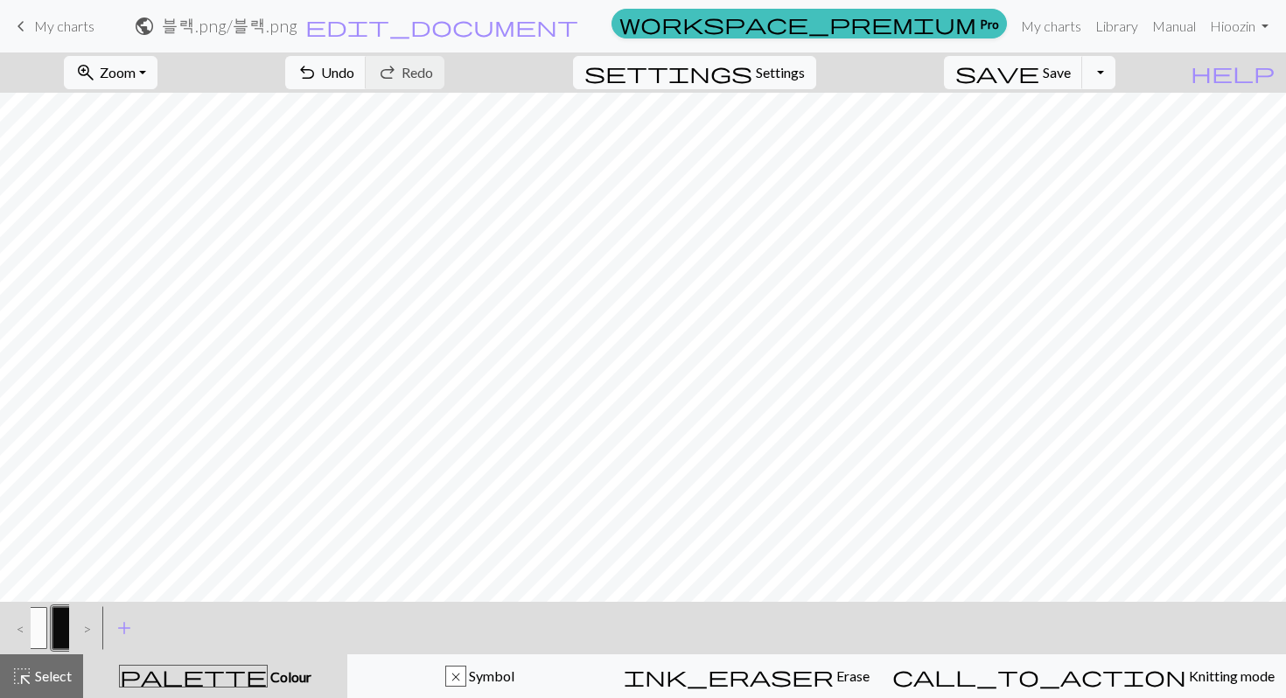
click at [32, 620] on button "button" at bounding box center [26, 628] width 42 height 42
click at [753, 74] on span "settings" at bounding box center [669, 72] width 168 height 25
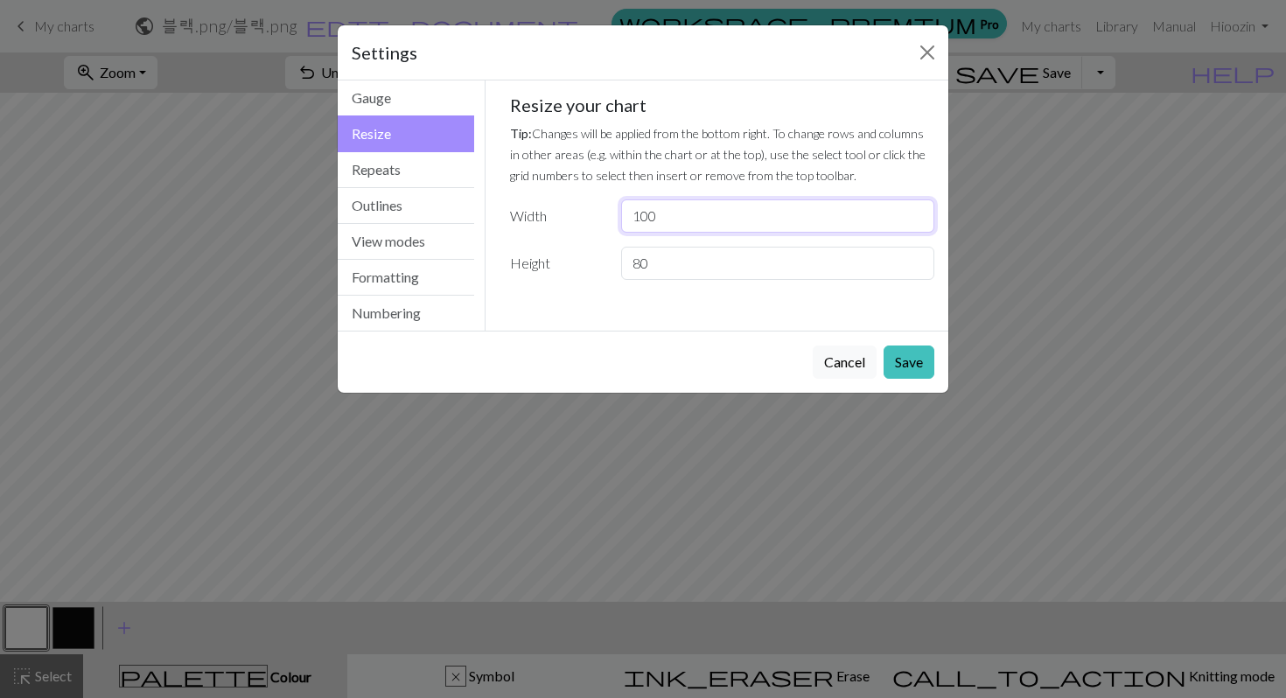
click at [694, 220] on input "100" at bounding box center [777, 216] width 313 height 33
type input "101"
click at [904, 363] on button "Save" at bounding box center [909, 362] width 51 height 33
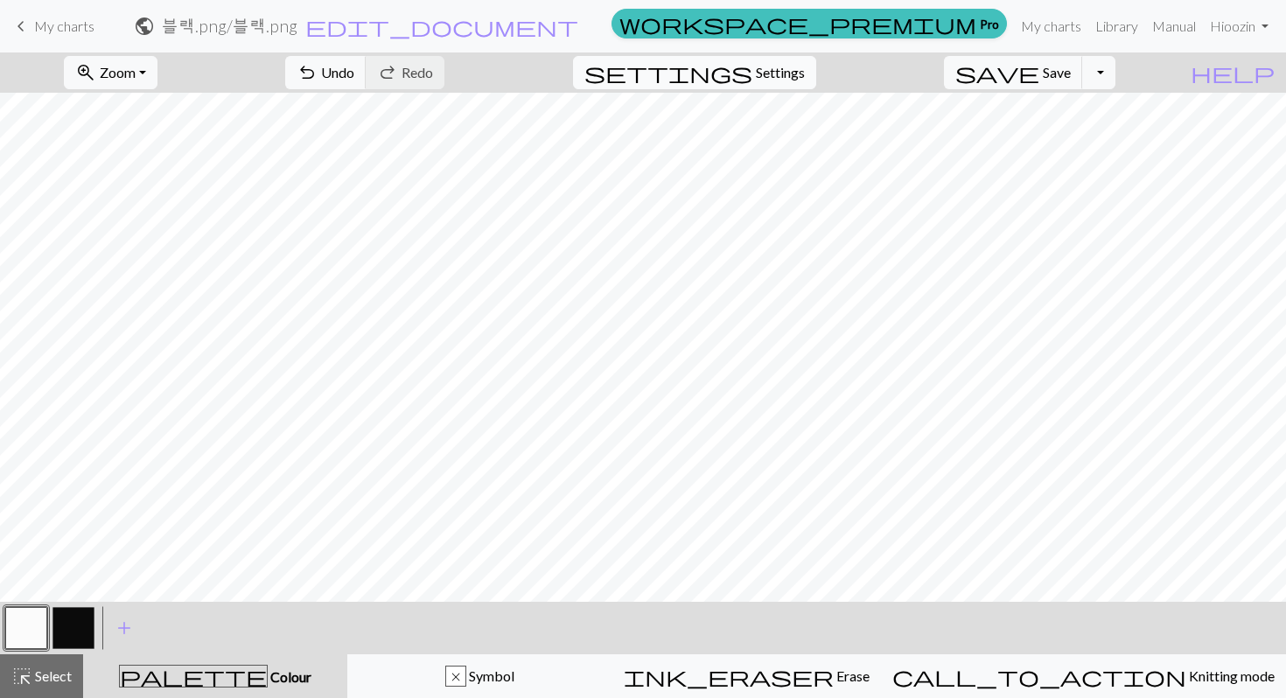
click at [781, 66] on span "Settings" at bounding box center [780, 72] width 49 height 21
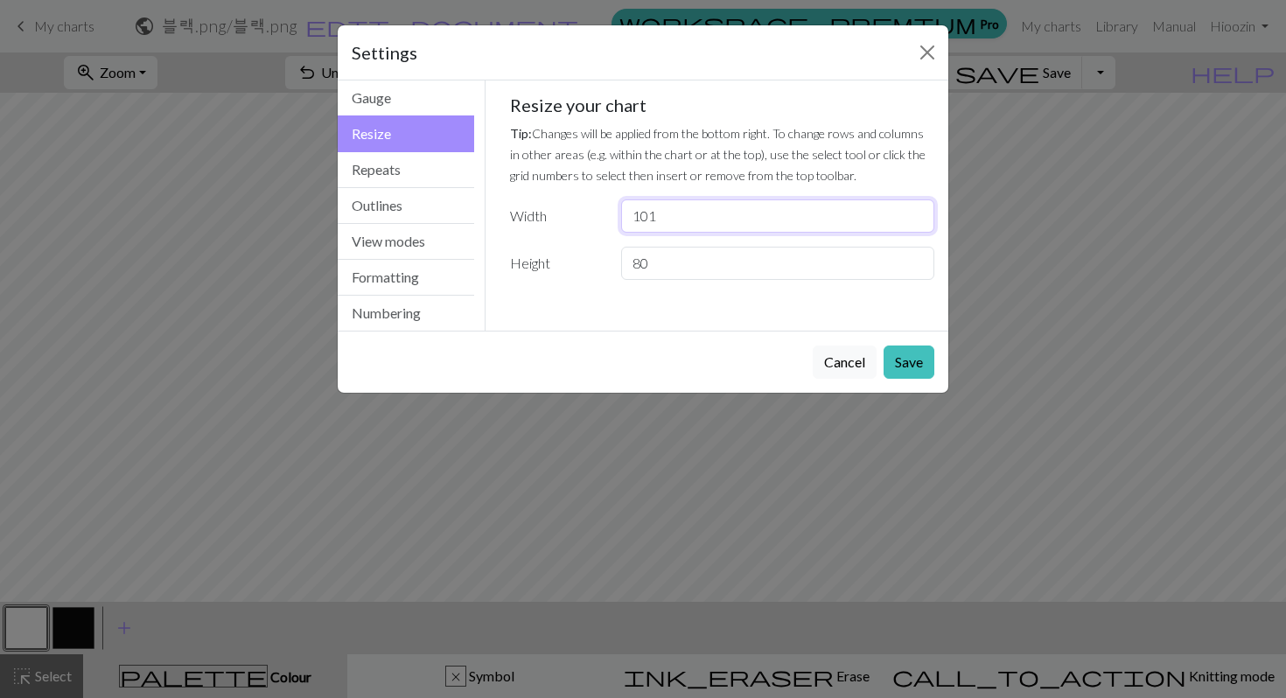
click at [781, 218] on input "101" at bounding box center [777, 216] width 313 height 33
type input "110"
click at [907, 363] on button "Save" at bounding box center [909, 362] width 51 height 33
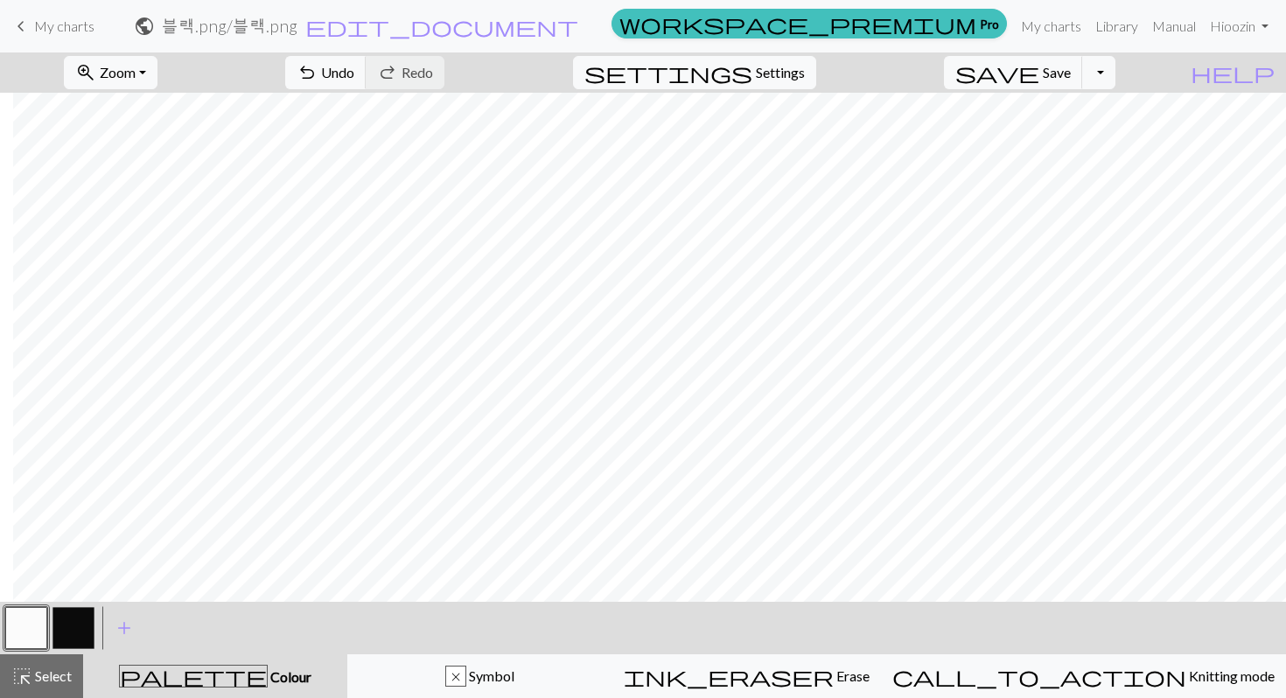
scroll to position [162, 0]
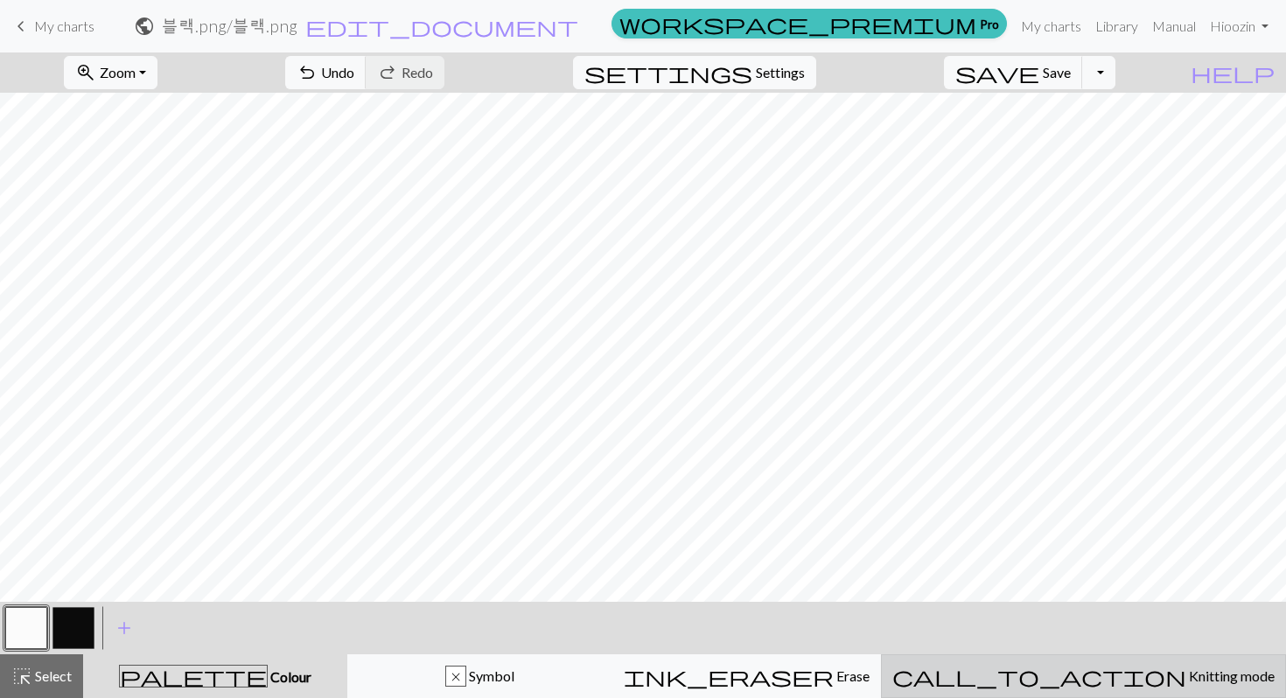
click at [998, 675] on div "call_to_action Knitting mode Knitting mode" at bounding box center [1084, 676] width 382 height 21
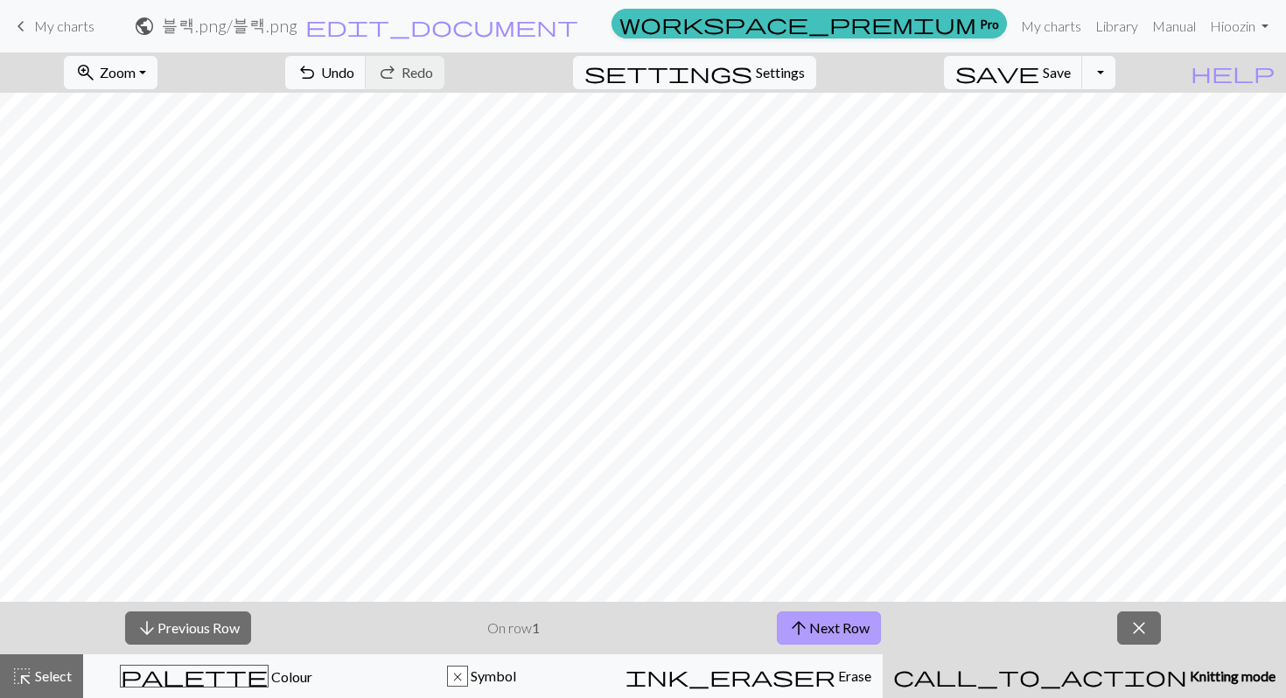
click at [820, 632] on button "arrow_upward Next Row" at bounding box center [829, 628] width 104 height 33
click at [820, 631] on button "arrow_upward Next Row" at bounding box center [829, 628] width 104 height 33
click at [836, 631] on button "arrow_upward Next Row" at bounding box center [829, 628] width 104 height 33
click at [832, 631] on button "arrow_upward Next Row" at bounding box center [829, 628] width 104 height 33
click at [148, 632] on span "arrow_downward" at bounding box center [147, 628] width 21 height 25
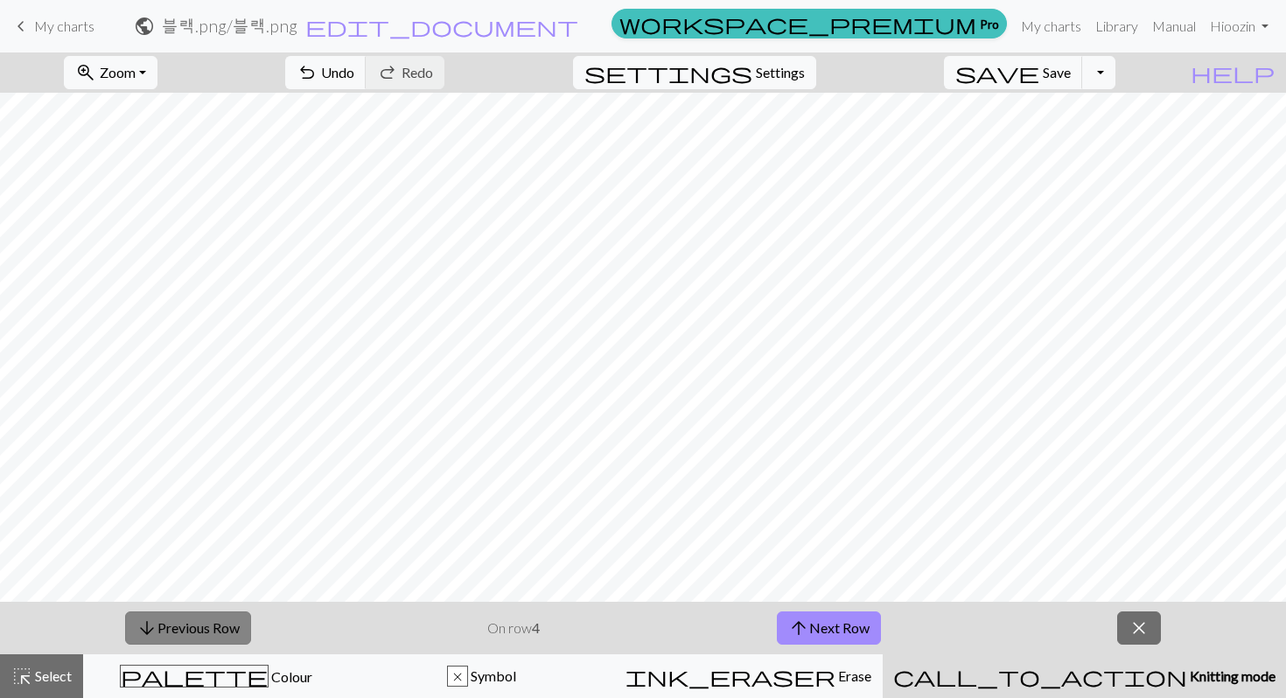
click at [148, 632] on span "arrow_downward" at bounding box center [147, 628] width 21 height 25
click at [998, 624] on span "close" at bounding box center [1139, 628] width 21 height 25
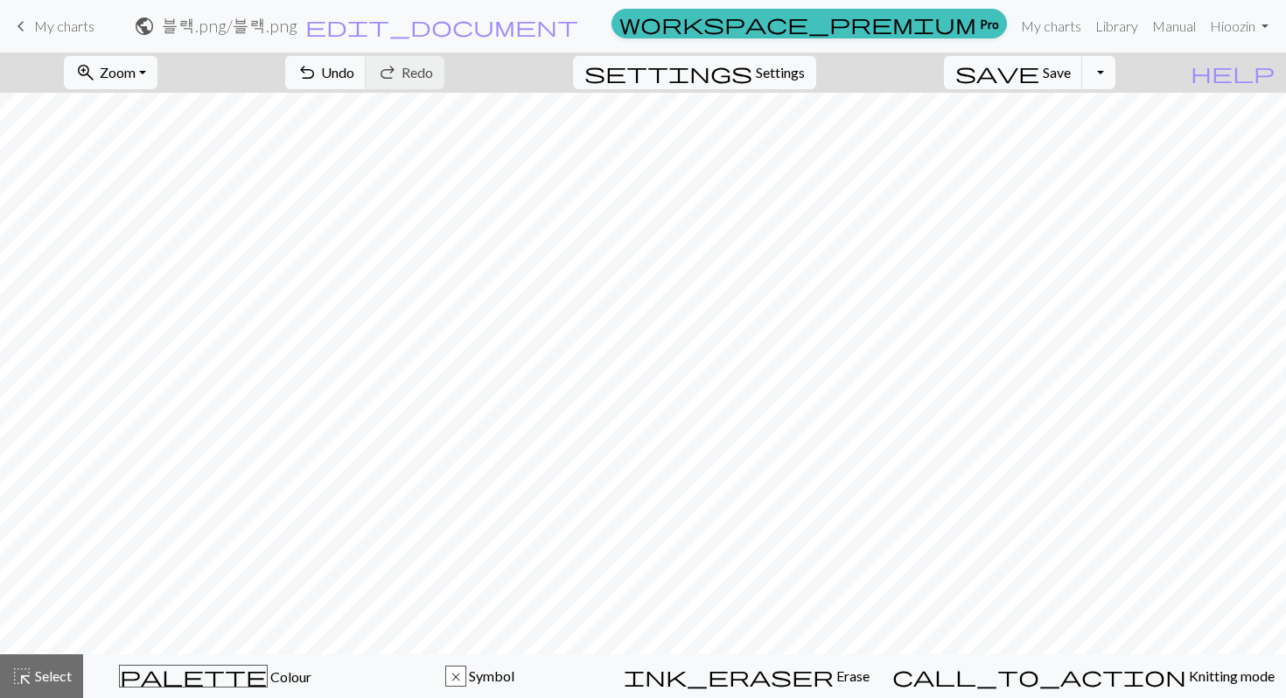
click at [998, 74] on button "Toggle Dropdown" at bounding box center [1098, 72] width 33 height 33
click at [37, 660] on button "highlight_alt Select Select" at bounding box center [41, 677] width 83 height 44
click at [48, 675] on div "highlight_alt Select Select" at bounding box center [41, 676] width 60 height 21
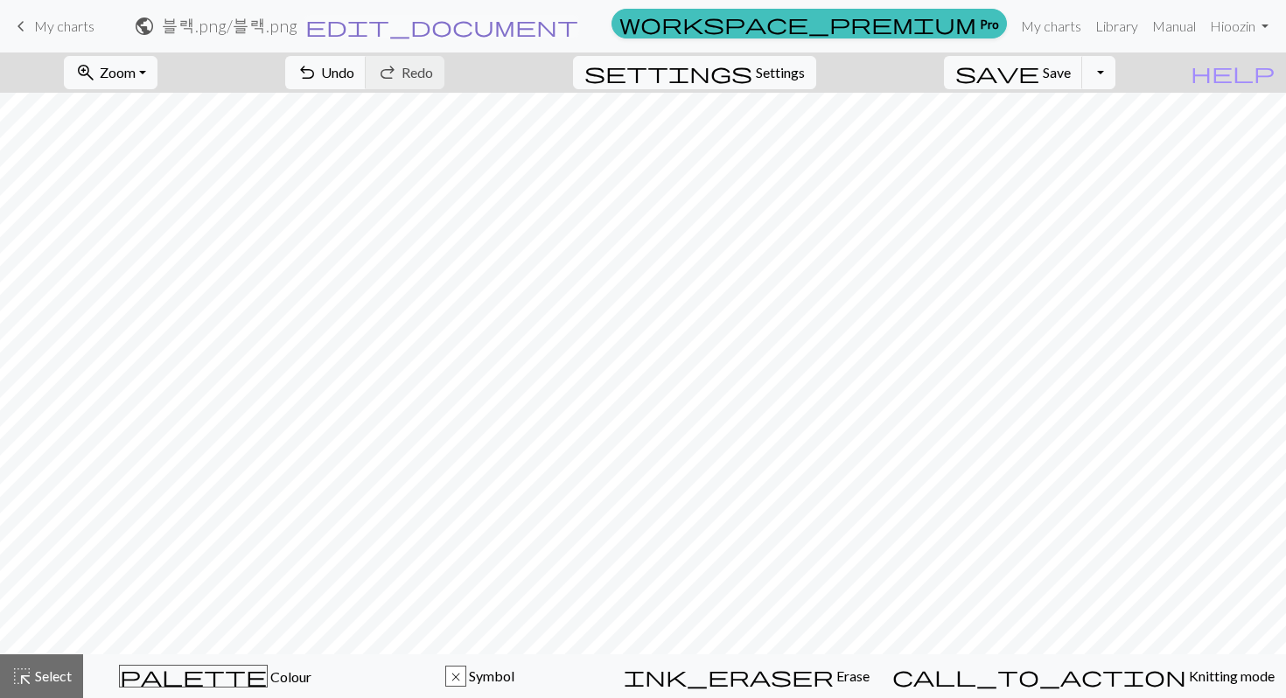
click at [578, 28] on span "edit_document" at bounding box center [441, 26] width 273 height 25
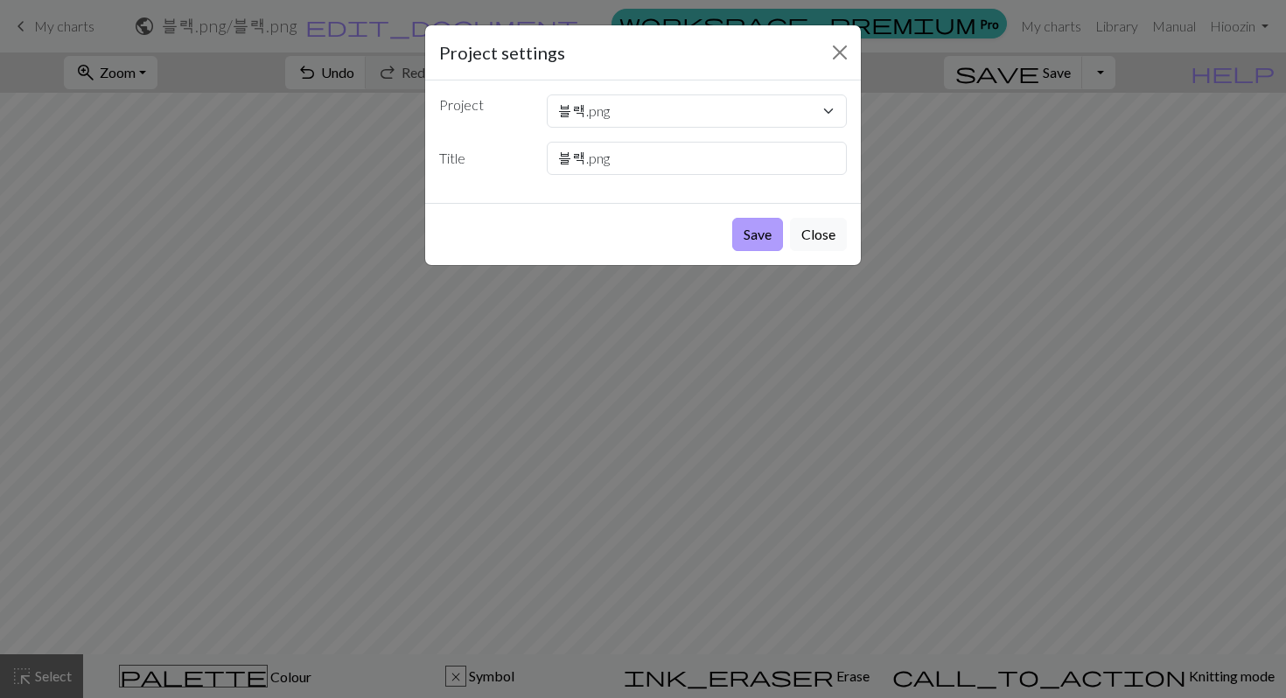
click at [762, 229] on button "Save" at bounding box center [757, 234] width 51 height 33
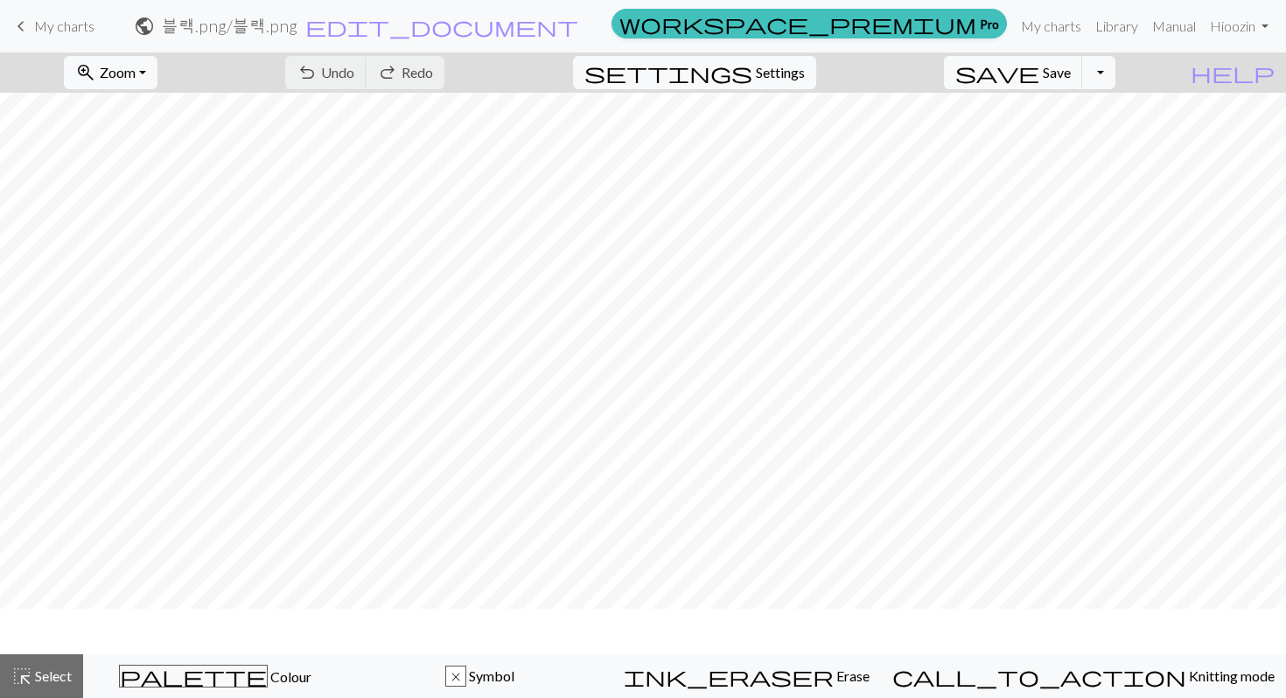
scroll to position [106, 0]
click at [16, 23] on span "keyboard_arrow_left" at bounding box center [21, 26] width 21 height 25
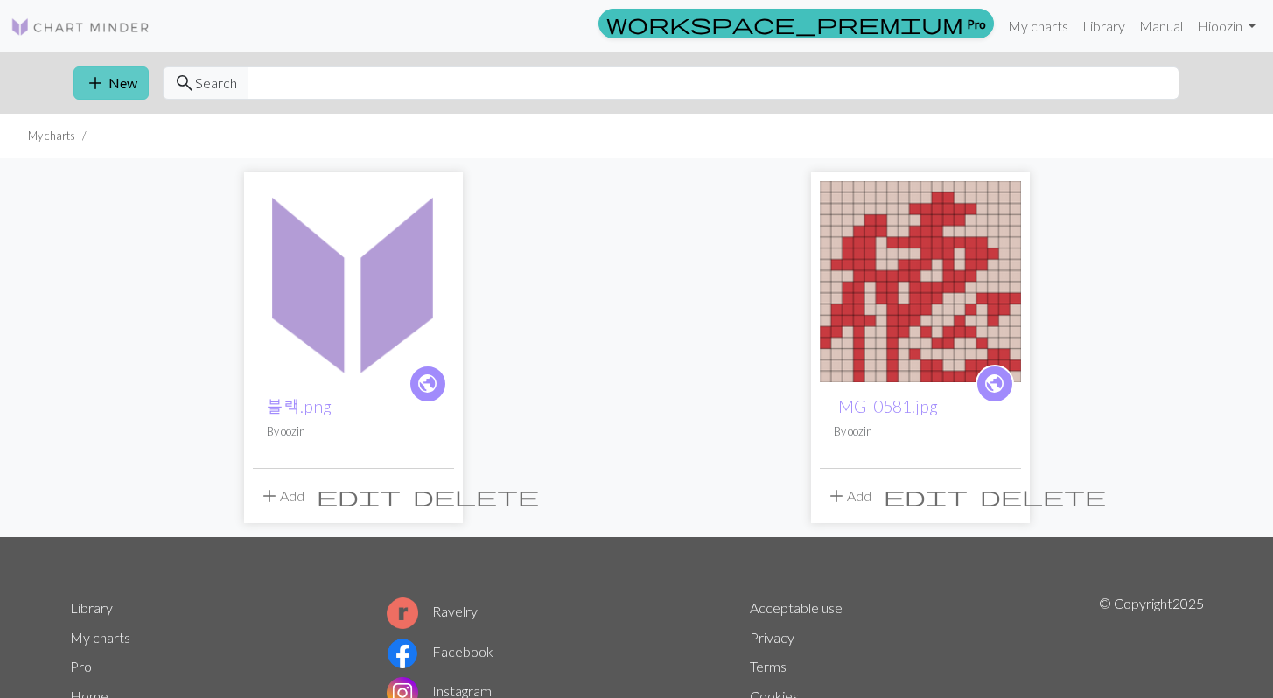
click at [118, 81] on button "add New" at bounding box center [111, 83] width 75 height 33
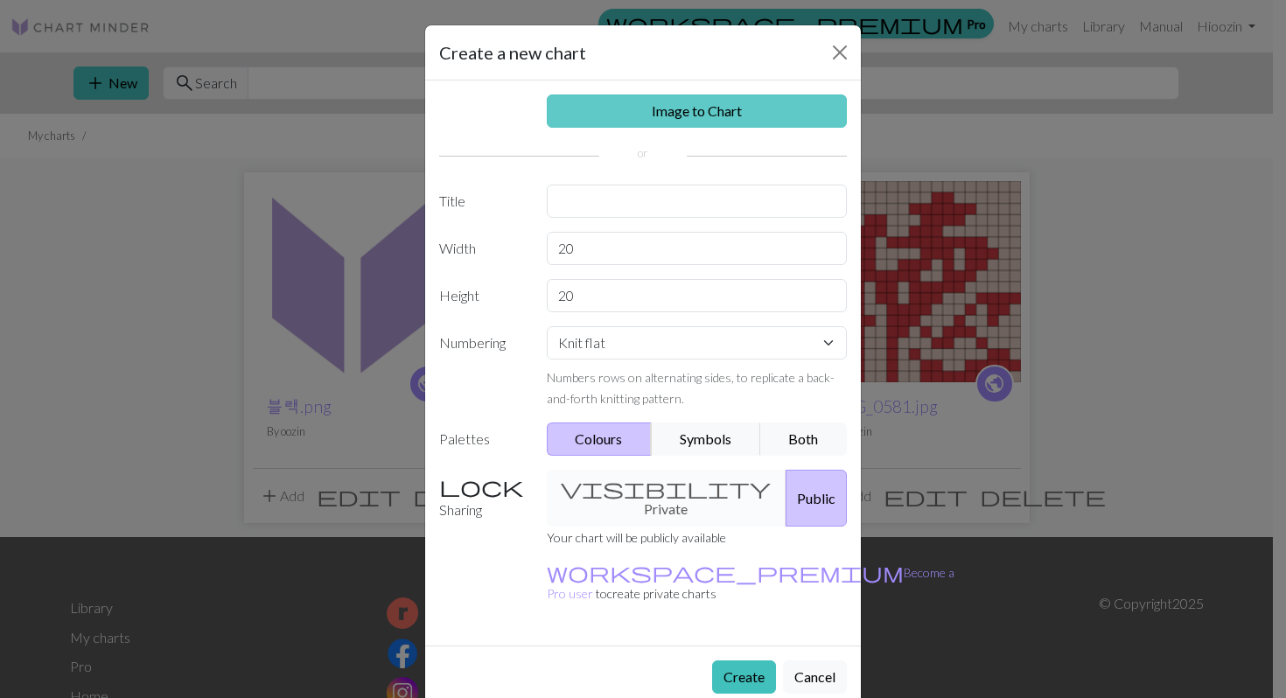
click at [672, 111] on link "Image to Chart" at bounding box center [697, 111] width 301 height 33
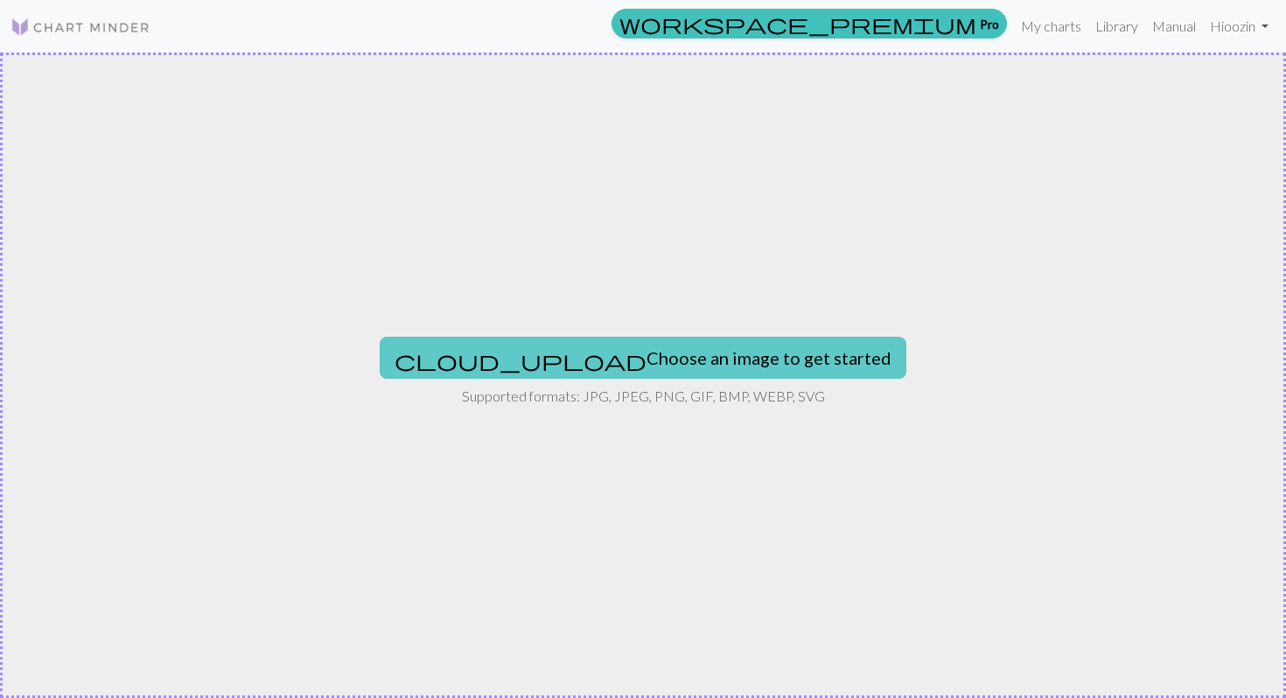
click at [692, 375] on button "cloud_upload Choose an image to get started" at bounding box center [643, 358] width 527 height 42
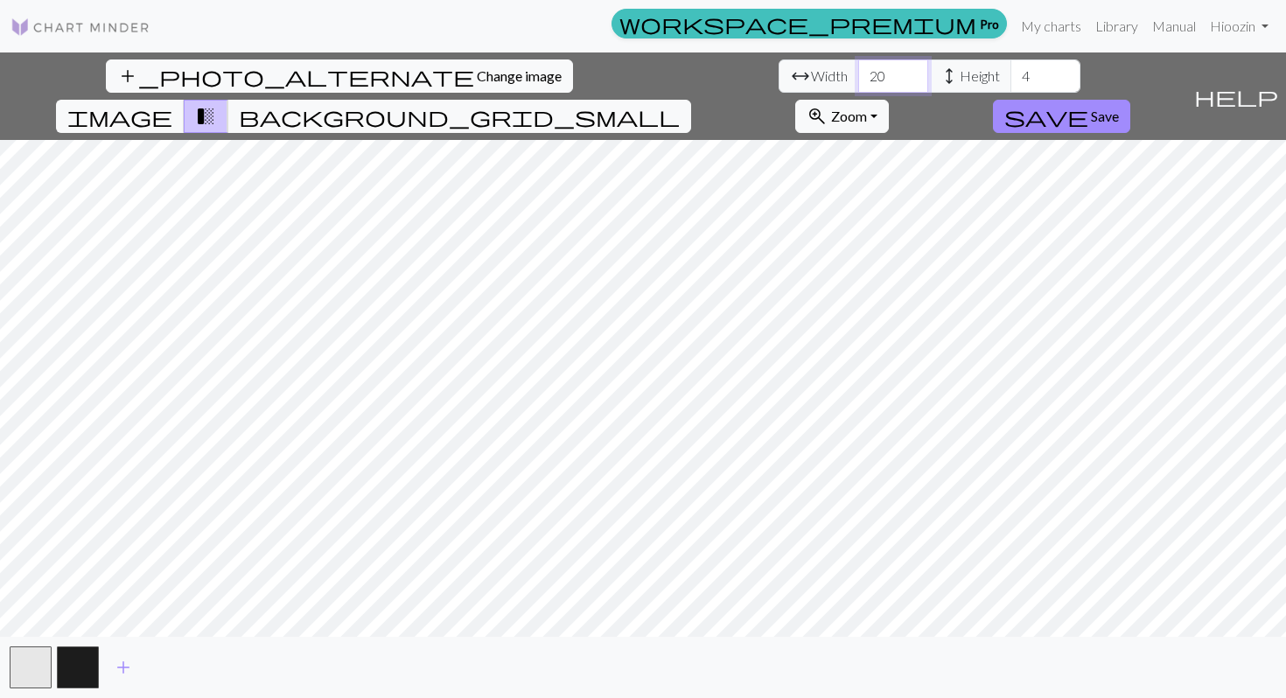
click at [858, 79] on input "20" at bounding box center [893, 76] width 70 height 33
type input "2"
type input "110"
click at [998, 72] on input "4" at bounding box center [1046, 76] width 70 height 33
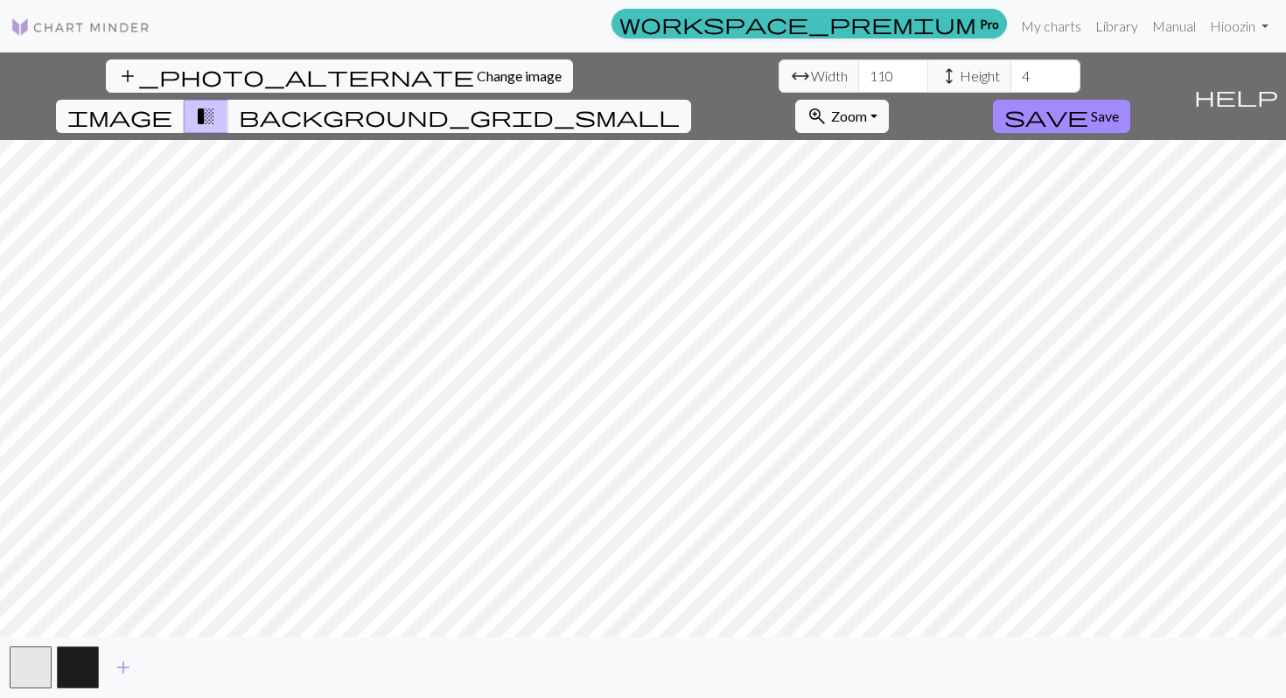
click at [60, 26] on img at bounding box center [81, 27] width 140 height 21
click at [998, 82] on input "4" at bounding box center [1046, 76] width 70 height 33
drag, startPoint x: 543, startPoint y: 83, endPoint x: 452, endPoint y: 83, distance: 91.9
click at [779, 83] on div "arrow_range Width 110 height Height 480" at bounding box center [930, 76] width 302 height 33
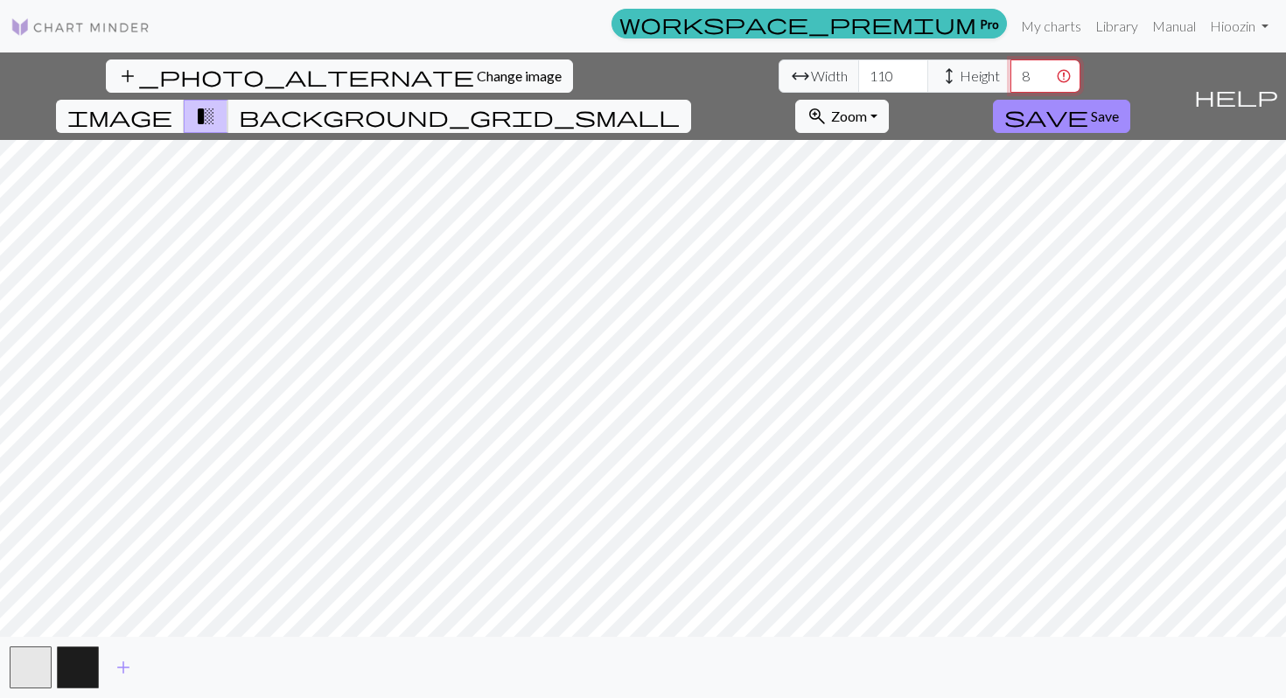
type input "80"
click at [668, 667] on div "add_photo_alternate Change image arrow_range Width 110 height Height 80 image t…" at bounding box center [643, 376] width 1286 height 646
click at [680, 104] on span "background_grid_small" at bounding box center [459, 116] width 441 height 25
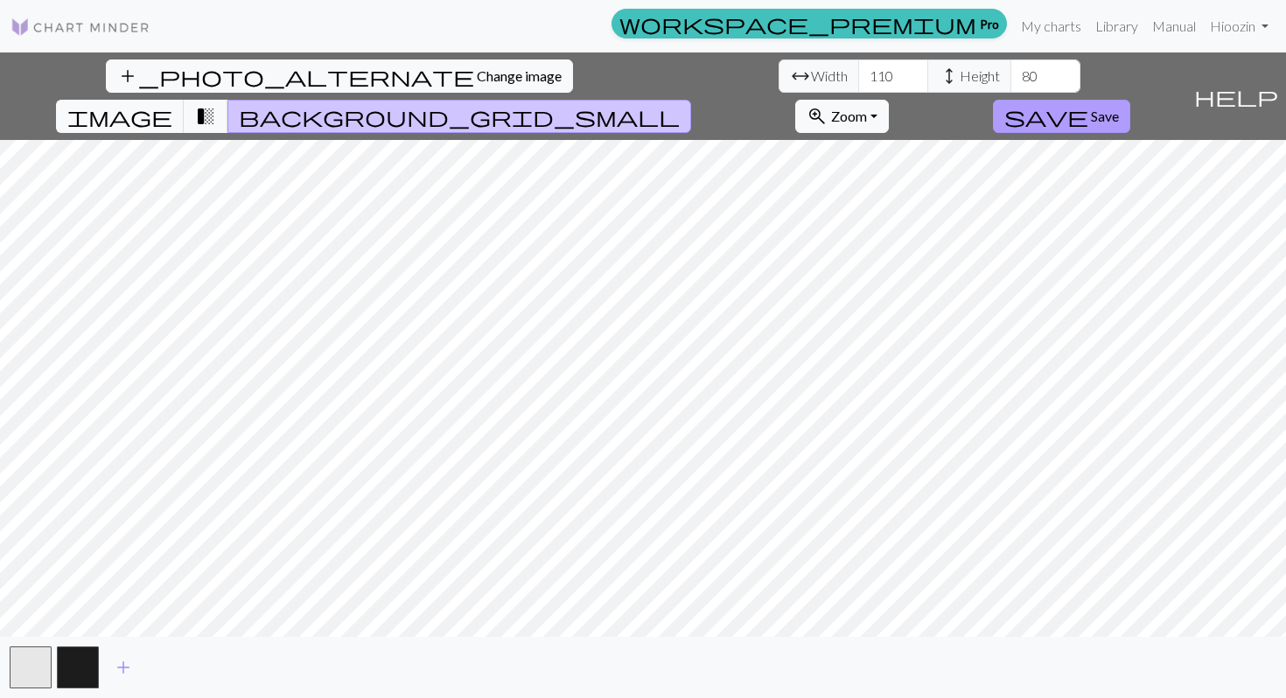
click at [998, 104] on span "save" at bounding box center [1047, 116] width 84 height 25
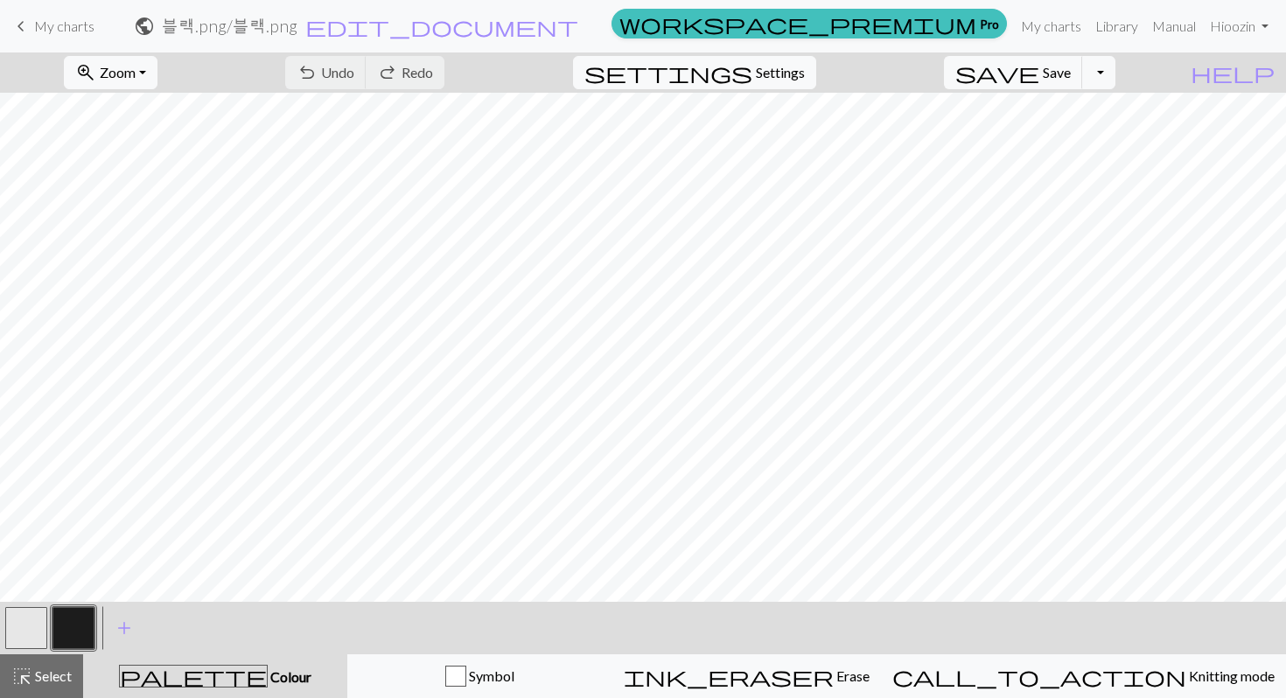
scroll to position [240, 275]
click at [797, 88] on button "settings Settings" at bounding box center [694, 72] width 243 height 33
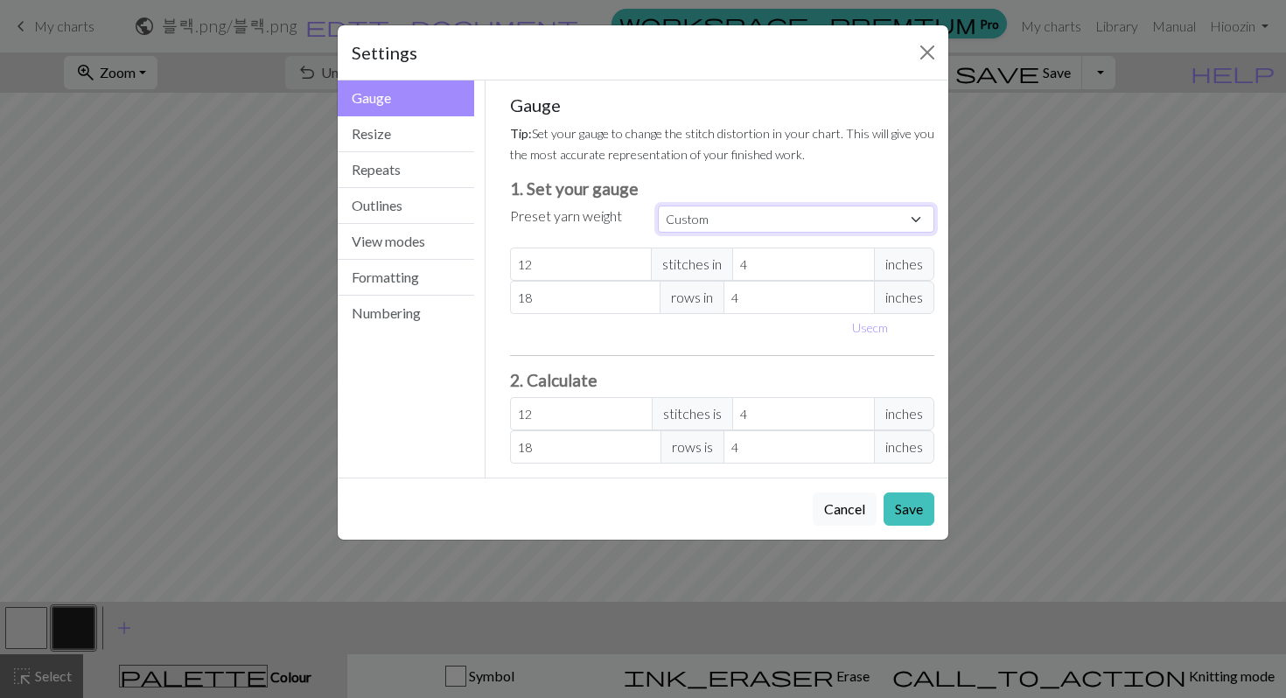
click at [711, 208] on select "Custom Square Lace Light Fingering Fingering Sport Double knit Worsted Aran Bul…" at bounding box center [796, 219] width 277 height 27
select select "lace"
click at [658, 206] on select "Custom Square Lace Light Fingering Fingering Sport Double knit Worsted Aran Bul…" at bounding box center [796, 219] width 277 height 27
type input "32"
type input "40"
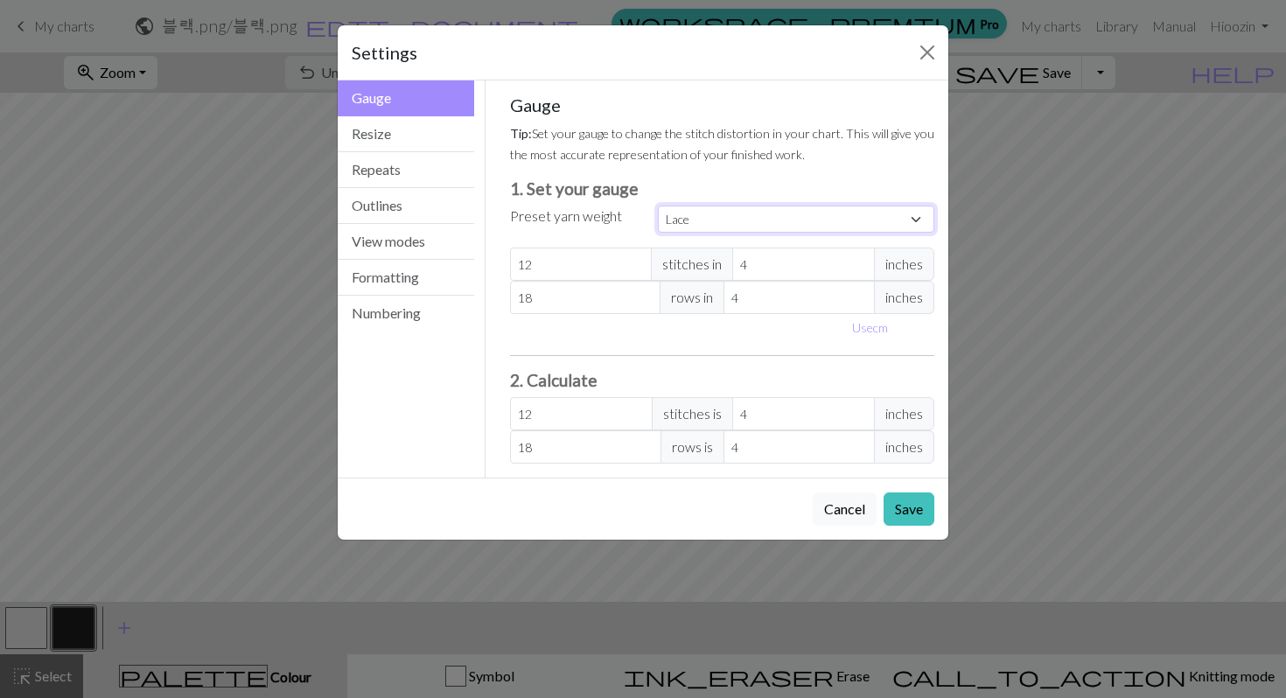
type input "32"
type input "40"
click at [916, 506] on button "Save" at bounding box center [909, 509] width 51 height 33
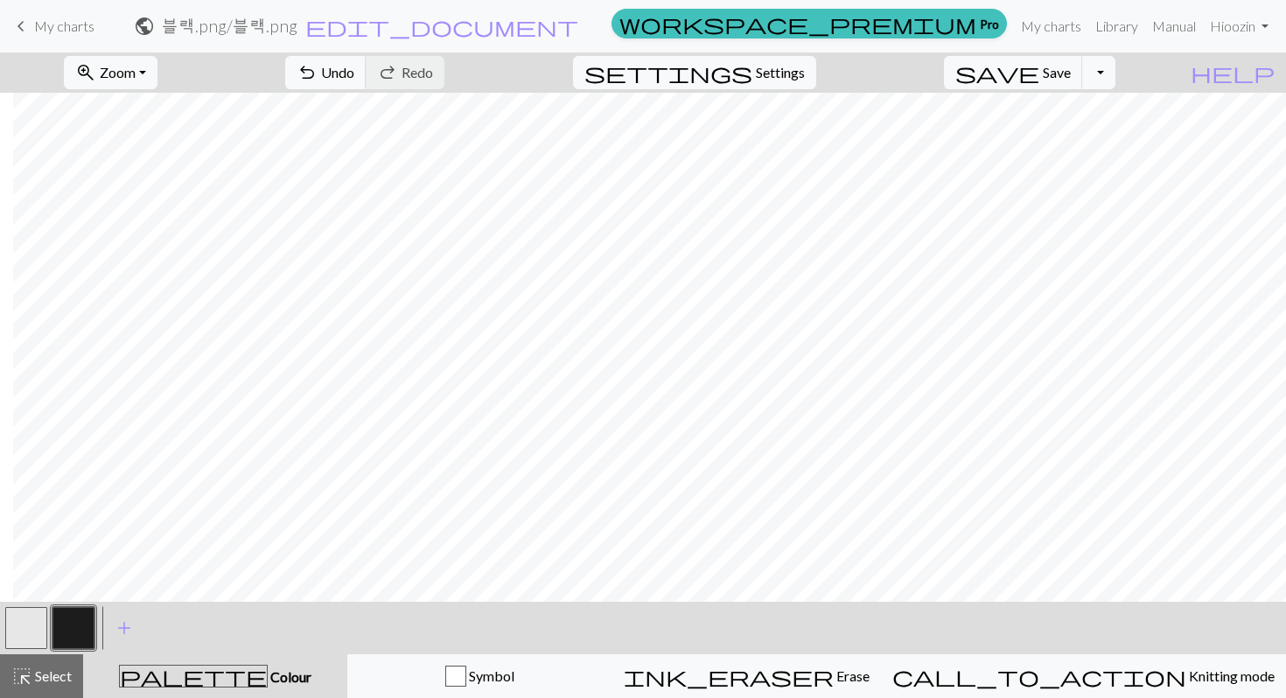
scroll to position [240, 13]
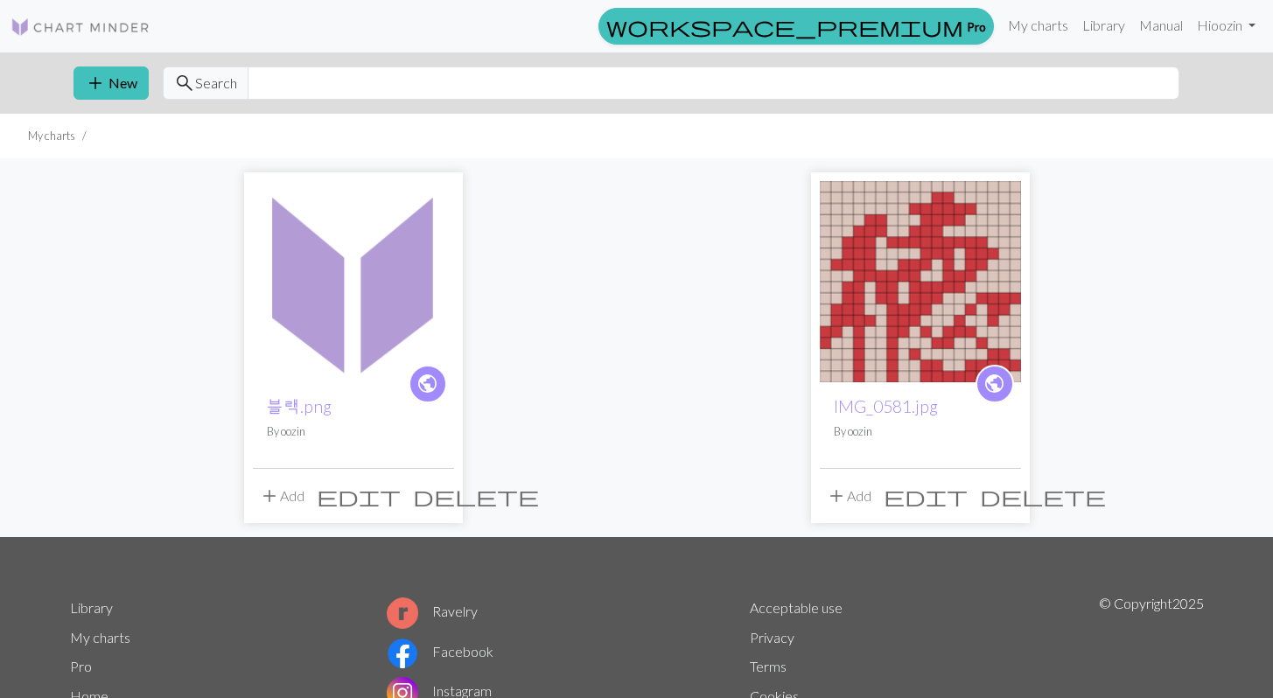
click at [316, 334] on img at bounding box center [353, 281] width 201 height 201
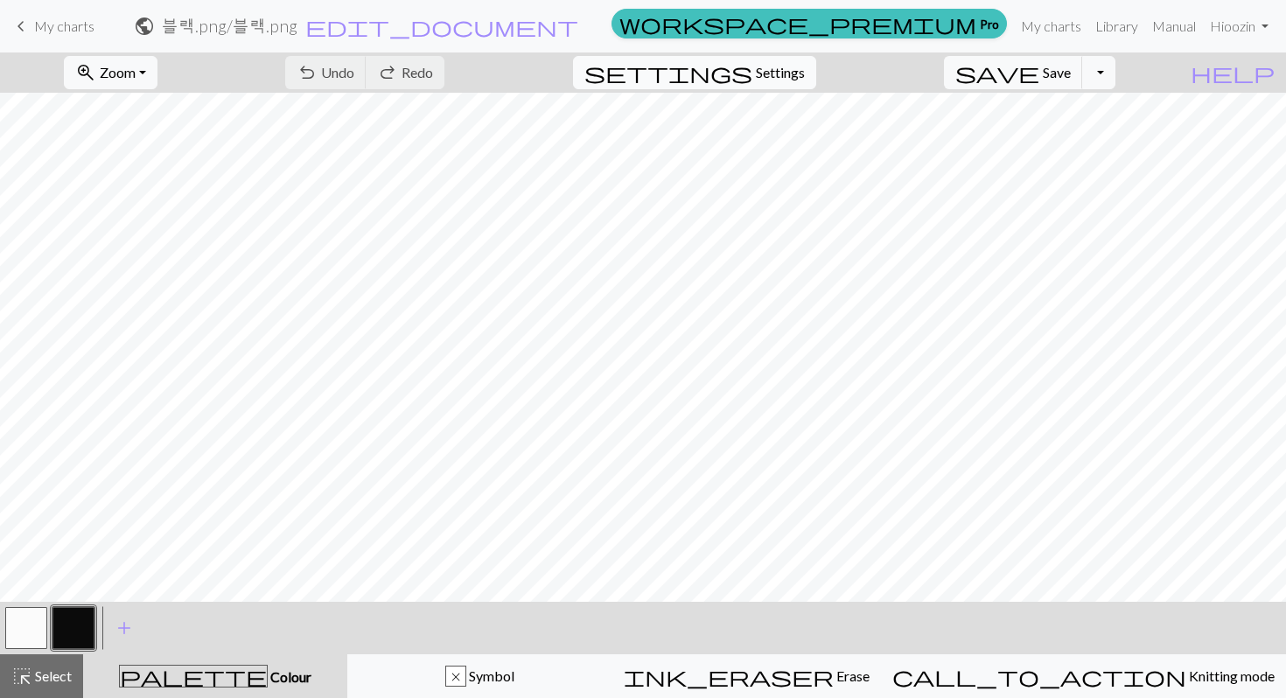
click at [805, 73] on span "Settings" at bounding box center [780, 72] width 49 height 21
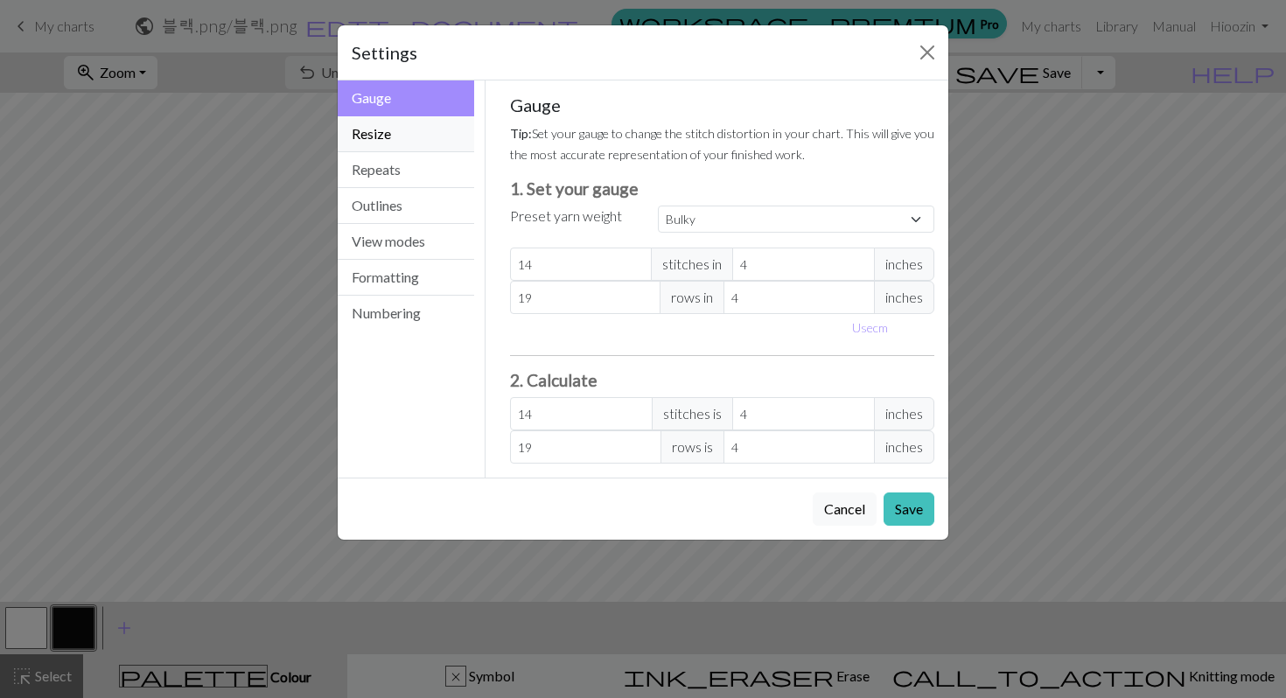
click at [417, 138] on button "Resize" at bounding box center [406, 134] width 137 height 36
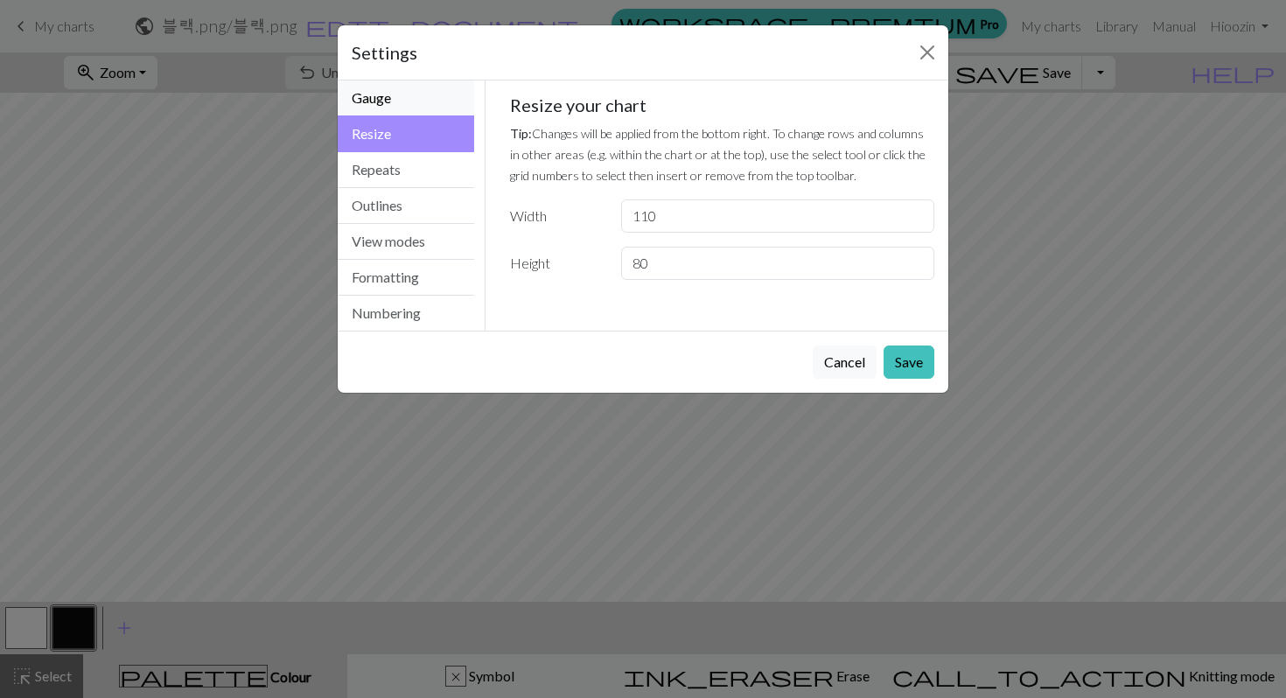
click at [423, 97] on button "Gauge" at bounding box center [406, 99] width 137 height 36
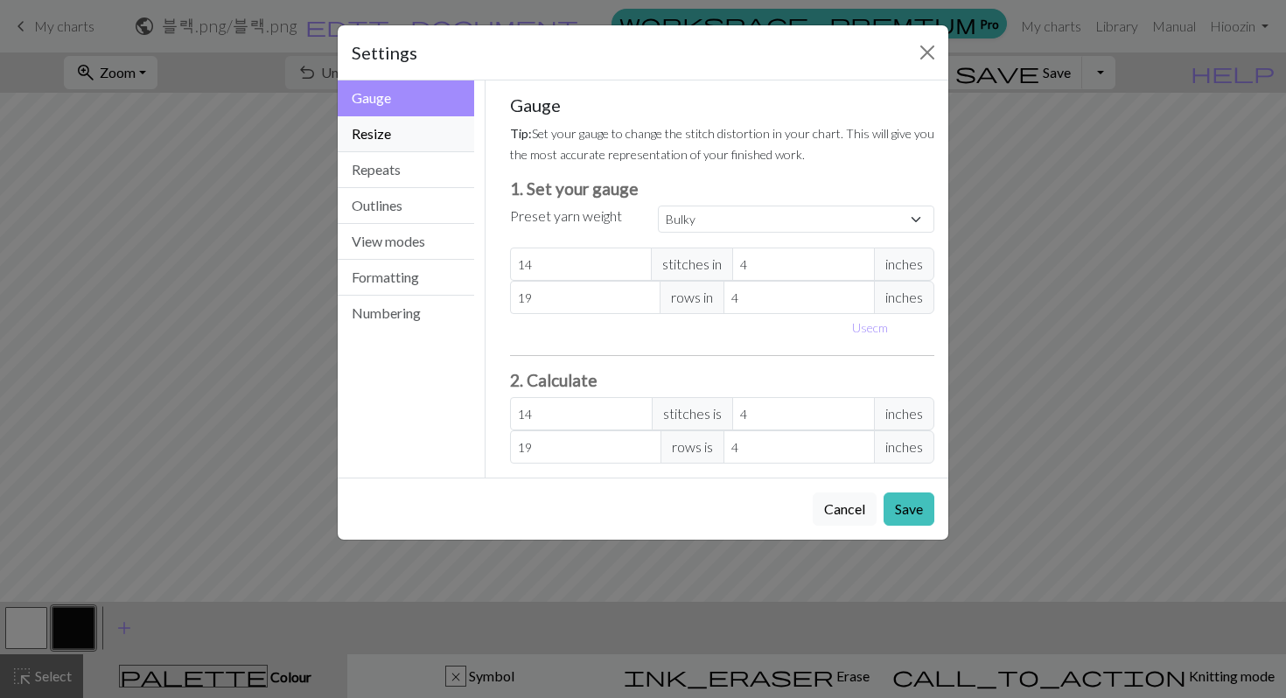
click at [401, 127] on button "Resize" at bounding box center [406, 134] width 137 height 36
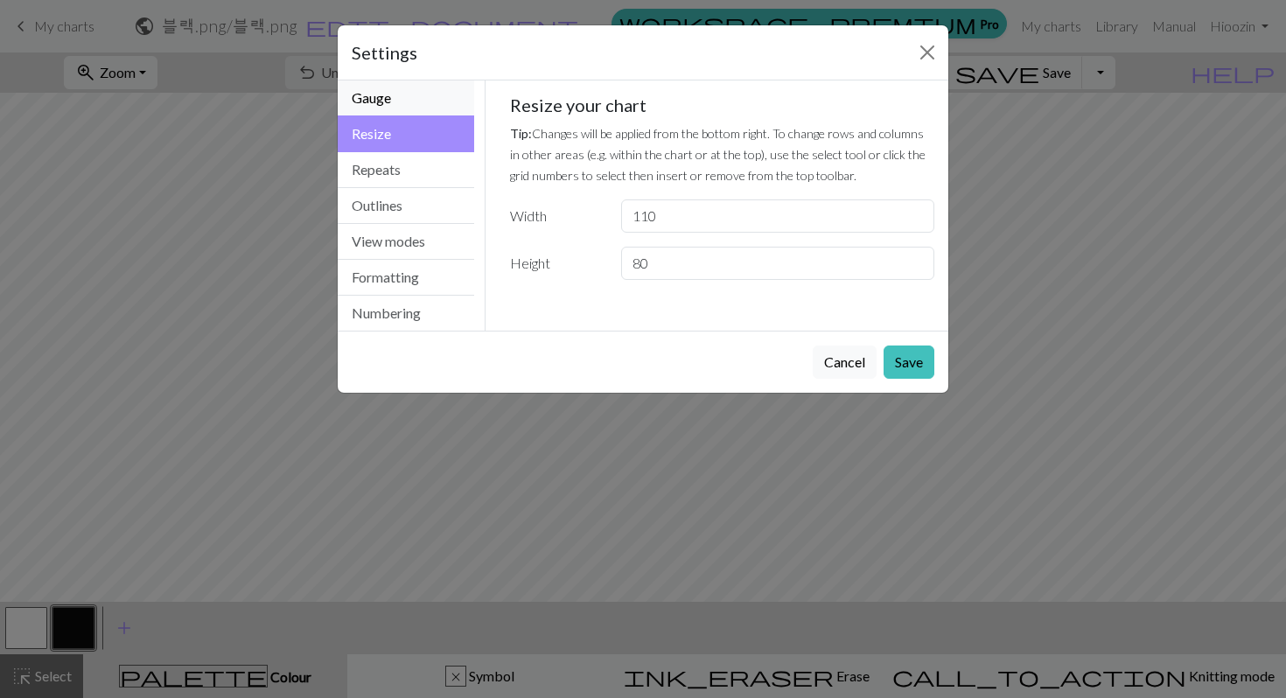
click at [401, 99] on button "Gauge" at bounding box center [406, 99] width 137 height 36
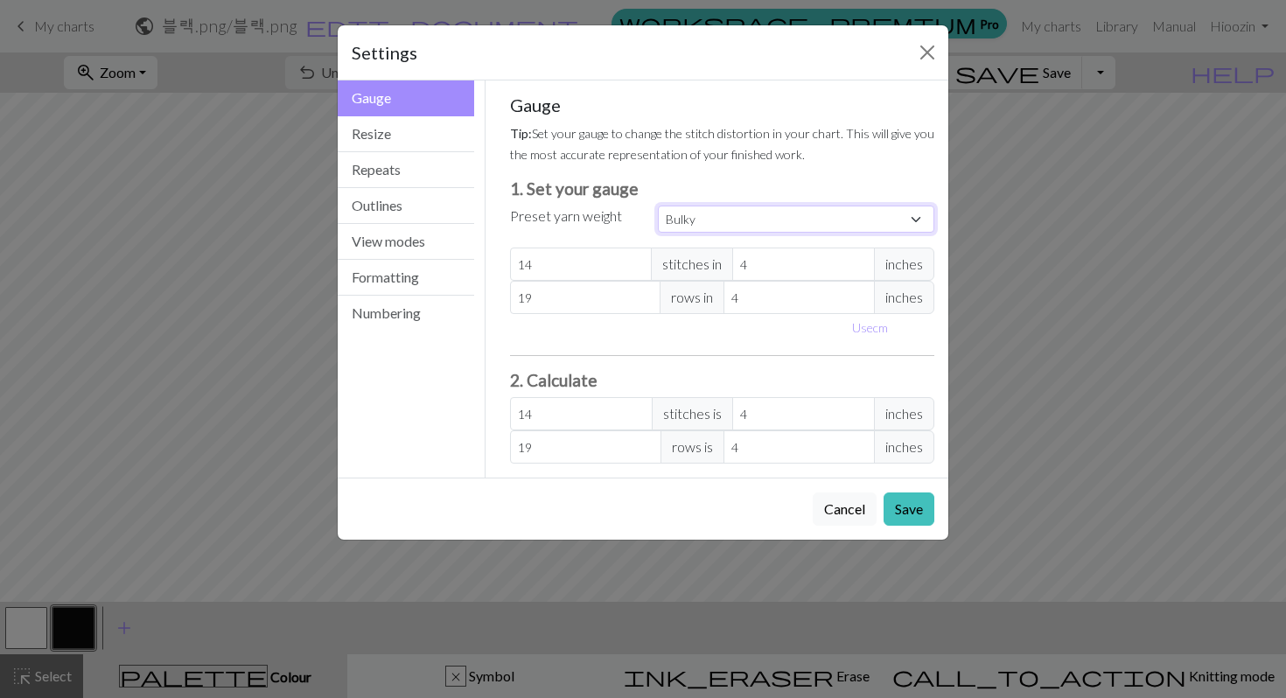
click at [690, 211] on select "Custom Square Lace Light Fingering Fingering Sport Double knit Worsted Aran Bul…" at bounding box center [796, 219] width 277 height 27
select select "custom"
click at [658, 206] on select "Custom Square Lace Light Fingering Fingering Sport Double knit Worsted Aran Bul…" at bounding box center [796, 219] width 277 height 27
click at [922, 511] on button "Save" at bounding box center [909, 509] width 51 height 33
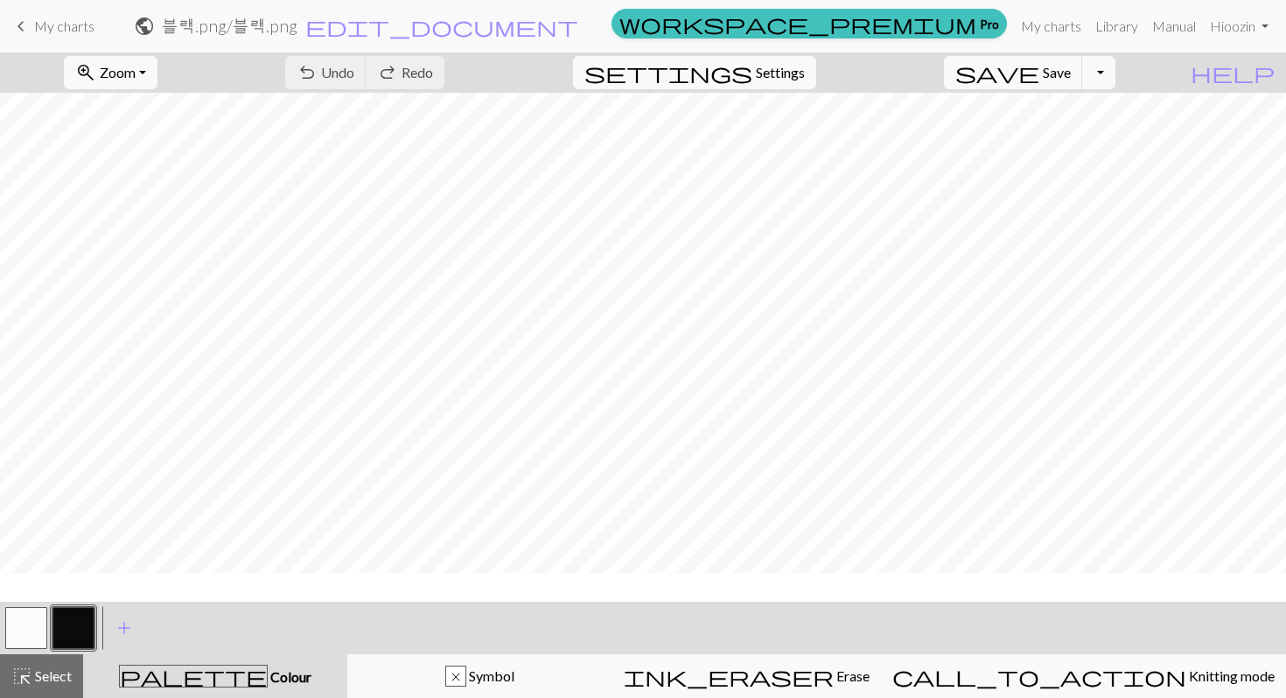
scroll to position [252, 0]
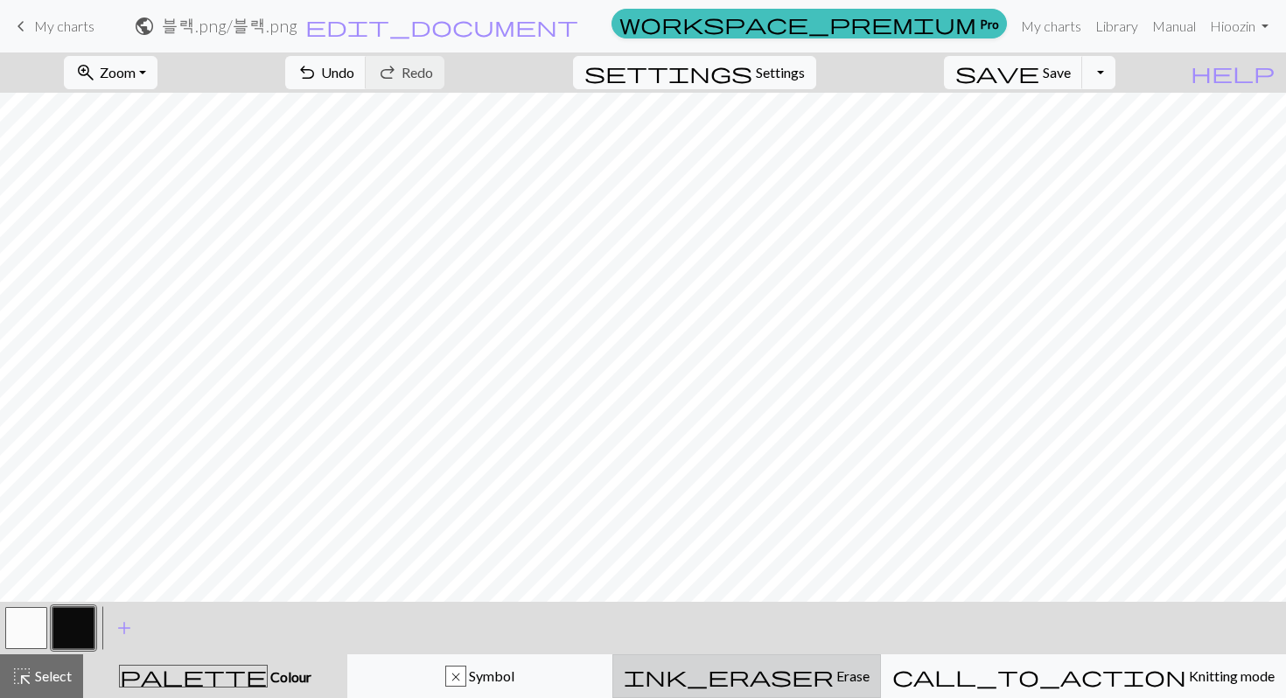
click at [801, 670] on div "ink_eraser Erase Erase" at bounding box center [747, 676] width 246 height 21
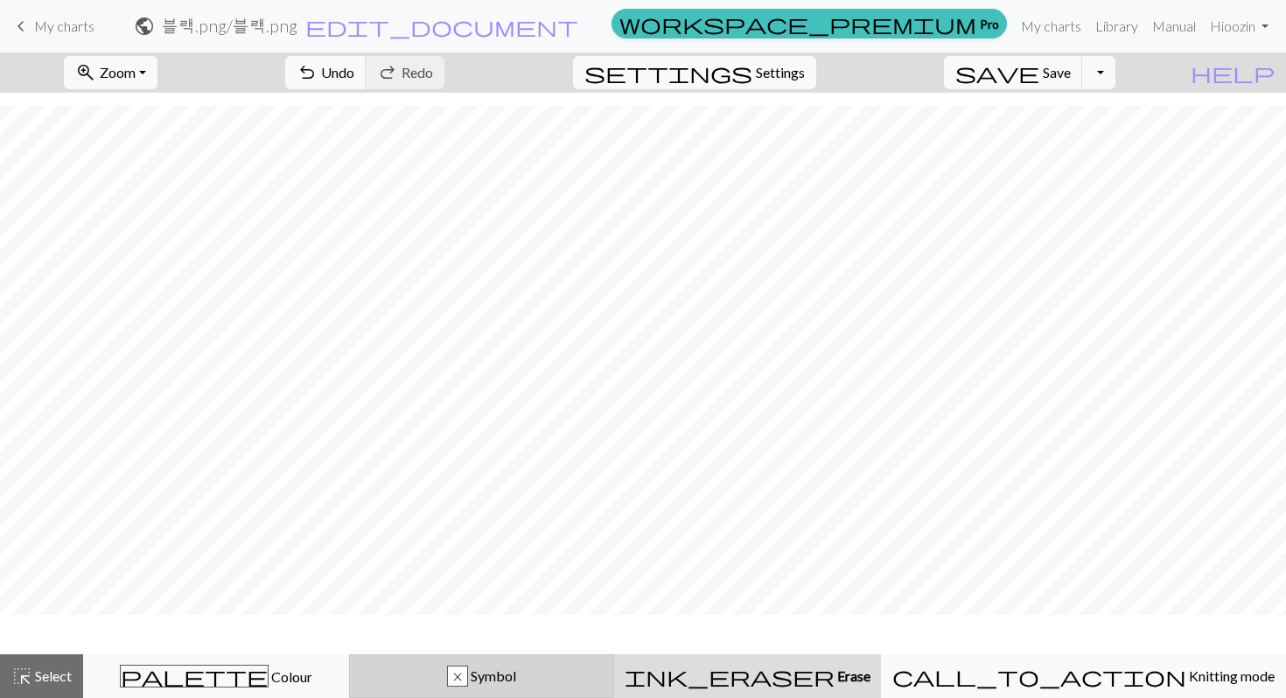
scroll to position [242, 0]
click at [480, 681] on div "x Symbol" at bounding box center [482, 676] width 243 height 21
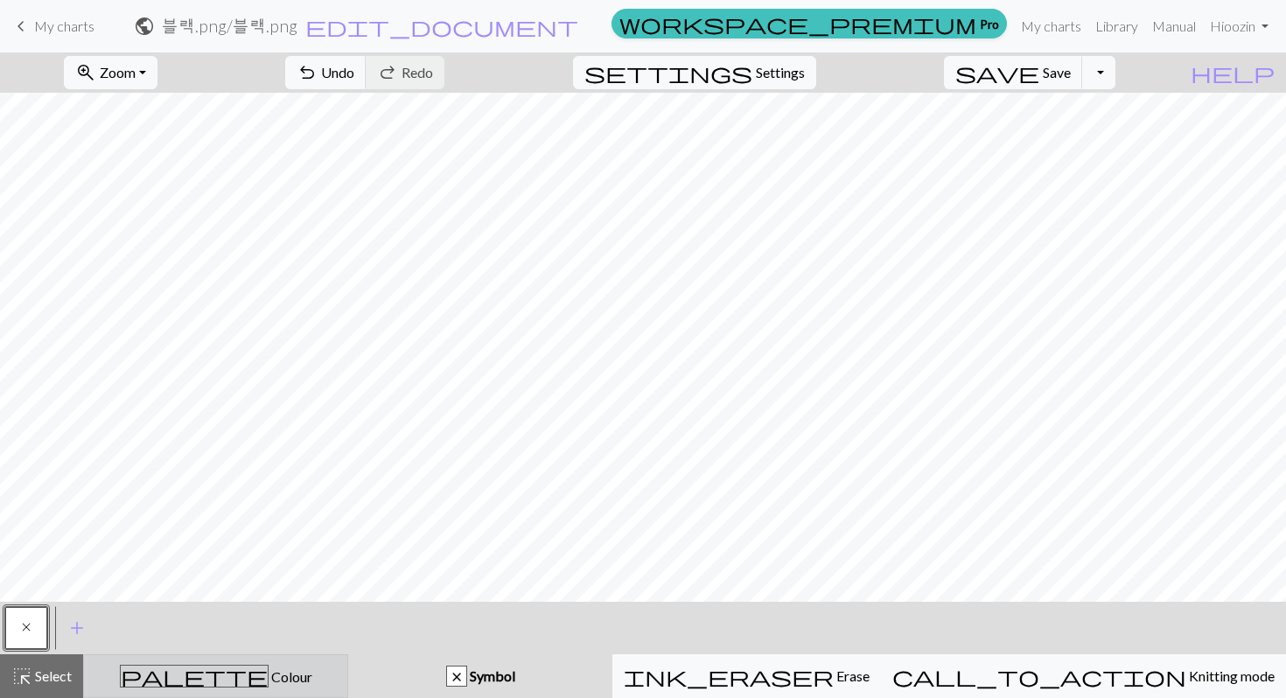
click at [193, 666] on div "palette Colour Colour" at bounding box center [216, 676] width 242 height 23
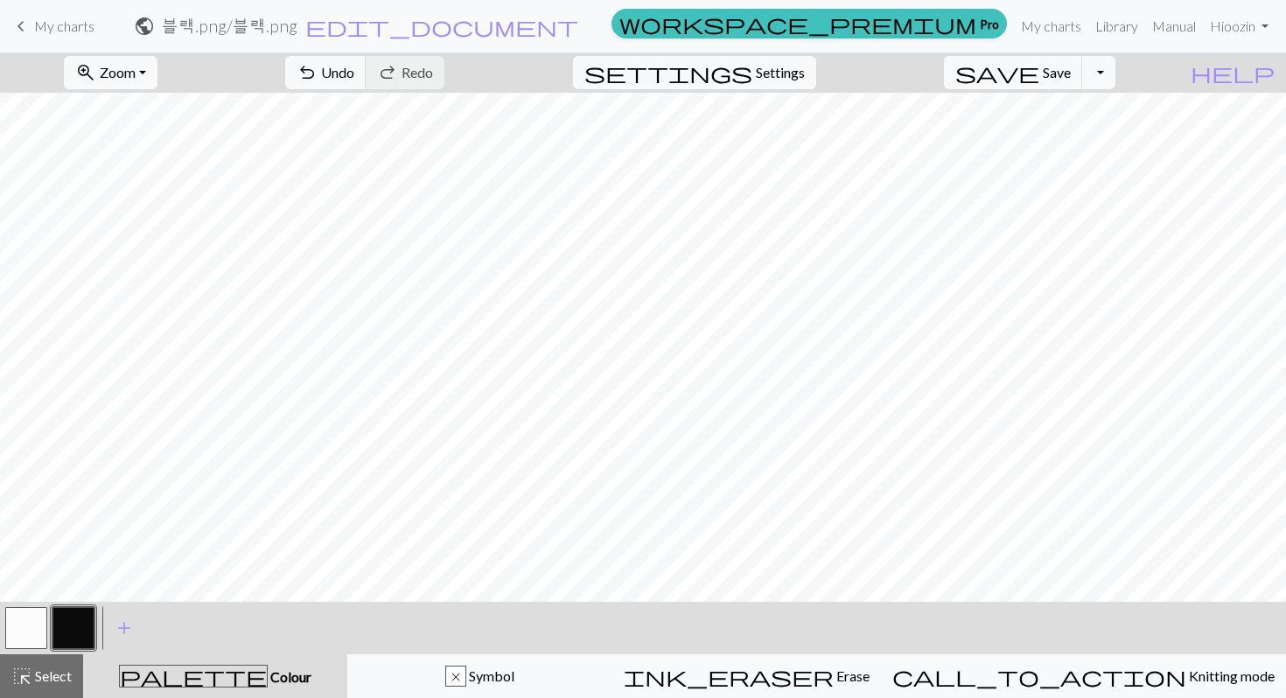
click at [30, 641] on button "button" at bounding box center [26, 628] width 42 height 42
click at [1071, 64] on span "Save" at bounding box center [1057, 72] width 28 height 17
click at [1116, 78] on button "Toggle Dropdown" at bounding box center [1098, 72] width 33 height 33
click at [1077, 140] on button "save_alt Download" at bounding box center [970, 139] width 289 height 28
click at [578, 24] on span "edit_document" at bounding box center [441, 26] width 273 height 25
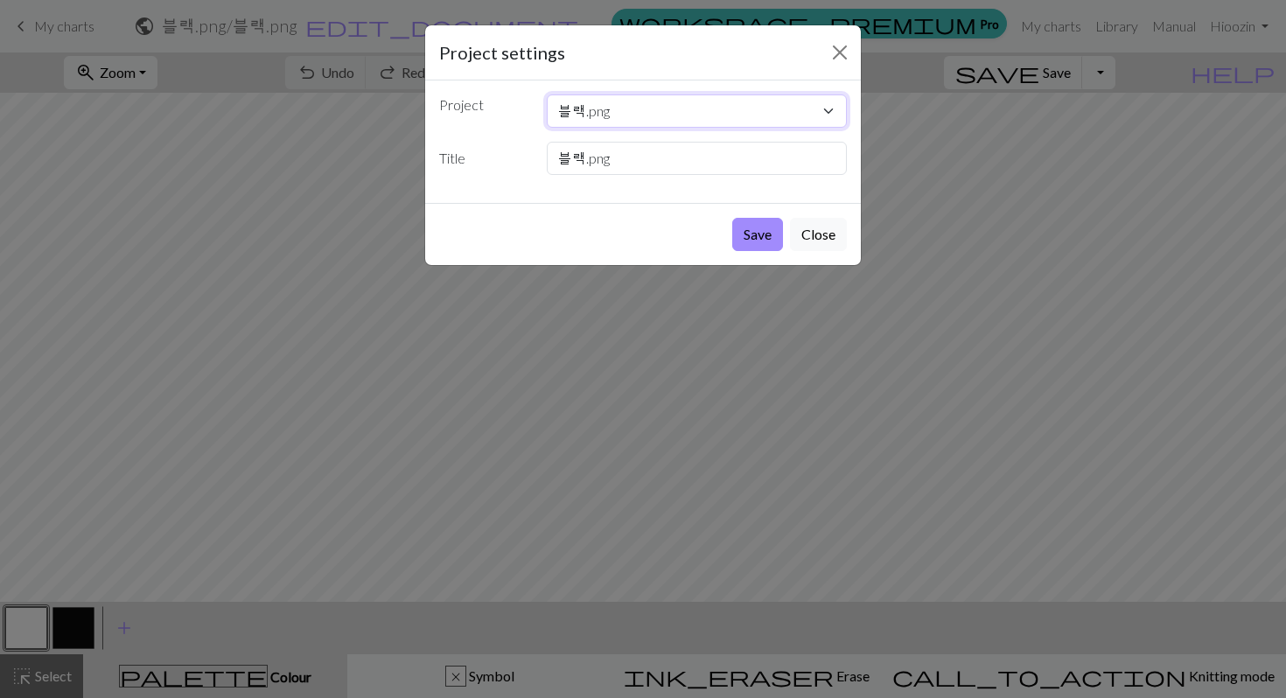
click at [649, 119] on select "블랙.png IMG_0581.jpg" at bounding box center [697, 111] width 301 height 33
click at [547, 95] on select "블랙.png IMG_0581.jpg" at bounding box center [697, 111] width 301 height 33
click at [638, 149] on input "블랙.png" at bounding box center [697, 158] width 301 height 33
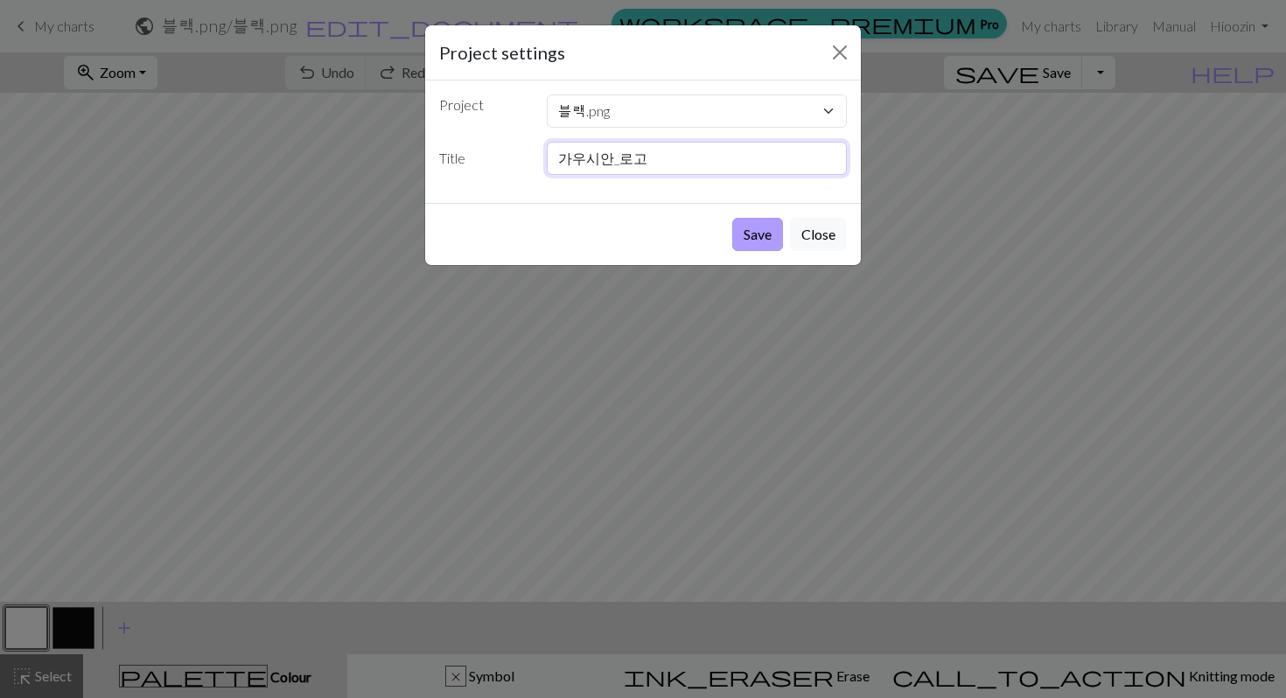
type input "가우시안_로고"
click at [757, 236] on button "Save" at bounding box center [757, 234] width 51 height 33
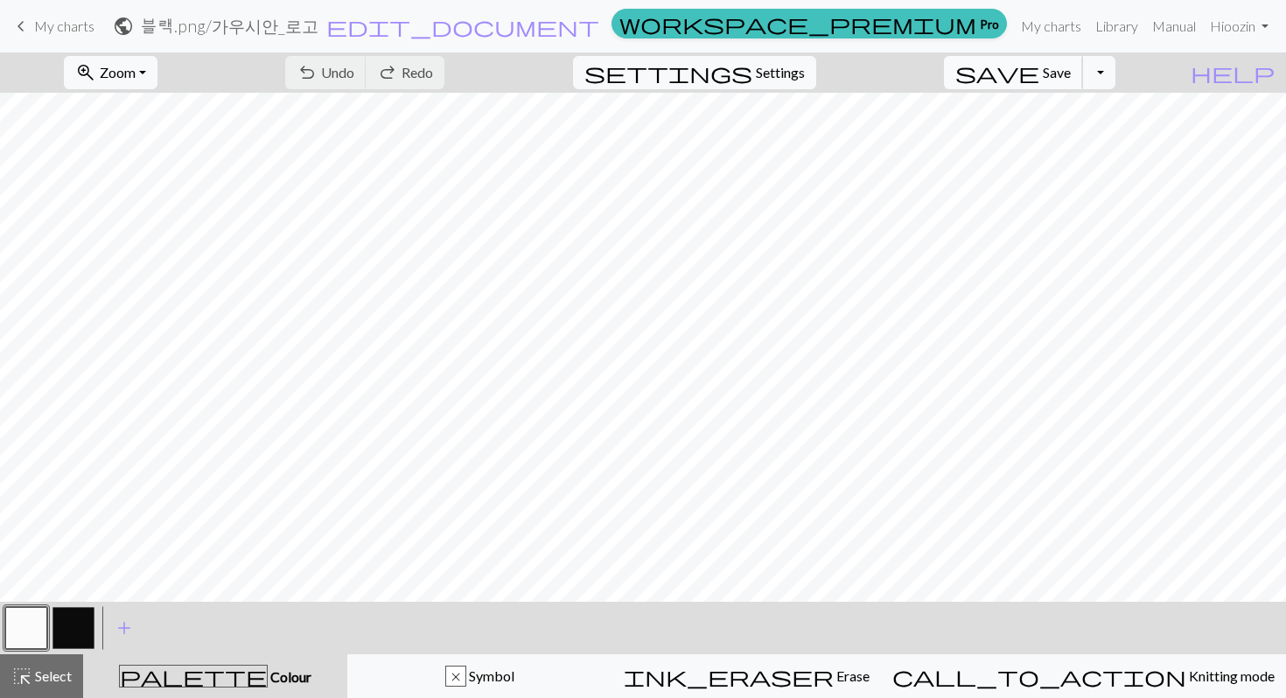
click at [1071, 72] on span "Save" at bounding box center [1057, 72] width 28 height 17
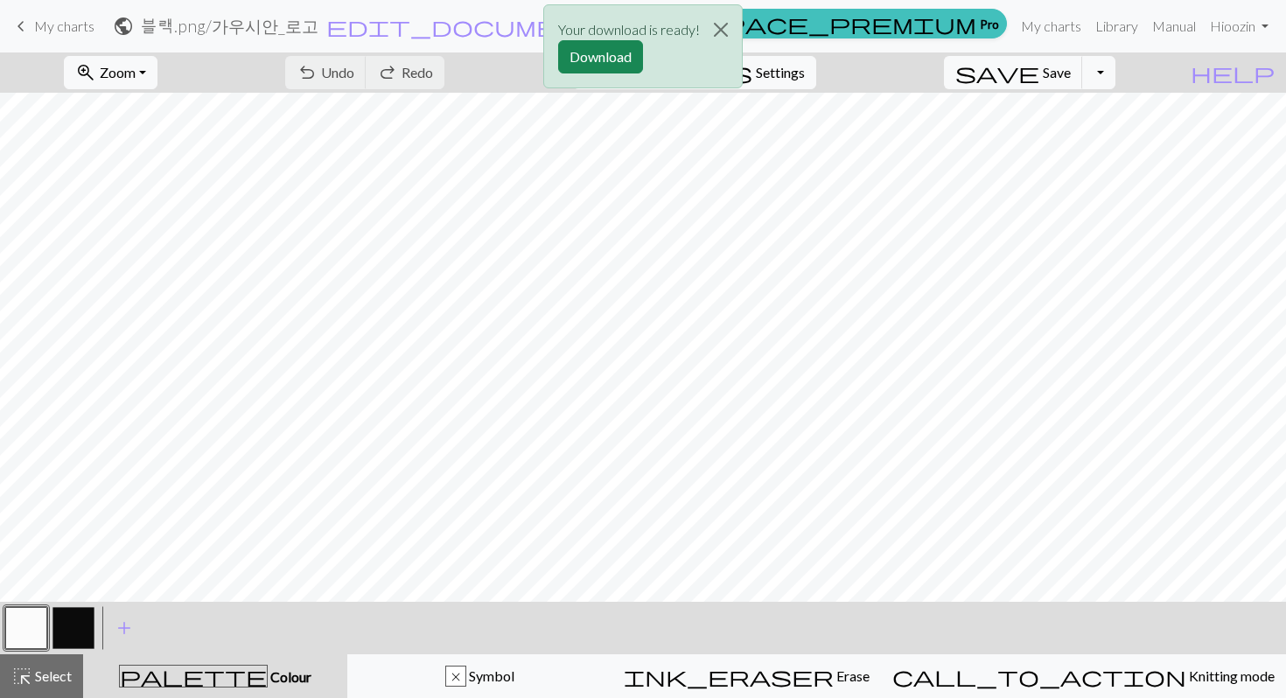
click at [725, 94] on div "Your download is ready! Download" at bounding box center [643, 51] width 200 height 102
click at [716, 32] on button "Close" at bounding box center [721, 29] width 42 height 49
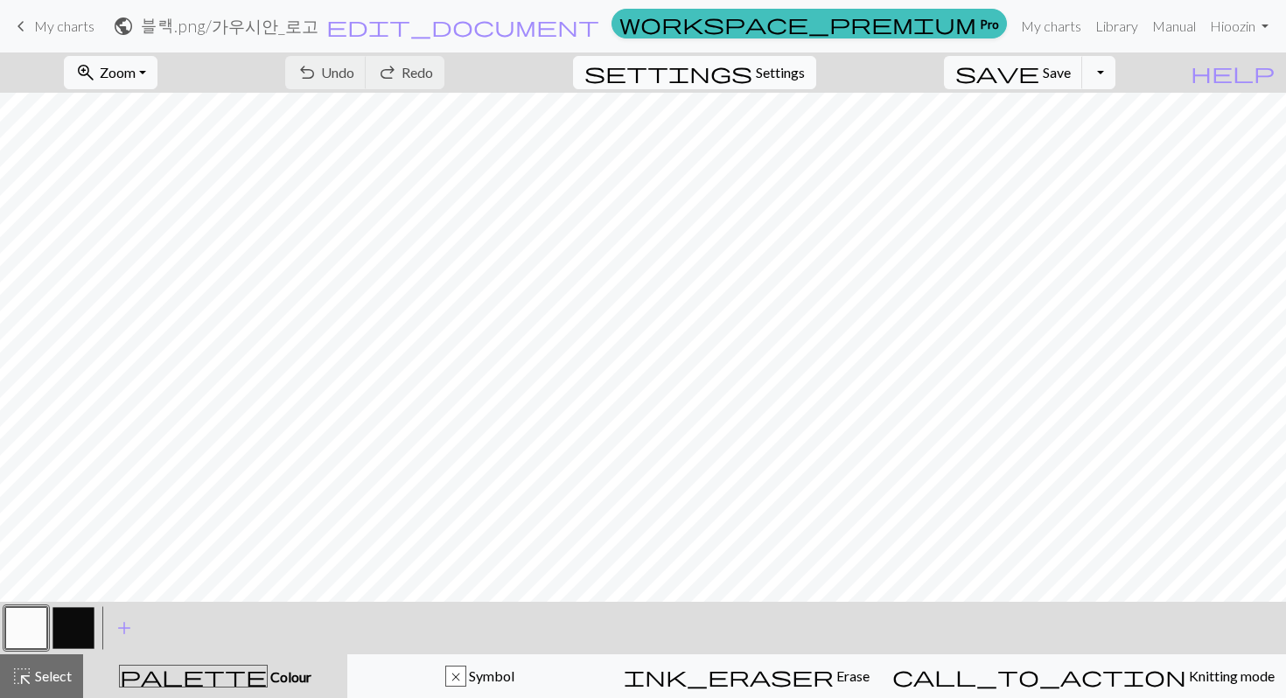
click at [805, 69] on span "Settings" at bounding box center [780, 72] width 49 height 21
select select "bulky"
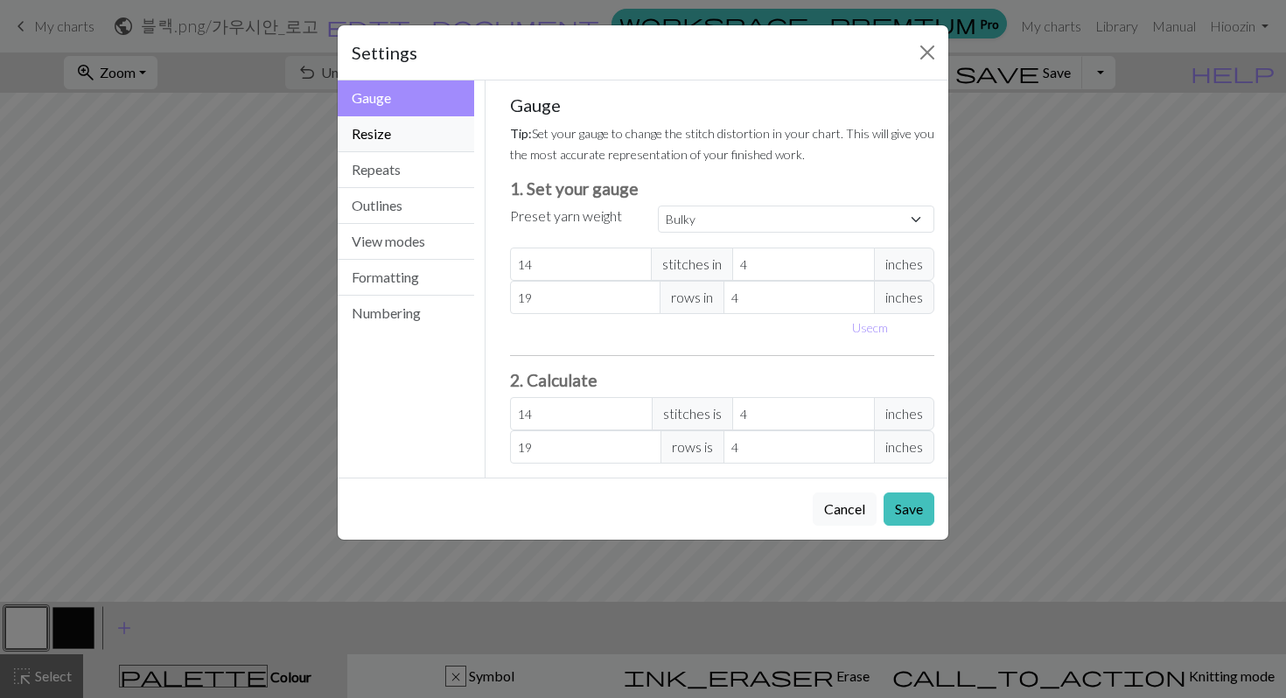
click at [437, 140] on button "Resize" at bounding box center [406, 134] width 137 height 36
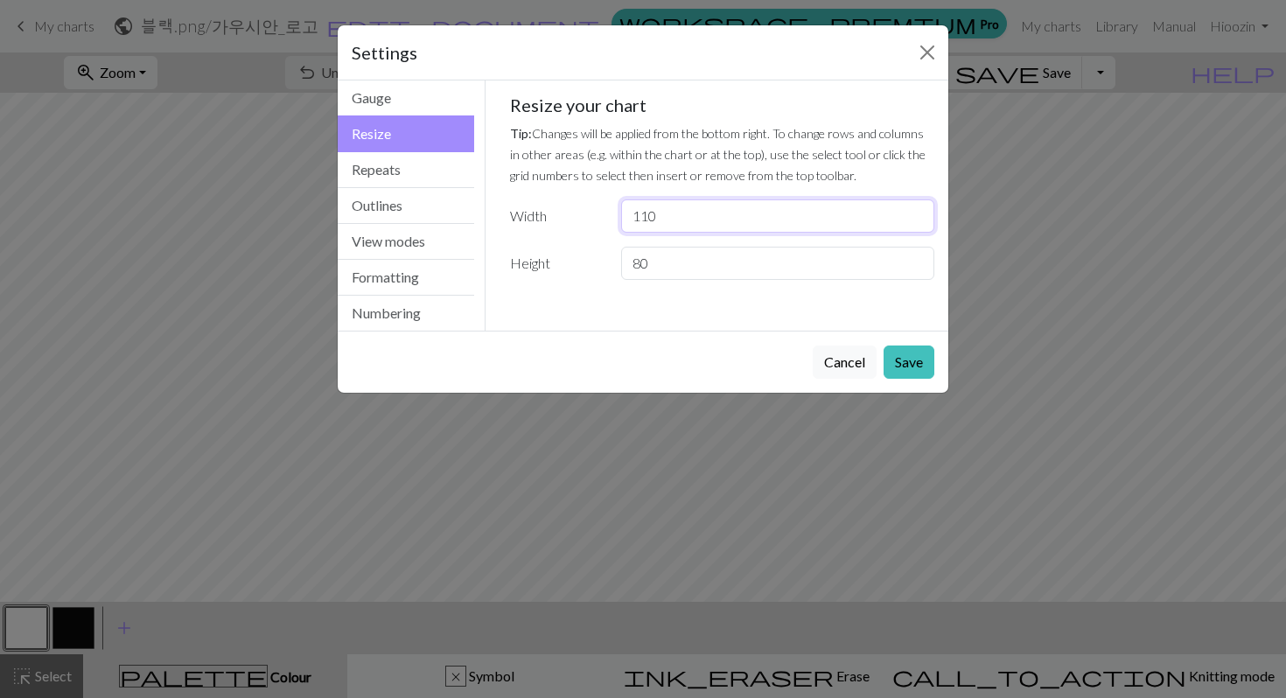
click at [706, 215] on input "110" at bounding box center [777, 216] width 313 height 33
type input "100"
click at [908, 358] on button "Save" at bounding box center [909, 362] width 51 height 33
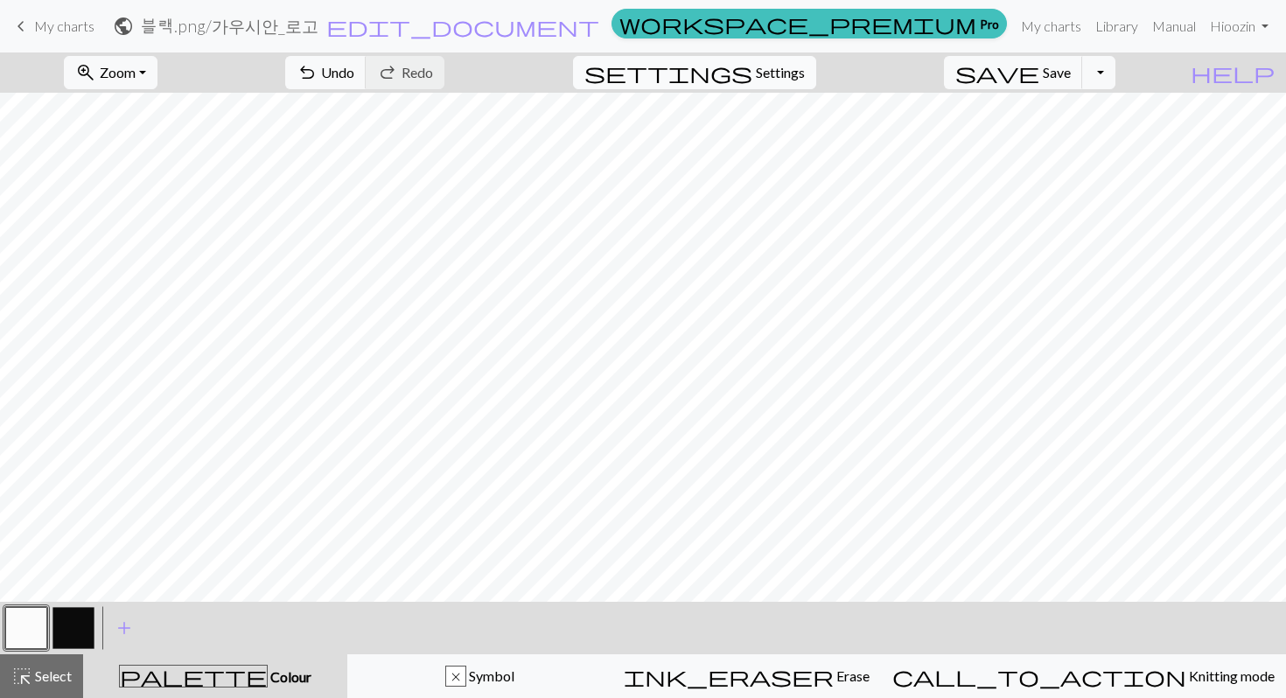
click at [805, 66] on span "Settings" at bounding box center [780, 72] width 49 height 21
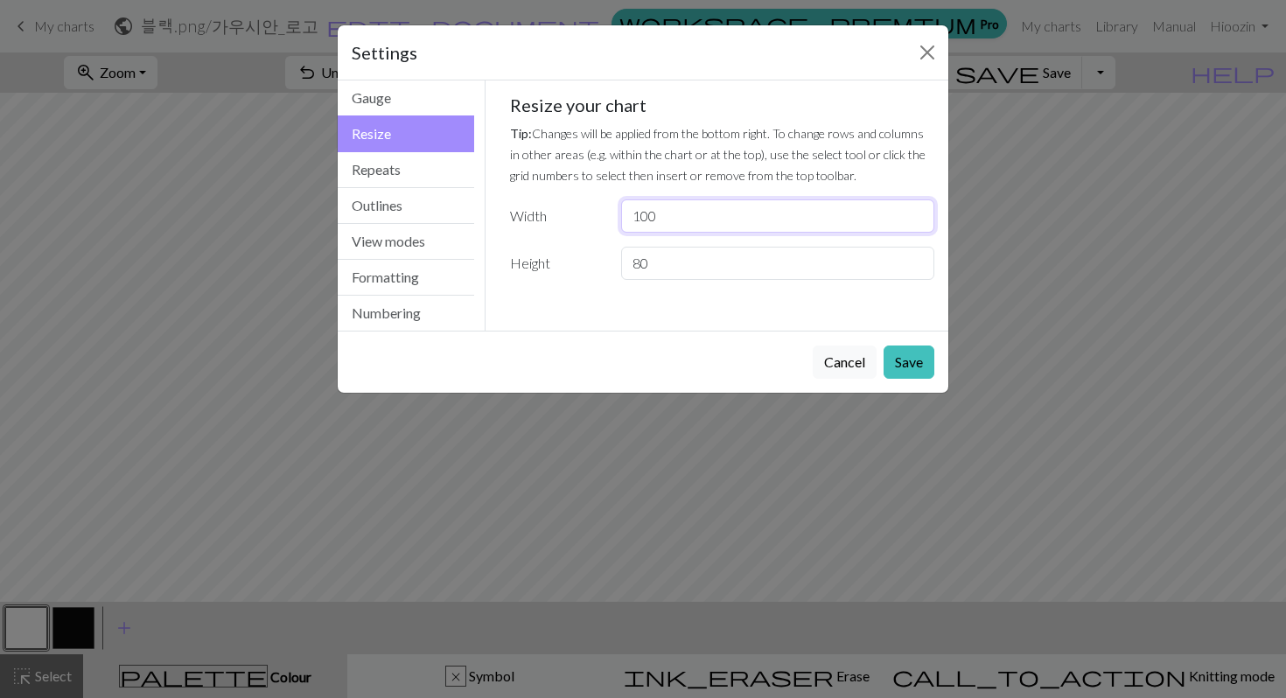
click at [672, 225] on input "100" at bounding box center [777, 216] width 313 height 33
drag, startPoint x: 659, startPoint y: 230, endPoint x: 599, endPoint y: 230, distance: 59.5
click at [601, 230] on div "Width 100" at bounding box center [723, 216] width 446 height 33
click at [820, 216] on input "100" at bounding box center [777, 216] width 313 height 33
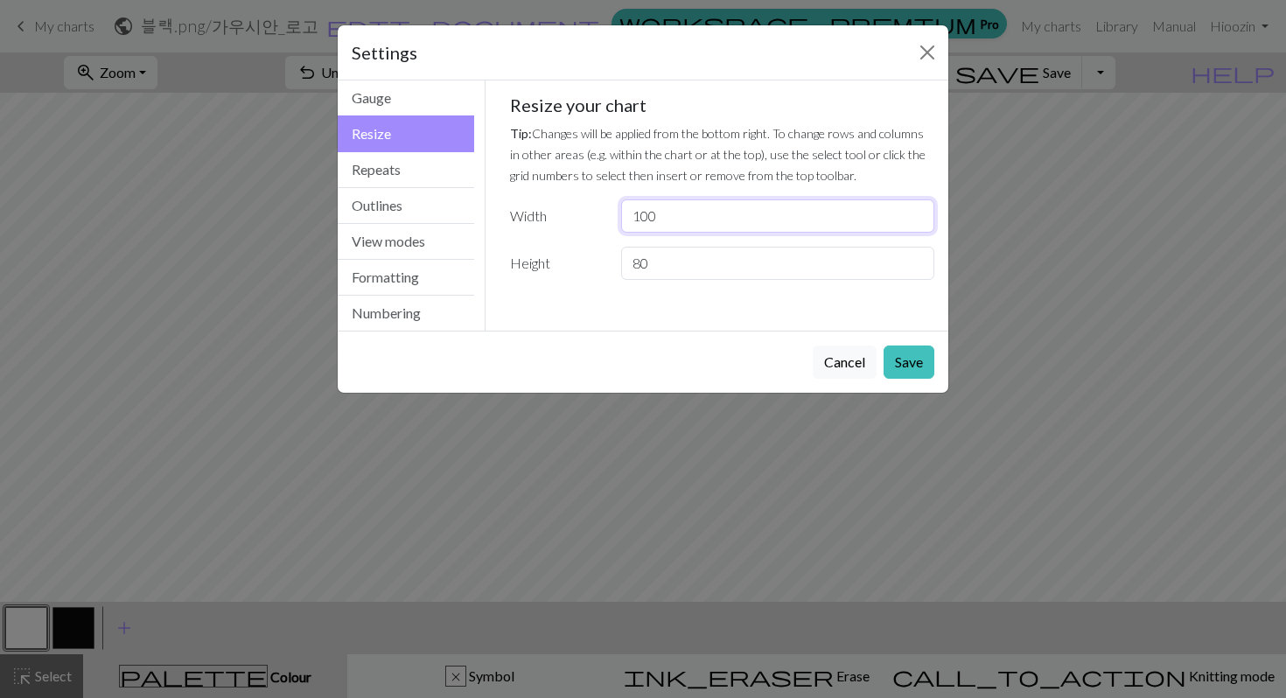
click at [820, 216] on input "100" at bounding box center [777, 216] width 313 height 33
drag, startPoint x: 653, startPoint y: 216, endPoint x: 619, endPoint y: 216, distance: 34.1
click at [619, 216] on div "100" at bounding box center [778, 216] width 334 height 33
type input "90"
click at [912, 355] on button "Save" at bounding box center [909, 362] width 51 height 33
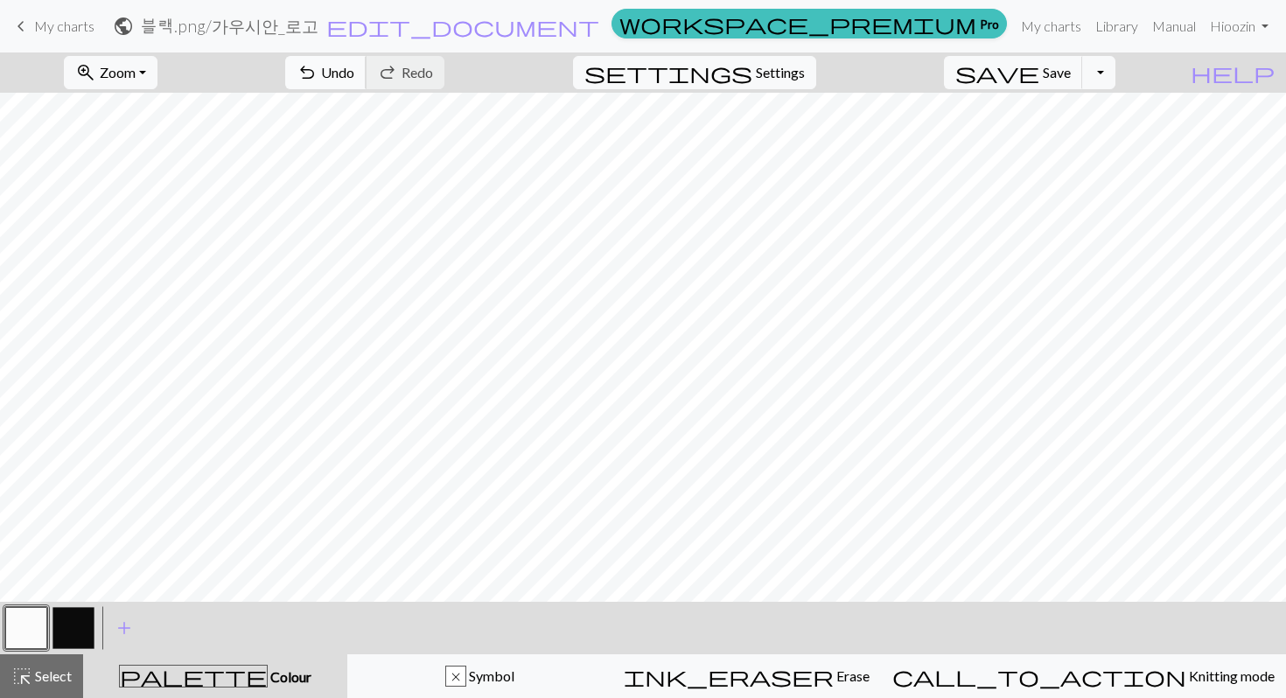
click at [318, 66] on span "undo" at bounding box center [307, 72] width 21 height 25
click at [791, 81] on span "Settings" at bounding box center [780, 72] width 49 height 21
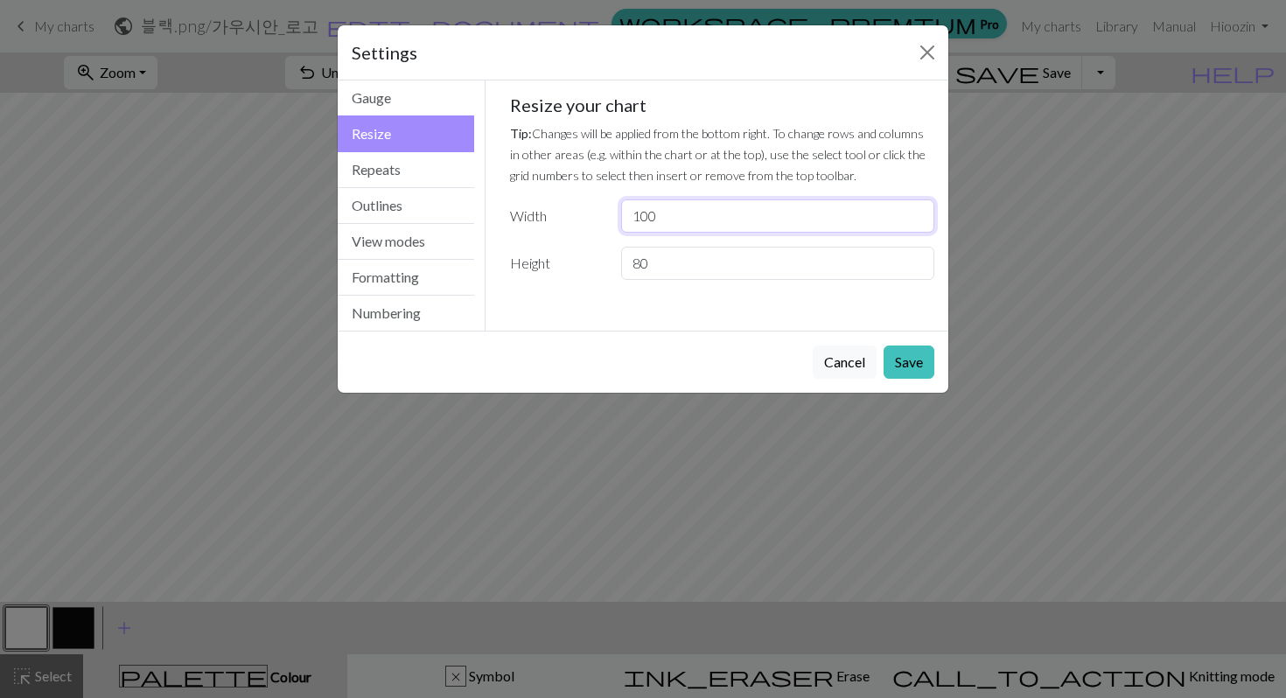
drag, startPoint x: 660, startPoint y: 214, endPoint x: 585, endPoint y: 215, distance: 75.3
click at [585, 215] on div "Width 100" at bounding box center [723, 216] width 446 height 33
type input "95"
click at [922, 360] on button "Save" at bounding box center [909, 362] width 51 height 33
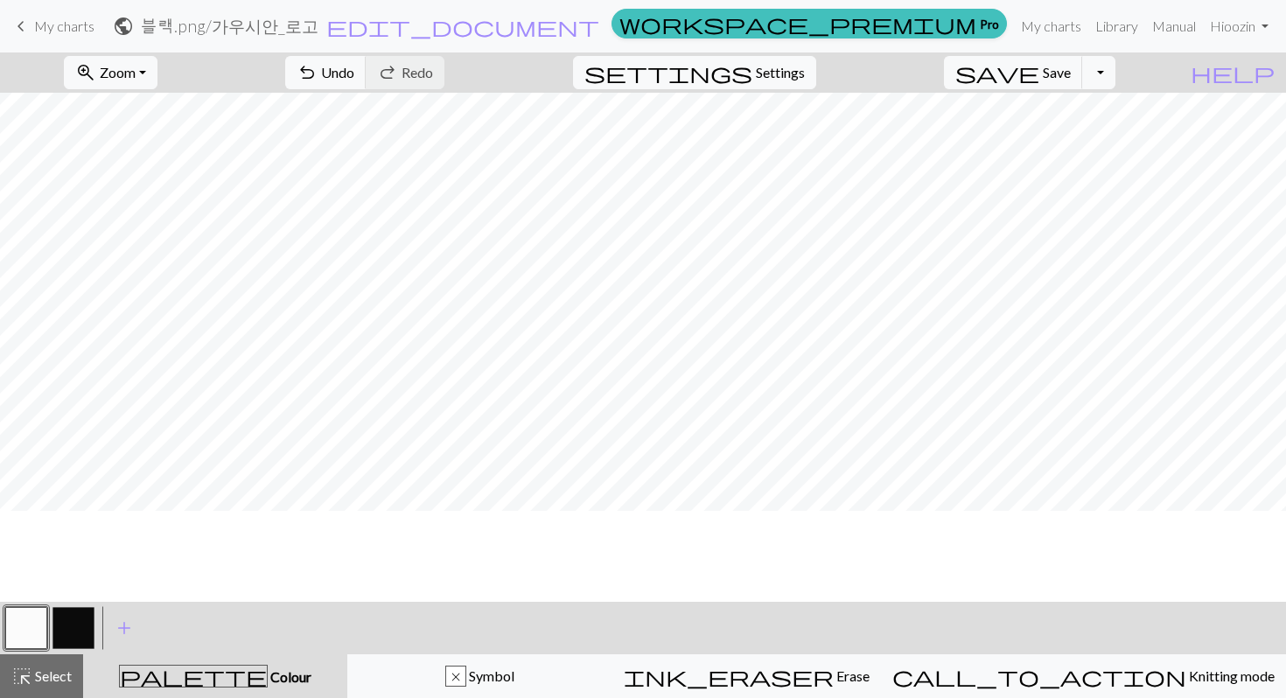
scroll to position [92, 0]
click at [1071, 73] on span "Save" at bounding box center [1057, 72] width 28 height 17
click at [1040, 81] on span "save" at bounding box center [998, 72] width 84 height 25
click at [1116, 68] on button "Toggle Dropdown" at bounding box center [1098, 72] width 33 height 33
click at [1080, 136] on button "save_alt Download" at bounding box center [970, 139] width 289 height 28
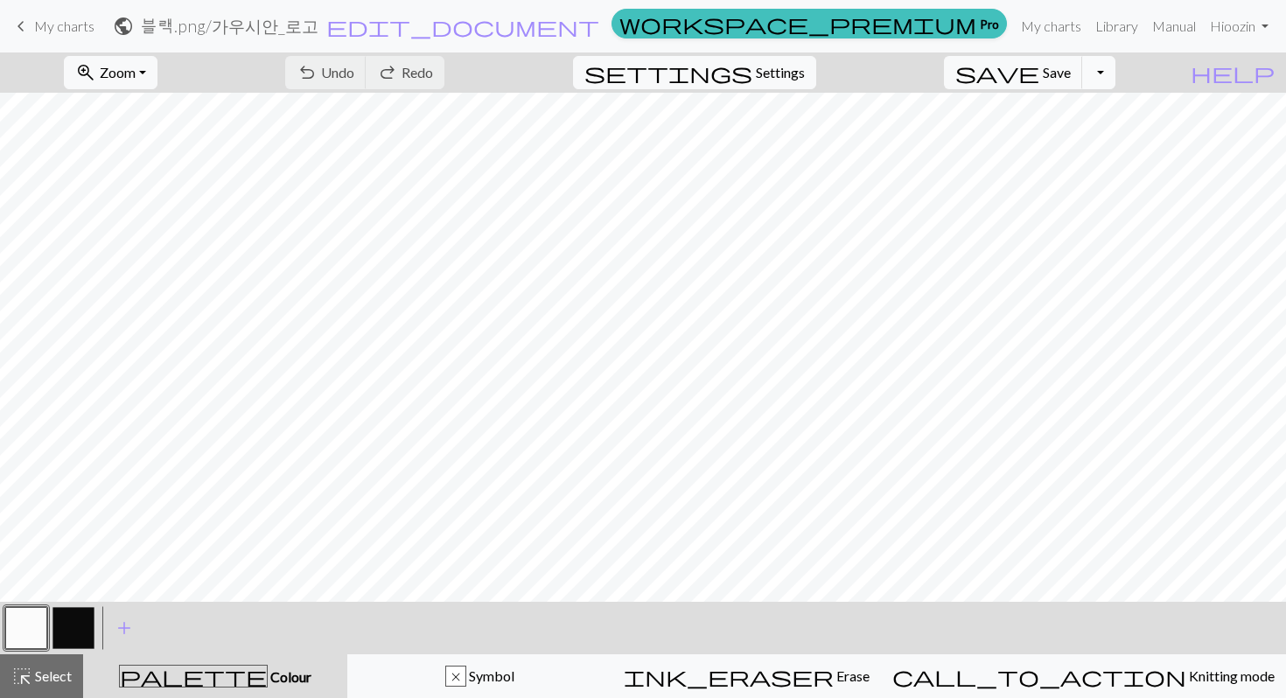
click at [1130, 66] on body "This website uses cookies to ensure you get the best experience on our website.…" at bounding box center [643, 349] width 1286 height 698
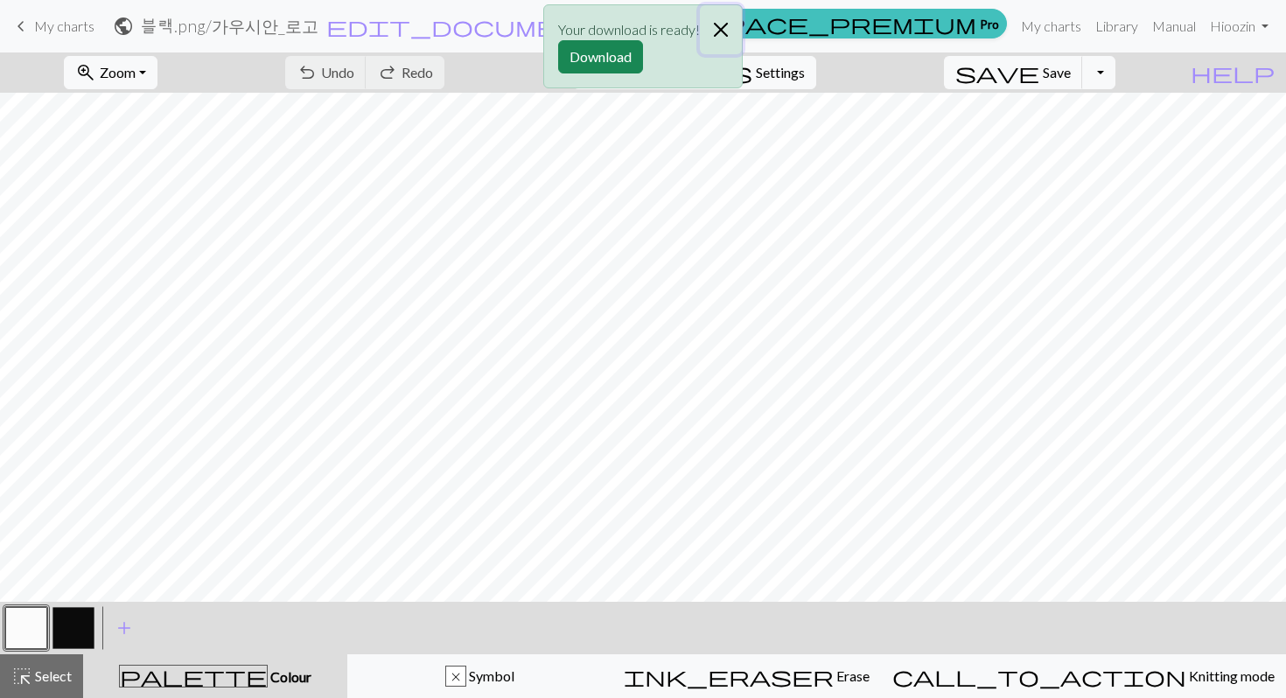
click at [721, 35] on button "Close" at bounding box center [721, 29] width 42 height 49
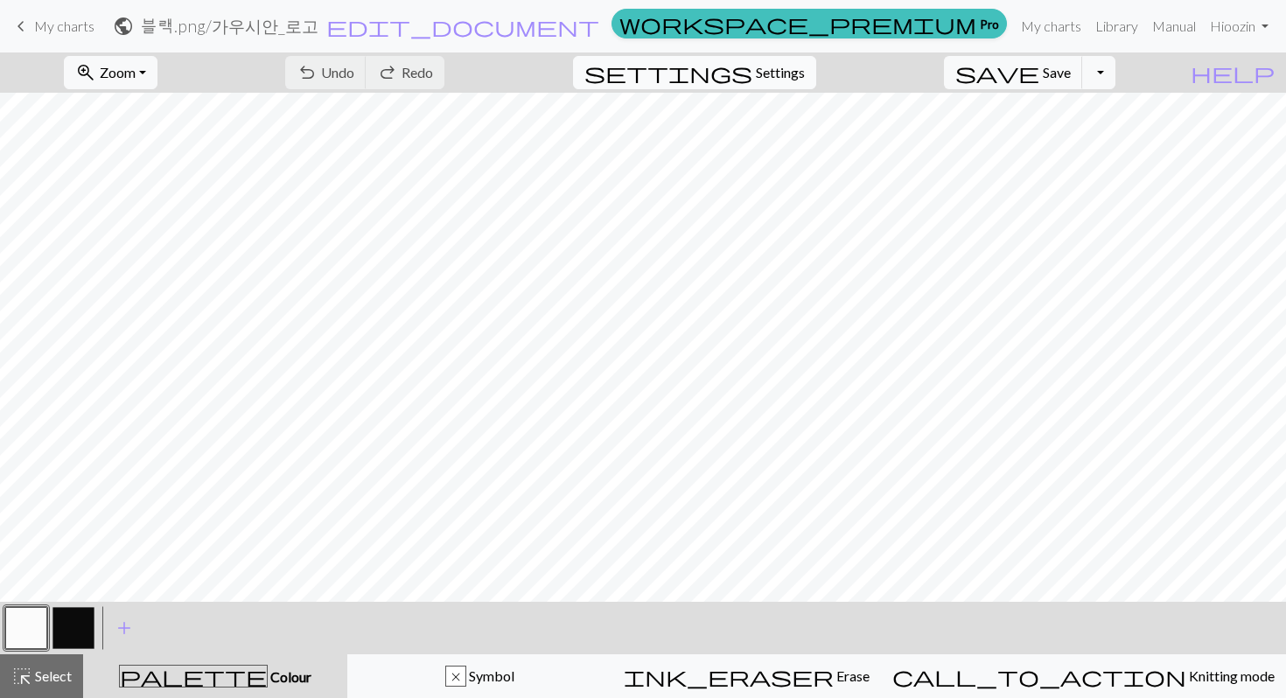
click at [672, 88] on div "zoom_in Zoom Zoom Fit all Fit width Fit height 50% 100% 150% 200% undo Undo Und…" at bounding box center [590, 73] width 1180 height 40
click at [753, 74] on span "settings" at bounding box center [669, 72] width 168 height 25
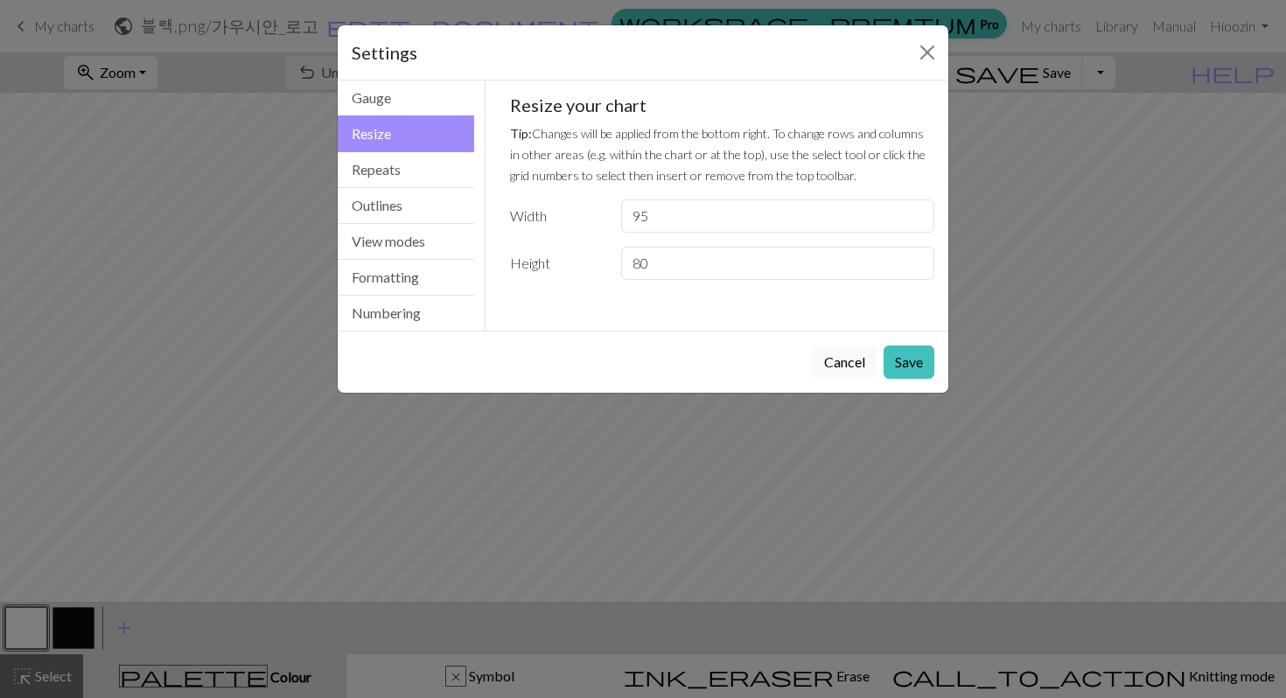
click at [665, 198] on div "Resize your chart Tip: Changes will be applied from the bottom right. To change…" at bounding box center [722, 188] width 425 height 186
click at [665, 207] on input "95" at bounding box center [777, 216] width 313 height 33
type input "9"
type input "100"
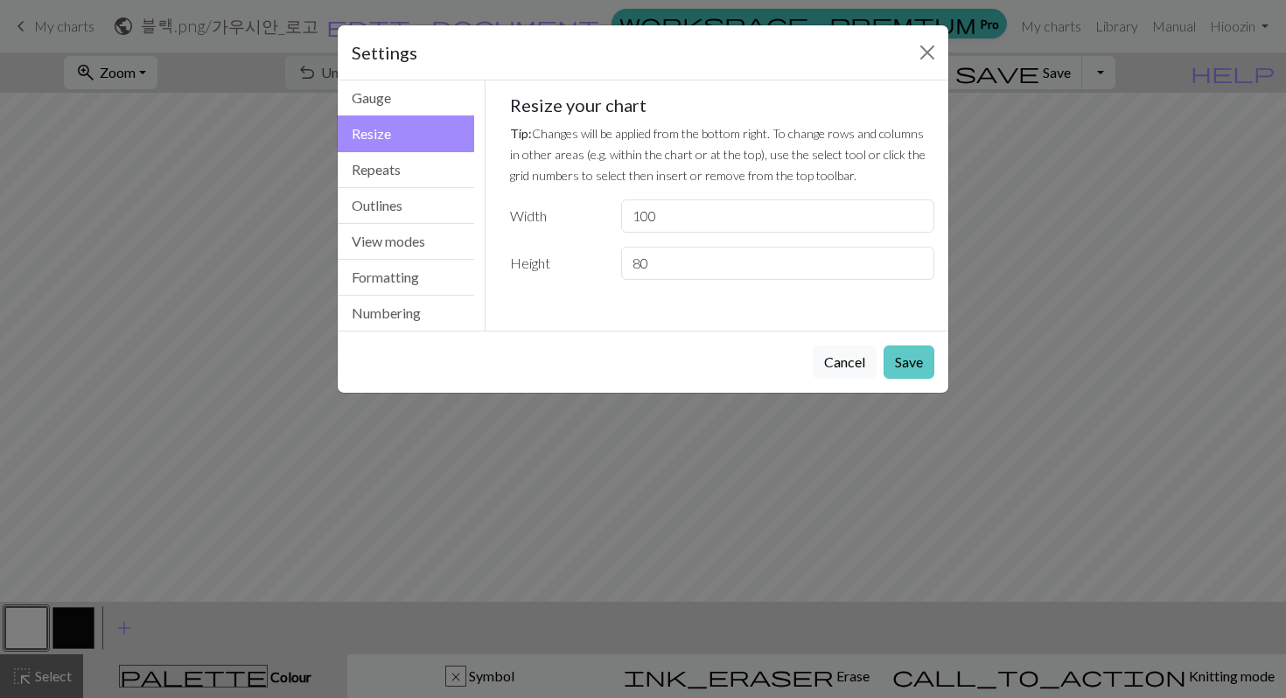
click at [920, 368] on button "Save" at bounding box center [909, 362] width 51 height 33
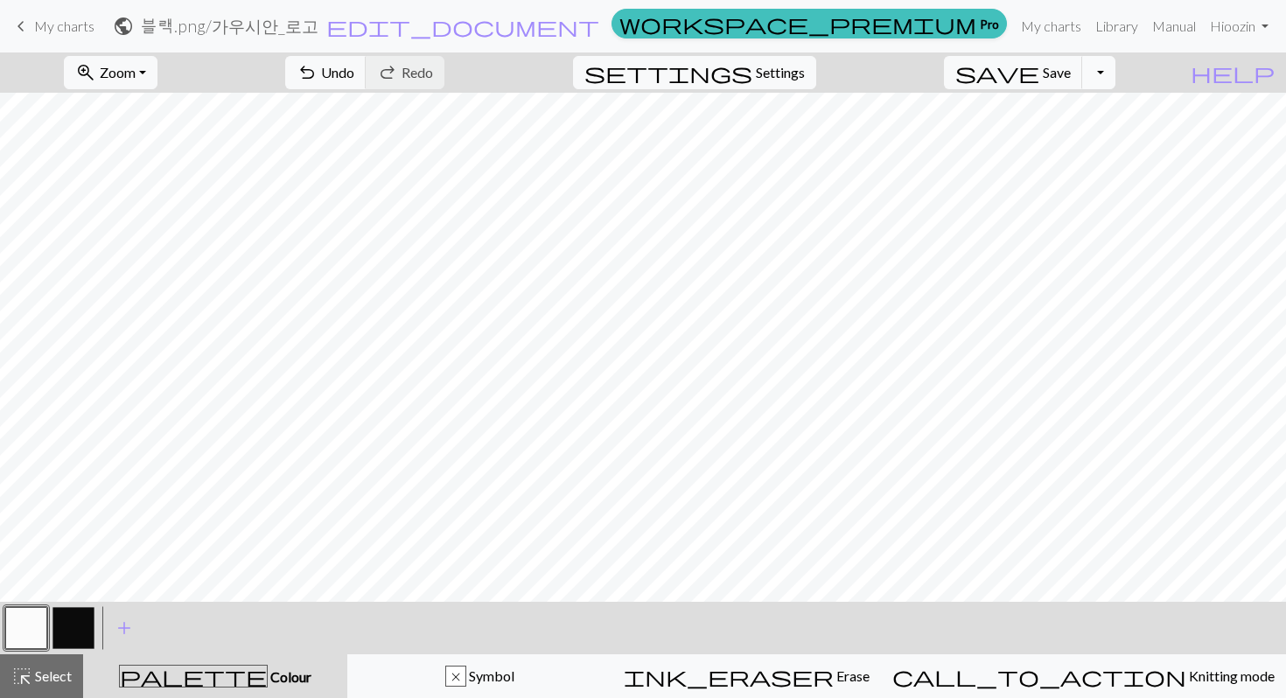
click at [1116, 74] on button "Toggle Dropdown" at bounding box center [1098, 72] width 33 height 33
click at [1069, 143] on button "save_alt Download" at bounding box center [970, 139] width 289 height 28
click at [1071, 73] on span "Save" at bounding box center [1057, 72] width 28 height 17
click at [1116, 74] on button "Toggle Dropdown" at bounding box center [1098, 72] width 33 height 33
click at [1086, 133] on button "save_alt Download" at bounding box center [970, 139] width 289 height 28
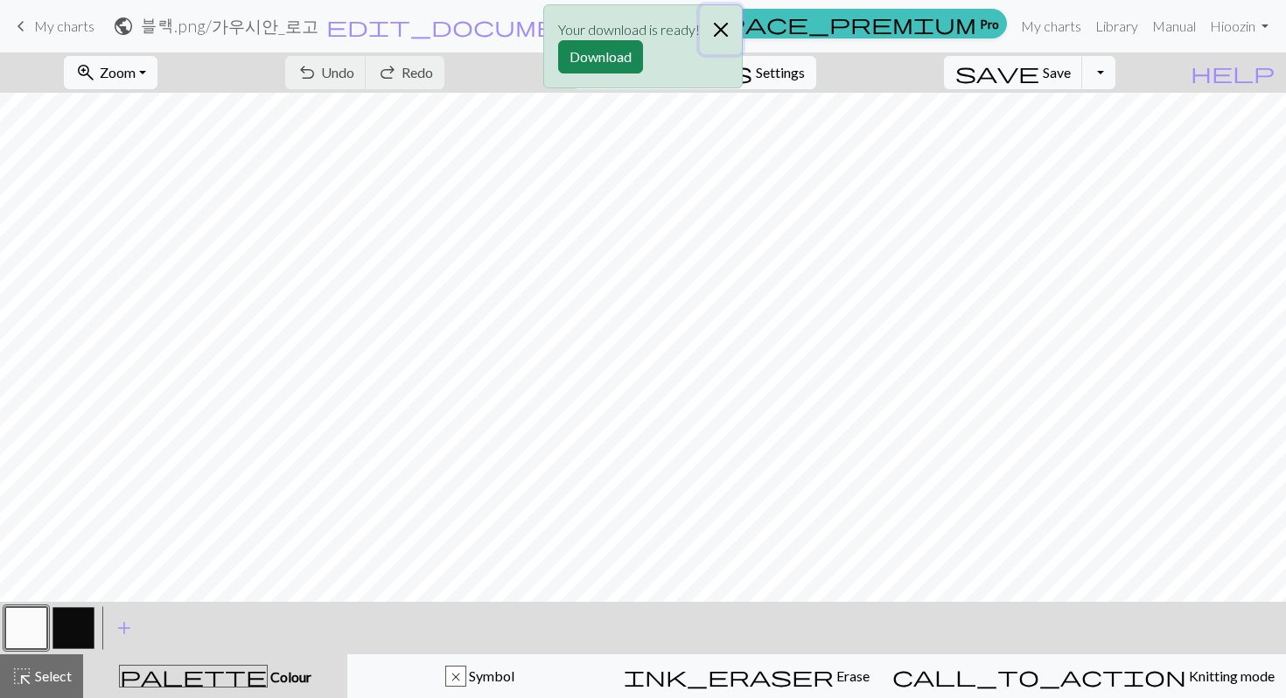
click at [725, 26] on button "Close" at bounding box center [721, 29] width 42 height 49
